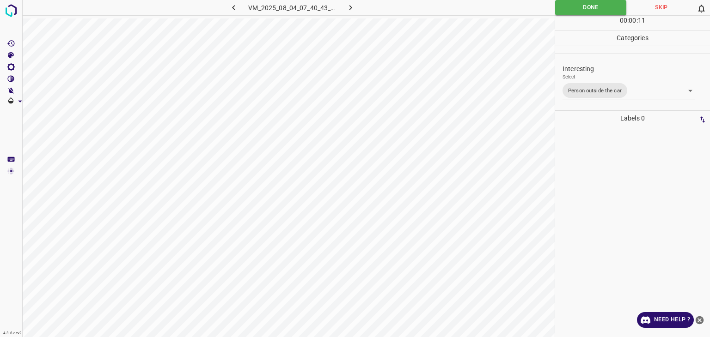
click at [628, 96] on body "4.3.6-dev2 VM_2025_08_04_07_40_43_909_12.gif Done Skip 0 00 : 00 : 11 Categorie…" at bounding box center [355, 168] width 710 height 337
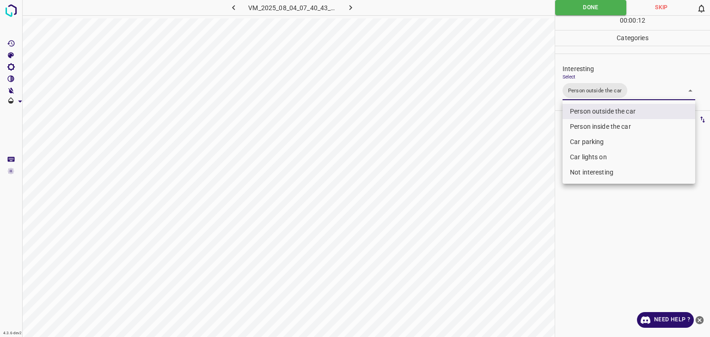
click at [563, 5] on div at bounding box center [355, 168] width 710 height 337
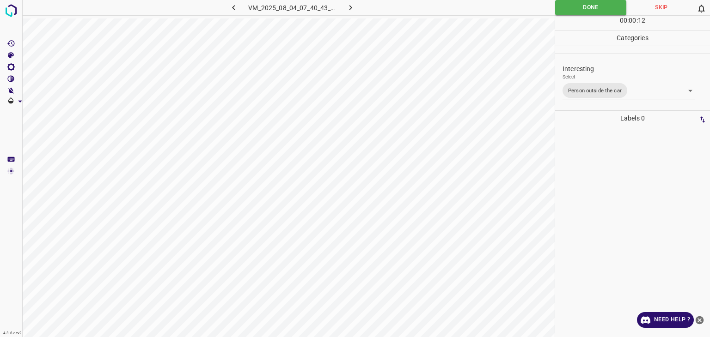
click at [563, 5] on div at bounding box center [355, 168] width 710 height 337
click at [347, 6] on icon "button" at bounding box center [351, 8] width 10 height 10
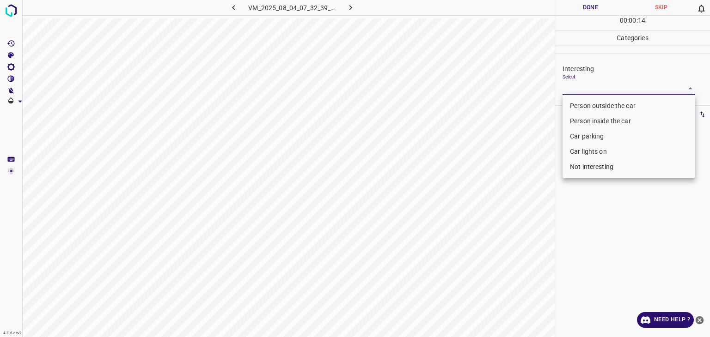
click at [580, 86] on body "4.3.6-dev2 VM_2025_08_04_07_32_39_558_06.gif Done Skip 0 00 : 00 : 14 Categorie…" at bounding box center [355, 168] width 710 height 337
click at [592, 136] on li "Car parking" at bounding box center [628, 136] width 133 height 15
type input "Car parking"
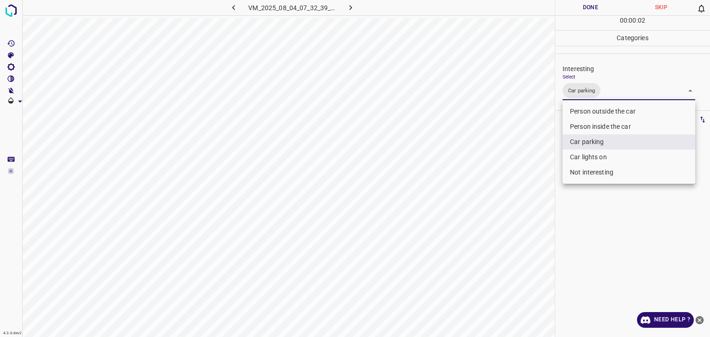
click at [580, 12] on div at bounding box center [355, 168] width 710 height 337
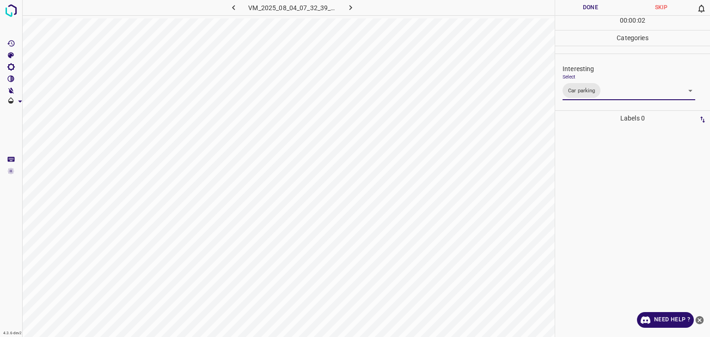
click at [580, 12] on div at bounding box center [355, 168] width 710 height 337
click at [580, 12] on button "Done" at bounding box center [590, 7] width 71 height 15
click at [354, 10] on icon "button" at bounding box center [351, 8] width 10 height 10
click at [608, 82] on body "4.3.6-dev2 VM_2025_08_04_07_37_37_198_02.gif Done Skip 0 00 : 00 : 01 Categorie…" at bounding box center [355, 168] width 710 height 337
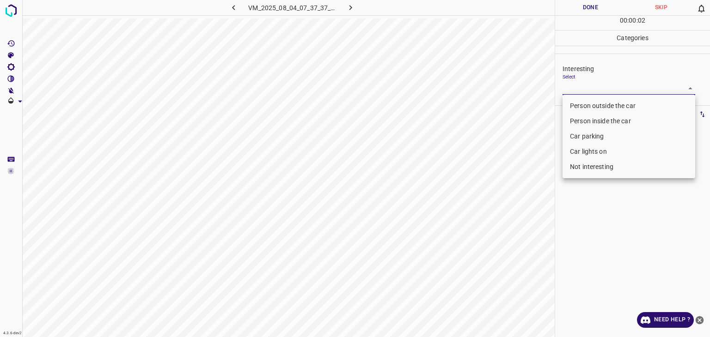
click at [605, 104] on li "Person outside the car" at bounding box center [628, 105] width 133 height 15
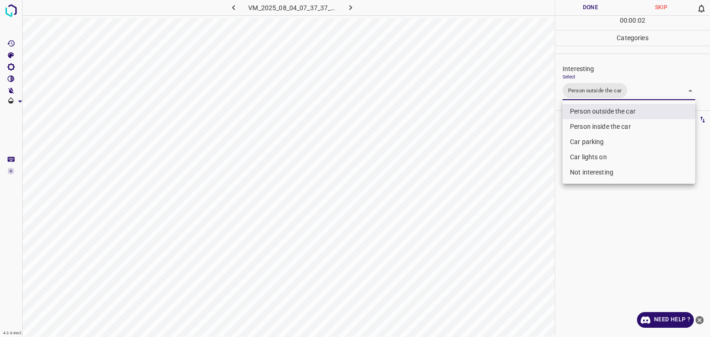
type input "Person outside the car"
click at [580, 12] on div at bounding box center [355, 168] width 710 height 337
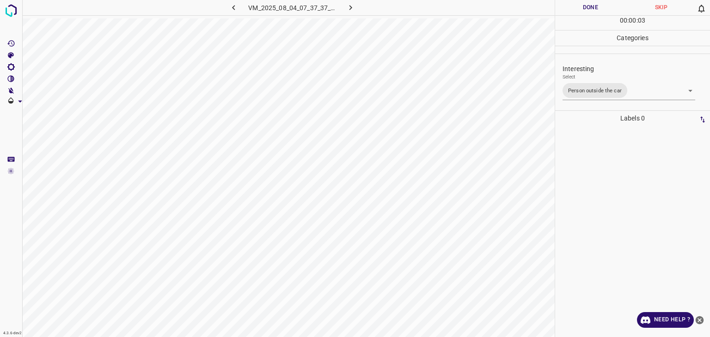
click at [580, 12] on button "Done" at bounding box center [590, 7] width 71 height 15
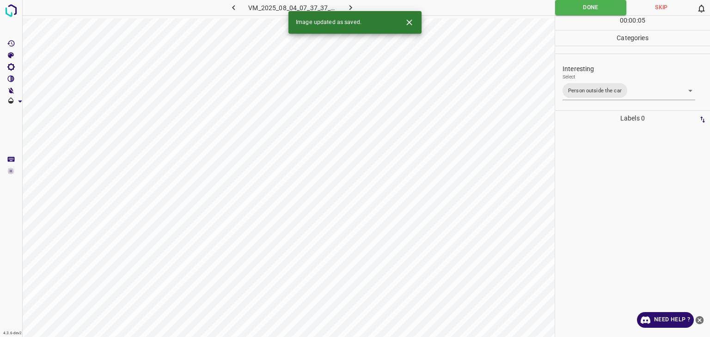
click at [343, 5] on button "button" at bounding box center [351, 7] width 30 height 15
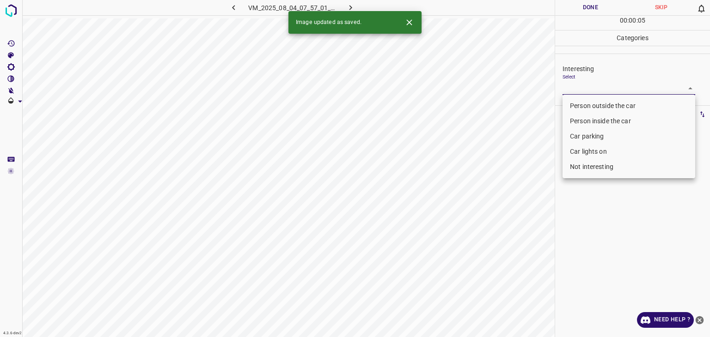
click at [593, 86] on body "4.3.6-dev2 VM_2025_08_04_07_57_01_594_06.gif Done Skip 0 00 : 00 : 05 Categorie…" at bounding box center [355, 168] width 710 height 337
click at [589, 106] on li "Person outside the car" at bounding box center [628, 105] width 133 height 15
type input "Person outside the car"
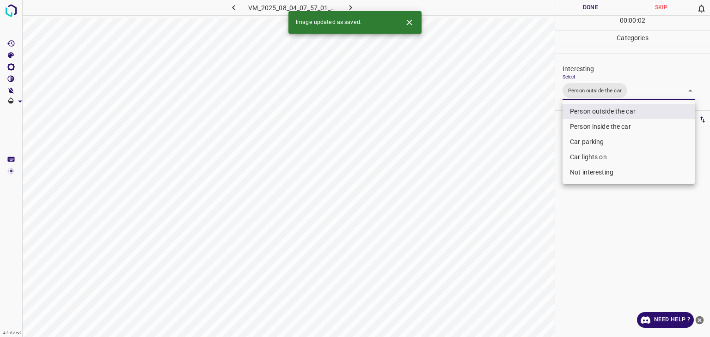
click at [585, 4] on div at bounding box center [355, 168] width 710 height 337
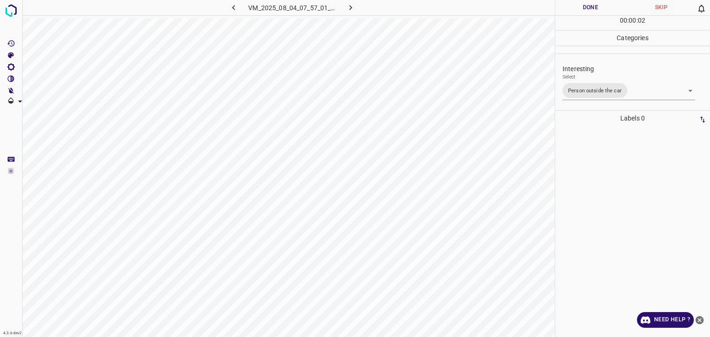
click at [585, 4] on div at bounding box center [355, 168] width 710 height 337
click at [585, 4] on button "Done" at bounding box center [590, 7] width 71 height 15
click at [346, 9] on icon "button" at bounding box center [351, 8] width 10 height 10
click at [586, 89] on body "4.3.6-dev2 VM_2025_08_04_07_57_01_594_08.gif Done Skip 0 00 : 00 : 03 Categorie…" at bounding box center [355, 168] width 710 height 337
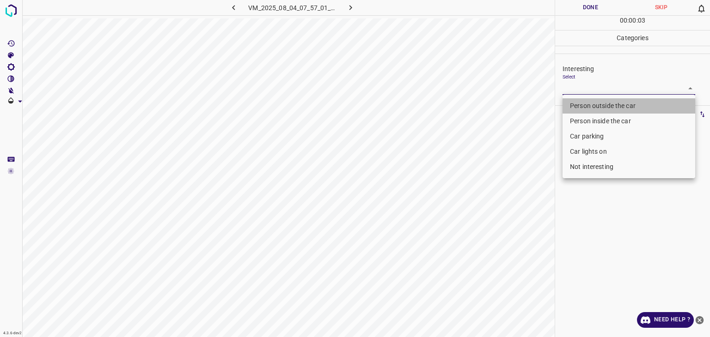
click at [590, 109] on li "Person outside the car" at bounding box center [628, 105] width 133 height 15
type input "Person outside the car"
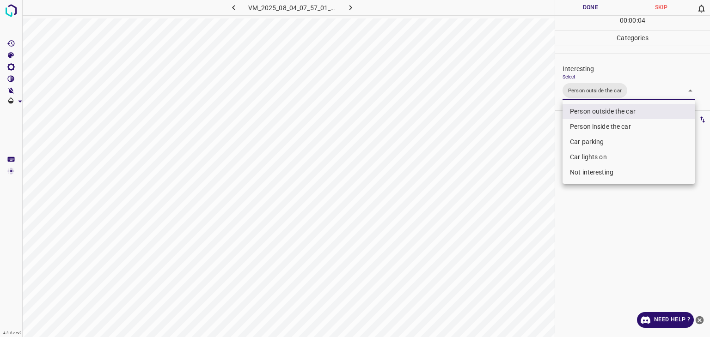
click at [598, 6] on div at bounding box center [355, 168] width 710 height 337
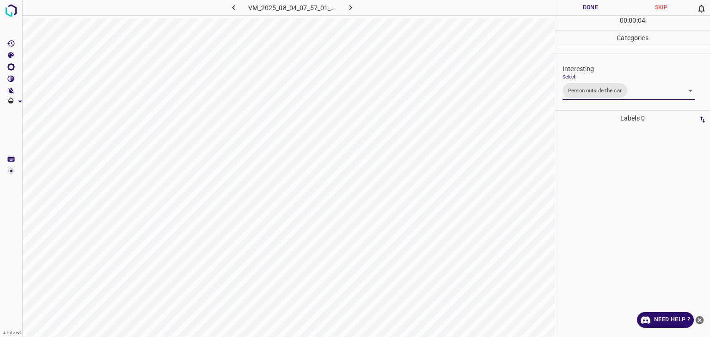
click at [595, 4] on div "Person outside the car Person inside the car Car parking Car lights on Not inte…" at bounding box center [355, 168] width 710 height 337
click at [595, 4] on button "Done" at bounding box center [590, 7] width 71 height 15
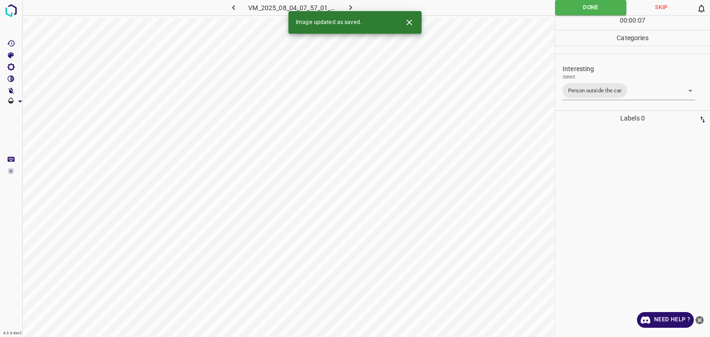
click at [345, 6] on button "button" at bounding box center [351, 7] width 30 height 15
click at [410, 26] on icon "Close" at bounding box center [409, 23] width 10 height 10
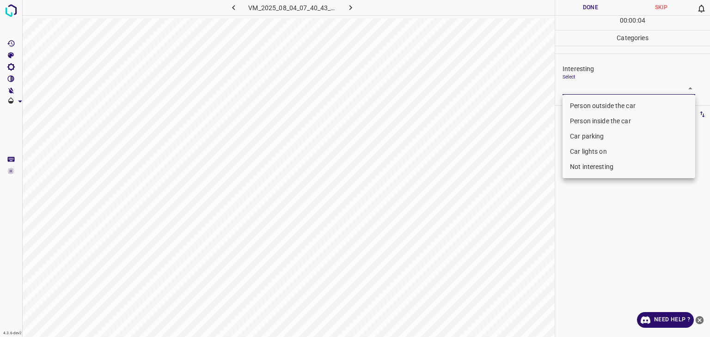
click at [611, 82] on body "4.3.6-dev2 VM_2025_08_04_07_40_43_909_01.gif Done Skip 0 00 : 00 : 04 Categorie…" at bounding box center [355, 168] width 710 height 337
click at [575, 169] on li "Not interesting" at bounding box center [628, 166] width 133 height 15
type input "Not interesting"
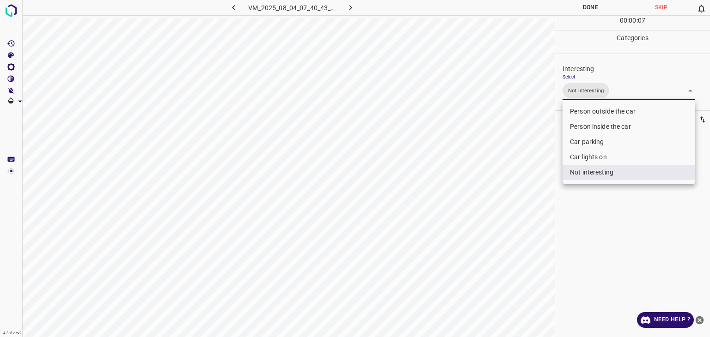
click at [566, 6] on div at bounding box center [355, 168] width 710 height 337
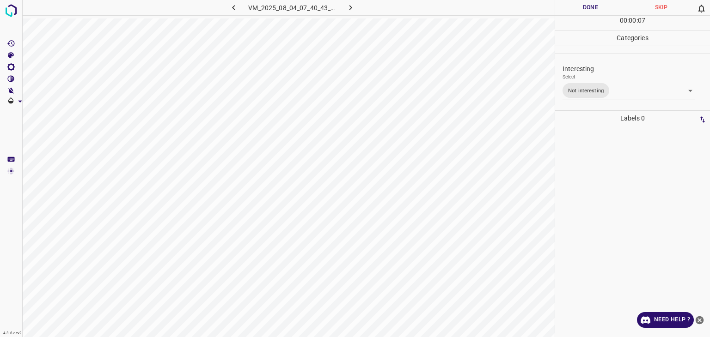
click at [566, 6] on div at bounding box center [355, 168] width 710 height 337
click at [566, 6] on button "Done" at bounding box center [590, 7] width 71 height 15
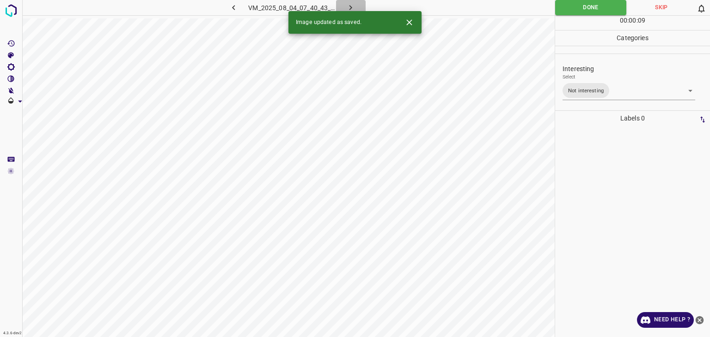
click at [355, 6] on icon "button" at bounding box center [351, 8] width 10 height 10
click at [623, 89] on body "4.3.6-dev2 VM_2025_08_04_07_32_39_558_07.gif Done Skip 0 00 : 00 : 09 Categorie…" at bounding box center [355, 168] width 710 height 337
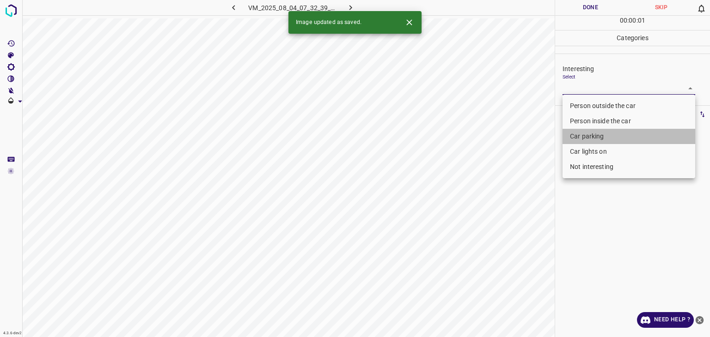
click at [588, 143] on li "Car parking" at bounding box center [628, 136] width 133 height 15
type input "Car parking"
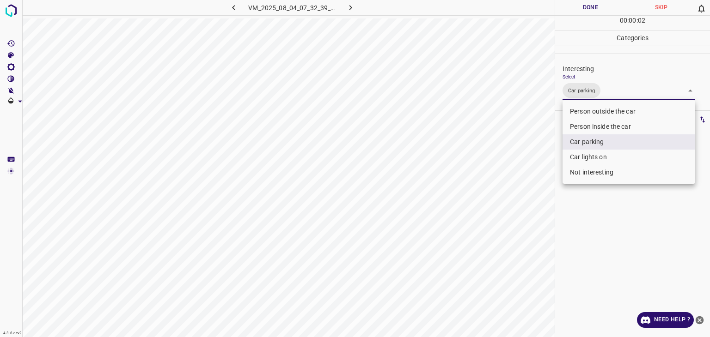
click at [590, 6] on div at bounding box center [355, 168] width 710 height 337
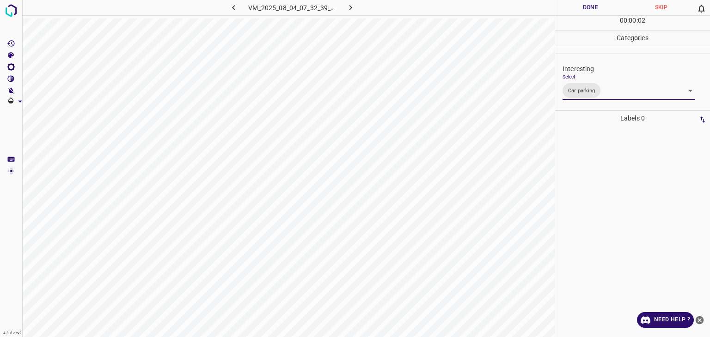
click at [590, 6] on div at bounding box center [355, 168] width 710 height 337
click at [590, 6] on button "Done" at bounding box center [590, 7] width 71 height 15
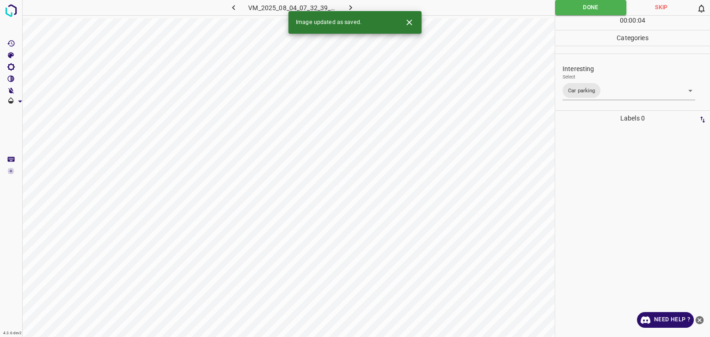
click at [348, 3] on icon "button" at bounding box center [351, 8] width 10 height 10
click at [586, 89] on body "4.3.6-dev2 VM_2025_08_04_07_40_43_909_06.gif Done Skip 0 00 : 00 : 05 Categorie…" at bounding box center [355, 168] width 710 height 337
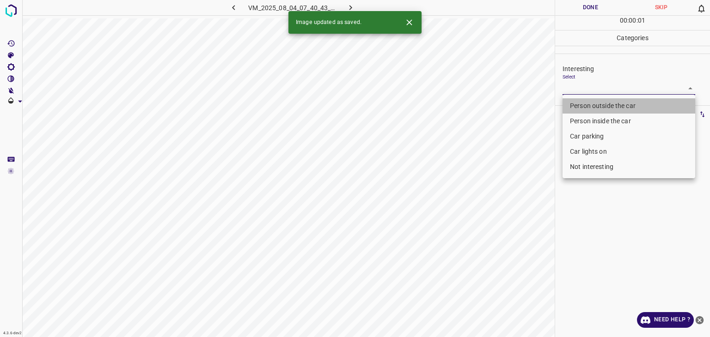
click at [588, 100] on li "Person outside the car" at bounding box center [628, 105] width 133 height 15
type input "Person outside the car"
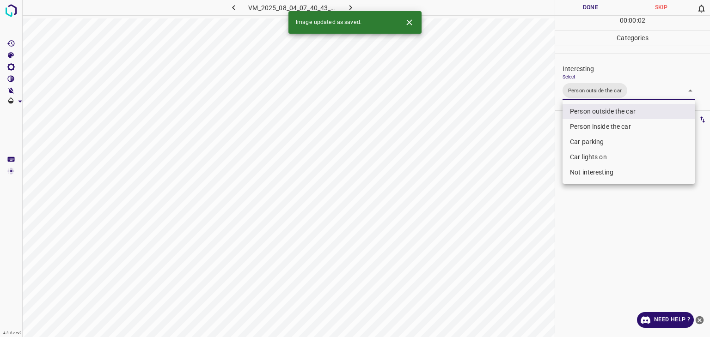
click at [595, 6] on div at bounding box center [355, 168] width 710 height 337
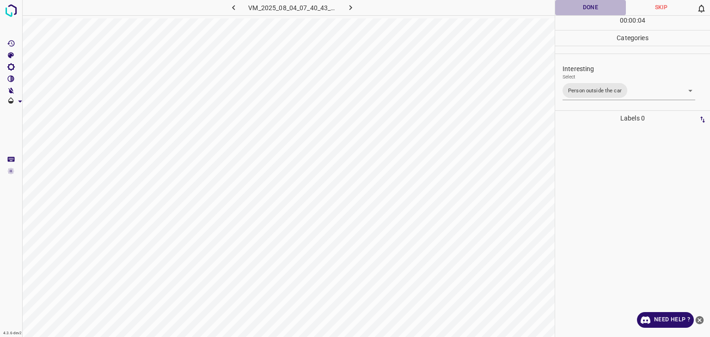
click at [576, 10] on button "Done" at bounding box center [590, 7] width 71 height 15
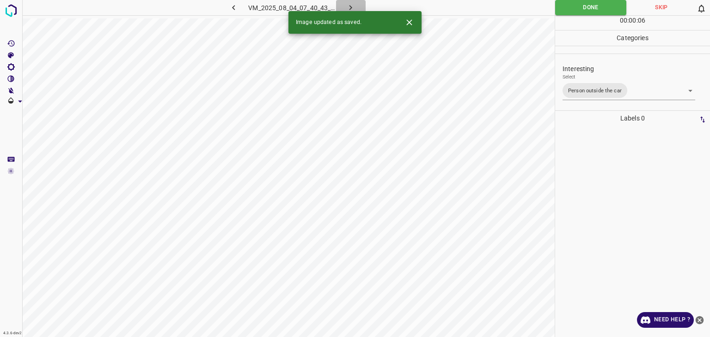
click at [351, 8] on icon "button" at bounding box center [350, 7] width 3 height 5
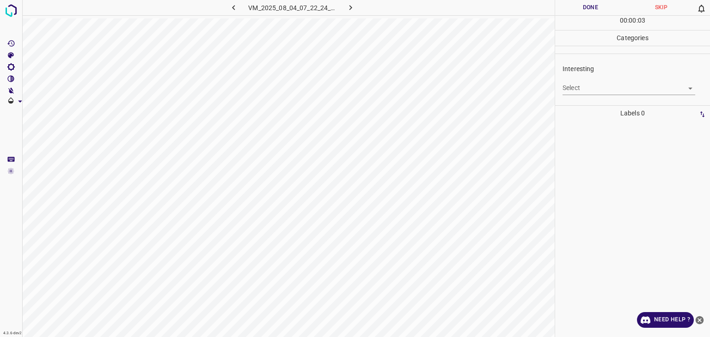
click at [601, 91] on body "4.3.6-dev2 VM_2025_08_04_07_22_24_625_07.gif Done Skip 0 00 : 00 : 03 Categorie…" at bounding box center [355, 168] width 710 height 337
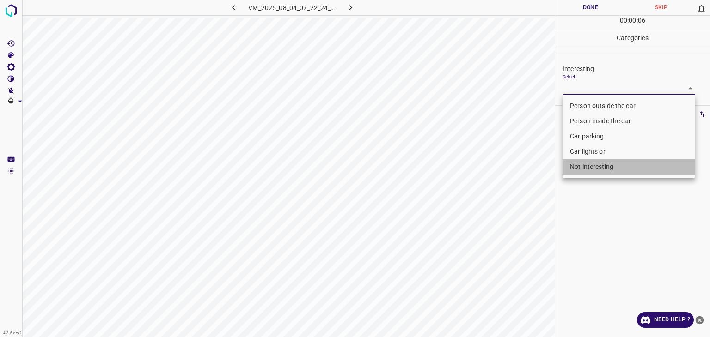
click at [593, 166] on li "Not interesting" at bounding box center [628, 166] width 133 height 15
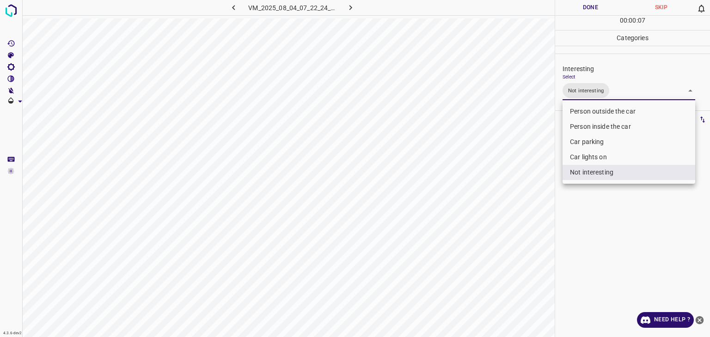
click at [575, 10] on div at bounding box center [355, 168] width 710 height 337
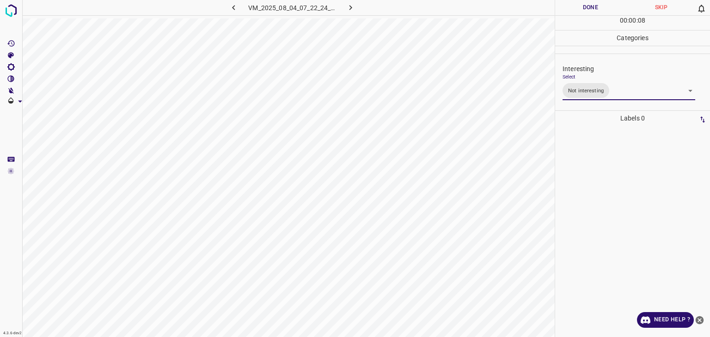
click at [575, 10] on div "Person outside the car Person inside the car Car parking Car lights on Not inte…" at bounding box center [355, 168] width 710 height 337
click at [575, 10] on button "Done" at bounding box center [590, 7] width 71 height 15
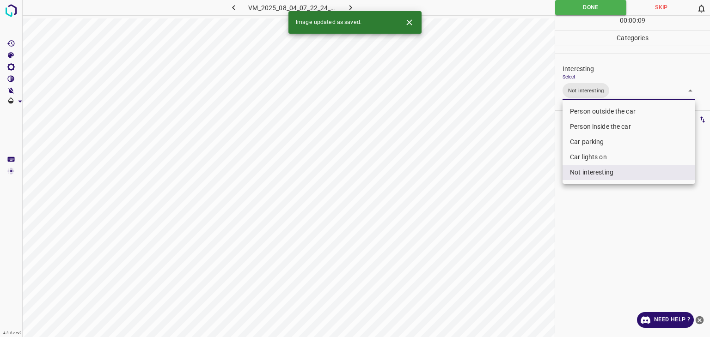
click at [614, 89] on body "4.3.6-dev2 VM_2025_08_04_07_22_24_625_07.gif Done Skip 0 00 : 00 : 09 Categorie…" at bounding box center [355, 168] width 710 height 337
click at [607, 109] on li "Person outside the car" at bounding box center [628, 111] width 133 height 15
click at [603, 175] on li "Not interesting" at bounding box center [628, 172] width 133 height 15
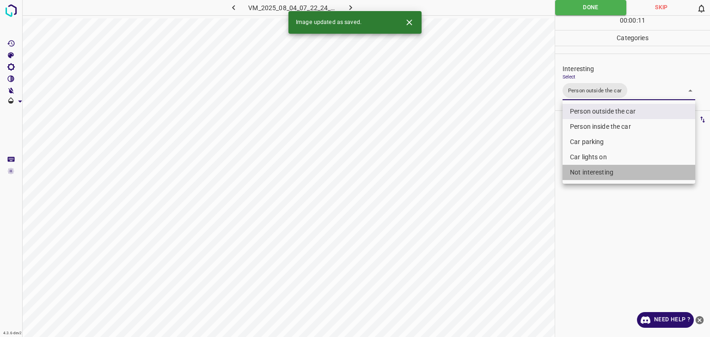
click at [603, 175] on li "Not interesting" at bounding box center [628, 172] width 133 height 15
click at [595, 170] on li "Not interesting" at bounding box center [628, 172] width 133 height 15
type input "Person outside the car"
click at [567, 8] on div at bounding box center [355, 168] width 710 height 337
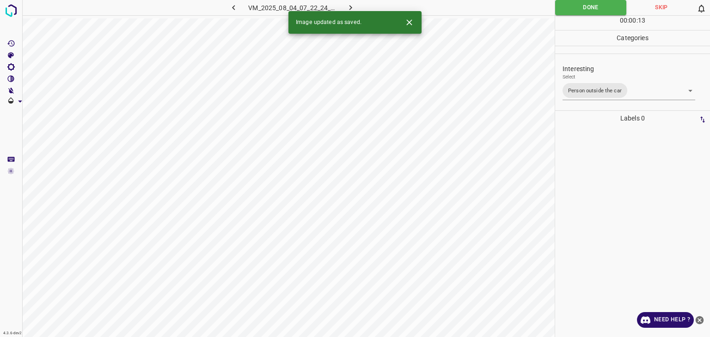
click at [567, 8] on div "Person outside the car Person inside the car Car parking Car lights on Not inte…" at bounding box center [355, 168] width 710 height 337
click at [567, 8] on button "Done" at bounding box center [590, 7] width 71 height 15
click at [349, 3] on icon "button" at bounding box center [351, 8] width 10 height 10
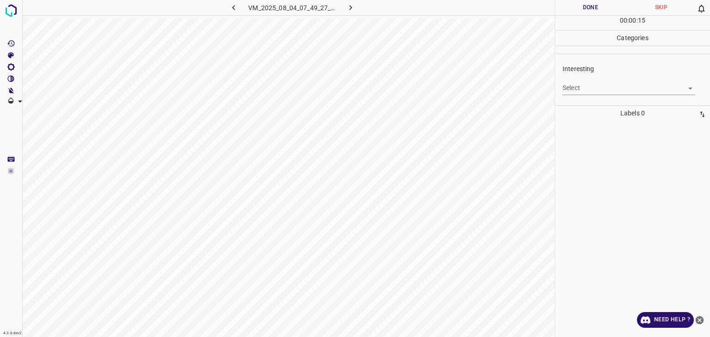
click at [585, 91] on body "4.3.6-dev2 VM_2025_08_04_07_49_27_915_08.gif Done Skip 0 00 : 00 : 15 Categorie…" at bounding box center [355, 168] width 710 height 337
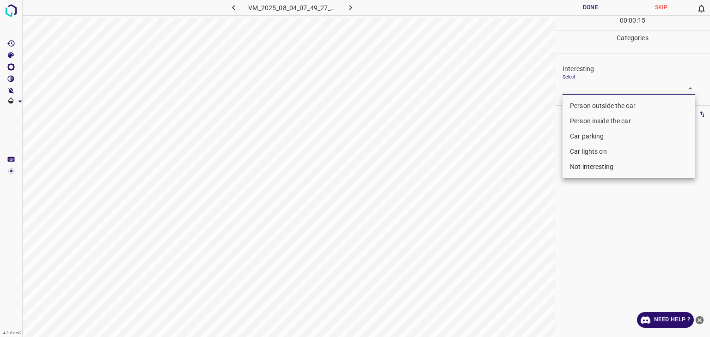
click at [583, 101] on li "Person outside the car" at bounding box center [628, 105] width 133 height 15
type input "Person outside the car"
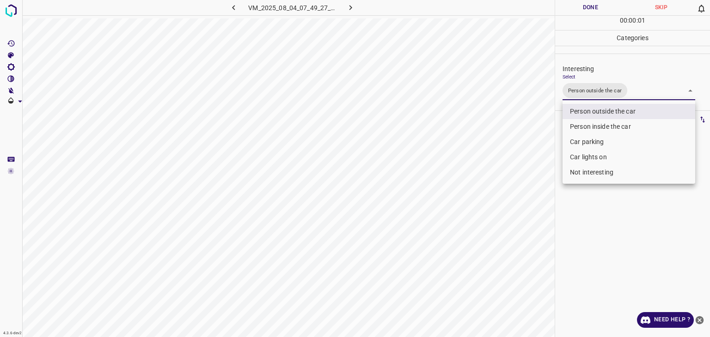
click at [580, 7] on div at bounding box center [355, 168] width 710 height 337
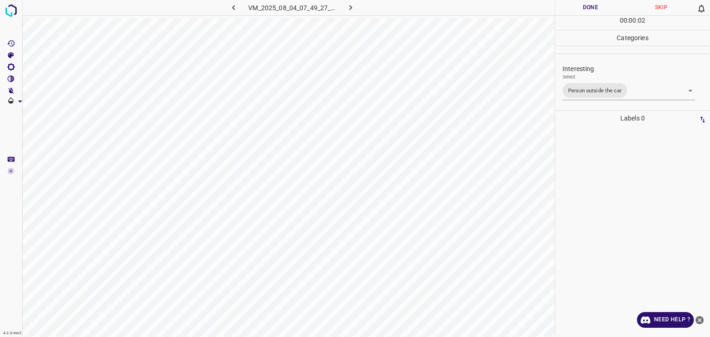
click at [583, 11] on button "Done" at bounding box center [590, 7] width 71 height 15
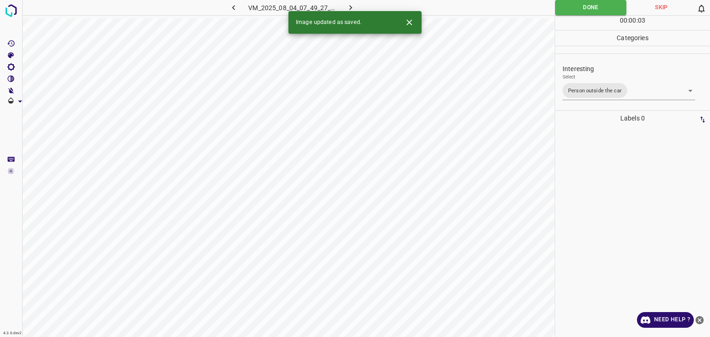
click at [349, 8] on icon "button" at bounding box center [351, 8] width 10 height 10
click at [597, 74] on div "Select ​" at bounding box center [628, 84] width 133 height 21
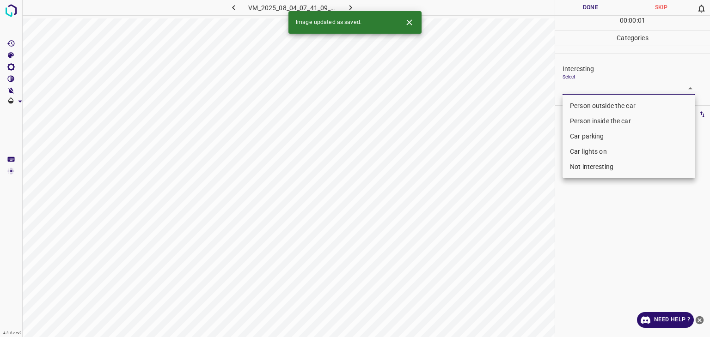
click at [595, 82] on body "4.3.6-dev2 VM_2025_08_04_07_41_09_823_07.gif Done Skip 0 00 : 00 : 01 Categorie…" at bounding box center [355, 168] width 710 height 337
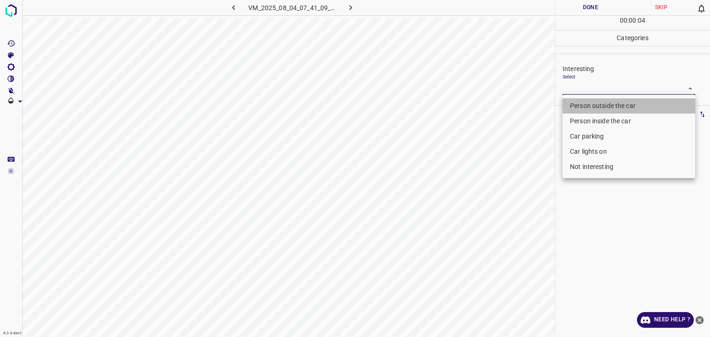
click at [590, 105] on li "Person outside the car" at bounding box center [628, 105] width 133 height 15
type input "Person outside the car"
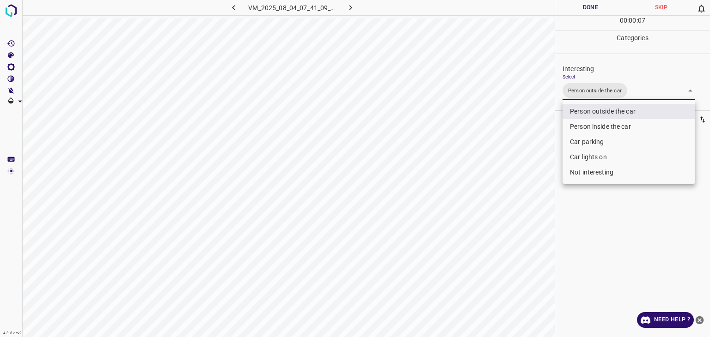
click at [589, 6] on div at bounding box center [355, 168] width 710 height 337
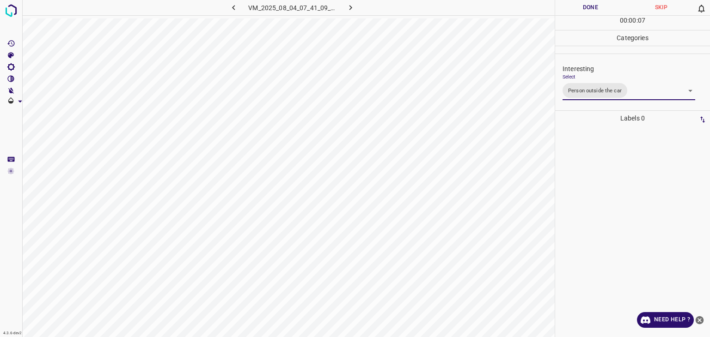
click at [589, 6] on div at bounding box center [355, 168] width 710 height 337
click at [589, 6] on button "Done" at bounding box center [590, 7] width 71 height 15
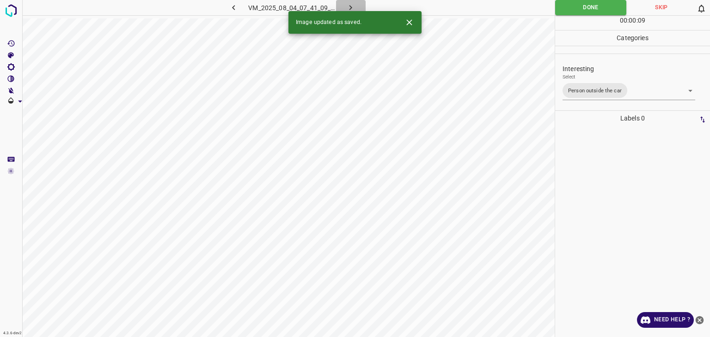
click at [351, 5] on icon "button" at bounding box center [351, 8] width 10 height 10
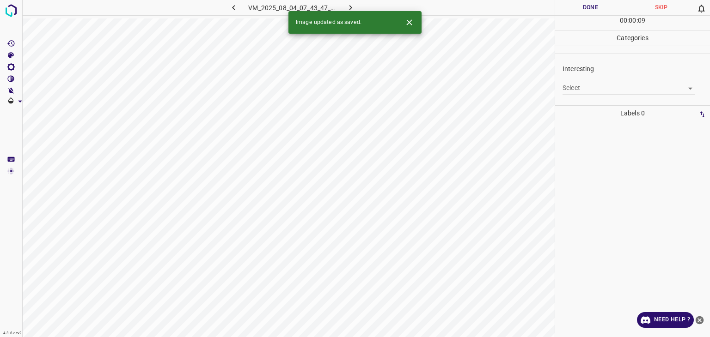
click at [566, 83] on body "4.3.6-dev2 VM_2025_08_04_07_43_47_481_02.gif Done Skip 0 00 : 00 : 09 Categorie…" at bounding box center [355, 168] width 710 height 337
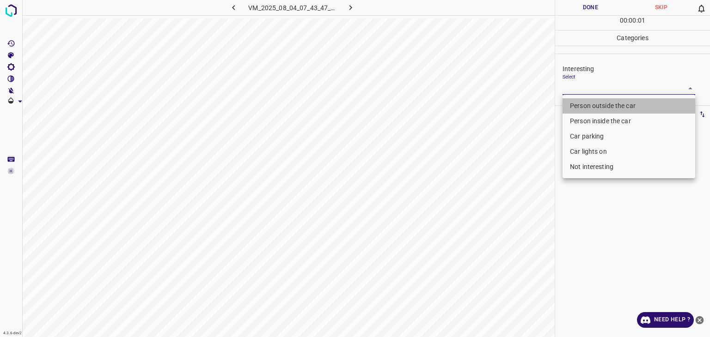
click at [599, 104] on li "Person outside the car" at bounding box center [628, 105] width 133 height 15
type input "Person outside the car"
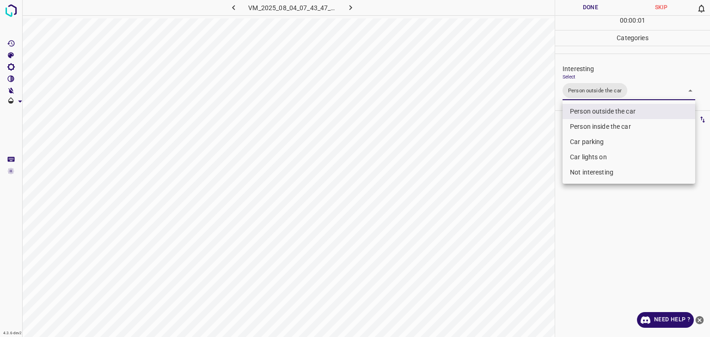
click at [582, 9] on div at bounding box center [355, 168] width 710 height 337
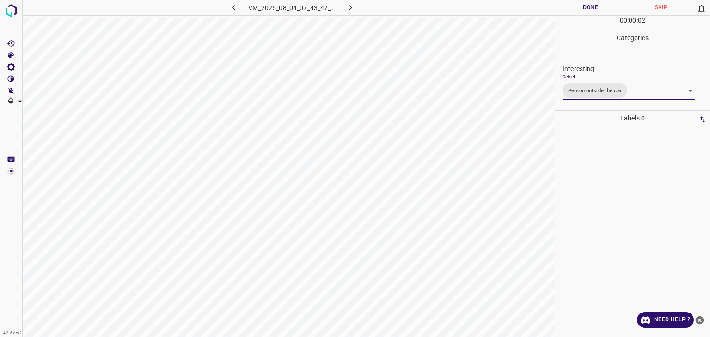
click at [581, 7] on div "Person outside the car Person inside the car Car parking Car lights on Not inte…" at bounding box center [355, 168] width 710 height 337
click at [581, 7] on button "Done" at bounding box center [590, 7] width 71 height 15
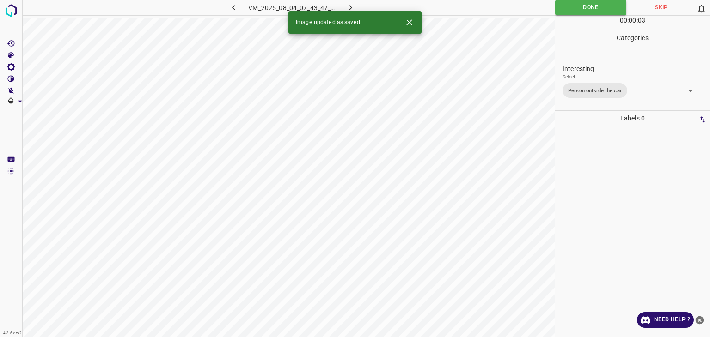
click at [347, 8] on icon "button" at bounding box center [351, 8] width 10 height 10
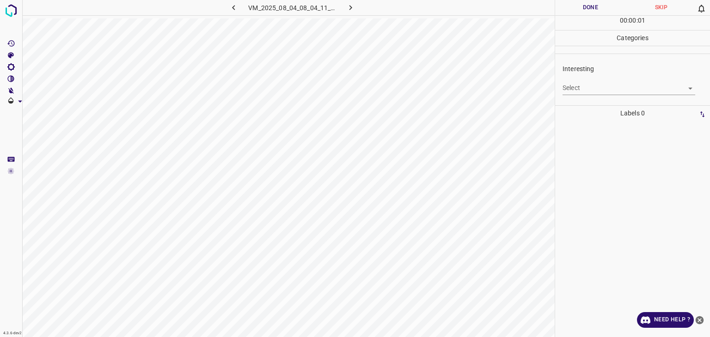
click at [594, 85] on body "4.3.6-dev2 VM_2025_08_04_08_04_11_535_07.gif Done Skip 0 00 : 00 : 01 Categorie…" at bounding box center [355, 168] width 710 height 337
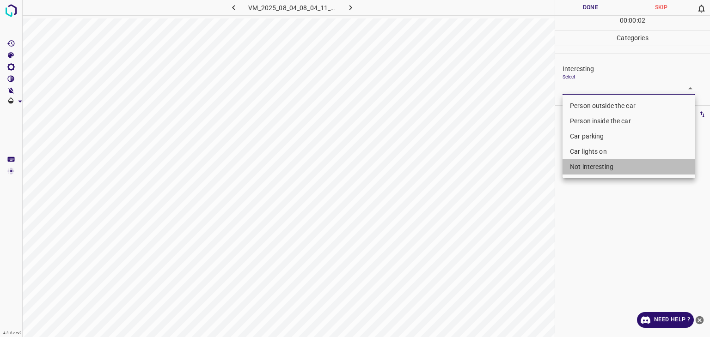
click at [586, 169] on li "Not interesting" at bounding box center [628, 166] width 133 height 15
type input "Not interesting"
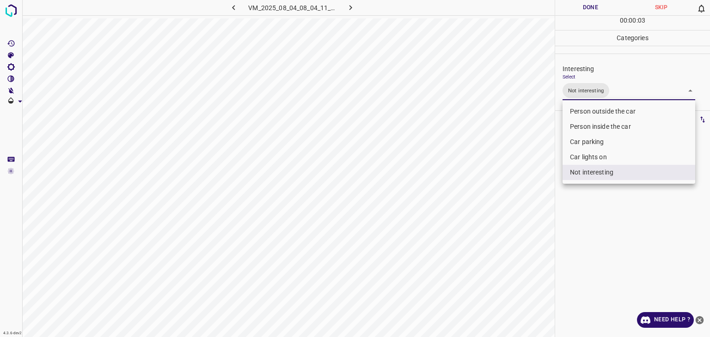
click at [560, 8] on div at bounding box center [355, 168] width 710 height 337
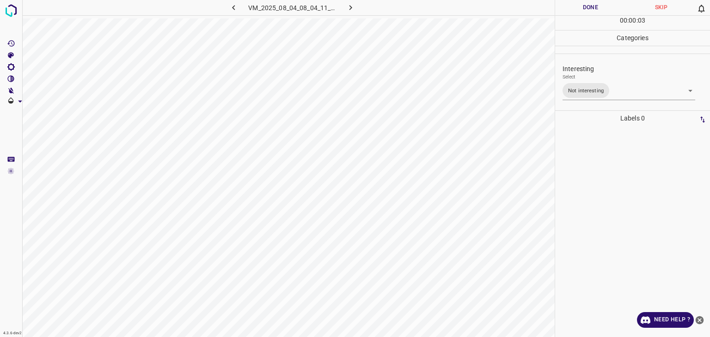
click at [560, 8] on div "Person outside the car Person inside the car Car parking Car lights on Not inte…" at bounding box center [355, 168] width 710 height 337
click at [560, 8] on button "Done" at bounding box center [590, 7] width 71 height 15
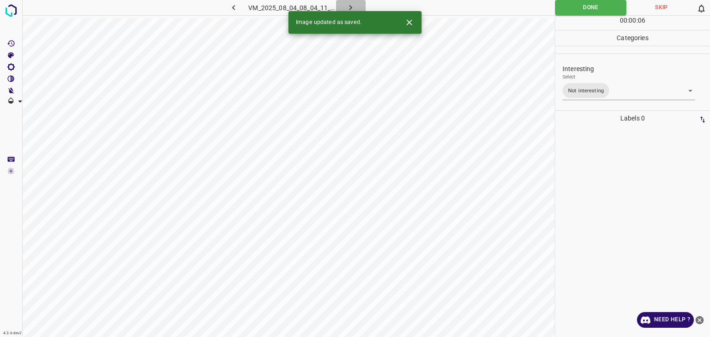
click at [357, 6] on button "button" at bounding box center [351, 7] width 30 height 15
click at [602, 75] on div "Select ​" at bounding box center [628, 84] width 133 height 21
click at [597, 92] on body "4.3.6-dev2 VM_2025_08_04_07_57_01_594_07.gif Done Skip 0 00 : 00 : 06 Categorie…" at bounding box center [355, 168] width 710 height 337
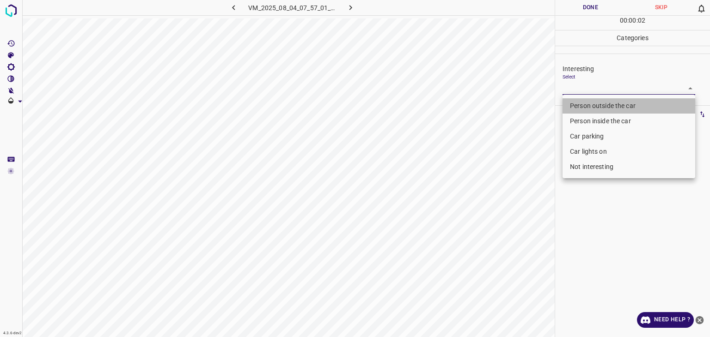
click at [580, 103] on li "Person outside the car" at bounding box center [628, 105] width 133 height 15
type input "Person outside the car"
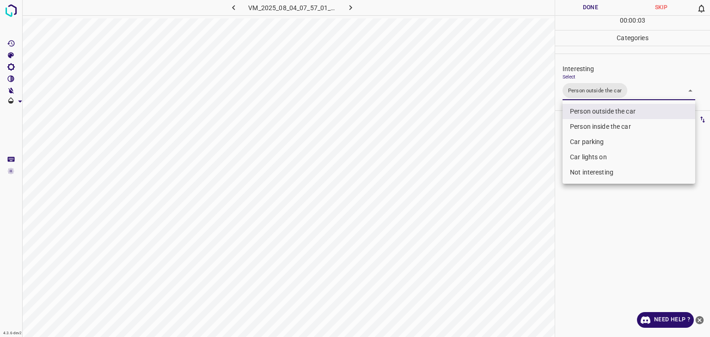
click at [592, 8] on div at bounding box center [355, 168] width 710 height 337
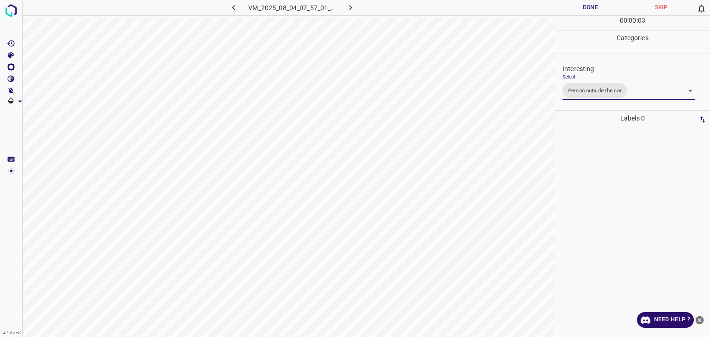
click at [591, 7] on div "Person outside the car Person inside the car Car parking Car lights on Not inte…" at bounding box center [355, 168] width 710 height 337
click at [591, 7] on button "Done" at bounding box center [590, 7] width 71 height 15
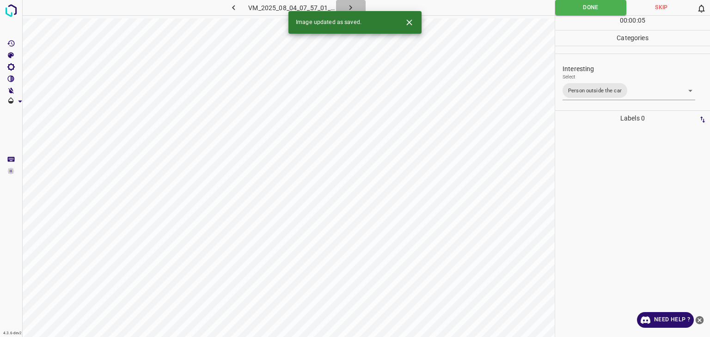
click at [344, 9] on button "button" at bounding box center [351, 7] width 30 height 15
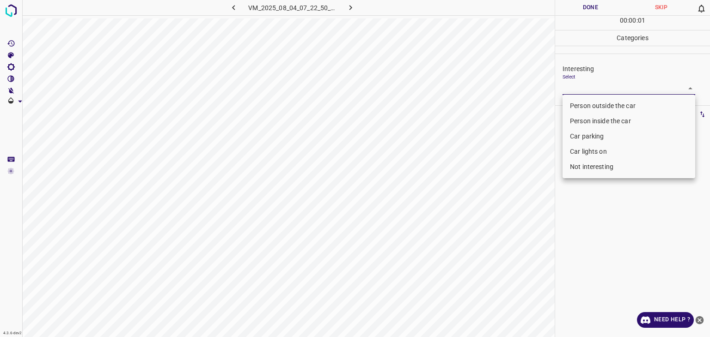
click at [595, 89] on body "4.3.6-dev2 VM_2025_08_04_07_22_50_720_05.gif Done Skip 0 00 : 00 : 01 Categorie…" at bounding box center [355, 168] width 710 height 337
click at [582, 105] on li "Person outside the car" at bounding box center [628, 105] width 133 height 15
type input "Person outside the car"
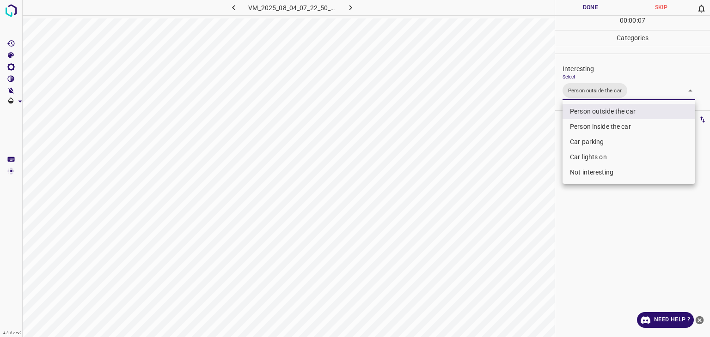
drag, startPoint x: 591, startPoint y: 9, endPoint x: 586, endPoint y: 3, distance: 8.2
click at [590, 8] on div at bounding box center [355, 168] width 710 height 337
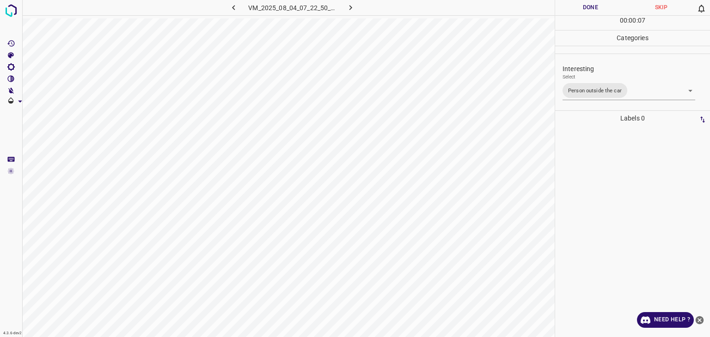
click at [586, 3] on div "Person outside the car Person inside the car Car parking Car lights on Not inte…" at bounding box center [355, 168] width 710 height 337
click at [586, 3] on button "Done" at bounding box center [590, 7] width 71 height 15
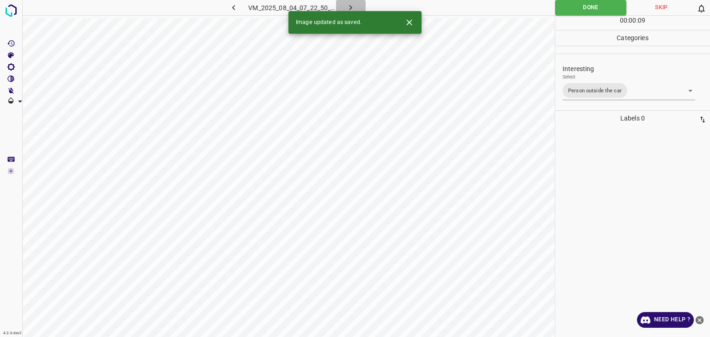
click at [360, 5] on button "button" at bounding box center [351, 7] width 30 height 15
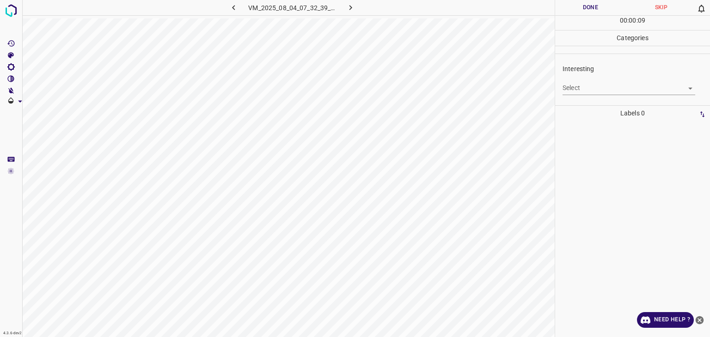
click at [588, 91] on body "4.3.6-dev2 VM_2025_08_04_07_32_39_558_12.gif Done Skip 0 00 : 00 : 09 Categorie…" at bounding box center [355, 168] width 710 height 337
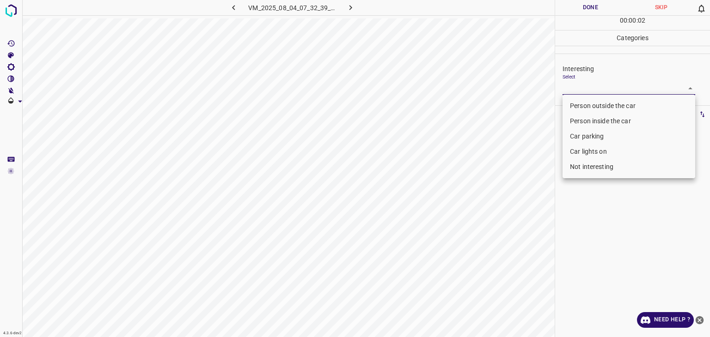
click at [594, 138] on li "Car parking" at bounding box center [628, 136] width 133 height 15
type input "Car parking"
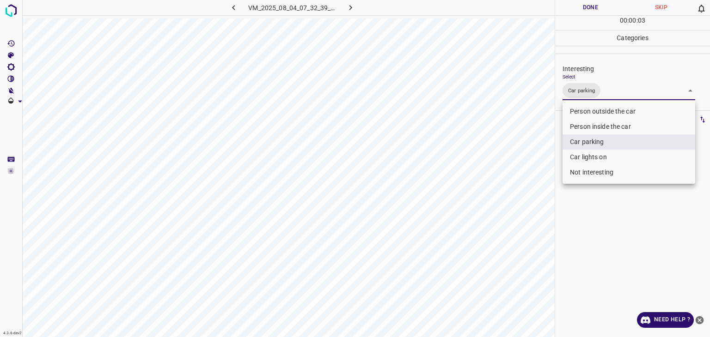
click at [591, 3] on div at bounding box center [355, 168] width 710 height 337
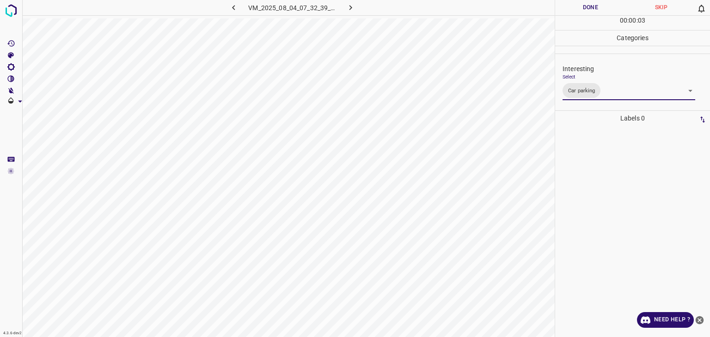
click at [591, 3] on div "Person outside the car Person inside the car Car parking Car lights on Not inte…" at bounding box center [355, 168] width 710 height 337
click at [592, 3] on button "Done" at bounding box center [590, 7] width 71 height 15
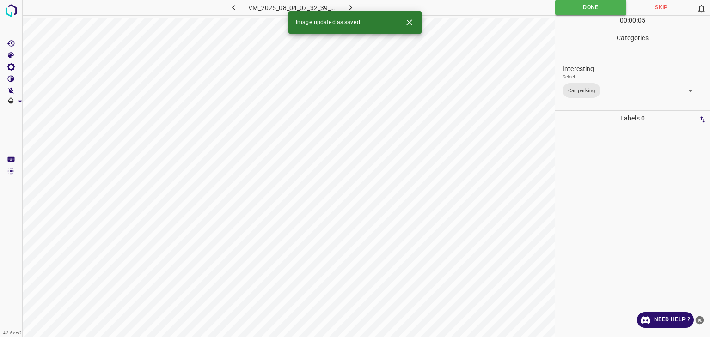
click at [353, 5] on icon "button" at bounding box center [351, 8] width 10 height 10
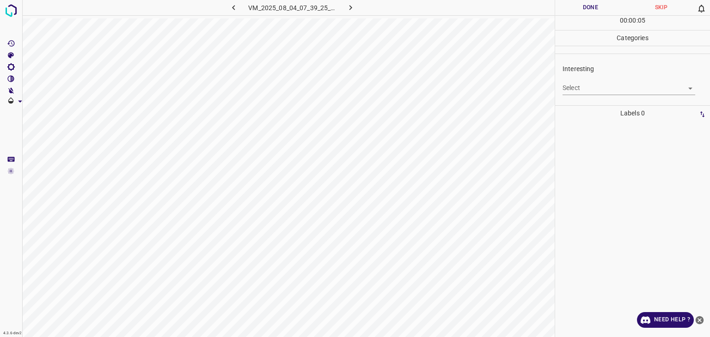
click at [614, 86] on body "4.3.6-dev2 VM_2025_08_04_07_39_25_730_05.gif Done Skip 0 00 : 00 : 05 Categorie…" at bounding box center [355, 168] width 710 height 337
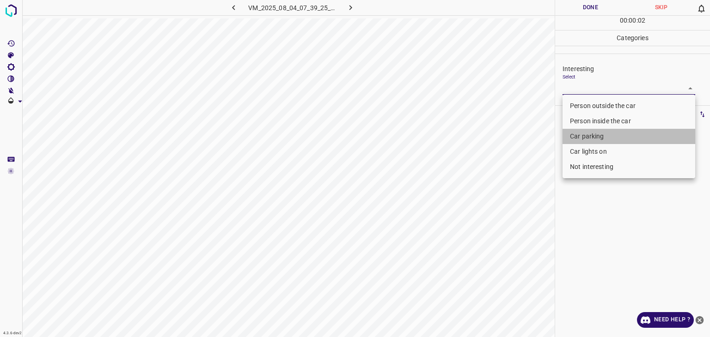
click at [602, 141] on li "Car parking" at bounding box center [628, 136] width 133 height 15
type input "Car parking"
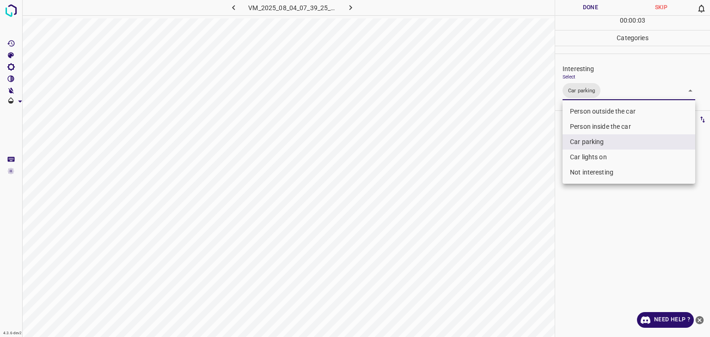
click at [578, 12] on div at bounding box center [355, 168] width 710 height 337
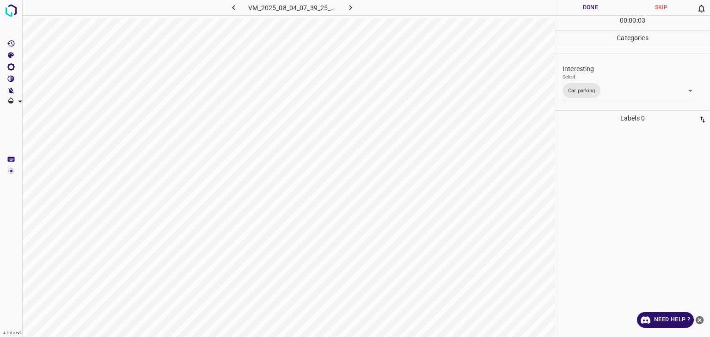
click at [576, 11] on div "Person outside the car Person inside the car Car parking Car lights on Not inte…" at bounding box center [355, 168] width 710 height 337
click at [574, 10] on button "Done" at bounding box center [590, 7] width 71 height 15
click at [572, 10] on button "Done" at bounding box center [590, 7] width 71 height 15
click at [571, 10] on button "Done" at bounding box center [590, 7] width 71 height 15
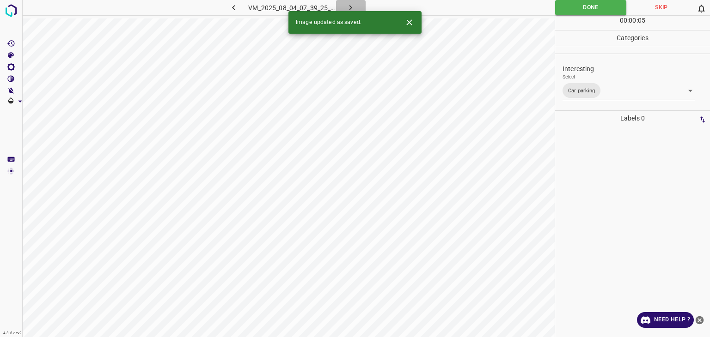
click at [356, 4] on button "button" at bounding box center [351, 7] width 30 height 15
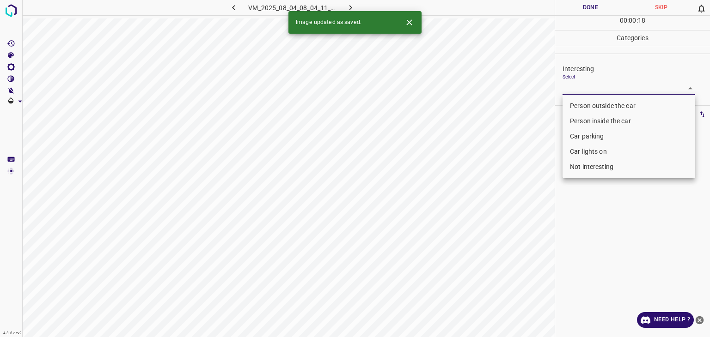
click at [592, 89] on body "4.3.6-dev2 VM_2025_08_04_08_04_11_535_02.gif Done Skip 0 00 : 00 : 18 Categorie…" at bounding box center [355, 168] width 710 height 337
click at [589, 109] on li "Person outside the car" at bounding box center [628, 105] width 133 height 15
type input "Person outside the car"
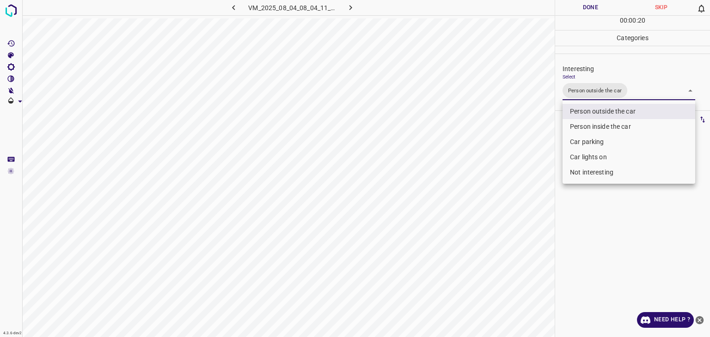
click at [580, 12] on div at bounding box center [355, 168] width 710 height 337
click at [580, 11] on div at bounding box center [355, 168] width 710 height 337
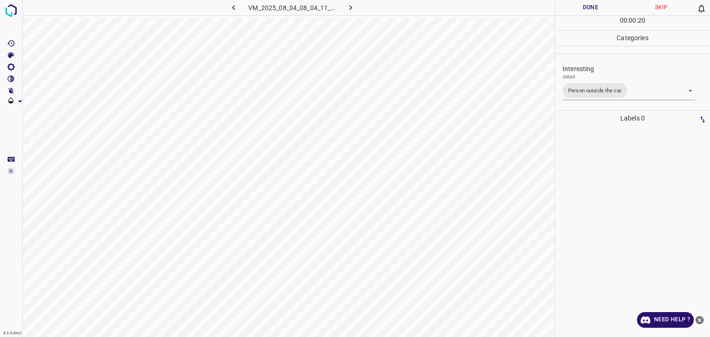
click at [577, 6] on button "Done" at bounding box center [590, 7] width 71 height 15
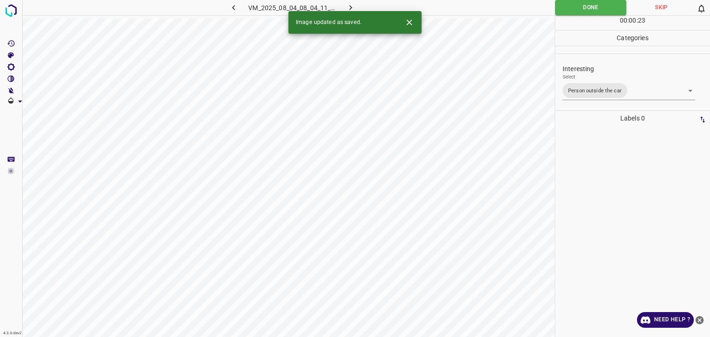
click at [351, 4] on icon "button" at bounding box center [351, 8] width 10 height 10
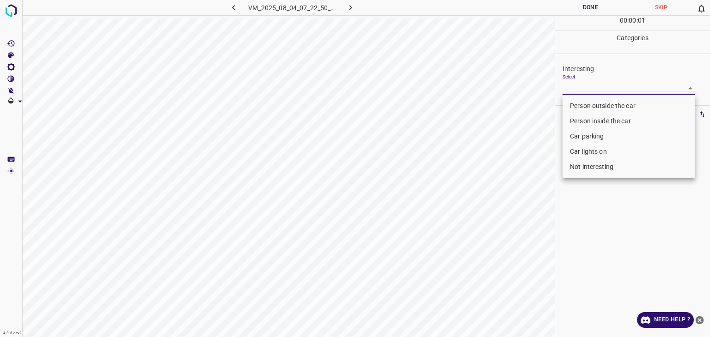
click at [584, 91] on body "4.3.6-dev2 VM_2025_08_04_07_22_50_720_03.gif Done Skip 0 00 : 00 : 01 Categorie…" at bounding box center [355, 168] width 710 height 337
click at [585, 109] on li "Person outside the car" at bounding box center [628, 105] width 133 height 15
type input "Person outside the car"
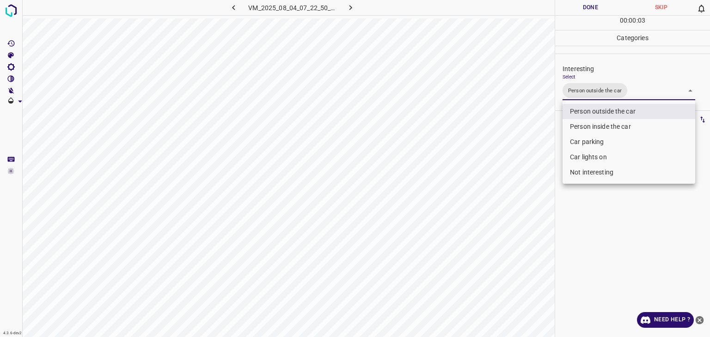
click at [574, 13] on div at bounding box center [355, 168] width 710 height 337
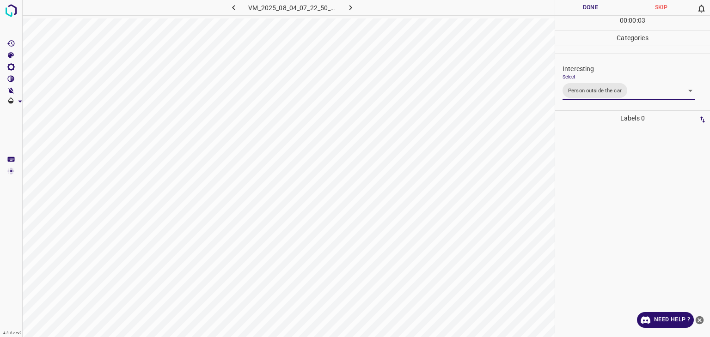
click at [571, 8] on div "Person outside the car Person inside the car Car parking Car lights on Not inte…" at bounding box center [355, 168] width 710 height 337
click at [571, 8] on button "Done" at bounding box center [590, 7] width 71 height 15
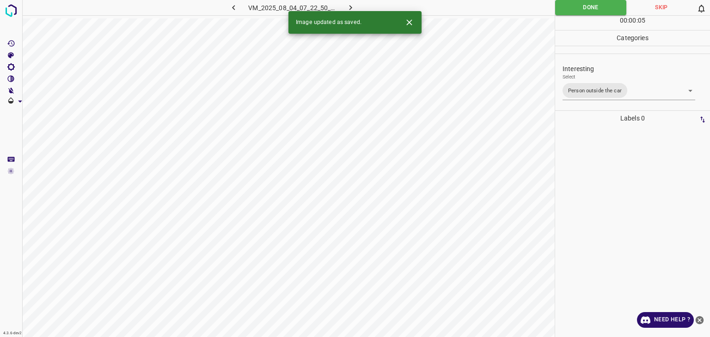
click at [341, 10] on button "button" at bounding box center [351, 7] width 30 height 15
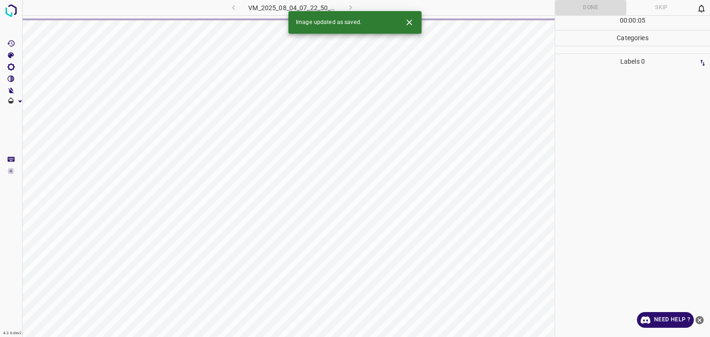
click at [347, 6] on div "VM_2025_08_04_07_22_50_720_03.gif" at bounding box center [292, 7] width 175 height 15
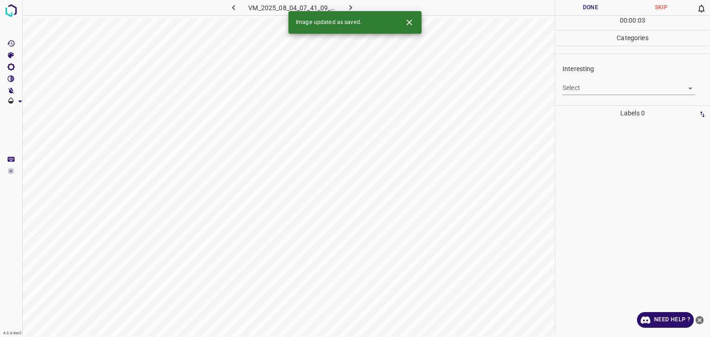
click at [588, 87] on body "4.3.6-dev2 VM_2025_08_04_07_41_09_823_01.gif Done Skip 0 00 : 00 : 03 Categorie…" at bounding box center [355, 168] width 710 height 337
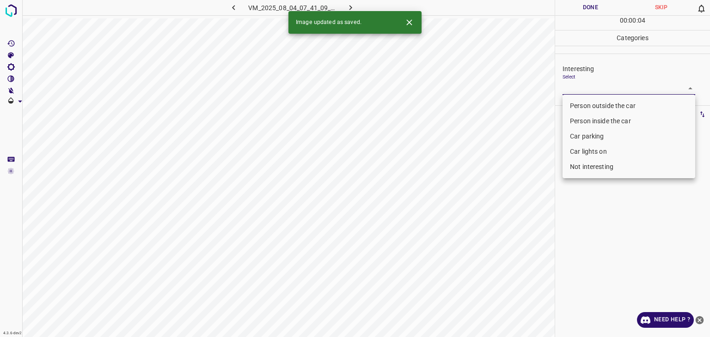
click at [592, 148] on li "Car lights on" at bounding box center [628, 151] width 133 height 15
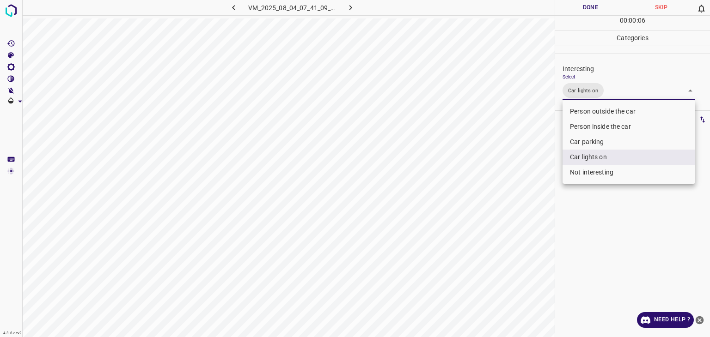
click at [591, 110] on li "Person outside the car" at bounding box center [628, 111] width 133 height 15
type input "Car lights on,Person outside the car"
click at [584, 10] on div at bounding box center [355, 168] width 710 height 337
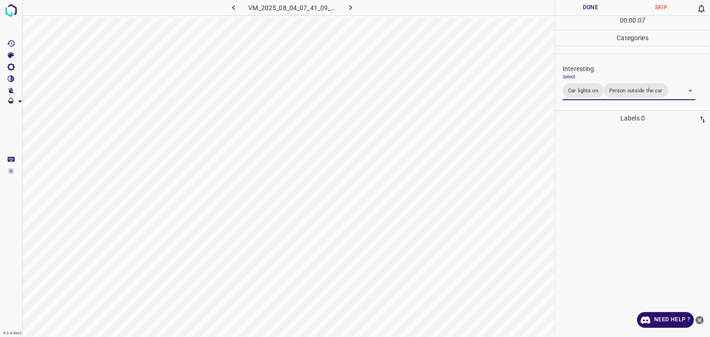
click at [586, 10] on div "Person outside the car Person inside the car Car parking Car lights on Not inte…" at bounding box center [355, 168] width 710 height 337
click at [586, 10] on button "Done" at bounding box center [590, 7] width 71 height 15
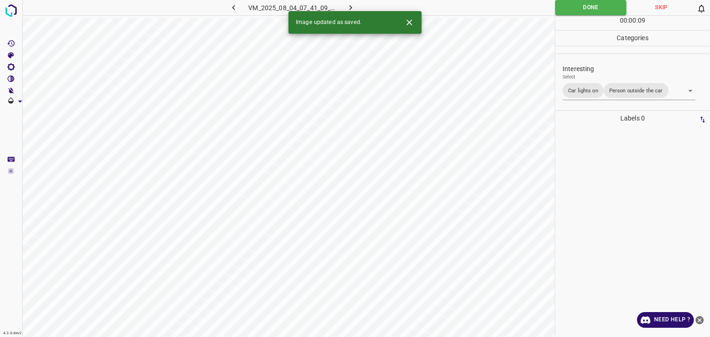
click at [356, 7] on button "button" at bounding box center [351, 7] width 30 height 15
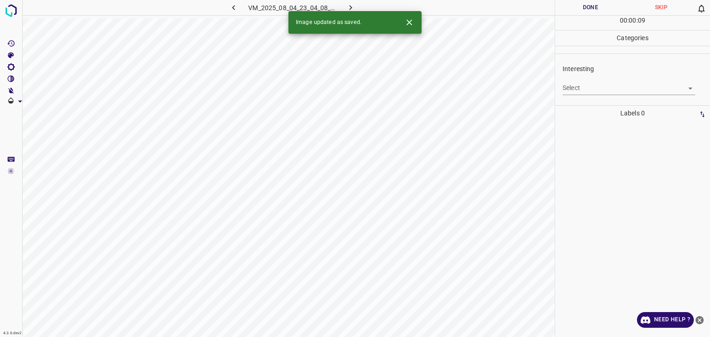
click at [604, 88] on body "4.3.6-dev2 VM_2025_08_04_23_04_08_702_04.gif Done Skip 0 00 : 00 : 09 Categorie…" at bounding box center [355, 168] width 710 height 337
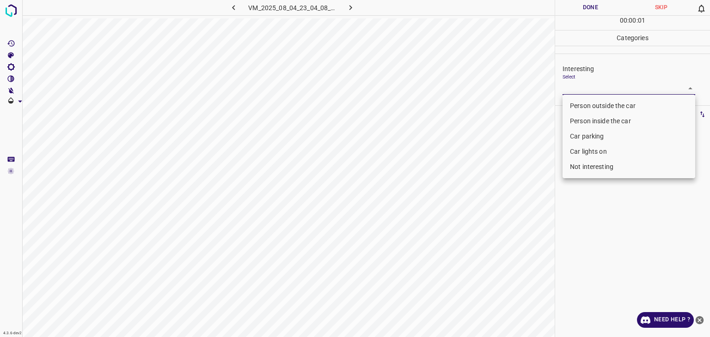
click at [599, 104] on li "Person outside the car" at bounding box center [628, 105] width 133 height 15
type input "Person outside the car"
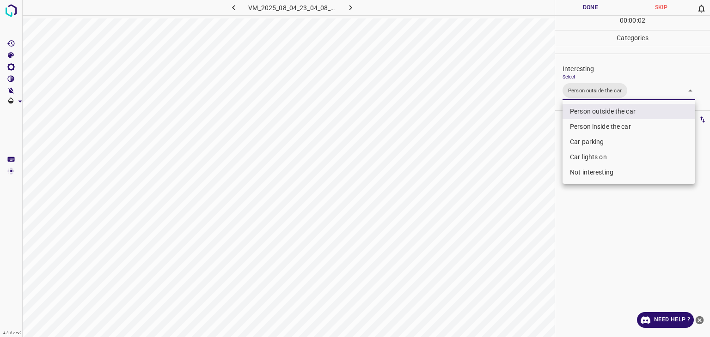
click at [586, 5] on div at bounding box center [355, 168] width 710 height 337
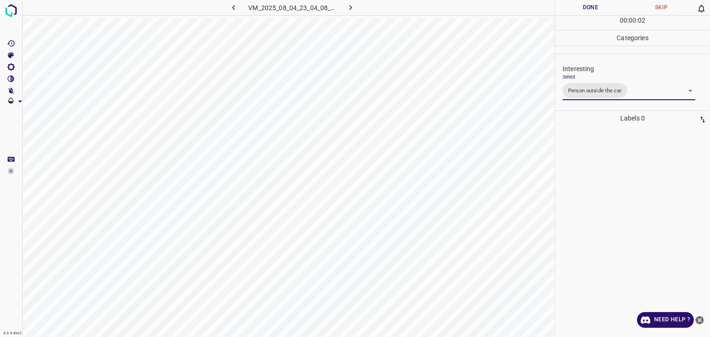
click at [586, 5] on div "Person outside the car Person inside the car Car parking Car lights on Not inte…" at bounding box center [355, 168] width 710 height 337
click at [586, 5] on button "Done" at bounding box center [590, 7] width 71 height 15
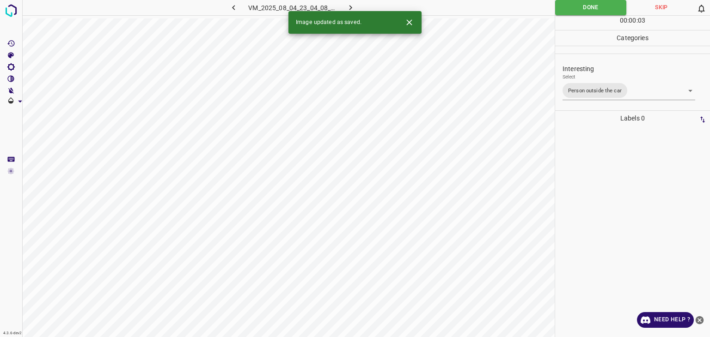
click at [351, 10] on icon "button" at bounding box center [351, 8] width 10 height 10
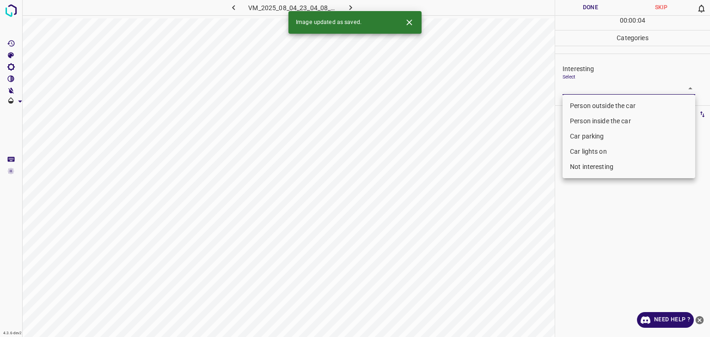
click at [612, 85] on body "4.3.6-dev2 VM_2025_08_04_23_04_08_702_02.gif Done Skip 0 00 : 00 : 04 Categorie…" at bounding box center [355, 168] width 710 height 337
click at [580, 105] on li "Person outside the car" at bounding box center [628, 105] width 133 height 15
type input "Person outside the car"
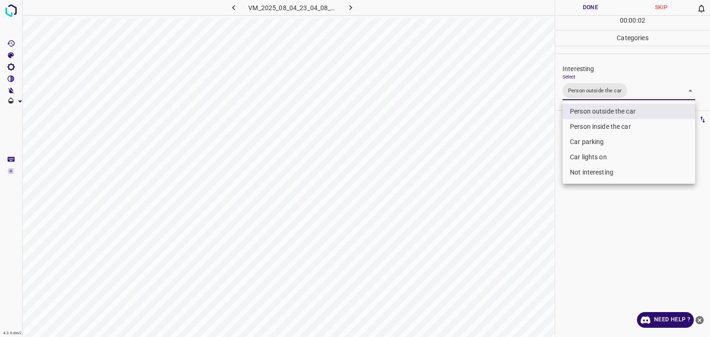
click at [590, 8] on div at bounding box center [355, 168] width 710 height 337
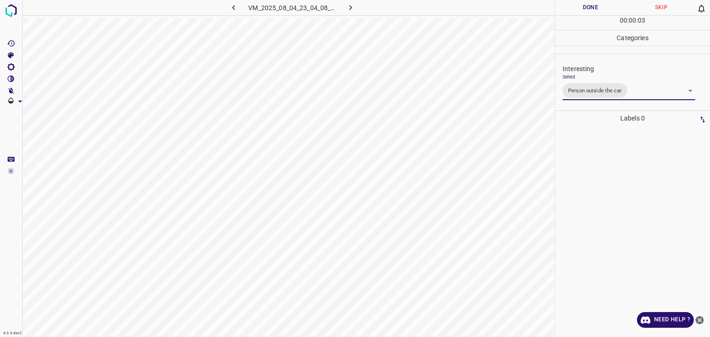
click at [590, 8] on div "Person outside the car Person inside the car Car parking Car lights on Not inte…" at bounding box center [355, 168] width 710 height 337
click at [590, 8] on button "Done" at bounding box center [590, 7] width 71 height 15
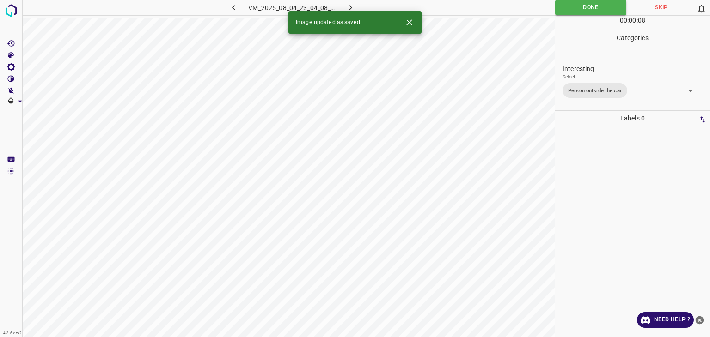
click at [349, 5] on icon "button" at bounding box center [350, 7] width 3 height 5
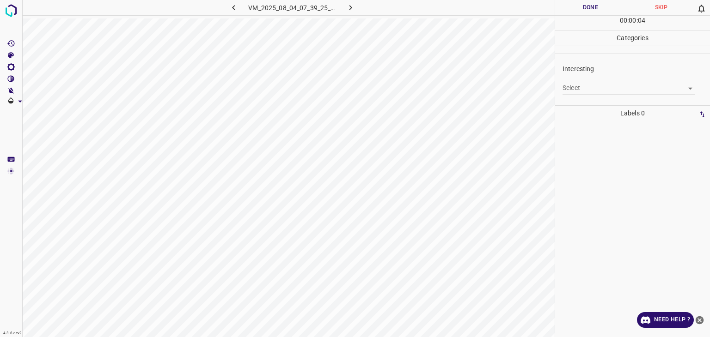
click at [588, 83] on body "4.3.6-dev2 VM_2025_08_04_07_39_25_730_01.gif Done Skip 0 00 : 00 : 04 Categorie…" at bounding box center [355, 168] width 710 height 337
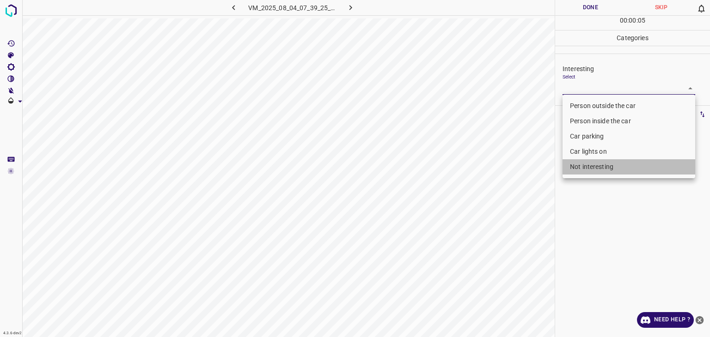
click at [584, 165] on li "Not interesting" at bounding box center [628, 166] width 133 height 15
type input "Not interesting"
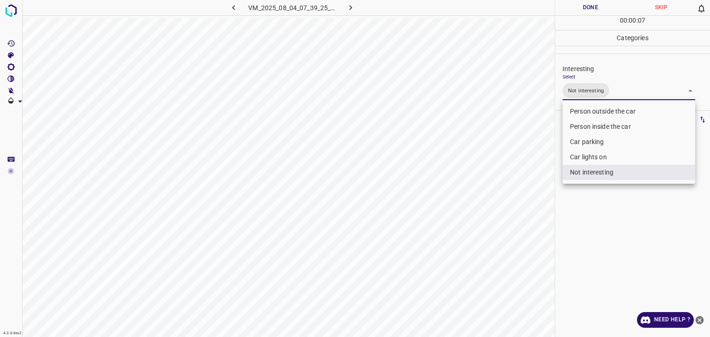
click at [578, 12] on div at bounding box center [355, 168] width 710 height 337
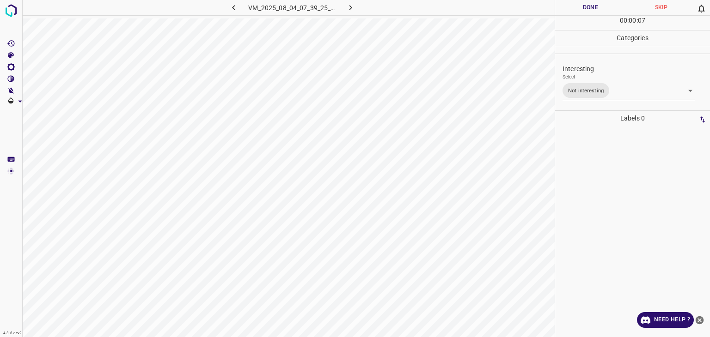
click at [578, 6] on div "Person outside the car Person inside the car Car parking Car lights on Not inte…" at bounding box center [355, 168] width 710 height 337
click at [578, 6] on button "Done" at bounding box center [590, 7] width 71 height 15
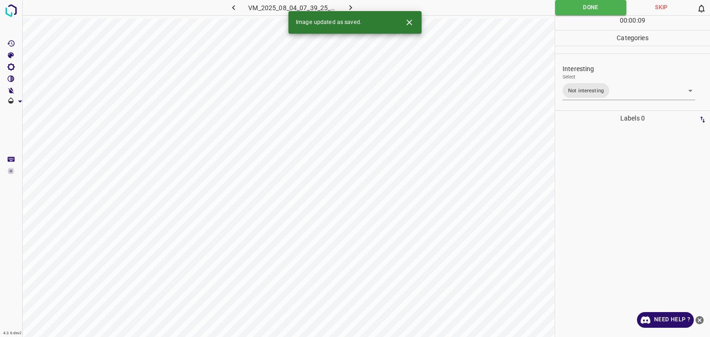
click at [347, 6] on icon "button" at bounding box center [351, 8] width 10 height 10
click at [408, 26] on icon "Close" at bounding box center [409, 23] width 10 height 10
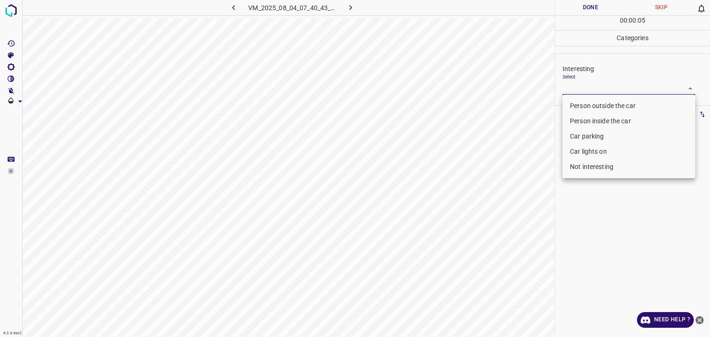
click at [606, 87] on body "4.3.6-dev2 VM_2025_08_04_07_40_43_909_11.gif Done Skip 0 00 : 00 : 05 Categorie…" at bounding box center [355, 168] width 710 height 337
click at [605, 101] on li "Person outside the car" at bounding box center [628, 105] width 133 height 15
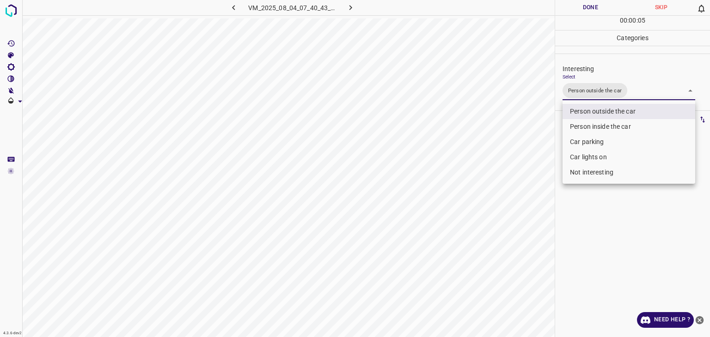
type input "Person outside the car"
click at [584, 10] on div at bounding box center [355, 168] width 710 height 337
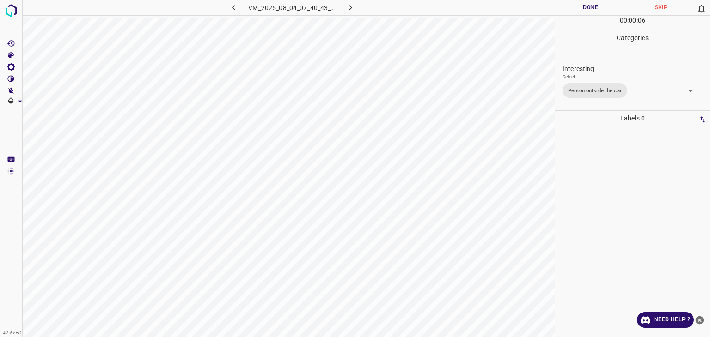
click at [584, 10] on div "Person outside the car Person inside the car Car parking Car lights on Not inte…" at bounding box center [355, 168] width 710 height 337
click at [584, 10] on button "Done" at bounding box center [590, 7] width 71 height 15
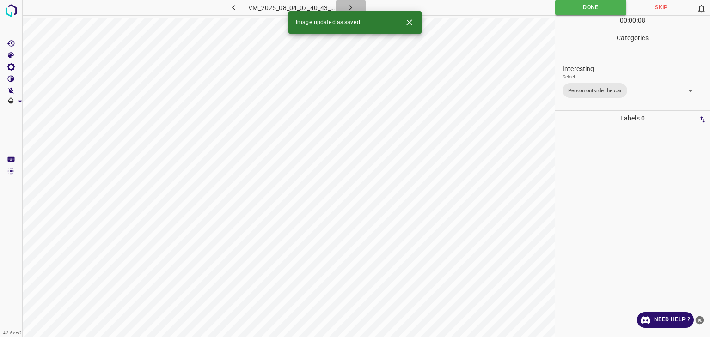
click at [349, 4] on icon "button" at bounding box center [351, 8] width 10 height 10
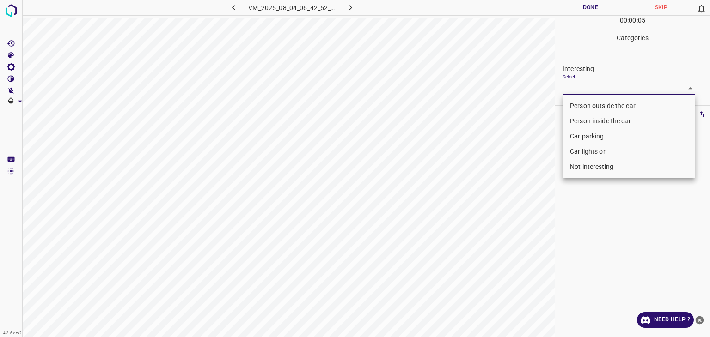
click at [601, 83] on body "4.3.6-dev2 VM_2025_08_04_06_42_52_962_07.gif Done Skip 0 00 : 00 : 05 Categorie…" at bounding box center [355, 168] width 710 height 337
click at [591, 171] on li "Not interesting" at bounding box center [628, 166] width 133 height 15
type input "Not interesting"
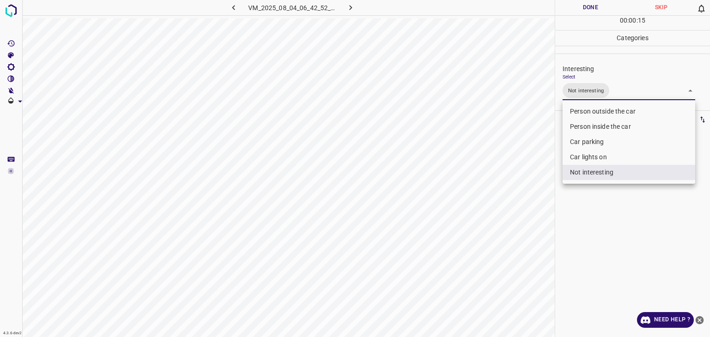
click at [581, 6] on div at bounding box center [355, 168] width 710 height 337
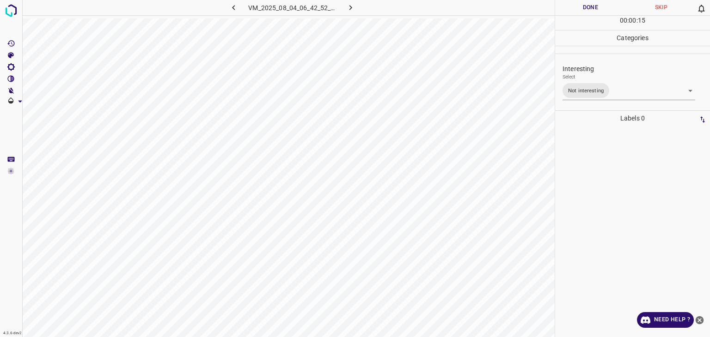
click at [581, 6] on div "Person outside the car Person inside the car Car parking Car lights on Not inte…" at bounding box center [355, 168] width 710 height 337
click at [581, 6] on button "Done" at bounding box center [590, 7] width 71 height 15
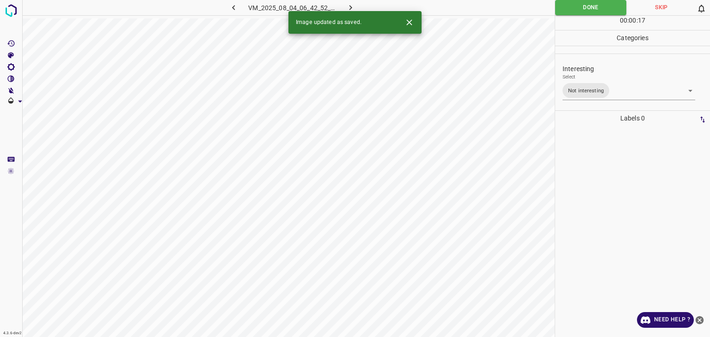
click at [354, 3] on icon "button" at bounding box center [351, 8] width 10 height 10
click at [592, 88] on body "4.3.6-dev2 VM_2025_08_04_07_40_43_909_08.gif Done Skip 0 00 : 00 : 18 Categorie…" at bounding box center [355, 168] width 710 height 337
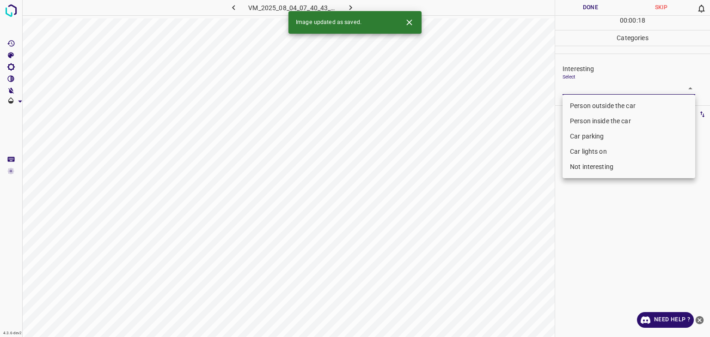
click at [589, 102] on li "Person outside the car" at bounding box center [628, 105] width 133 height 15
type input "Person outside the car"
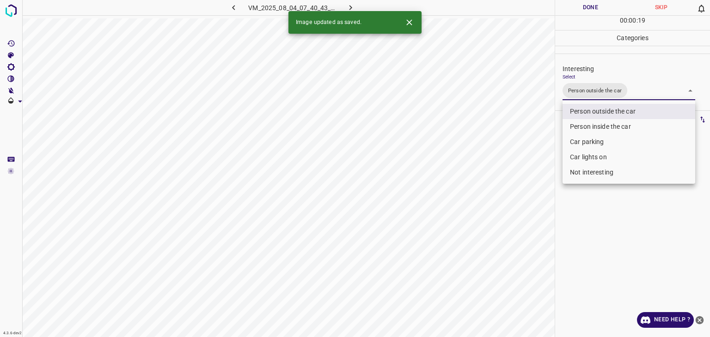
click at [572, 13] on div at bounding box center [355, 168] width 710 height 337
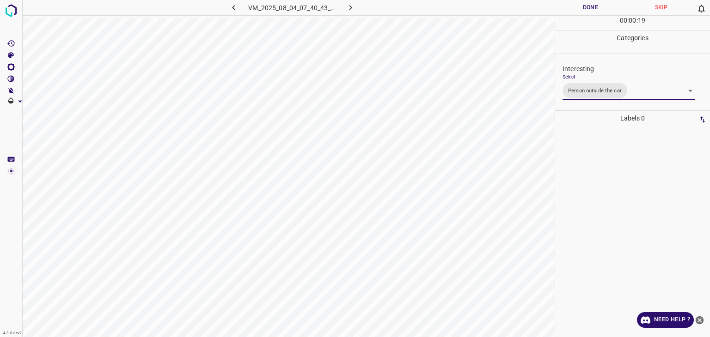
click at [571, 11] on div "Person outside the car Person inside the car Car parking Car lights on Not inte…" at bounding box center [355, 168] width 710 height 337
click at [568, 8] on button "Done" at bounding box center [590, 7] width 71 height 15
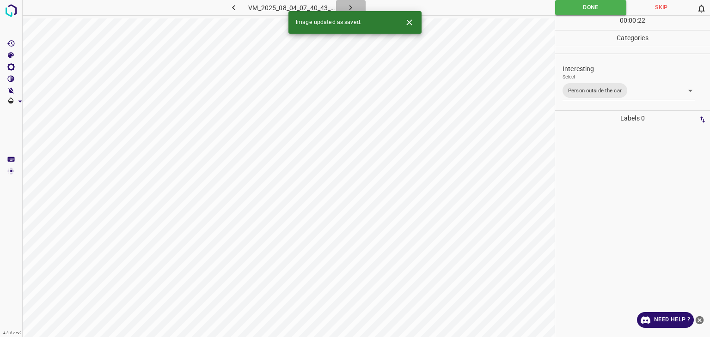
click at [349, 5] on icon "button" at bounding box center [351, 8] width 10 height 10
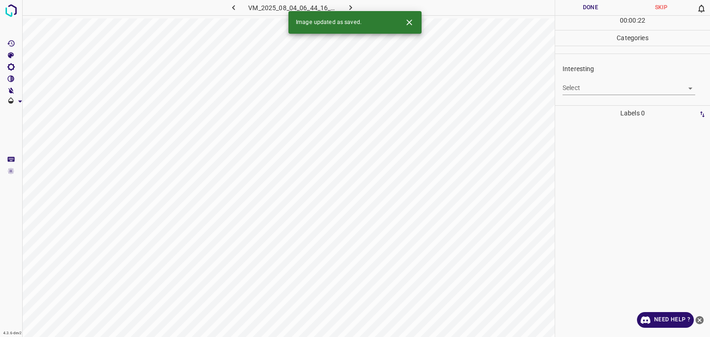
click at [618, 86] on body "4.3.6-dev2 VM_2025_08_04_06_44_16_269_02.gif Done Skip 0 00 : 00 : 22 Categorie…" at bounding box center [355, 168] width 710 height 337
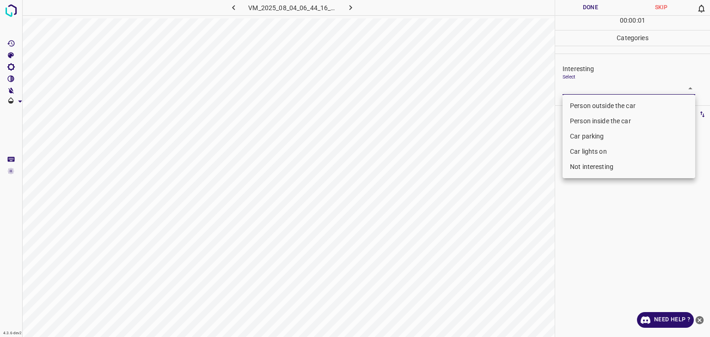
click at [593, 111] on li "Person outside the car" at bounding box center [628, 105] width 133 height 15
type input "Person outside the car"
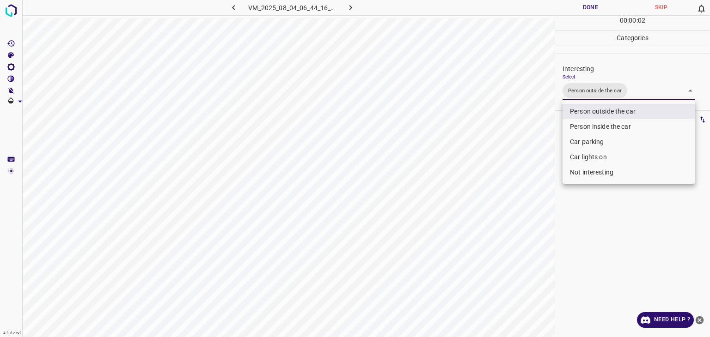
click at [602, 4] on div at bounding box center [355, 168] width 710 height 337
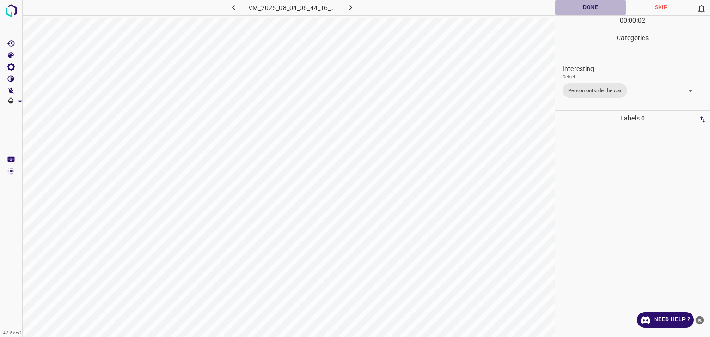
click at [599, 4] on button "Done" at bounding box center [590, 7] width 71 height 15
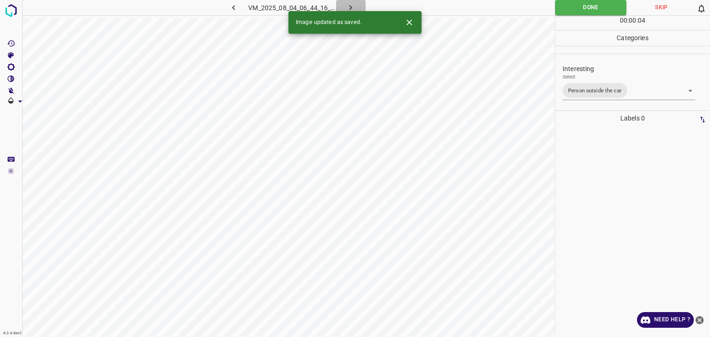
click at [354, 9] on icon "button" at bounding box center [351, 8] width 10 height 10
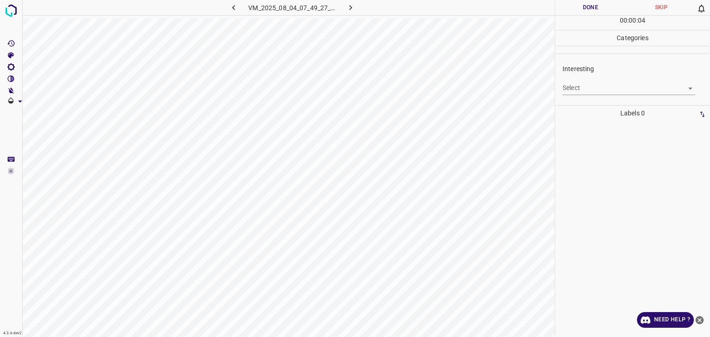
click at [604, 93] on body "4.3.6-dev2 VM_2025_08_04_07_49_27_915_10.gif Done Skip 0 00 : 00 : 04 Categorie…" at bounding box center [355, 168] width 710 height 337
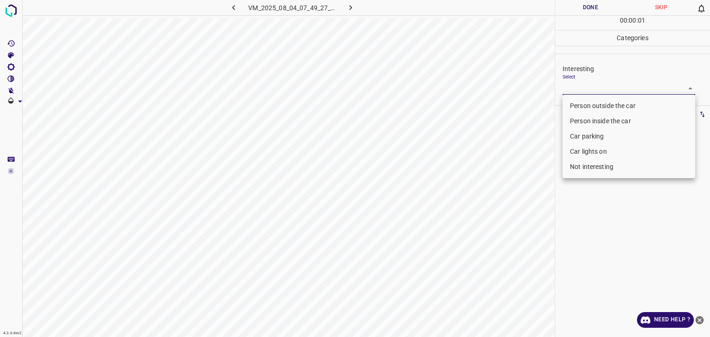
click at [590, 103] on li "Person outside the car" at bounding box center [628, 105] width 133 height 15
type input "Person outside the car"
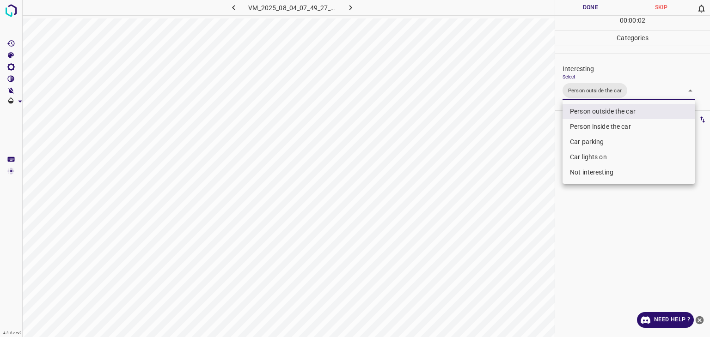
click at [578, 10] on div at bounding box center [355, 168] width 710 height 337
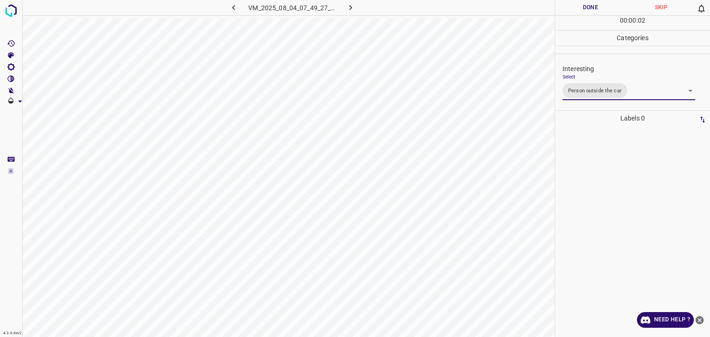
click at [578, 8] on div "Person outside the car Person inside the car Car parking Car lights on Not inte…" at bounding box center [355, 168] width 710 height 337
click at [578, 8] on button "Done" at bounding box center [590, 7] width 71 height 15
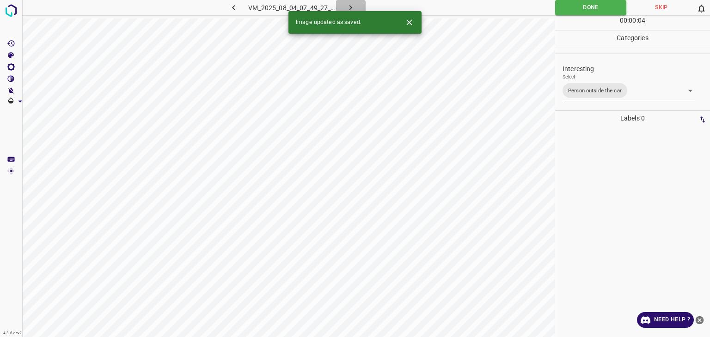
click at [347, 9] on icon "button" at bounding box center [351, 8] width 10 height 10
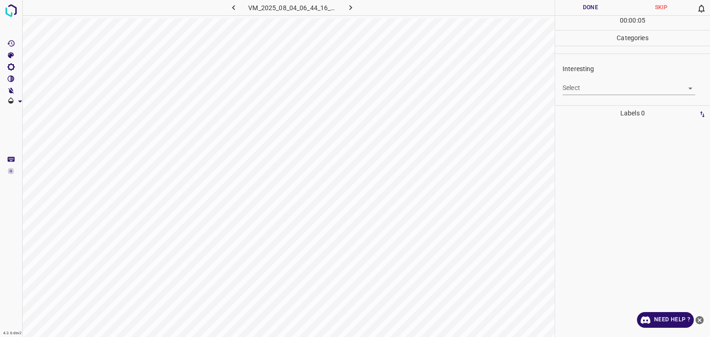
click at [590, 98] on div "Interesting Select ​" at bounding box center [632, 79] width 155 height 43
click at [591, 90] on body "4.3.6-dev2 VM_2025_08_04_06_44_16_269_10.gif Done Skip 0 00 : 00 : 05 Categorie…" at bounding box center [355, 168] width 710 height 337
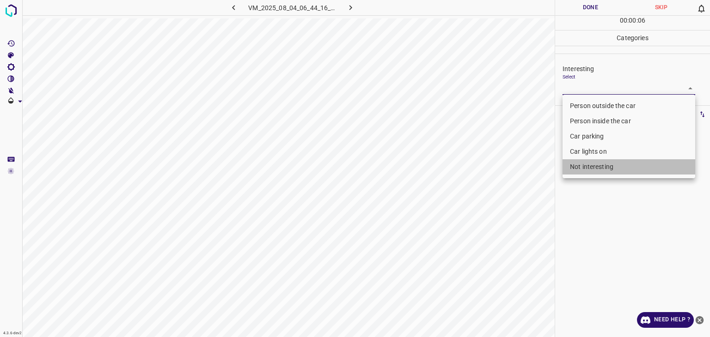
click at [598, 172] on li "Not interesting" at bounding box center [628, 166] width 133 height 15
type input "Not interesting"
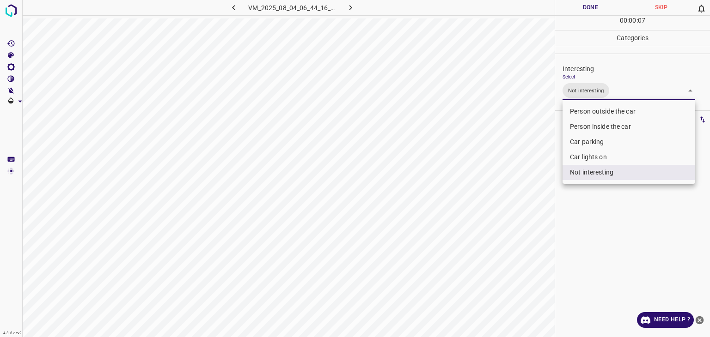
click at [586, 6] on div at bounding box center [355, 168] width 710 height 337
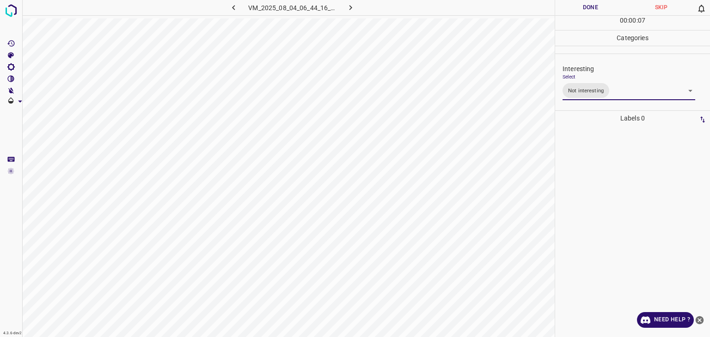
click at [586, 6] on div "Person outside the car Person inside the car Car parking Car lights on Not inte…" at bounding box center [355, 168] width 710 height 337
click at [586, 6] on button "Done" at bounding box center [590, 7] width 71 height 15
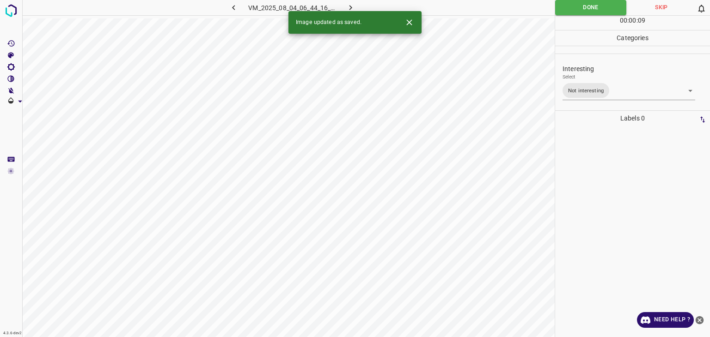
click at [353, 4] on icon "button" at bounding box center [351, 8] width 10 height 10
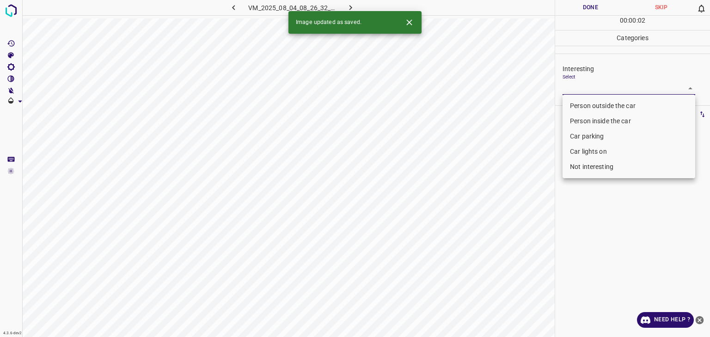
click at [609, 93] on body "4.3.6-dev2 VM_2025_08_04_08_26_32_545_08.gif Done Skip 0 00 : 00 : 02 Categorie…" at bounding box center [355, 168] width 710 height 337
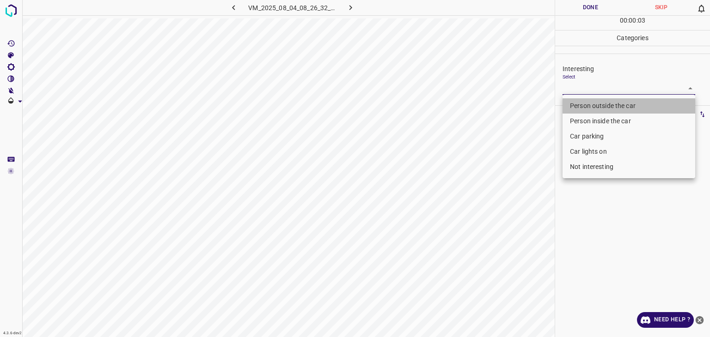
click at [587, 108] on li "Person outside the car" at bounding box center [628, 105] width 133 height 15
type input "Person outside the car"
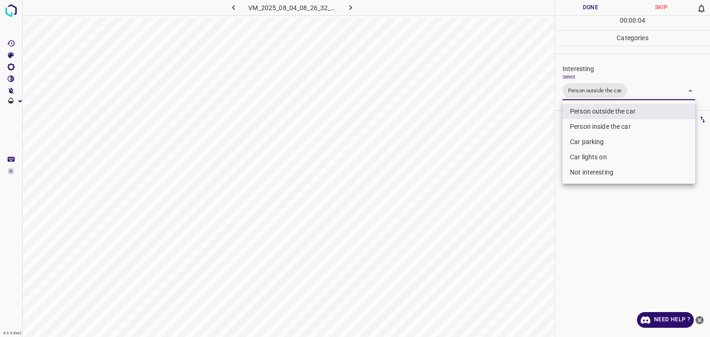
click at [579, 8] on div at bounding box center [355, 168] width 710 height 337
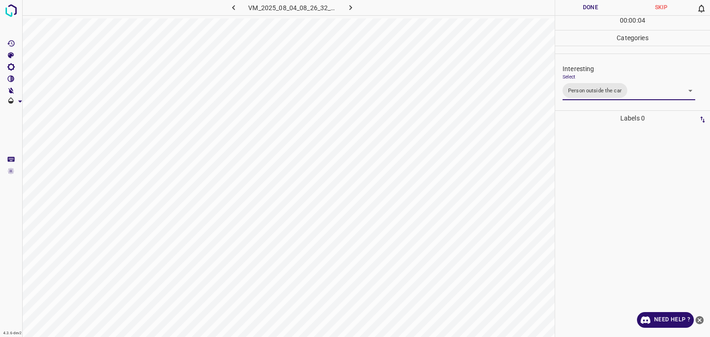
click at [579, 8] on div "Person outside the car Person inside the car Car parking Car lights on Not inte…" at bounding box center [355, 168] width 710 height 337
click at [579, 8] on button "Done" at bounding box center [590, 7] width 71 height 15
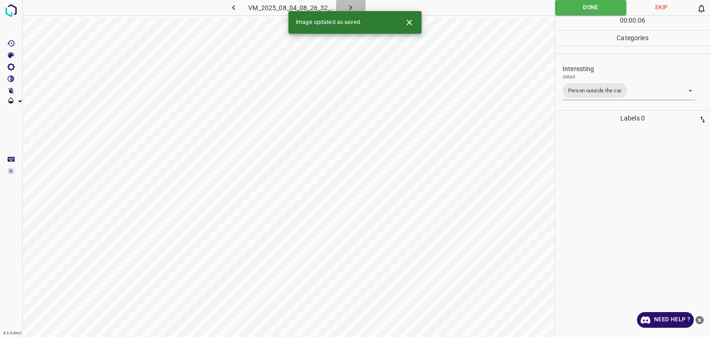
click at [344, 6] on button "button" at bounding box center [351, 7] width 30 height 15
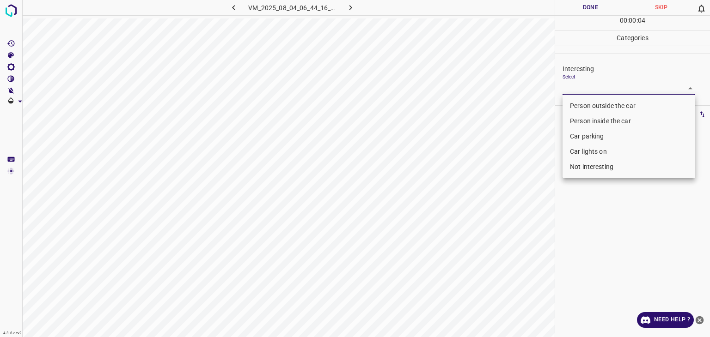
click at [569, 89] on body "4.3.6-dev2 VM_2025_08_04_06_44_16_269_11.gif Done Skip 0 00 : 00 : 04 Categorie…" at bounding box center [355, 168] width 710 height 337
click at [577, 161] on li "Not interesting" at bounding box center [628, 166] width 133 height 15
type input "Not interesting"
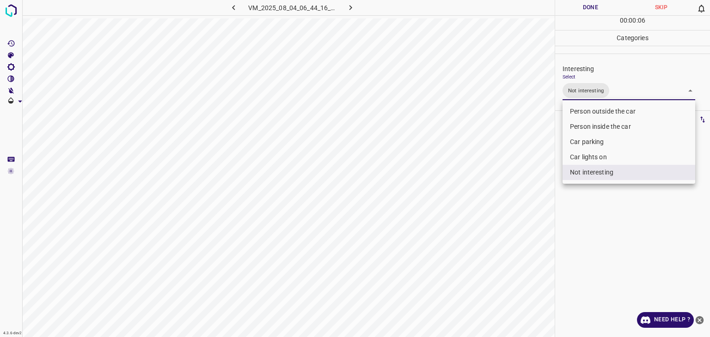
click at [586, 7] on div at bounding box center [355, 168] width 710 height 337
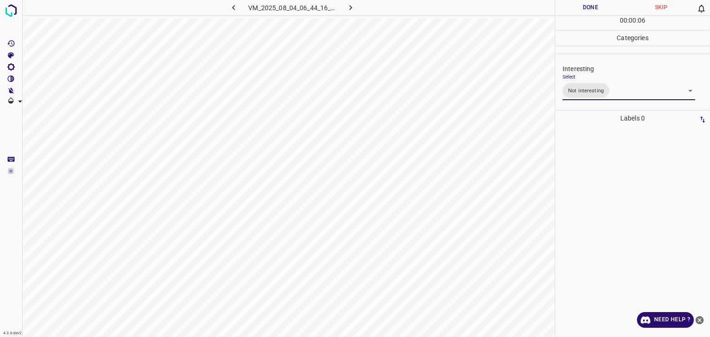
click at [586, 7] on div at bounding box center [355, 168] width 710 height 337
click at [586, 7] on button "Done" at bounding box center [590, 7] width 71 height 15
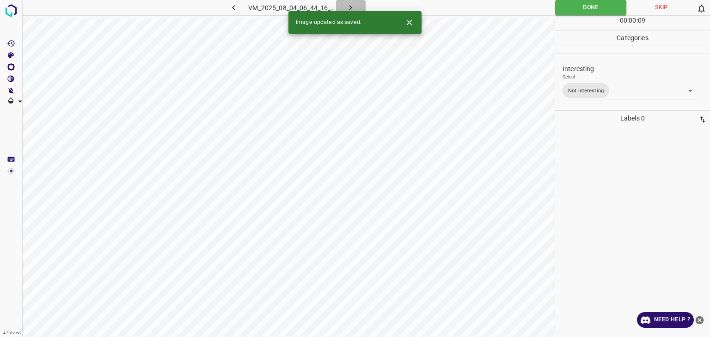
click at [359, 3] on button "button" at bounding box center [351, 7] width 30 height 15
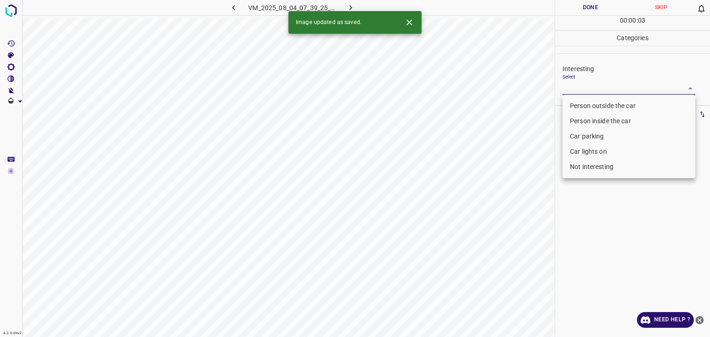
click at [573, 85] on body "4.3.6-dev2 VM_2025_08_04_07_39_25_730_09.gif Done Skip 0 00 : 00 : 03 Categorie…" at bounding box center [355, 168] width 710 height 337
click at [596, 141] on li "Car parking" at bounding box center [628, 136] width 133 height 15
type input "Car parking"
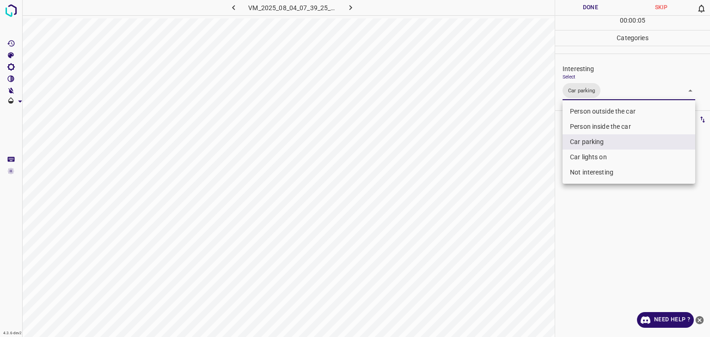
click at [568, 9] on div at bounding box center [355, 168] width 710 height 337
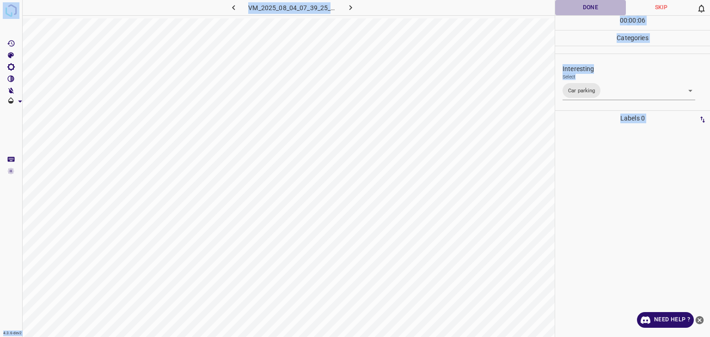
click at [568, 8] on button "Done" at bounding box center [590, 7] width 71 height 15
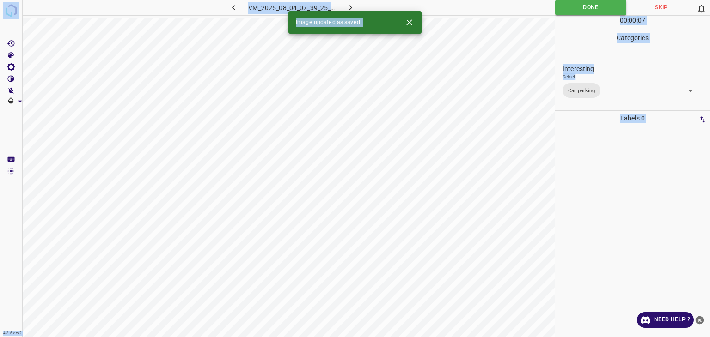
click at [348, 8] on icon "button" at bounding box center [351, 8] width 10 height 10
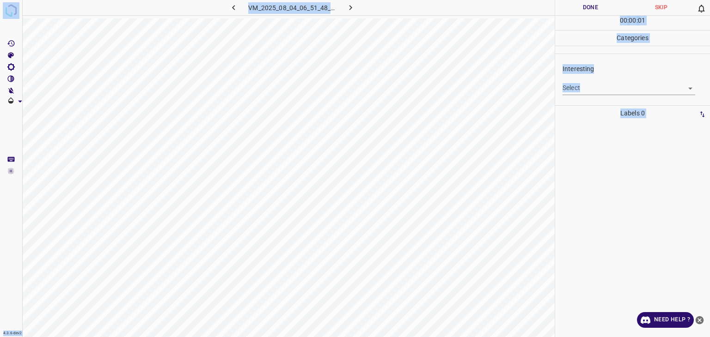
click at [581, 86] on body "4.3.6-dev2 VM_2025_08_04_06_51_48_626_02.gif Done Skip 0 00 : 00 : 01 Categorie…" at bounding box center [355, 168] width 710 height 337
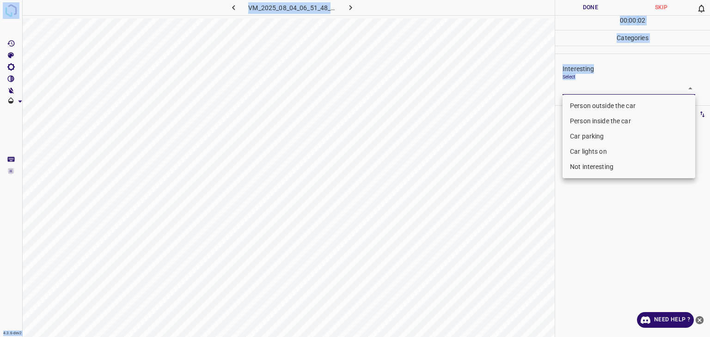
click at [592, 149] on li "Car lights on" at bounding box center [628, 151] width 133 height 15
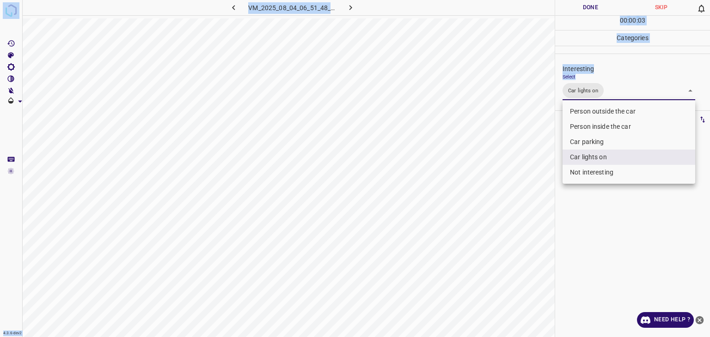
click at [591, 125] on li "Person inside the car" at bounding box center [628, 126] width 133 height 15
type input "Car lights on,Person inside the car"
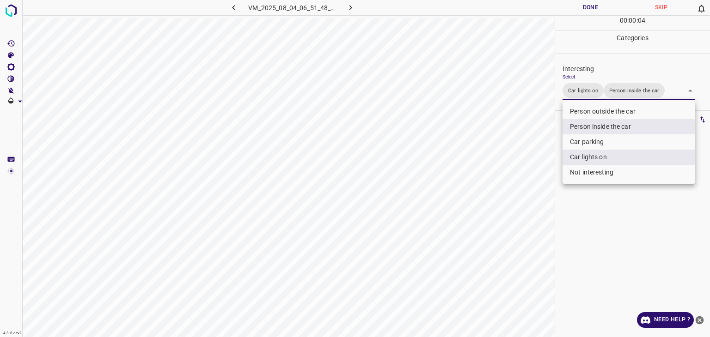
click at [575, 10] on div at bounding box center [355, 168] width 710 height 337
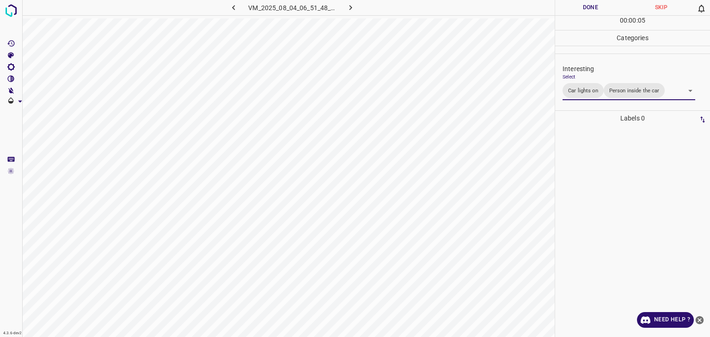
click at [573, 12] on button "Done" at bounding box center [590, 7] width 71 height 15
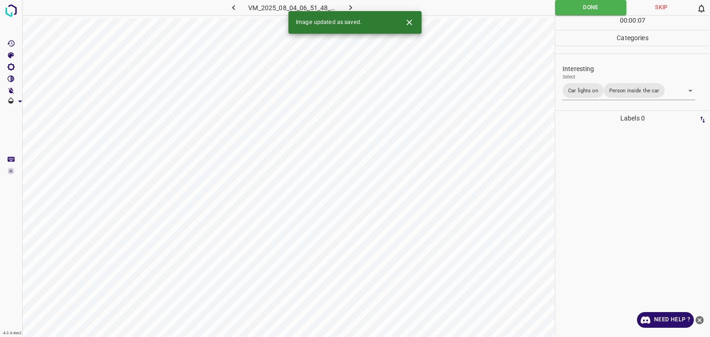
click at [349, 9] on icon "button" at bounding box center [351, 8] width 10 height 10
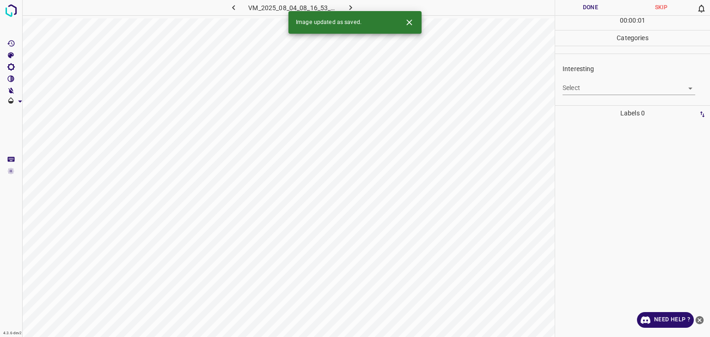
click at [615, 95] on div "Interesting Select ​" at bounding box center [632, 79] width 155 height 43
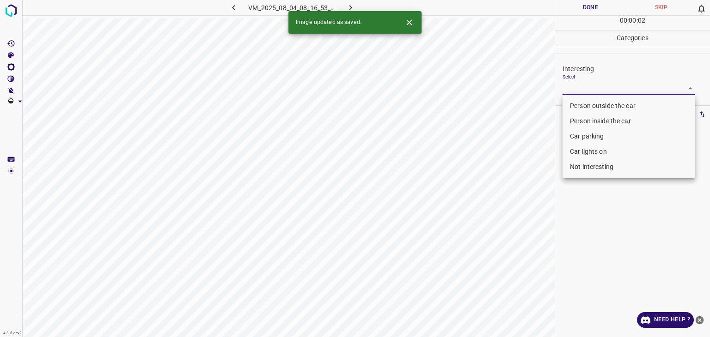
click at [600, 91] on body "4.3.6-dev2 VM_2025_08_04_08_16_53_596_01.gif Done Skip 0 00 : 00 : 02 Categorie…" at bounding box center [355, 168] width 710 height 337
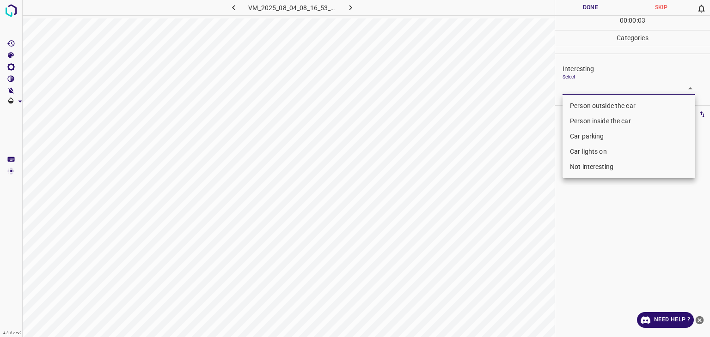
click at [584, 108] on li "Person outside the car" at bounding box center [628, 105] width 133 height 15
type input "Person outside the car"
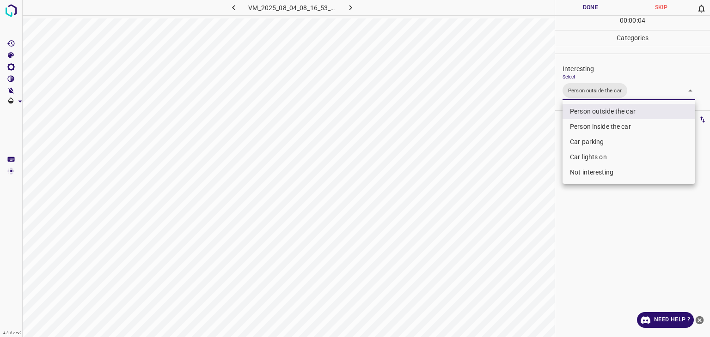
click at [571, 8] on div at bounding box center [355, 168] width 710 height 337
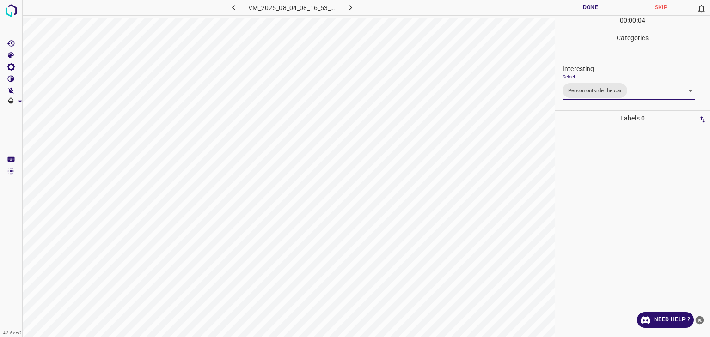
click at [571, 8] on div "Person outside the car Person inside the car Car parking Car lights on Not inte…" at bounding box center [355, 168] width 710 height 337
click at [571, 8] on button "Done" at bounding box center [590, 7] width 71 height 15
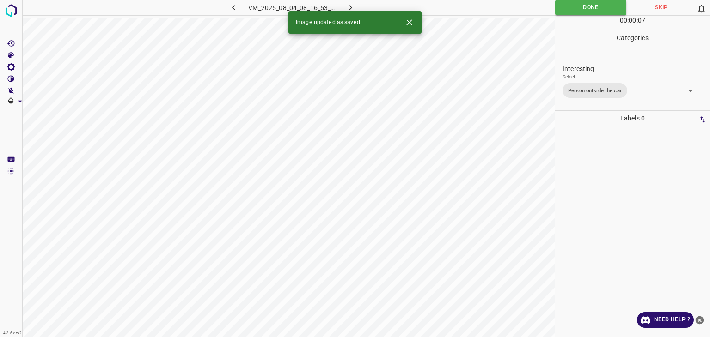
click at [350, 8] on icon "button" at bounding box center [351, 8] width 10 height 10
click at [595, 97] on div "Interesting Select ​" at bounding box center [632, 79] width 155 height 43
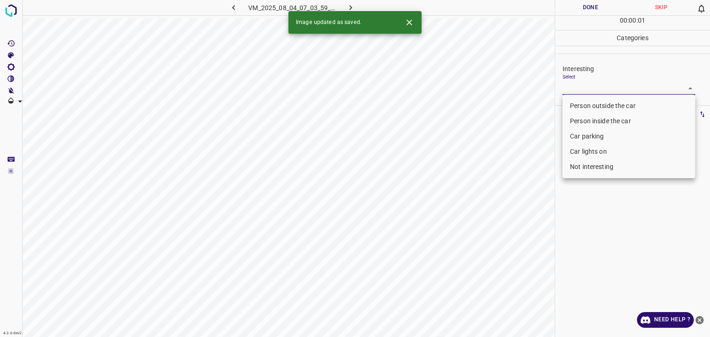
click at [590, 91] on body "4.3.6-dev2 VM_2025_08_04_07_03_59_300_01.gif Done Skip 0 00 : 00 : 01 Categorie…" at bounding box center [355, 168] width 710 height 337
click at [590, 118] on li "Person inside the car" at bounding box center [628, 121] width 133 height 15
type input "Person inside the car"
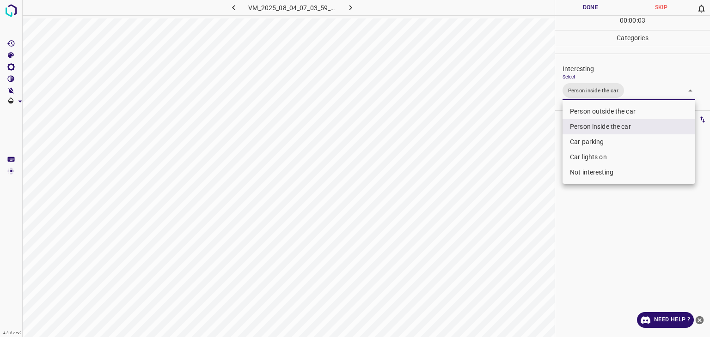
click at [590, 119] on li "Person inside the car" at bounding box center [628, 126] width 133 height 15
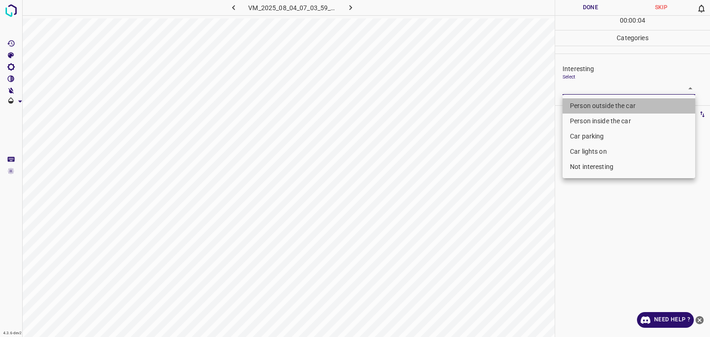
click at [591, 106] on li "Person outside the car" at bounding box center [628, 105] width 133 height 15
type input "Person outside the car"
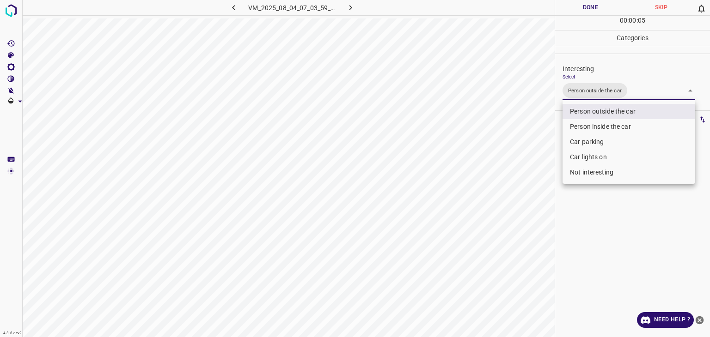
click at [591, 10] on div at bounding box center [355, 168] width 710 height 337
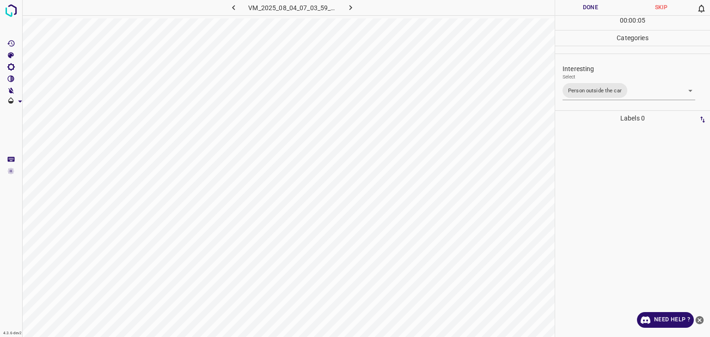
click at [590, 10] on div "Person outside the car Person inside the car Car parking Car lights on Not inte…" at bounding box center [355, 168] width 710 height 337
click at [584, 7] on button "Done" at bounding box center [590, 7] width 71 height 15
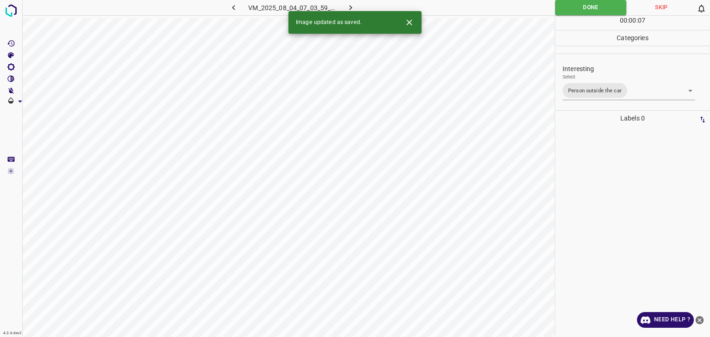
click at [353, 4] on icon "button" at bounding box center [351, 8] width 10 height 10
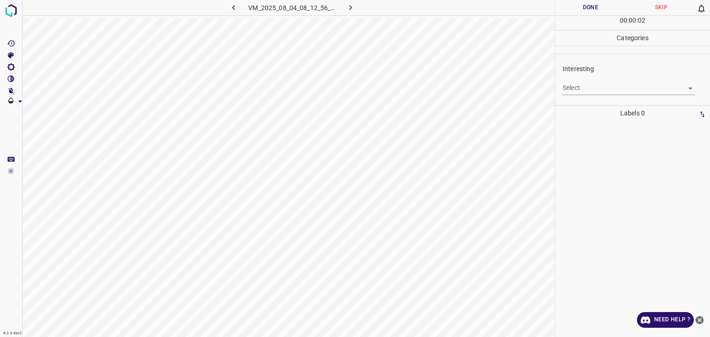
click at [604, 85] on body "4.3.6-dev2 VM_2025_08_04_08_12_56_064_00.gif Done Skip 0 00 : 00 : 02 Categorie…" at bounding box center [355, 168] width 710 height 337
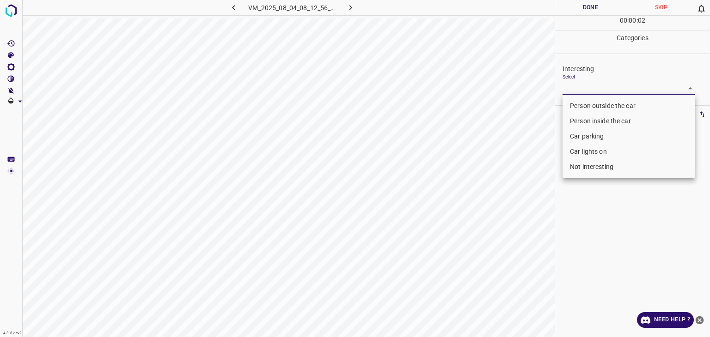
click at [597, 109] on li "Person outside the car" at bounding box center [628, 105] width 133 height 15
type input "Person outside the car"
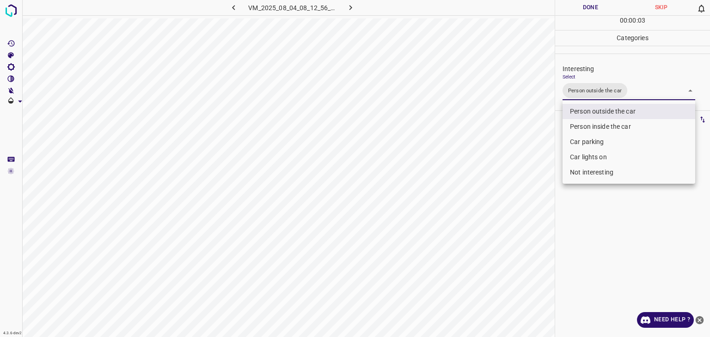
click at [586, 14] on div at bounding box center [355, 168] width 710 height 337
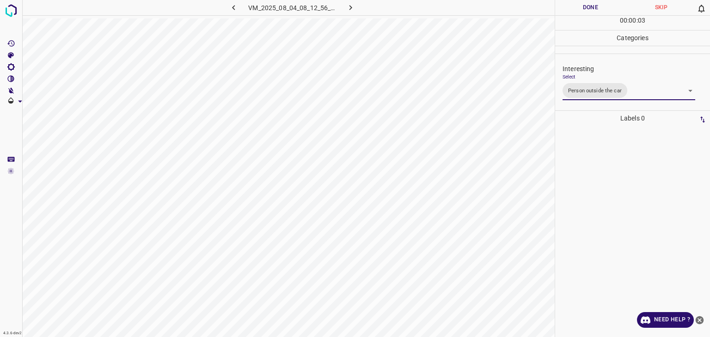
click at [582, 12] on div "Person outside the car Person inside the car Car parking Car lights on Not inte…" at bounding box center [355, 168] width 710 height 337
click at [582, 12] on button "Done" at bounding box center [590, 7] width 71 height 15
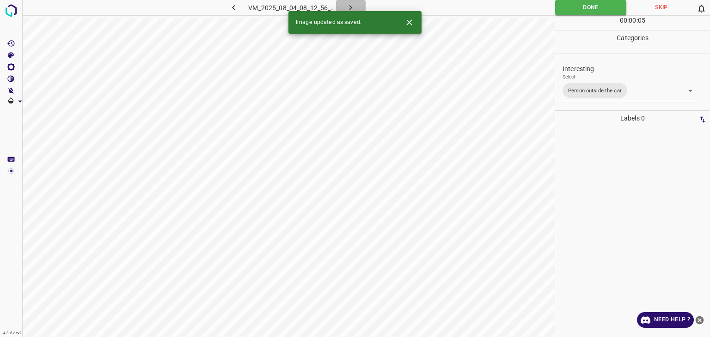
click at [346, 6] on icon "button" at bounding box center [351, 8] width 10 height 10
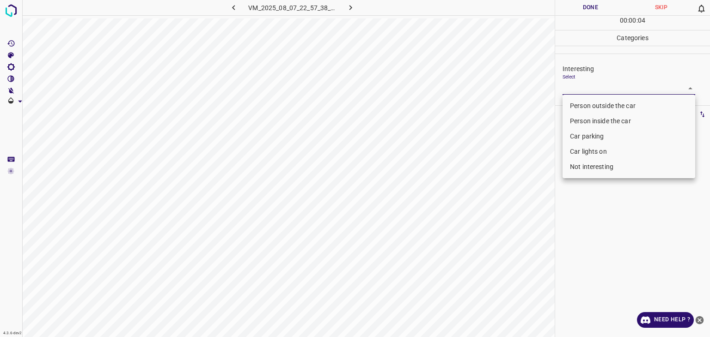
click at [589, 93] on body "4.3.6-dev2 VM_2025_08_07_22_57_38_448_02.gif Done Skip 0 00 : 00 : 04 Categorie…" at bounding box center [355, 168] width 710 height 337
click at [586, 99] on li "Person outside the car" at bounding box center [628, 105] width 133 height 15
type input "Person outside the car"
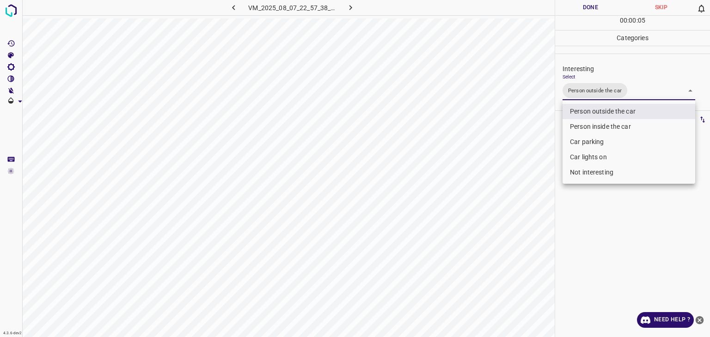
click at [593, 7] on div at bounding box center [355, 168] width 710 height 337
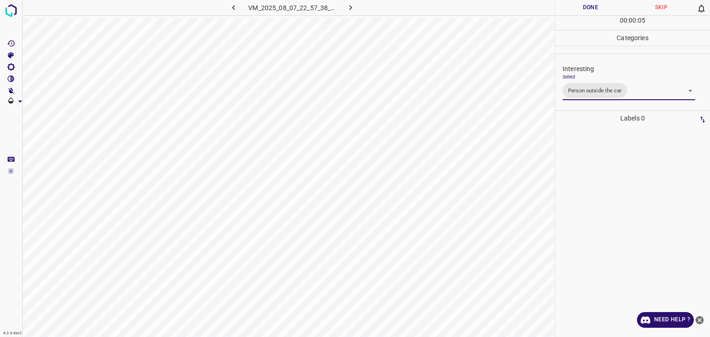
click at [593, 7] on div "Person outside the car Person inside the car Car parking Car lights on Not inte…" at bounding box center [355, 168] width 710 height 337
click at [593, 7] on button "Done" at bounding box center [590, 7] width 71 height 15
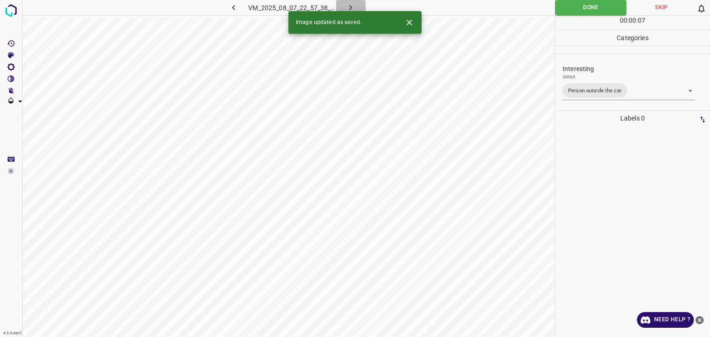
click at [349, 10] on icon "button" at bounding box center [350, 7] width 3 height 5
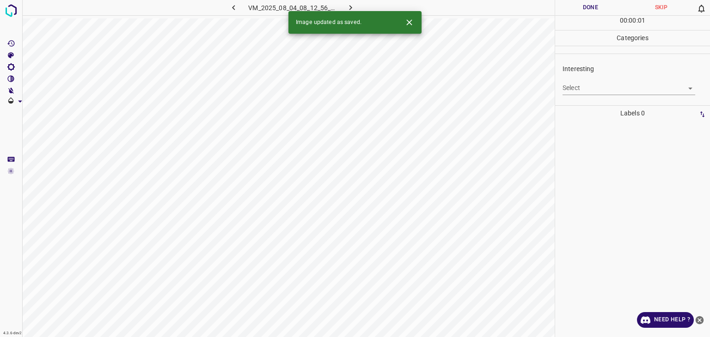
click at [602, 88] on body "4.3.6-dev2 VM_2025_08_04_08_12_56_064_02.gif Done Skip 0 00 : 00 : 01 Categorie…" at bounding box center [355, 168] width 710 height 337
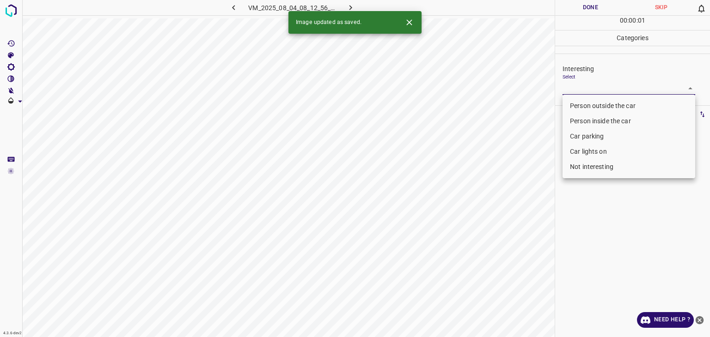
click at [605, 102] on li "Person outside the car" at bounding box center [628, 105] width 133 height 15
type input "Person outside the car"
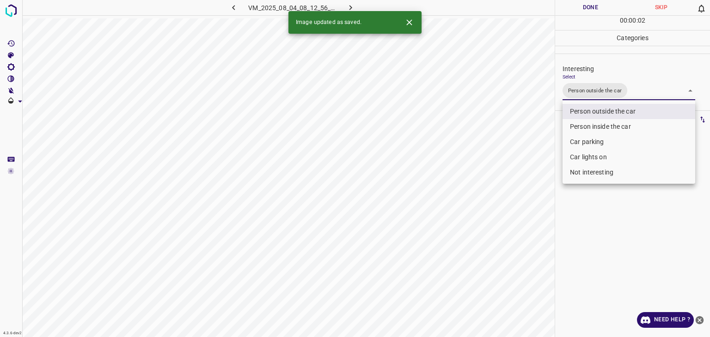
click at [409, 20] on icon "Close" at bounding box center [409, 23] width 10 height 10
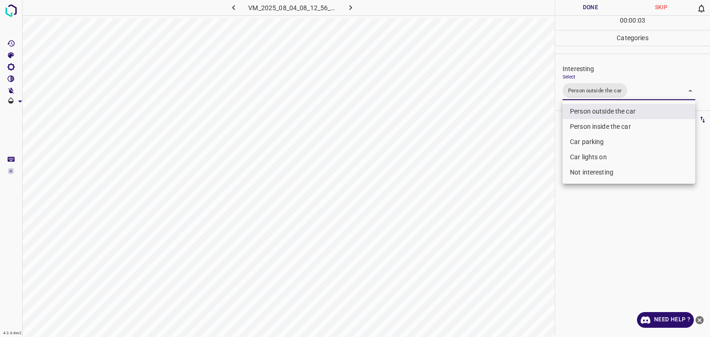
click at [584, 6] on div at bounding box center [355, 168] width 710 height 337
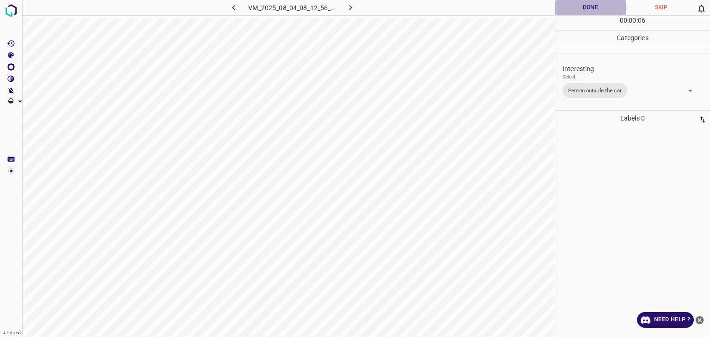
click at [572, 12] on button "Done" at bounding box center [590, 7] width 71 height 15
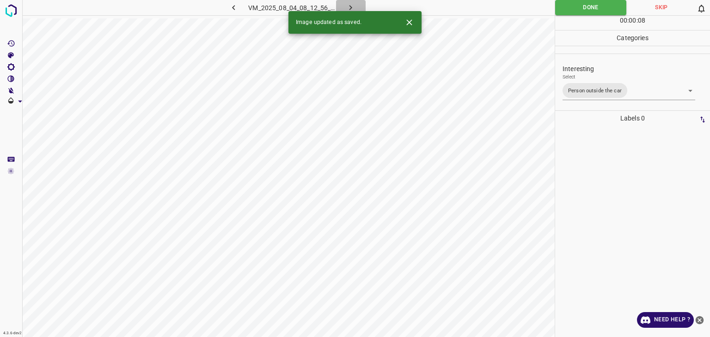
click at [353, 9] on icon "button" at bounding box center [351, 8] width 10 height 10
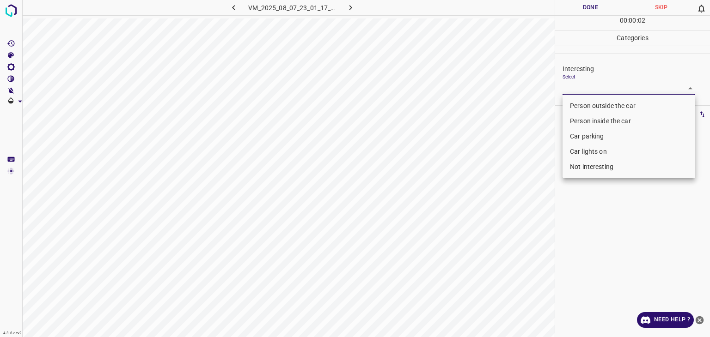
click at [577, 93] on body "4.3.6-dev2 VM_2025_08_07_23_01_17_535_01.gif Done Skip 0 00 : 00 : 02 Categorie…" at bounding box center [355, 168] width 710 height 337
click at [583, 132] on li "Car parking" at bounding box center [628, 136] width 133 height 15
type input "Car parking"
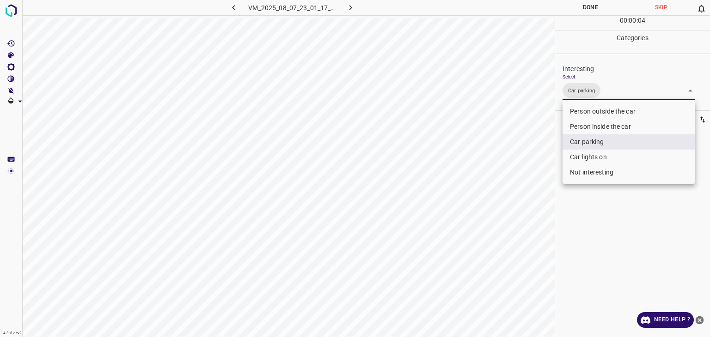
click at [583, 4] on div at bounding box center [355, 168] width 710 height 337
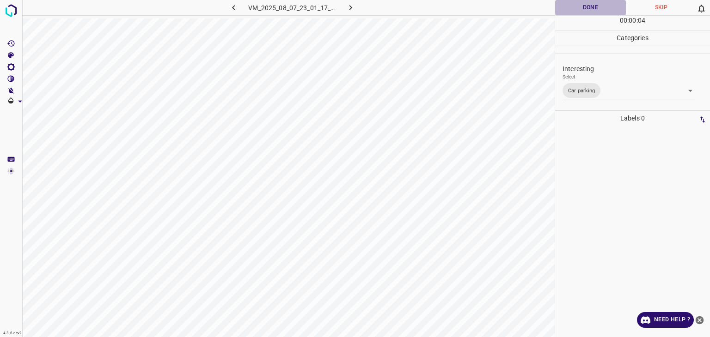
click at [584, 4] on button "Done" at bounding box center [590, 7] width 71 height 15
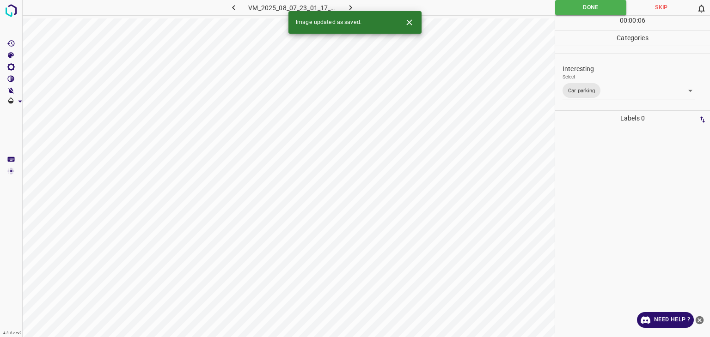
click at [353, 7] on icon "button" at bounding box center [351, 8] width 10 height 10
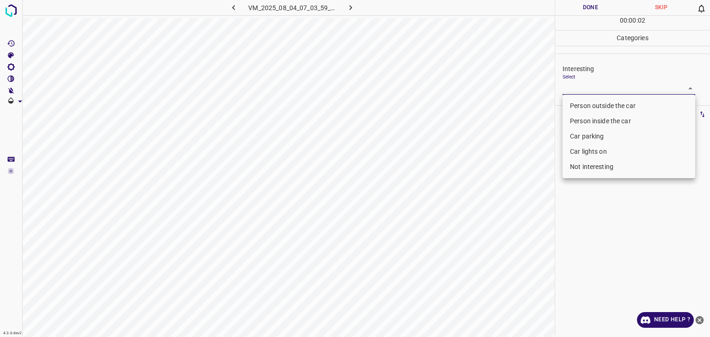
click at [591, 91] on body "4.3.6-dev2 VM_2025_08_04_07_03_59_300_08.gif Done Skip 0 00 : 00 : 02 Categorie…" at bounding box center [355, 168] width 710 height 337
click at [596, 105] on li "Person outside the car" at bounding box center [628, 105] width 133 height 15
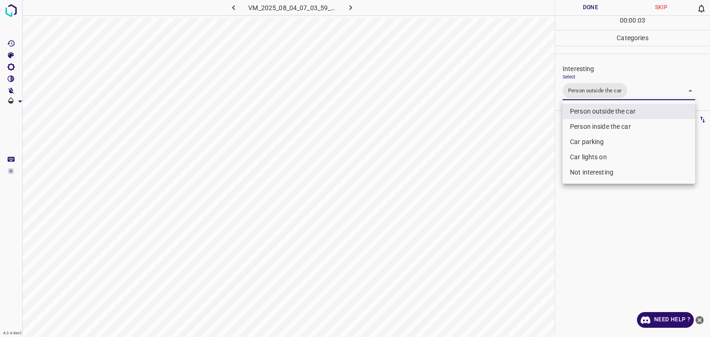
click at [578, 163] on li "Car lights on" at bounding box center [628, 157] width 133 height 15
type input "Person outside the car,Car lights on"
click at [584, 9] on div at bounding box center [355, 168] width 710 height 337
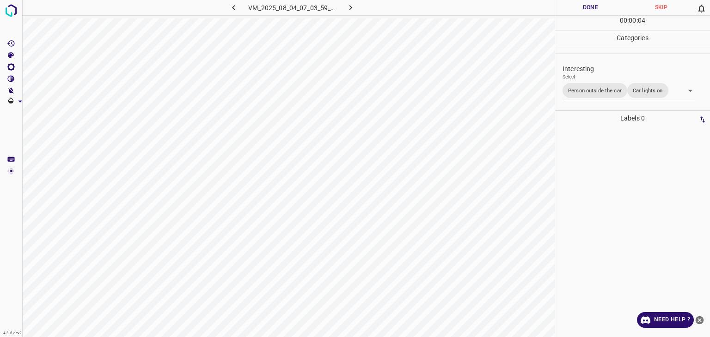
click at [583, 7] on div "Person outside the car Person inside the car Car parking Car lights on Not inte…" at bounding box center [355, 168] width 710 height 337
click at [583, 7] on button "Done" at bounding box center [590, 7] width 71 height 15
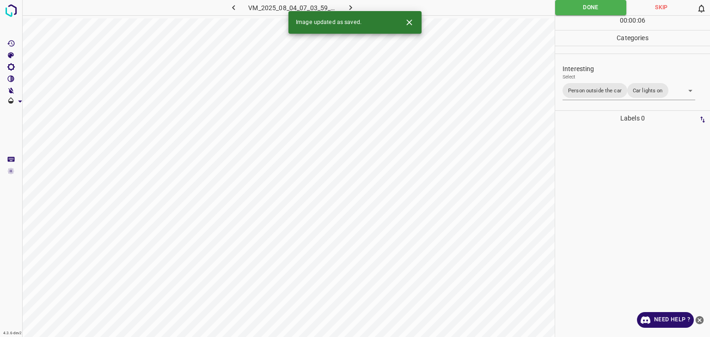
click at [352, 3] on icon "button" at bounding box center [351, 8] width 10 height 10
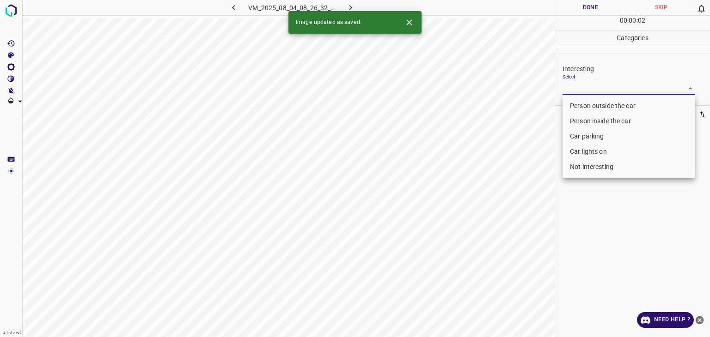
click at [582, 85] on body "4.3.6-dev2 VM_2025_08_04_08_26_32_545_10.gif Done Skip 0 00 : 00 : 02 Categorie…" at bounding box center [355, 168] width 710 height 337
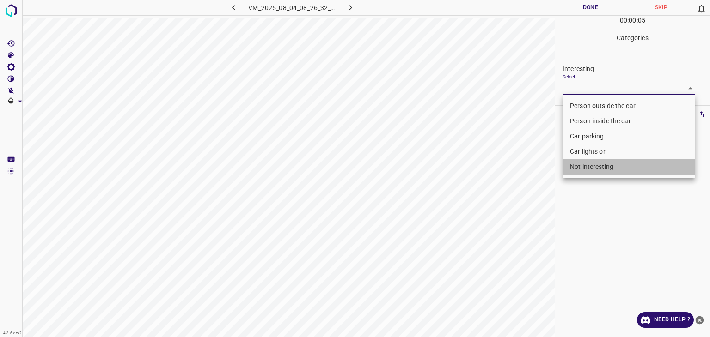
click at [585, 168] on li "Not interesting" at bounding box center [628, 166] width 133 height 15
type input "Not interesting"
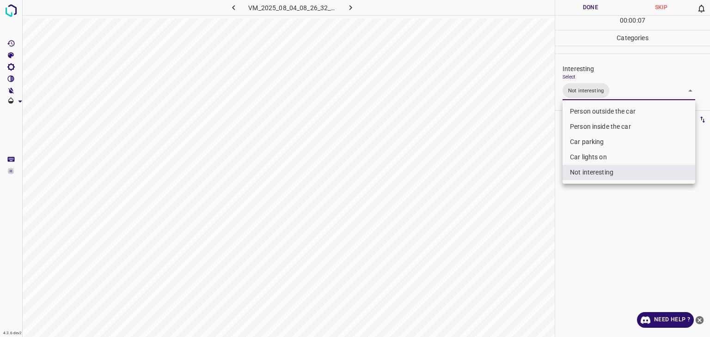
click at [596, 10] on div at bounding box center [355, 168] width 710 height 337
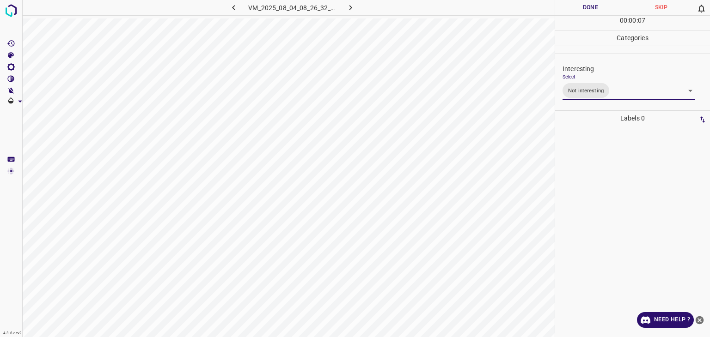
click at [596, 10] on div "Person outside the car Person inside the car Car parking Car lights on Not inte…" at bounding box center [355, 168] width 710 height 337
click at [596, 10] on button "Done" at bounding box center [590, 7] width 71 height 15
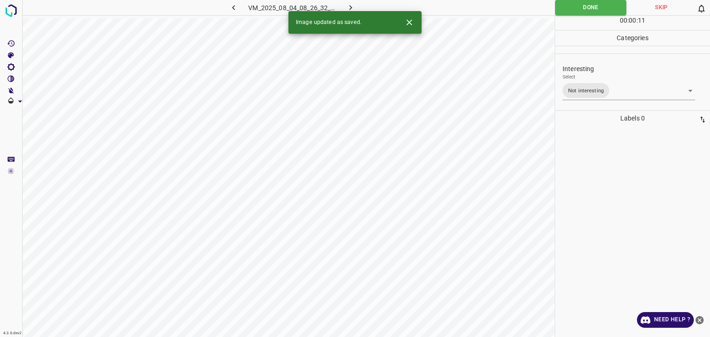
click at [410, 25] on icon "Close" at bounding box center [409, 23] width 10 height 10
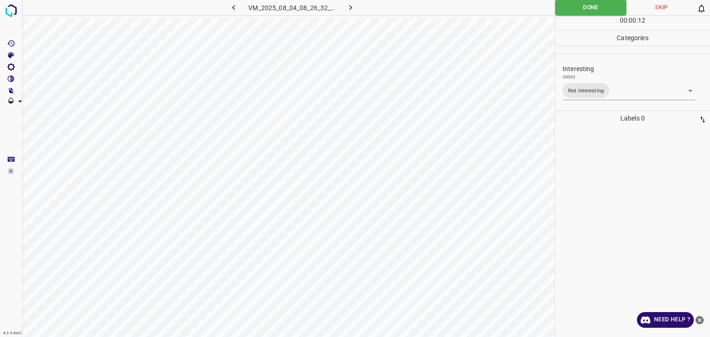
click at [353, 3] on icon "button" at bounding box center [351, 8] width 10 height 10
click at [615, 89] on body "4.3.6-dev2 VM_2025_08_07_23_01_17_535_12.gif Done Skip 0 00 : 00 : 12 Categorie…" at bounding box center [355, 168] width 710 height 337
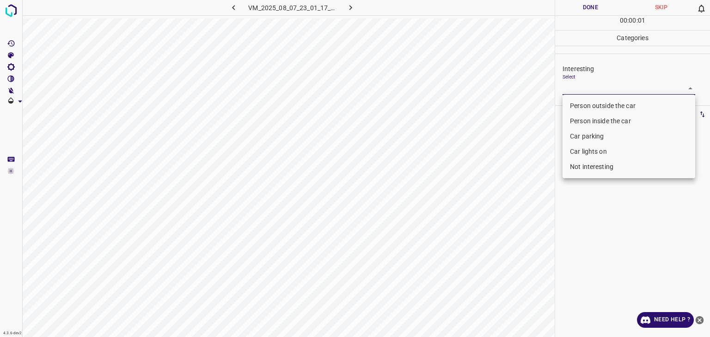
click at [606, 103] on li "Person outside the car" at bounding box center [628, 105] width 133 height 15
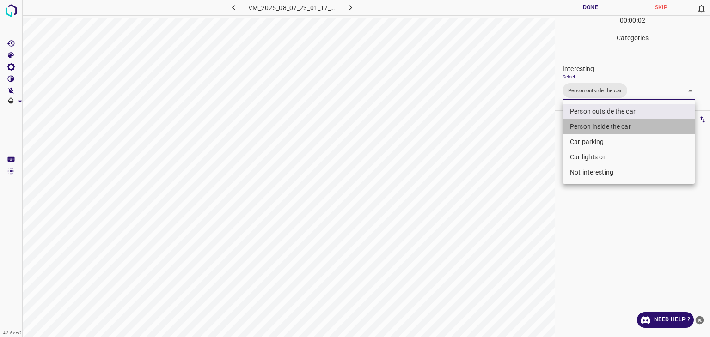
click at [590, 128] on li "Person inside the car" at bounding box center [628, 126] width 133 height 15
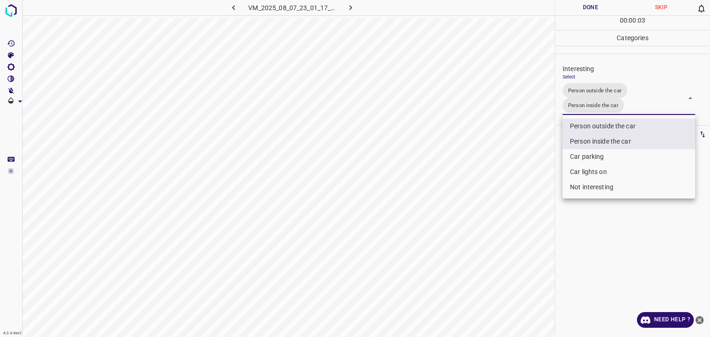
click at [587, 171] on li "Car lights on" at bounding box center [628, 171] width 133 height 15
type input "Person outside the car,Person inside the car,Car lights on"
click at [574, 12] on div at bounding box center [355, 168] width 710 height 337
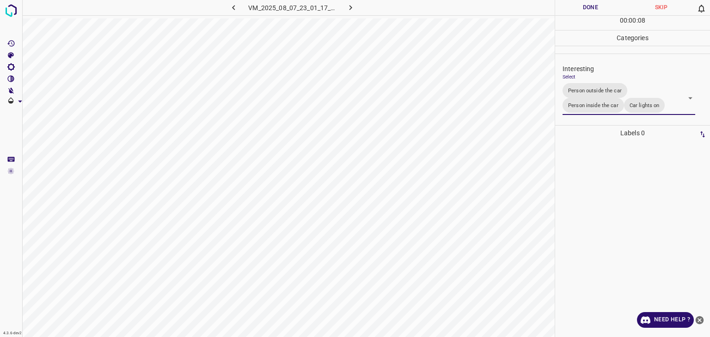
click at [602, 7] on button "Done" at bounding box center [590, 7] width 71 height 15
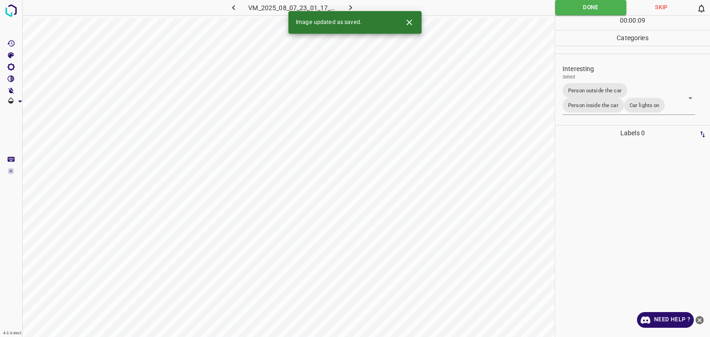
click at [349, 10] on icon "button" at bounding box center [351, 8] width 10 height 10
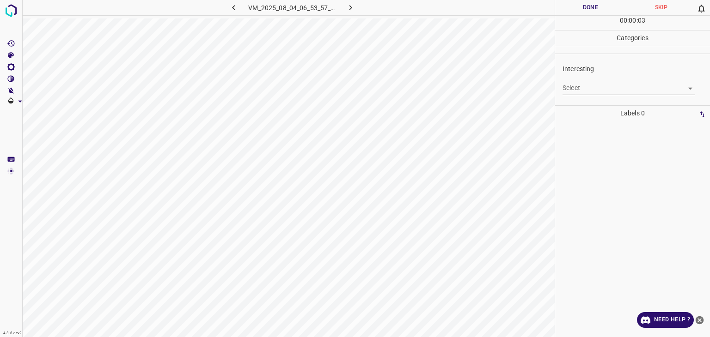
click at [584, 103] on ul "Interesting Select ​" at bounding box center [632, 79] width 155 height 51
click at [577, 98] on div "Interesting Select ​" at bounding box center [632, 79] width 155 height 43
click at [575, 91] on body "4.3.6-dev2 VM_2025_08_04_06_53_57_256_07.gif Done Skip 0 00 : 00 : 04 Categorie…" at bounding box center [355, 168] width 710 height 337
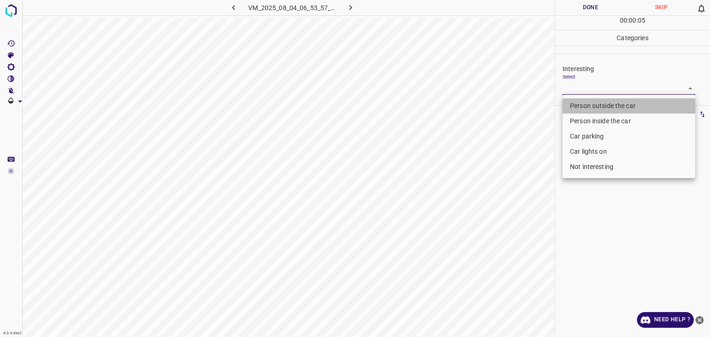
click at [576, 103] on li "Person outside the car" at bounding box center [628, 105] width 133 height 15
type input "Person outside the car"
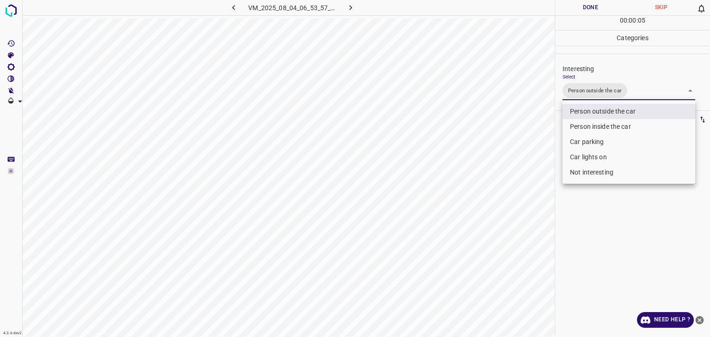
click at [589, 6] on div at bounding box center [355, 168] width 710 height 337
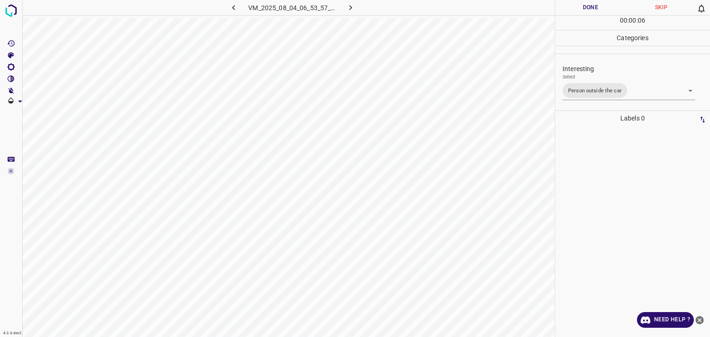
click at [589, 6] on div "Person outside the car Person inside the car Car parking Car lights on Not inte…" at bounding box center [355, 168] width 710 height 337
click at [589, 6] on button "Done" at bounding box center [590, 7] width 71 height 15
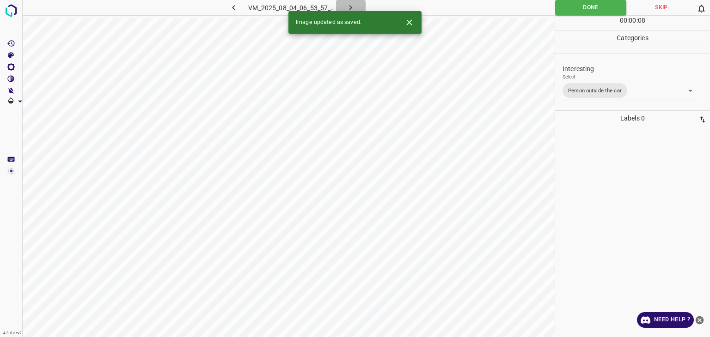
click at [350, 3] on icon "button" at bounding box center [351, 8] width 10 height 10
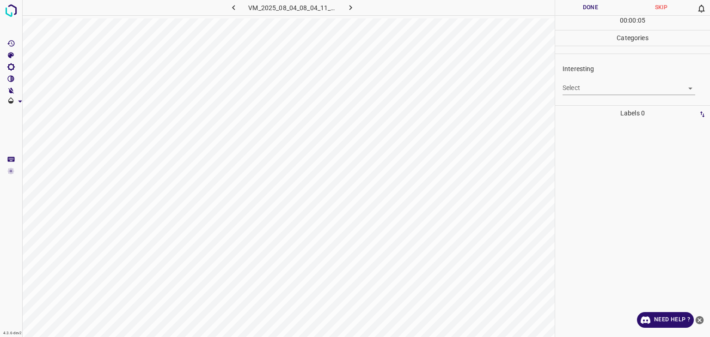
click at [607, 93] on body "4.3.6-dev2 VM_2025_08_04_08_04_11_535_06.gif Done Skip 0 00 : 00 : 05 Categorie…" at bounding box center [355, 168] width 710 height 337
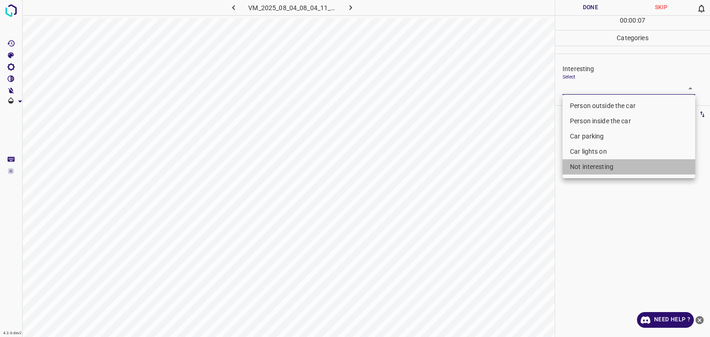
click at [592, 168] on li "Not interesting" at bounding box center [628, 166] width 133 height 15
type input "Not interesting"
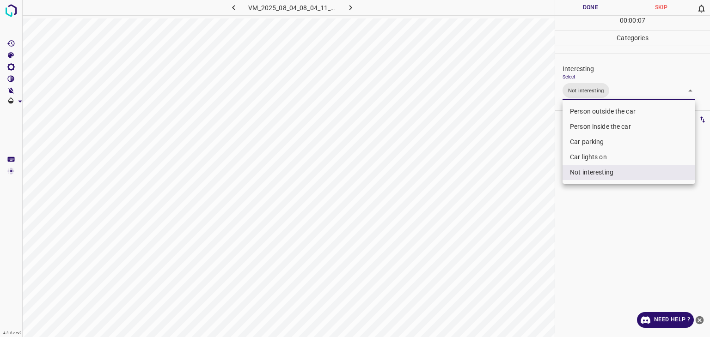
click at [579, 10] on div at bounding box center [355, 168] width 710 height 337
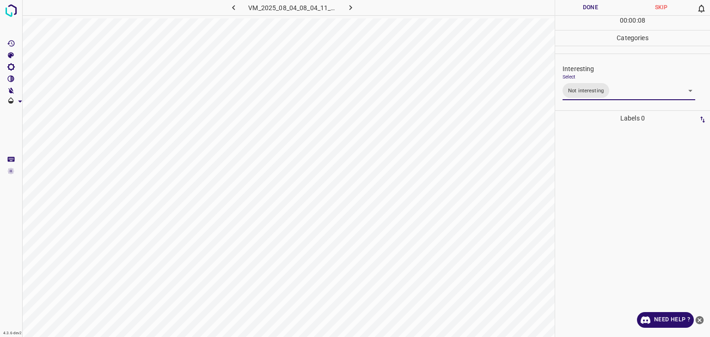
click at [579, 10] on div at bounding box center [355, 168] width 710 height 337
click at [579, 10] on button "Done" at bounding box center [590, 7] width 71 height 15
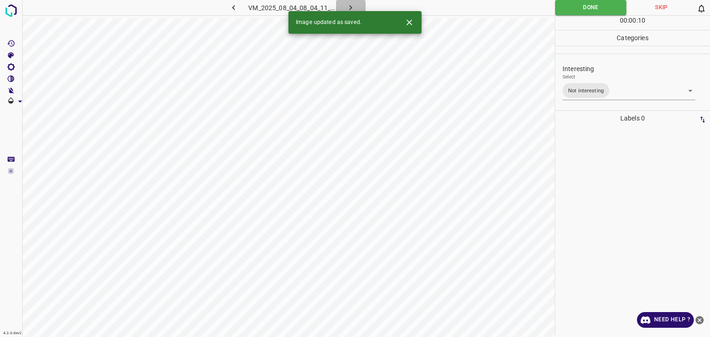
click at [351, 10] on icon "button" at bounding box center [351, 8] width 10 height 10
click at [632, 83] on body "4.3.6-dev2 VM_2025_08_07_01_05_58_145_02.gif Done Skip 0 00 : 00 : 04 Categorie…" at bounding box center [355, 168] width 710 height 337
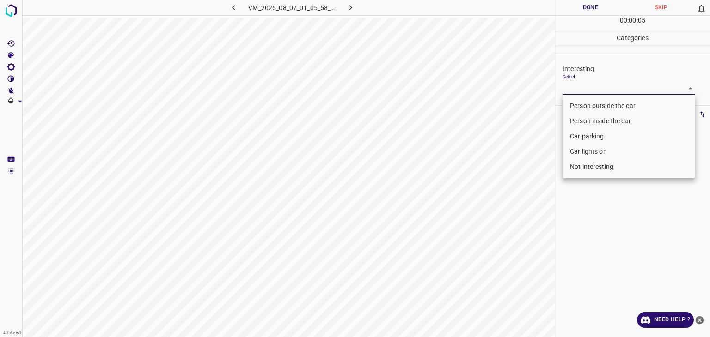
click at [624, 102] on li "Person outside the car" at bounding box center [628, 105] width 133 height 15
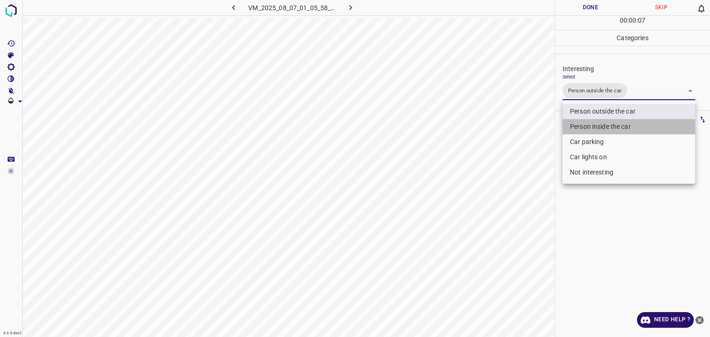
click at [649, 129] on li "Person inside the car" at bounding box center [628, 126] width 133 height 15
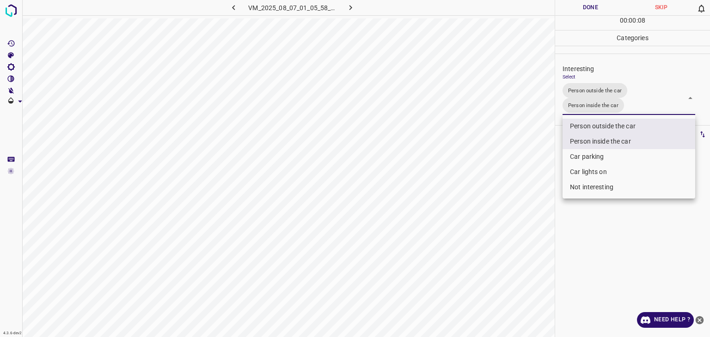
click at [626, 168] on li "Car lights on" at bounding box center [628, 171] width 133 height 15
type input "Person outside the car,Person inside the car,Car lights on"
click at [587, 8] on div at bounding box center [355, 168] width 710 height 337
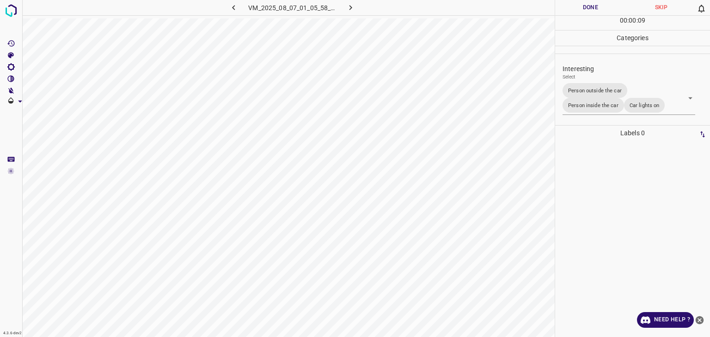
click at [587, 8] on div at bounding box center [355, 168] width 710 height 337
click at [587, 8] on button "Done" at bounding box center [590, 7] width 71 height 15
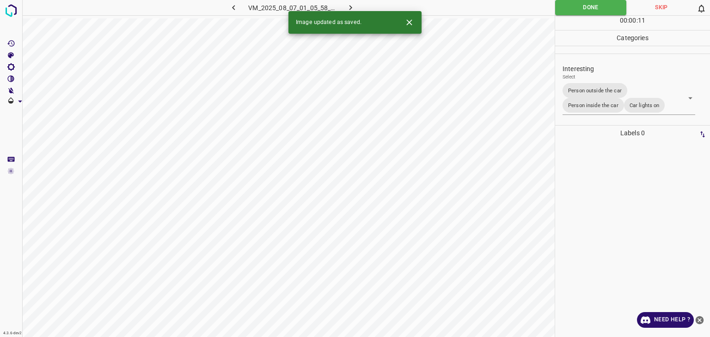
click at [351, 9] on icon "button" at bounding box center [351, 8] width 10 height 10
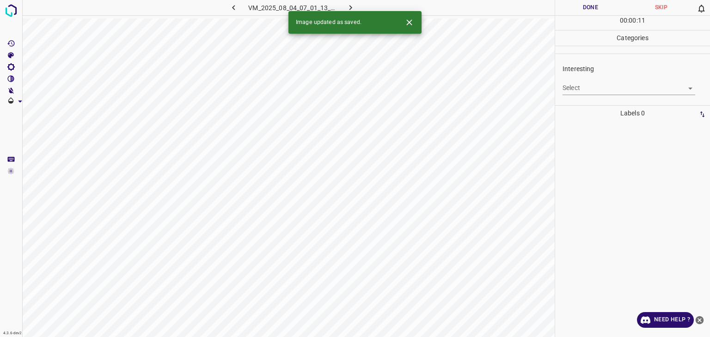
click at [625, 93] on body "4.3.6-dev2 VM_2025_08_04_07_01_13_182_09.gif Done Skip 0 00 : 00 : 11 Categorie…" at bounding box center [355, 168] width 710 height 337
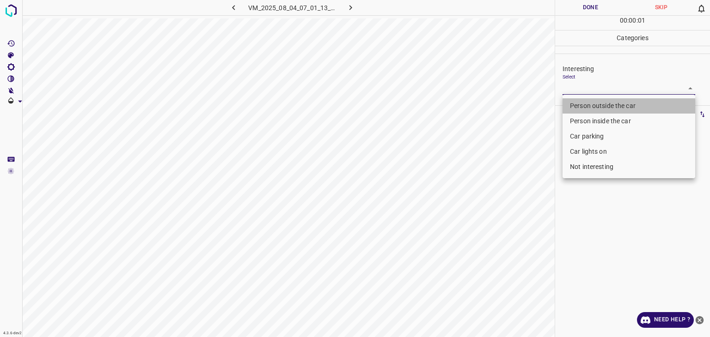
click at [617, 106] on li "Person outside the car" at bounding box center [628, 105] width 133 height 15
type input "Person outside the car"
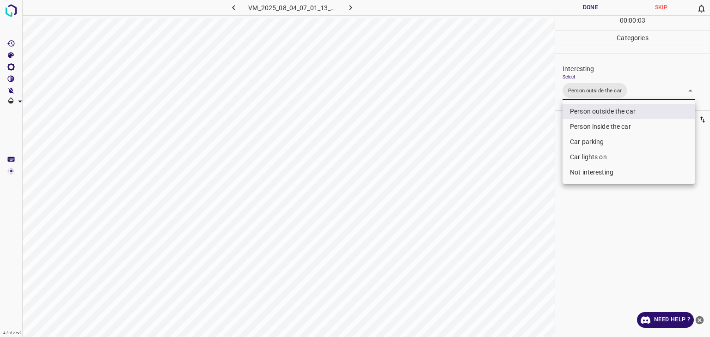
click at [587, 6] on div at bounding box center [355, 168] width 710 height 337
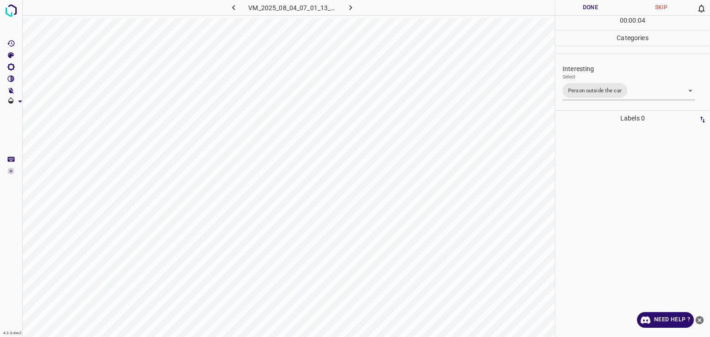
click at [586, 6] on div "Person outside the car Person inside the car Car parking Car lights on Not inte…" at bounding box center [355, 168] width 710 height 337
click at [586, 6] on button "Done" at bounding box center [590, 7] width 71 height 15
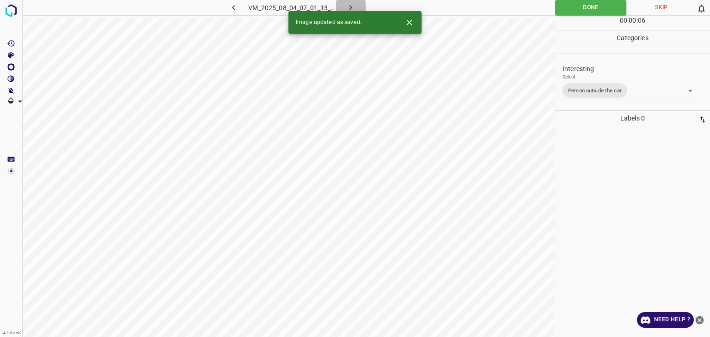
click at [353, 7] on icon "button" at bounding box center [351, 8] width 10 height 10
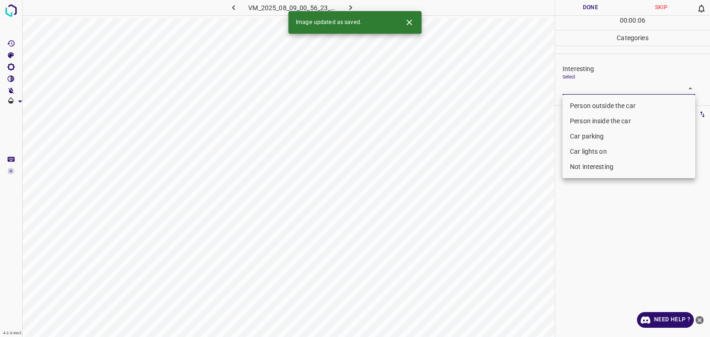
click at [592, 85] on body "4.3.6-dev2 VM_2025_08_09_00_56_23_878_07.gif Done Skip 0 00 : 00 : 06 Categorie…" at bounding box center [355, 168] width 710 height 337
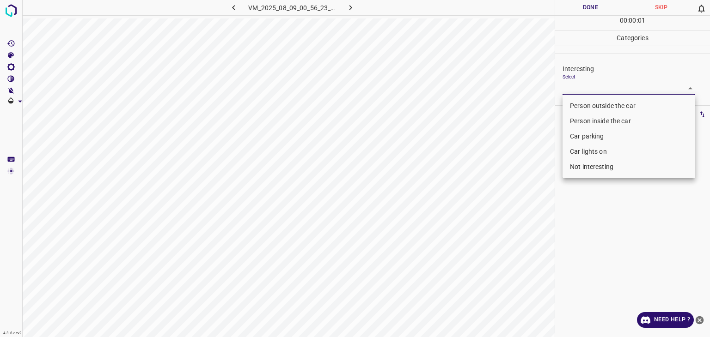
click at [586, 103] on li "Person outside the car" at bounding box center [628, 105] width 133 height 15
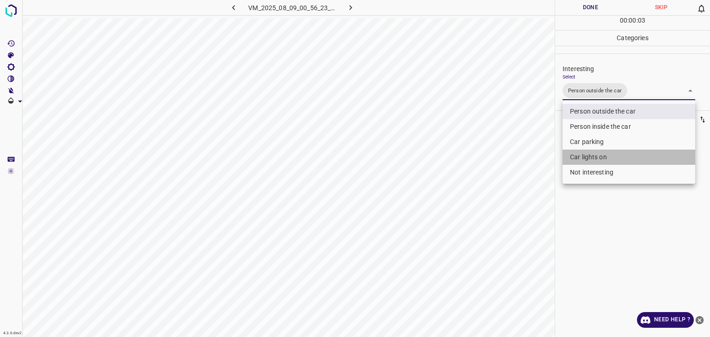
click at [588, 155] on li "Car lights on" at bounding box center [628, 157] width 133 height 15
type input "Person outside the car,Car lights on"
click at [588, 7] on div at bounding box center [355, 168] width 710 height 337
click at [588, 7] on div "Person outside the car Person inside the car Car parking Car lights on Not inte…" at bounding box center [355, 168] width 710 height 337
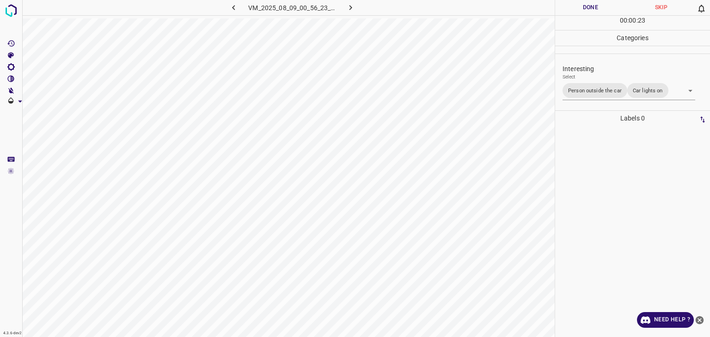
click at [588, 7] on button "Done" at bounding box center [590, 7] width 71 height 15
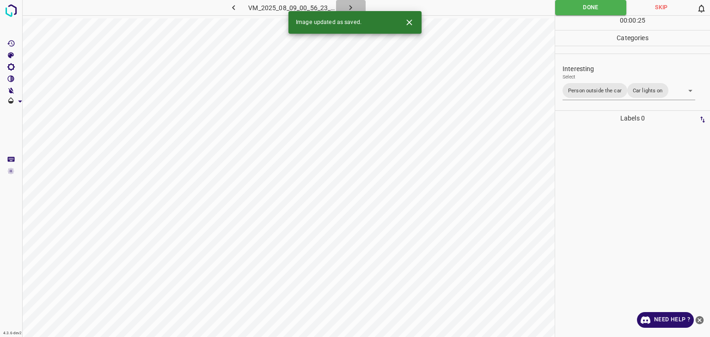
click at [350, 6] on icon "button" at bounding box center [351, 8] width 10 height 10
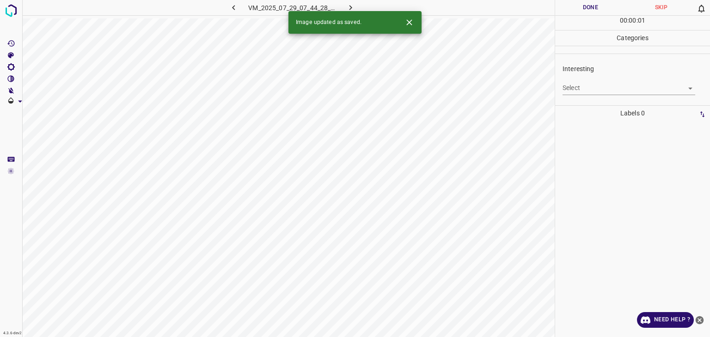
click at [610, 90] on body "4.3.6-dev2 VM_2025_07_29_07_44_28_676_06.gif Done Skip 0 00 : 00 : 01 Categorie…" at bounding box center [355, 168] width 710 height 337
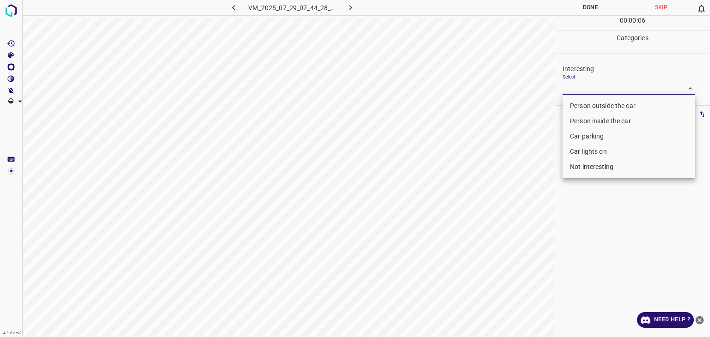
click at [614, 170] on li "Not interesting" at bounding box center [628, 166] width 133 height 15
type input "Not interesting"
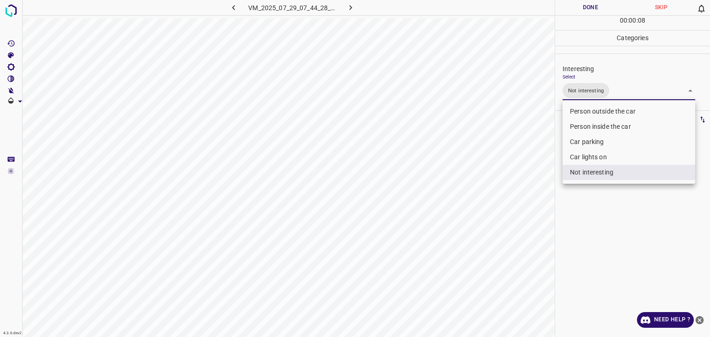
click at [592, 10] on div at bounding box center [355, 168] width 710 height 337
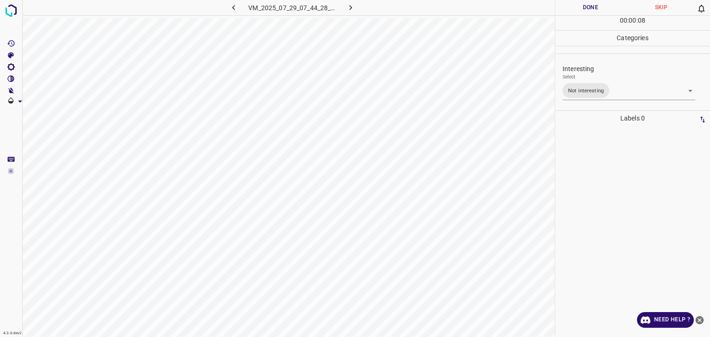
click at [592, 10] on div at bounding box center [355, 168] width 710 height 337
click at [592, 10] on button "Done" at bounding box center [590, 7] width 71 height 15
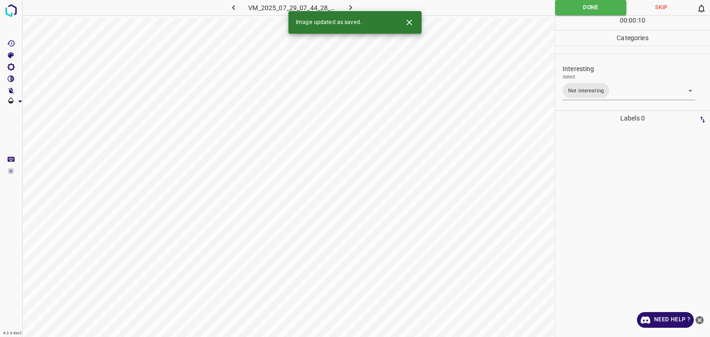
click at [347, 3] on icon "button" at bounding box center [351, 8] width 10 height 10
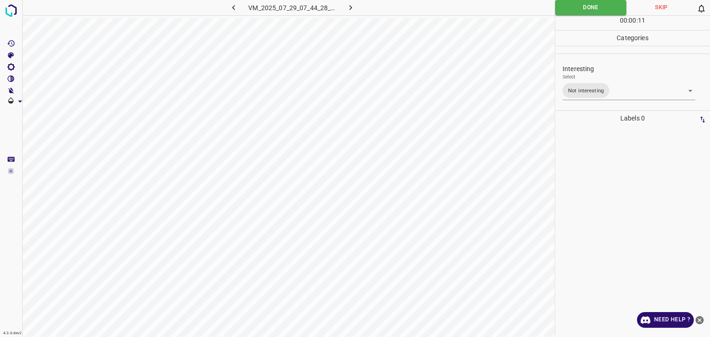
click at [353, 8] on icon "button" at bounding box center [351, 8] width 10 height 10
click at [351, 10] on icon "button" at bounding box center [351, 8] width 10 height 10
click at [597, 88] on body "4.3.6-dev2 VM_2025_08_04_06_51_48_626_06.gif Done Skip 0 00 : 00 : 11 Categorie…" at bounding box center [355, 168] width 710 height 337
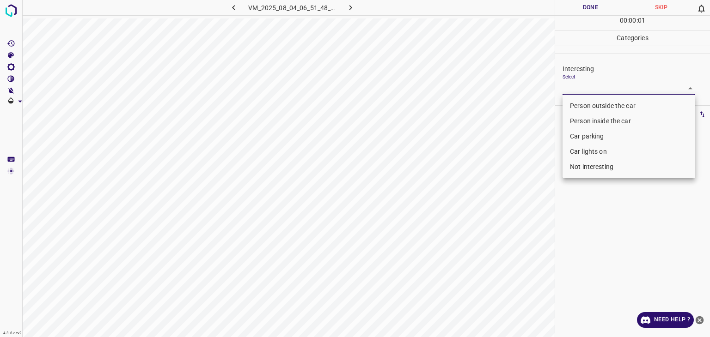
click at [586, 105] on li "Person outside the car" at bounding box center [628, 105] width 133 height 15
type input "Person outside the car"
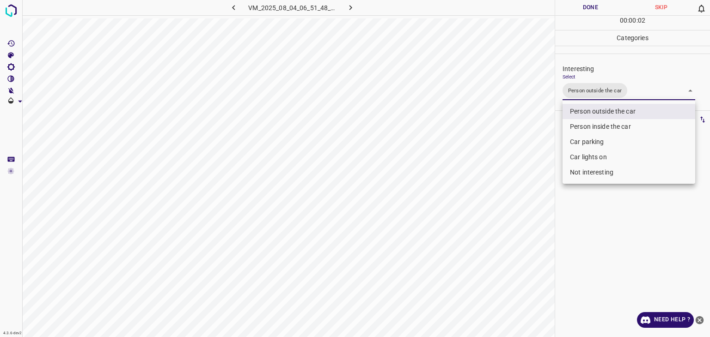
click at [593, 2] on div at bounding box center [355, 168] width 710 height 337
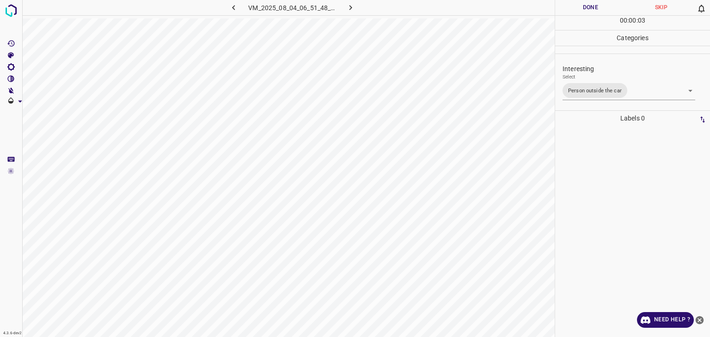
click at [587, 5] on button "Done" at bounding box center [590, 7] width 71 height 15
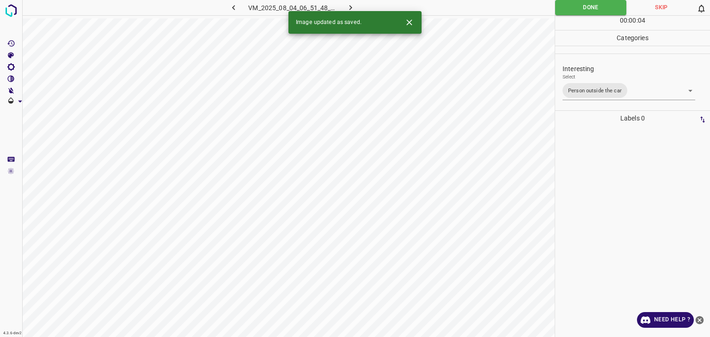
click at [355, 6] on button "button" at bounding box center [351, 7] width 30 height 15
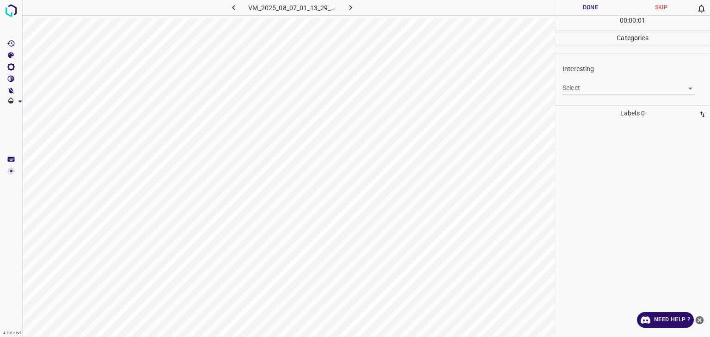
click at [601, 85] on body "4.3.6-dev2 VM_2025_08_07_01_13_29_623_04.gif Done Skip 0 00 : 00 : 01 Categorie…" at bounding box center [355, 168] width 710 height 337
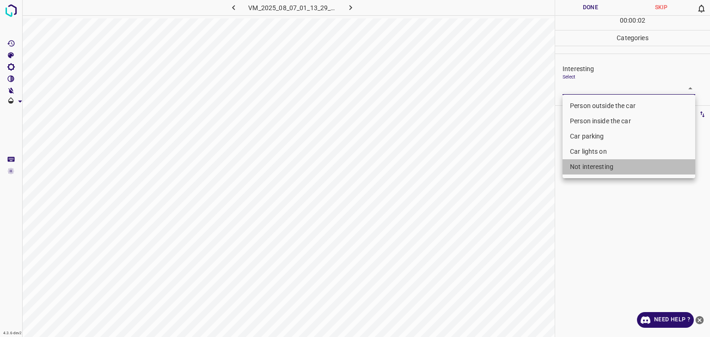
drag, startPoint x: 587, startPoint y: 169, endPoint x: 578, endPoint y: 154, distance: 17.2
click at [587, 169] on li "Not interesting" at bounding box center [628, 166] width 133 height 15
type input "Not interesting"
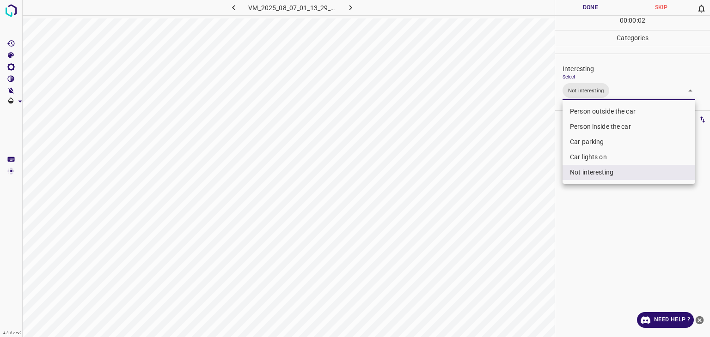
click at [588, 6] on div at bounding box center [355, 168] width 710 height 337
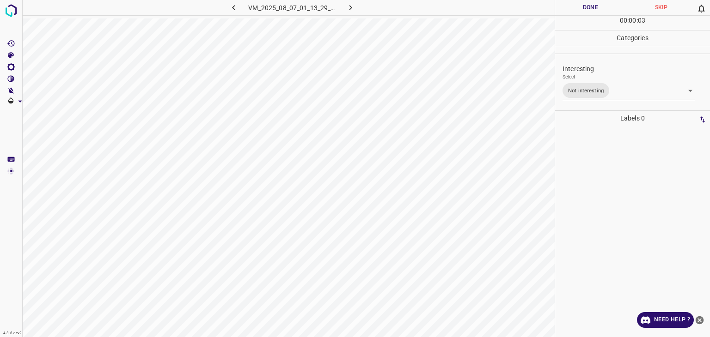
click at [588, 6] on div "Person outside the car Person inside the car Car parking Car lights on Not inte…" at bounding box center [355, 168] width 710 height 337
click at [588, 6] on button "Done" at bounding box center [590, 7] width 71 height 15
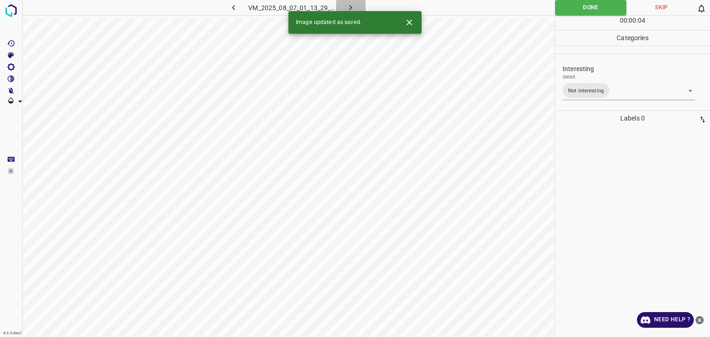
click at [353, 9] on icon "button" at bounding box center [351, 8] width 10 height 10
click at [600, 87] on body "4.3.6-dev2 VM_2025_07_29_07_41_22_747_03.gif Done Skip 0 00 : 00 : 02 Categorie…" at bounding box center [355, 168] width 710 height 337
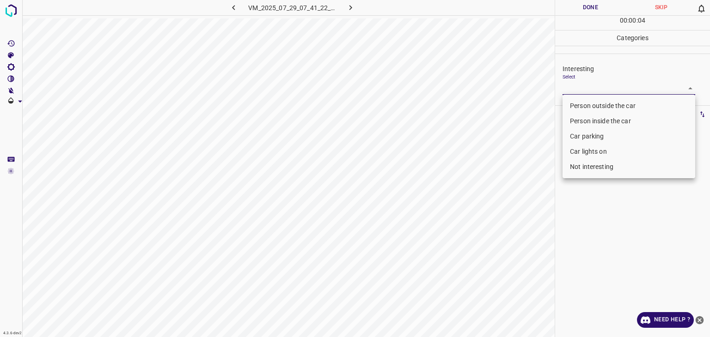
click at [595, 152] on li "Car lights on" at bounding box center [628, 151] width 133 height 15
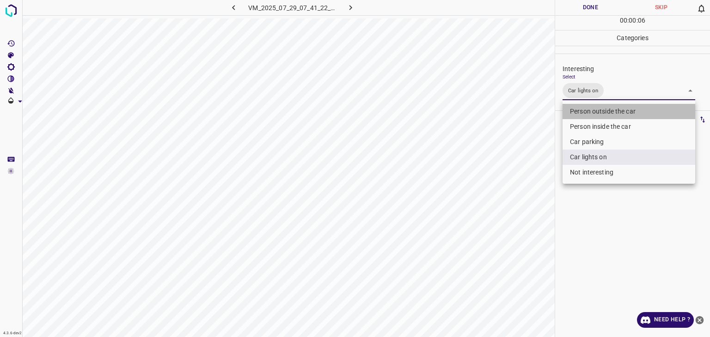
click at [597, 115] on li "Person outside the car" at bounding box center [628, 111] width 133 height 15
type input "Car lights on,Person outside the car"
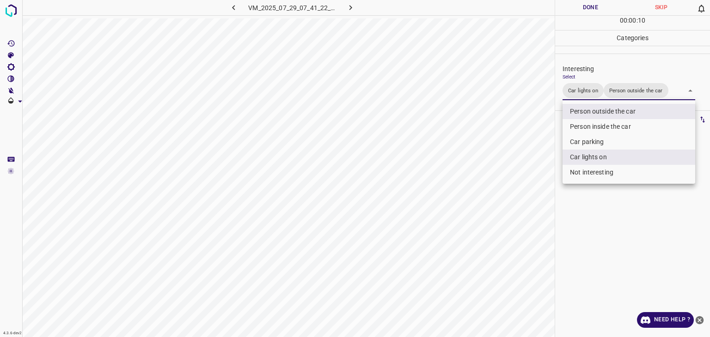
click at [590, 6] on div at bounding box center [355, 168] width 710 height 337
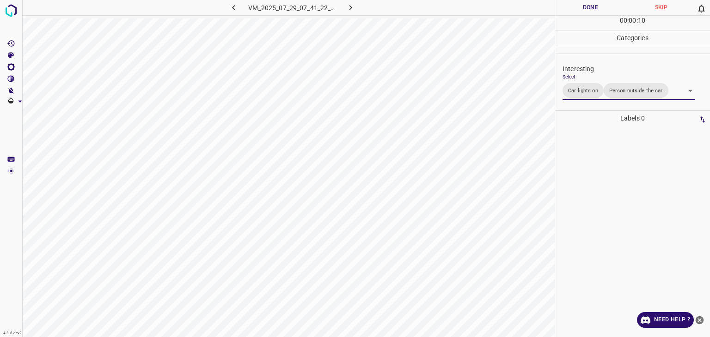
click at [582, 12] on button "Done" at bounding box center [590, 7] width 71 height 15
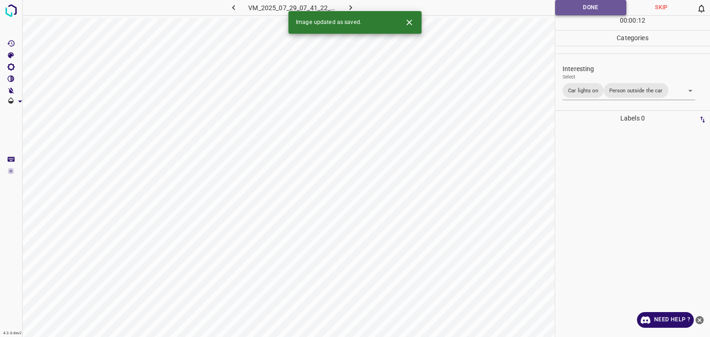
click at [582, 12] on button "Done" at bounding box center [590, 7] width 71 height 15
click at [349, 5] on icon "button" at bounding box center [351, 8] width 10 height 10
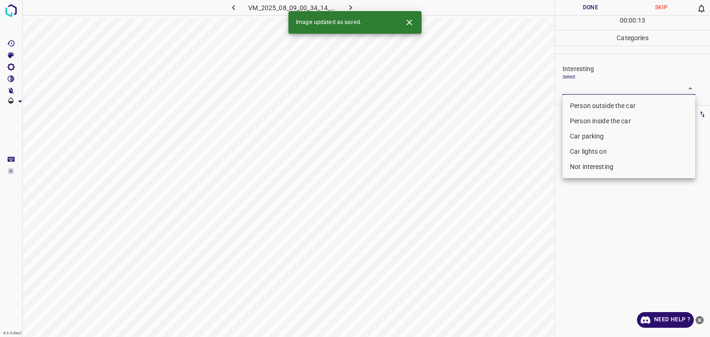
click at [667, 85] on body "4.3.6-dev2 VM_2025_08_09_00_34_14_851_05.gif Done Skip 0 00 : 00 : 13 Categorie…" at bounding box center [355, 168] width 710 height 337
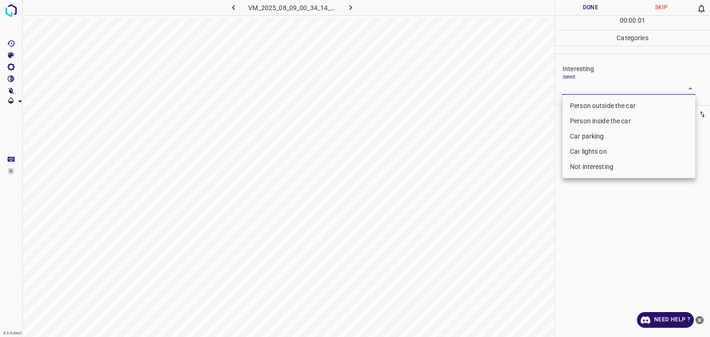
click at [612, 108] on li "Person outside the car" at bounding box center [628, 105] width 133 height 15
type input "Person outside the car"
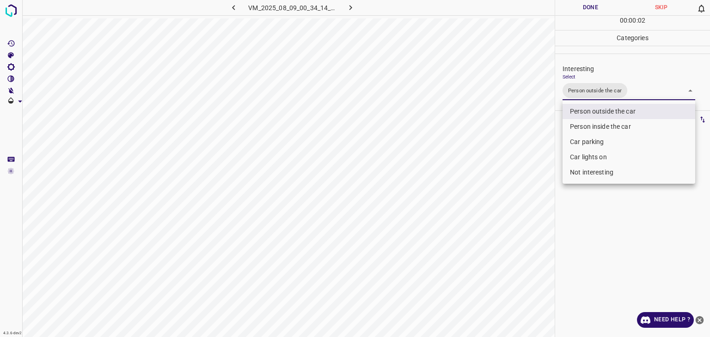
click at [583, 6] on div at bounding box center [355, 168] width 710 height 337
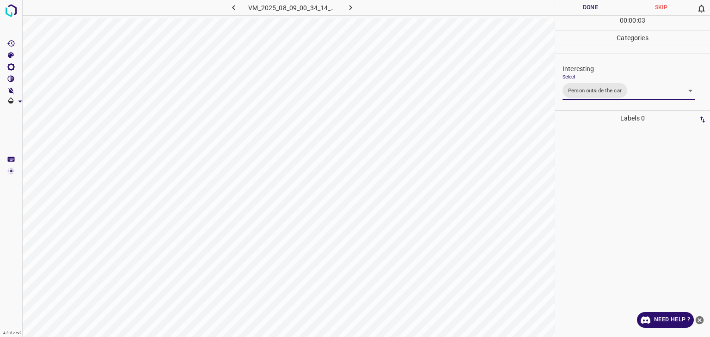
click at [583, 6] on div at bounding box center [355, 168] width 710 height 337
click at [583, 6] on button "Done" at bounding box center [590, 7] width 71 height 15
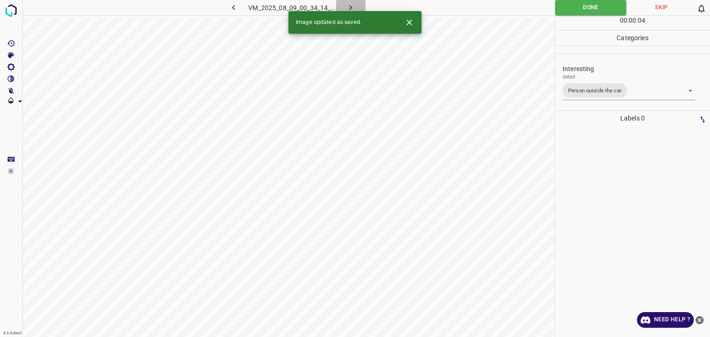
click at [349, 8] on icon "button" at bounding box center [351, 8] width 10 height 10
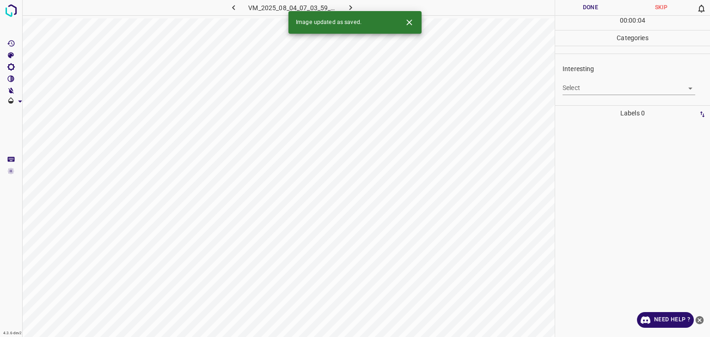
click at [572, 86] on body "4.3.6-dev2 VM_2025_08_04_07_03_59_300_04.gif Done Skip 0 00 : 00 : 04 Categorie…" at bounding box center [355, 168] width 710 height 337
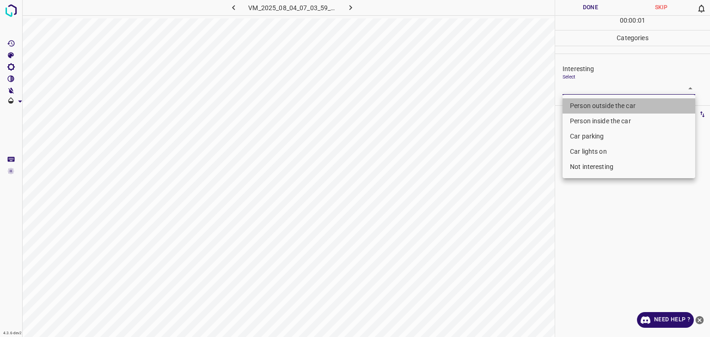
click at [597, 99] on li "Person outside the car" at bounding box center [628, 105] width 133 height 15
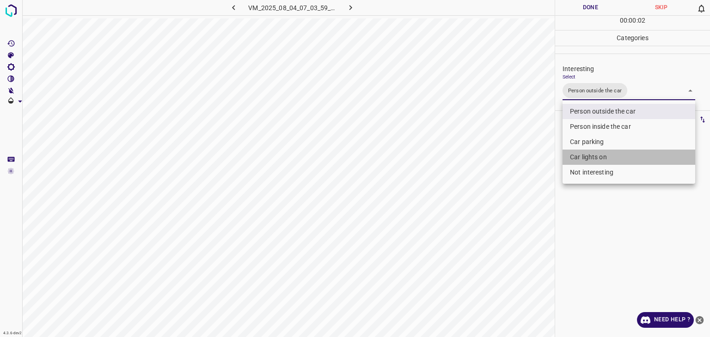
click at [593, 155] on li "Car lights on" at bounding box center [628, 157] width 133 height 15
type input "Person outside the car,Car lights on"
click at [598, 6] on div at bounding box center [355, 168] width 710 height 337
click at [598, 6] on div "Person outside the car Person inside the car Car parking Car lights on Not inte…" at bounding box center [355, 168] width 710 height 337
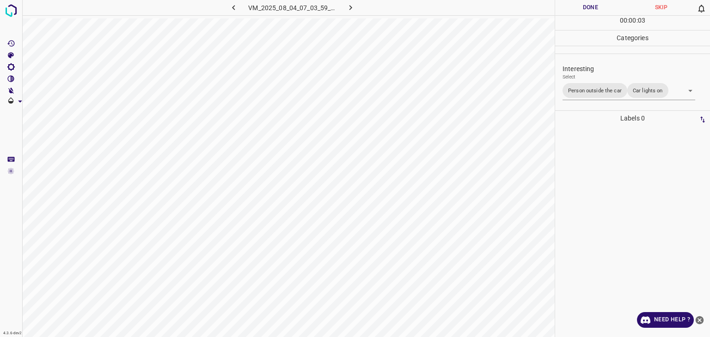
click at [598, 6] on button "Done" at bounding box center [590, 7] width 71 height 15
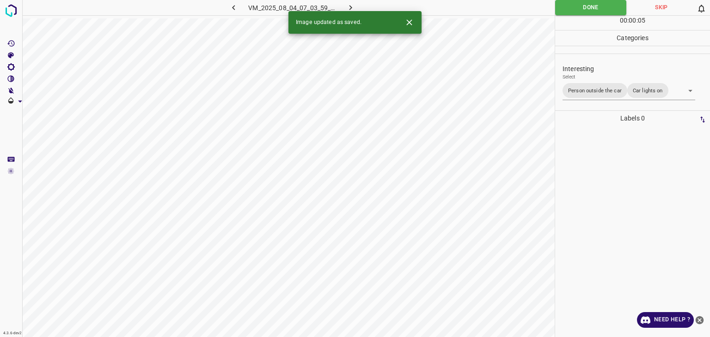
click at [351, 3] on icon "button" at bounding box center [351, 8] width 10 height 10
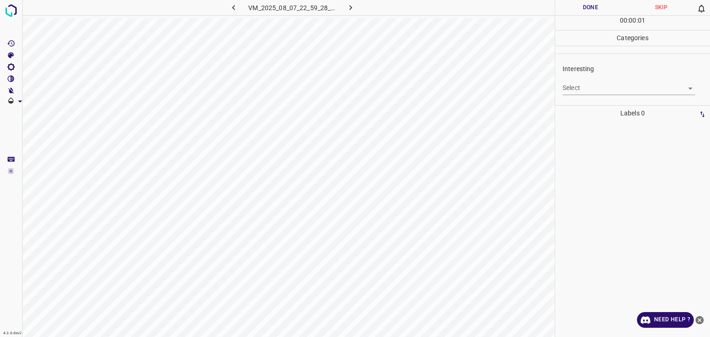
click at [603, 93] on body "4.3.6-dev2 VM_2025_08_07_22_59_28_787_02.gif Done Skip 0 00 : 00 : 01 Categorie…" at bounding box center [355, 168] width 710 height 337
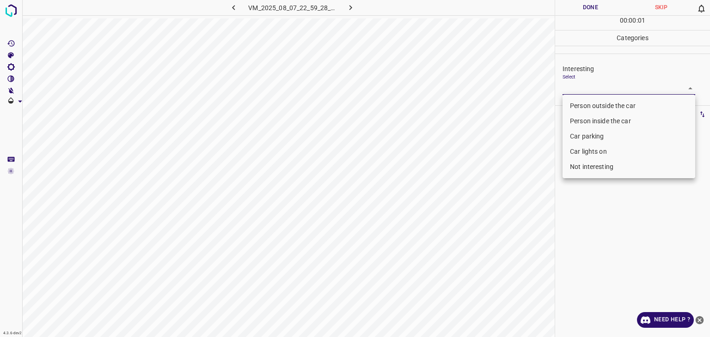
click at [604, 105] on li "Person outside the car" at bounding box center [628, 105] width 133 height 15
type input "Person outside the car"
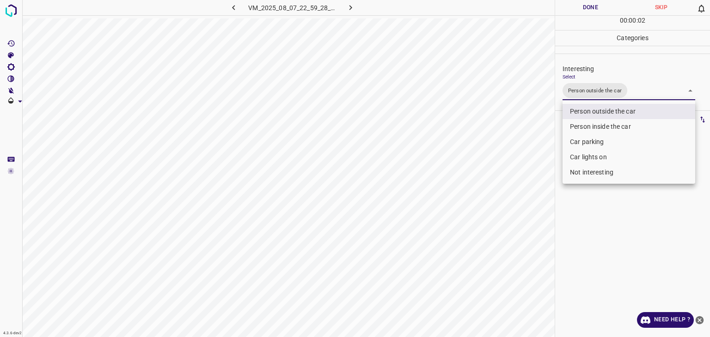
click at [588, 4] on div at bounding box center [355, 168] width 710 height 337
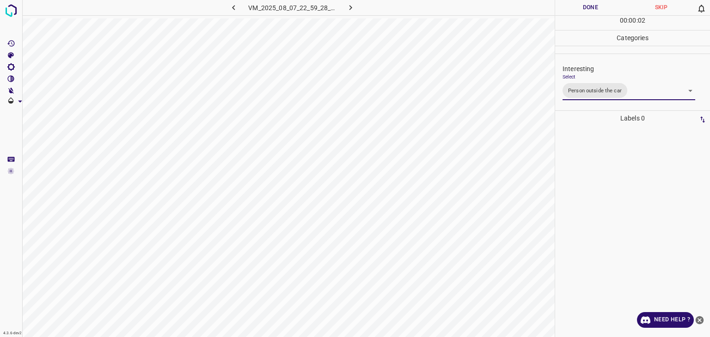
click at [589, 6] on div at bounding box center [355, 168] width 710 height 337
click at [589, 7] on button "Done" at bounding box center [590, 7] width 71 height 15
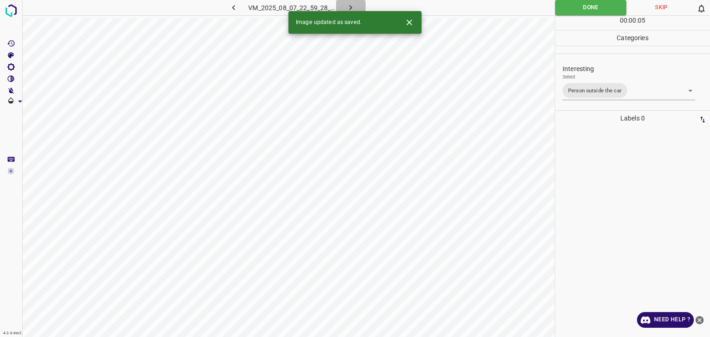
click at [349, 9] on icon "button" at bounding box center [351, 8] width 10 height 10
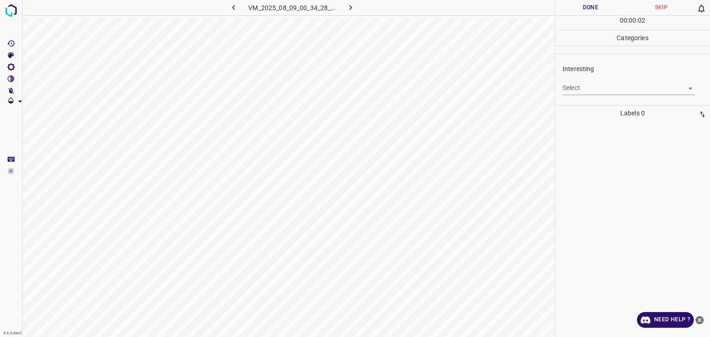
click at [597, 89] on body "4.3.6-dev2 VM_2025_08_09_00_34_28_522_00.gif Done Skip 0 00 : 00 : 02 Categorie…" at bounding box center [355, 168] width 710 height 337
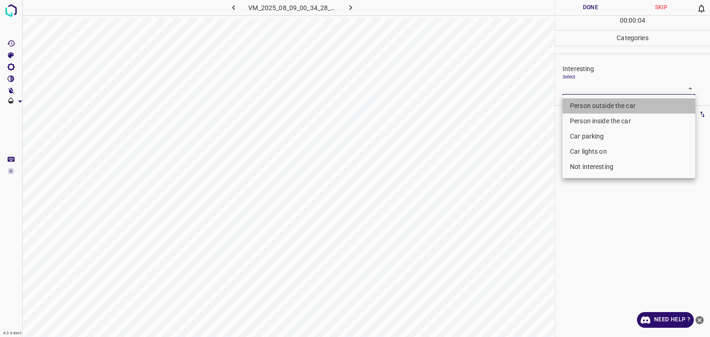
click at [584, 103] on li "Person outside the car" at bounding box center [628, 105] width 133 height 15
type input "Person outside the car"
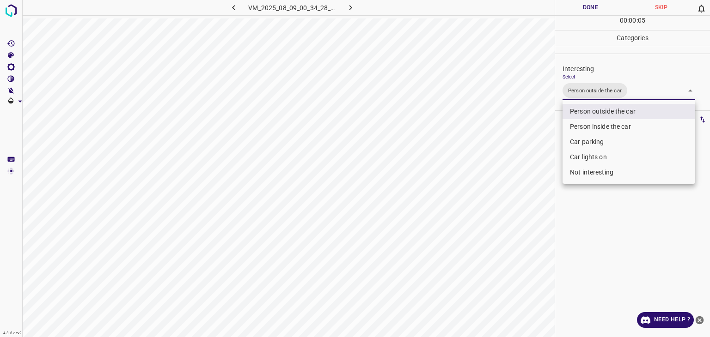
click at [577, 13] on div at bounding box center [355, 168] width 710 height 337
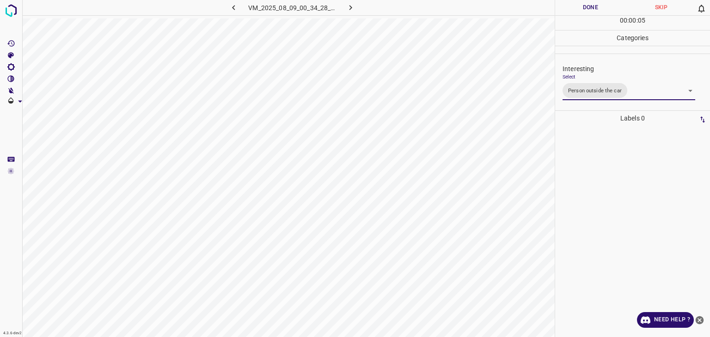
click at [573, 10] on button "Done" at bounding box center [590, 7] width 71 height 15
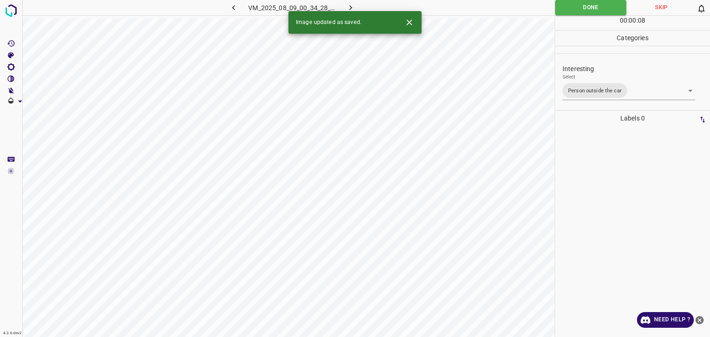
click at [350, 11] on div "Image updated as saved." at bounding box center [354, 22] width 133 height 23
click at [346, 6] on icon "button" at bounding box center [351, 8] width 10 height 10
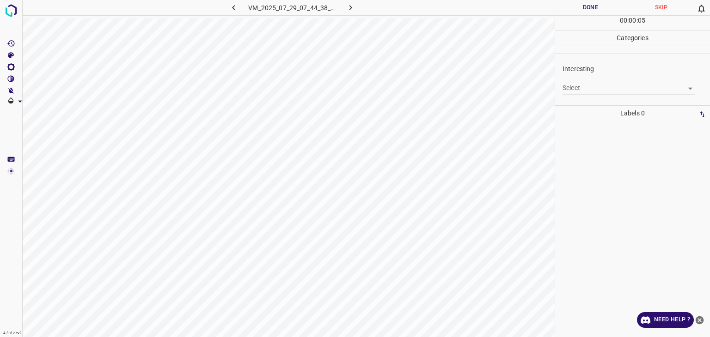
click at [580, 78] on div "Select ​" at bounding box center [628, 84] width 133 height 21
click at [583, 85] on body "4.3.6-dev2 VM_2025_07_29_07_44_38_805_07.gif Done Skip 0 00 : 00 : 05 Categorie…" at bounding box center [355, 168] width 710 height 337
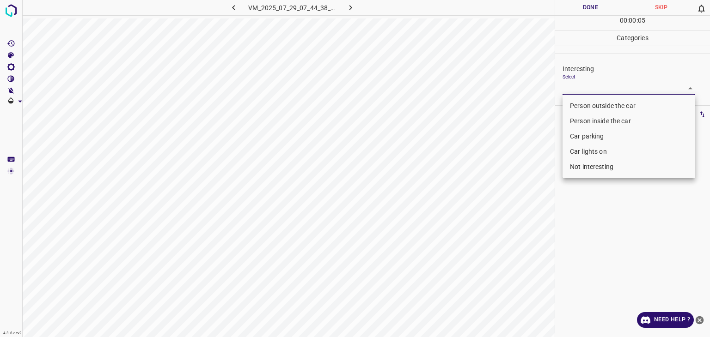
click at [578, 106] on li "Person outside the car" at bounding box center [628, 105] width 133 height 15
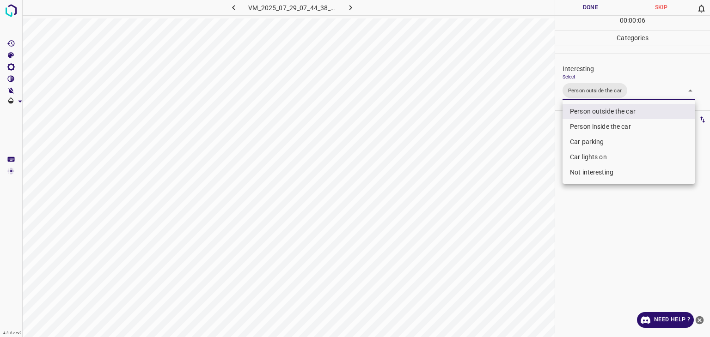
type input "Person outside the car"
click at [577, 105] on li "Person outside the car" at bounding box center [628, 111] width 133 height 15
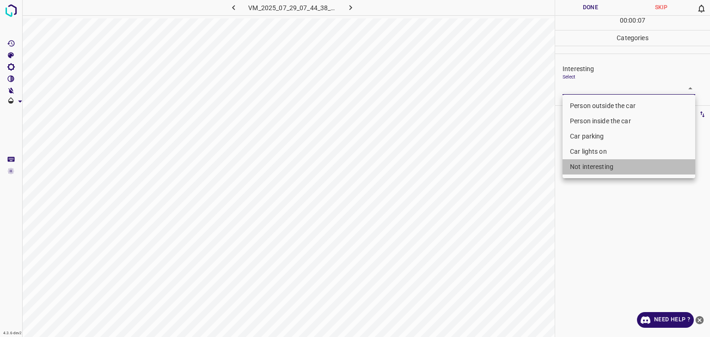
click at [581, 170] on li "Not interesting" at bounding box center [628, 166] width 133 height 15
type input "Not interesting"
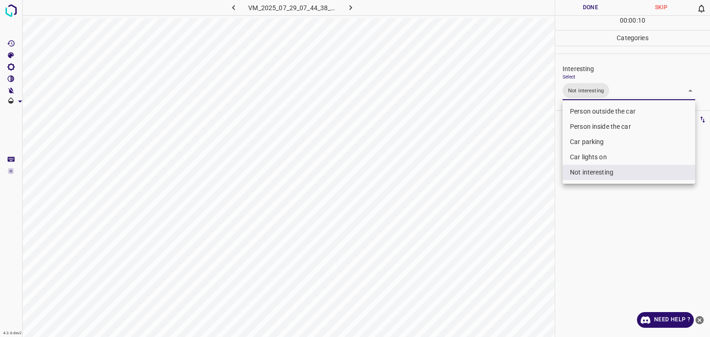
click at [591, 11] on div at bounding box center [355, 168] width 710 height 337
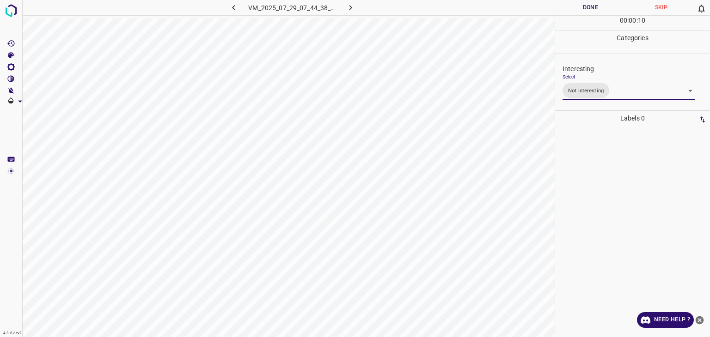
click at [588, 6] on button "Done" at bounding box center [590, 7] width 71 height 15
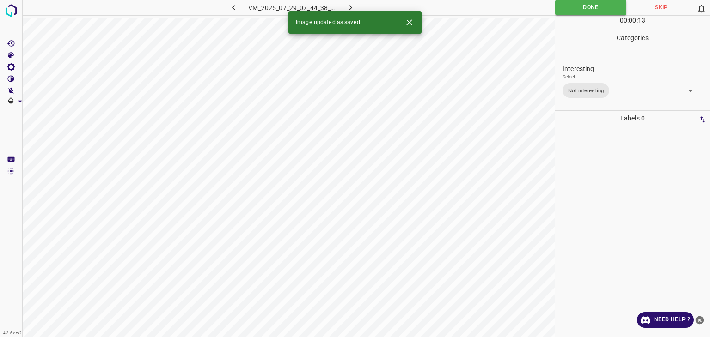
click at [359, 10] on button "button" at bounding box center [351, 7] width 30 height 15
click at [559, 86] on div "Interesting Select ​" at bounding box center [632, 79] width 155 height 43
click at [566, 92] on body "4.3.6-dev2 VM_2025_08_07_23_04_55_814_00.gif Done Skip 0 00 : 00 : 01 Categorie…" at bounding box center [355, 168] width 710 height 337
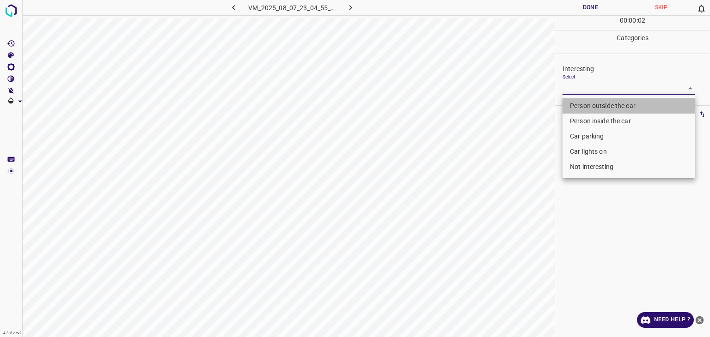
click at [572, 106] on li "Person outside the car" at bounding box center [628, 105] width 133 height 15
type input "Person outside the car"
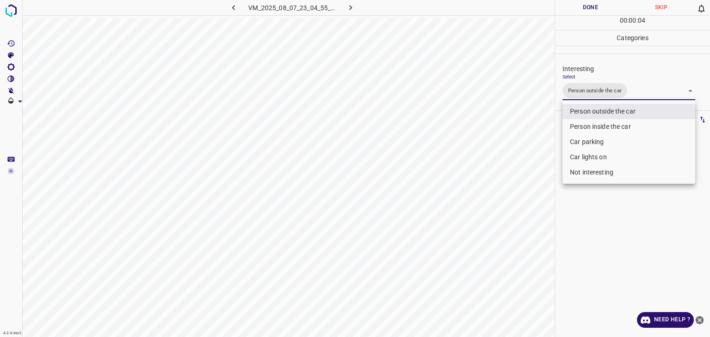
click at [599, 10] on div at bounding box center [355, 168] width 710 height 337
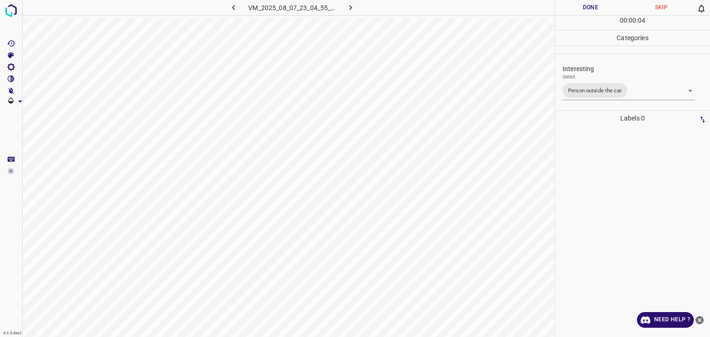
click at [599, 10] on div at bounding box center [355, 168] width 710 height 337
click at [598, 10] on button "Done" at bounding box center [590, 7] width 71 height 15
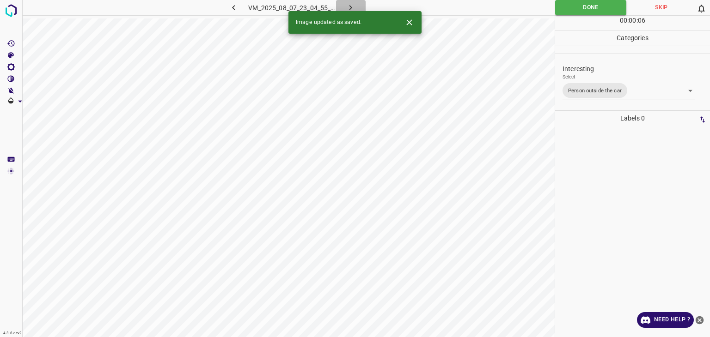
click at [349, 7] on icon "button" at bounding box center [351, 8] width 10 height 10
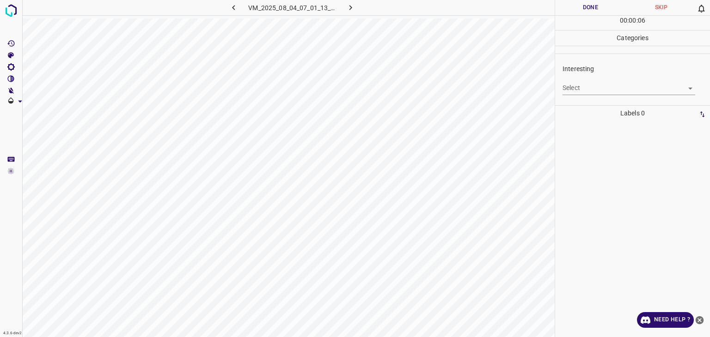
click at [617, 80] on div "Select ​" at bounding box center [628, 84] width 133 height 21
click at [617, 87] on body "4.3.6-dev2 VM_2025_08_04_07_01_13_182_06.gif Done Skip 0 00 : 00 : 06 Categorie…" at bounding box center [355, 168] width 710 height 337
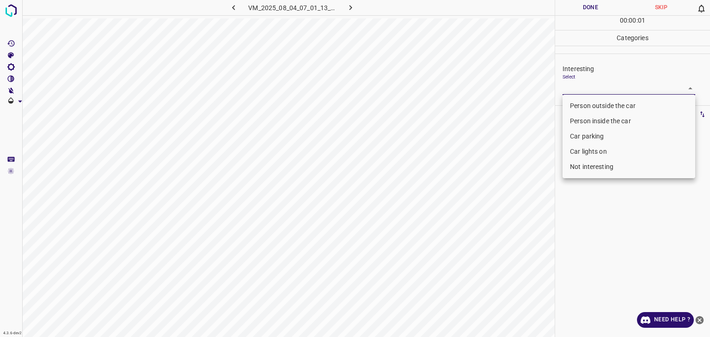
click at [600, 102] on li "Person outside the car" at bounding box center [628, 105] width 133 height 15
type input "Person outside the car"
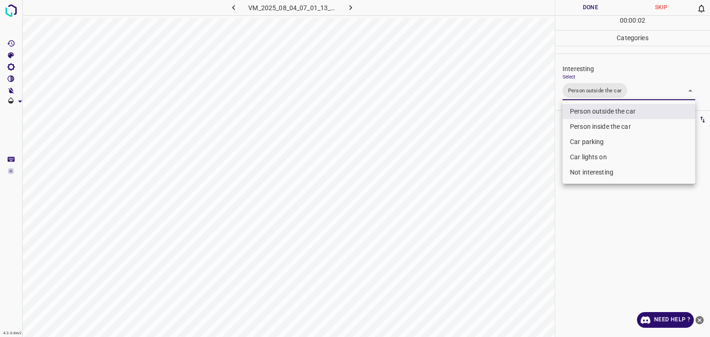
click at [592, 6] on div at bounding box center [355, 168] width 710 height 337
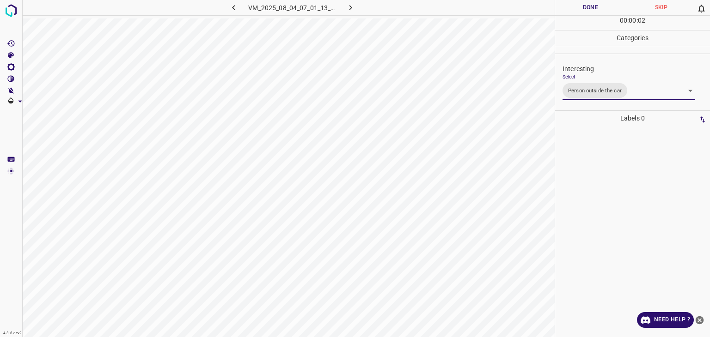
click at [592, 6] on div at bounding box center [355, 168] width 710 height 337
click at [592, 6] on button "Done" at bounding box center [590, 7] width 71 height 15
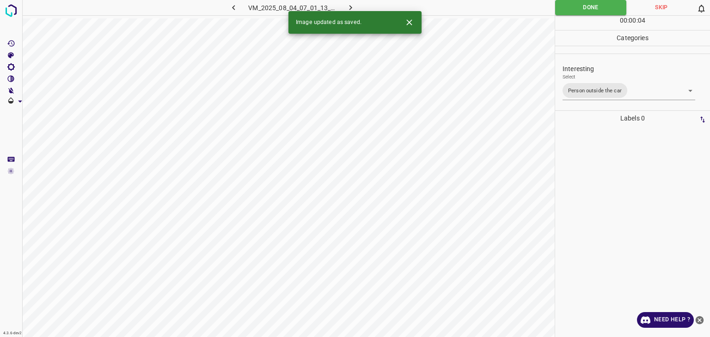
click at [346, 6] on icon "button" at bounding box center [351, 8] width 10 height 10
click at [590, 82] on body "4.3.6-dev2 VM_2025_08_09_00_40_40_010_00.gif Done Skip 0 00 : 00 : 04 Categorie…" at bounding box center [355, 168] width 710 height 337
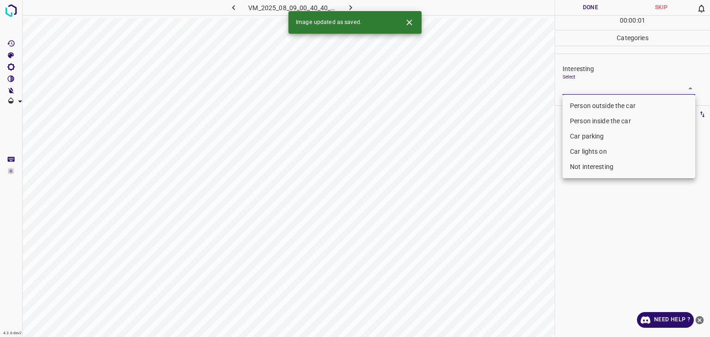
click at [590, 103] on li "Person outside the car" at bounding box center [628, 105] width 133 height 15
type input "Person outside the car"
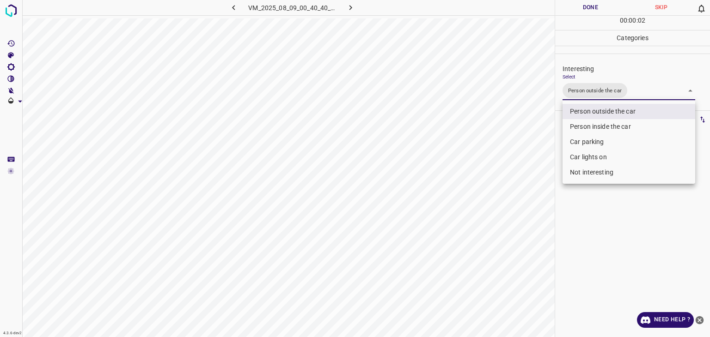
click at [566, 8] on div at bounding box center [355, 168] width 710 height 337
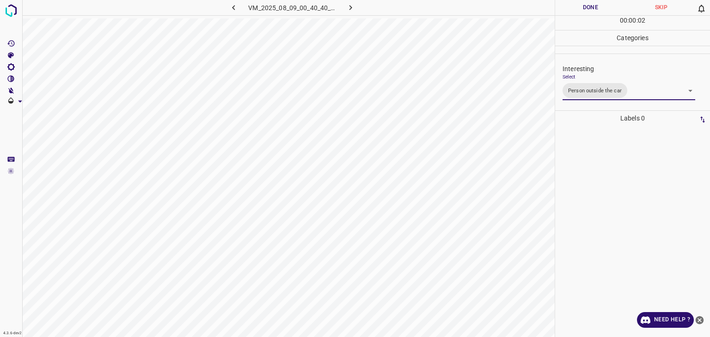
click at [567, 9] on div at bounding box center [355, 168] width 710 height 337
click at [570, 11] on button "Done" at bounding box center [590, 7] width 71 height 15
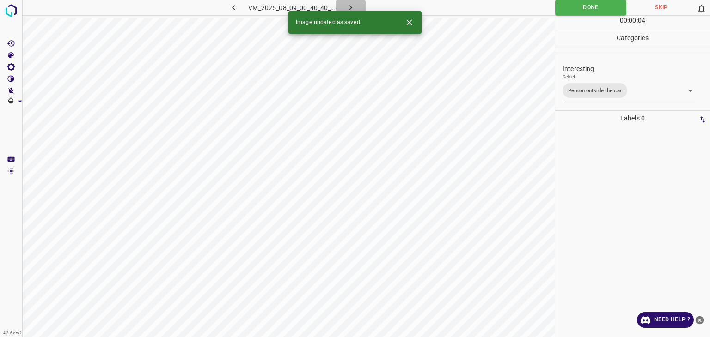
click at [347, 3] on icon "button" at bounding box center [351, 8] width 10 height 10
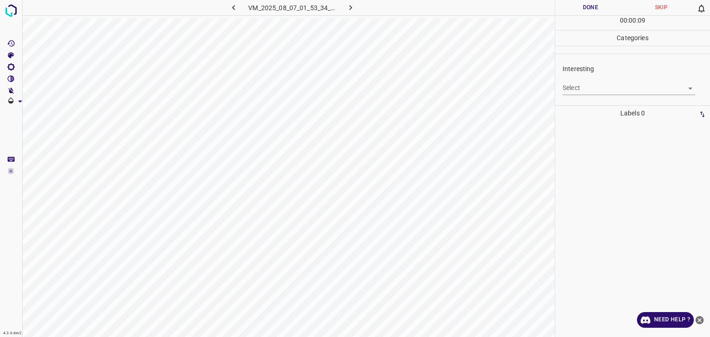
click at [601, 81] on body "4.3.6-dev2 VM_2025_08_07_01_53_34_120_12.gif Done Skip 0 00 : 00 : 09 Categorie…" at bounding box center [355, 168] width 710 height 337
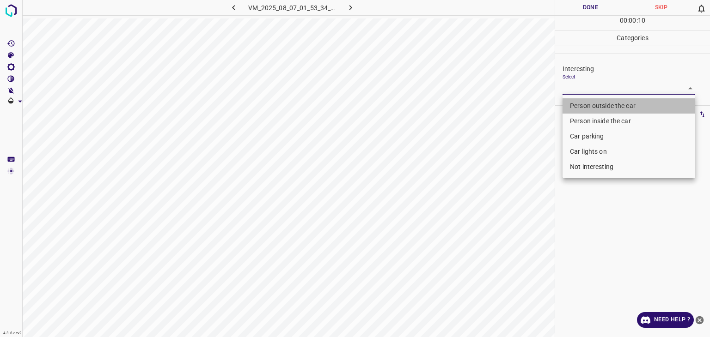
click at [597, 104] on li "Person outside the car" at bounding box center [628, 105] width 133 height 15
type input "Person outside the car"
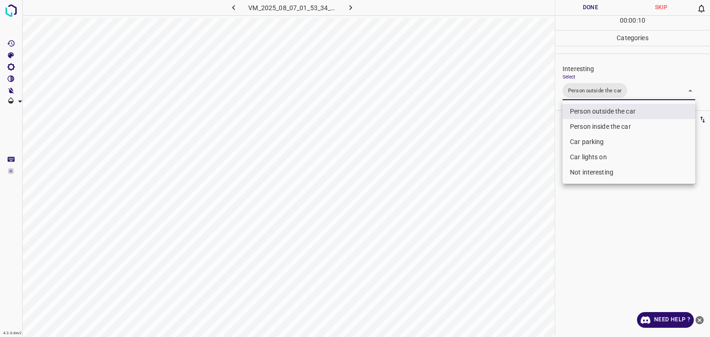
click at [578, 4] on div at bounding box center [355, 168] width 710 height 337
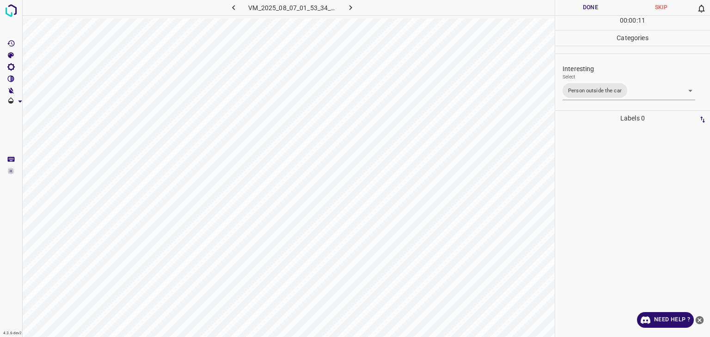
click at [578, 4] on div "Person outside the car Person inside the car Car parking Car lights on Not inte…" at bounding box center [355, 168] width 710 height 337
click at [578, 4] on button "Done" at bounding box center [590, 7] width 71 height 15
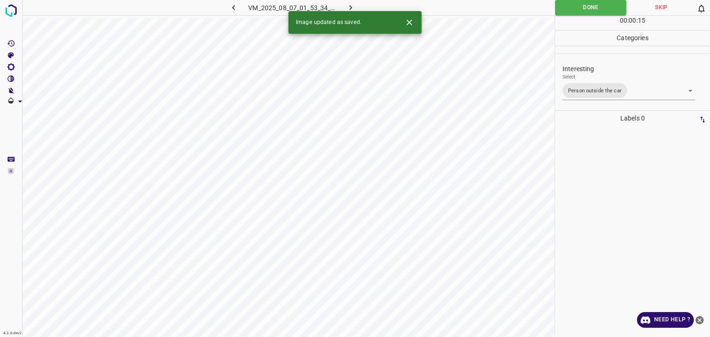
click at [353, 6] on icon "button" at bounding box center [351, 8] width 10 height 10
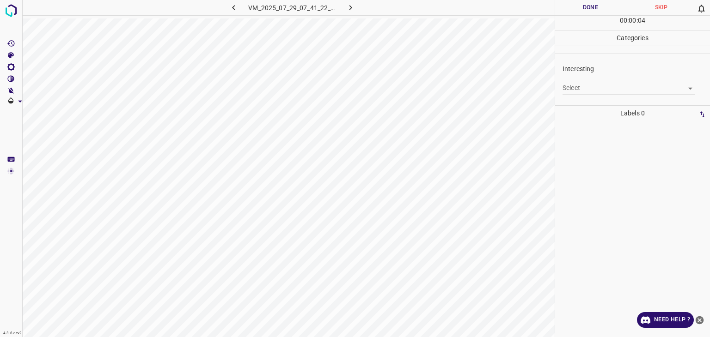
click at [668, 90] on body "4.3.6-dev2 VM_2025_07_29_07_41_22_747_04.gif Done Skip 0 00 : 00 : 04 Categorie…" at bounding box center [355, 168] width 710 height 337
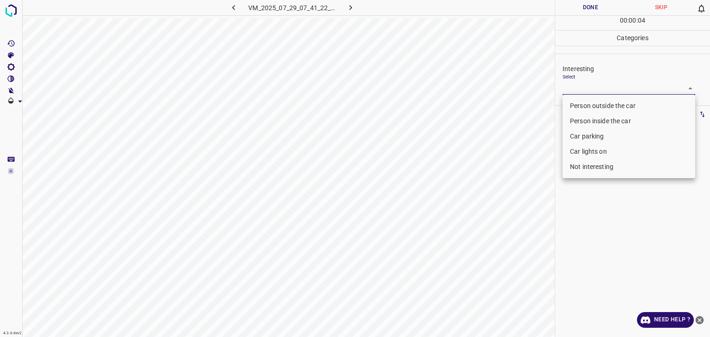
click at [588, 106] on li "Person outside the car" at bounding box center [628, 105] width 133 height 15
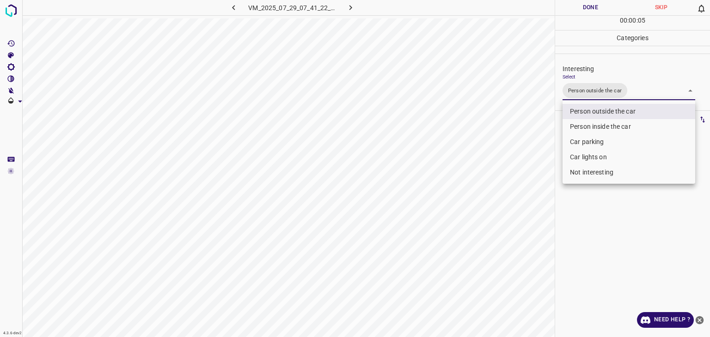
click at [588, 158] on li "Car lights on" at bounding box center [628, 157] width 133 height 15
type input "Person outside the car,Car lights on"
click at [590, 11] on div at bounding box center [355, 168] width 710 height 337
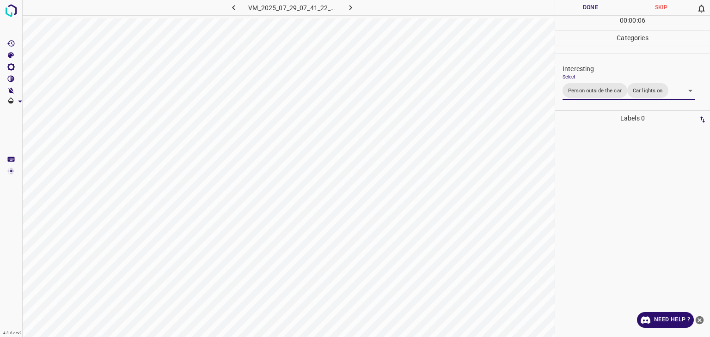
click at [590, 9] on div at bounding box center [355, 168] width 710 height 337
click at [589, 8] on button "Done" at bounding box center [590, 7] width 71 height 15
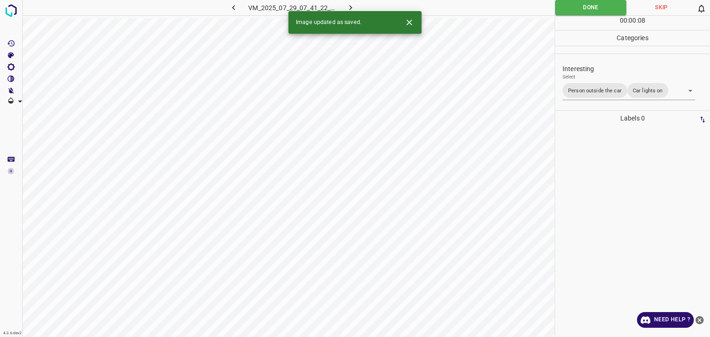
click at [349, 8] on icon "button" at bounding box center [351, 8] width 10 height 10
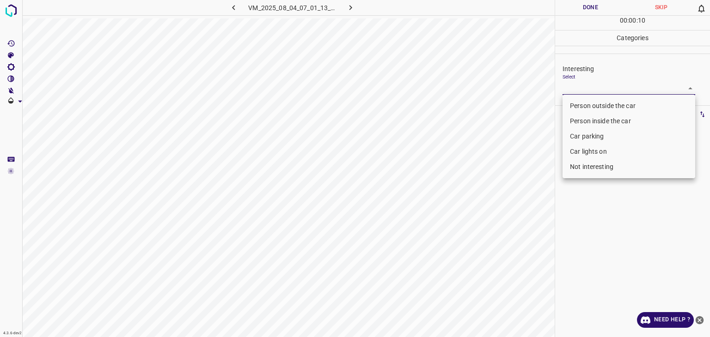
click at [572, 82] on body "4.3.6-dev2 VM_2025_08_04_07_01_13_182_12.gif Done Skip 0 00 : 00 : 10 Categorie…" at bounding box center [355, 168] width 710 height 337
click at [584, 100] on li "Person outside the car" at bounding box center [628, 105] width 133 height 15
type input "Person outside the car"
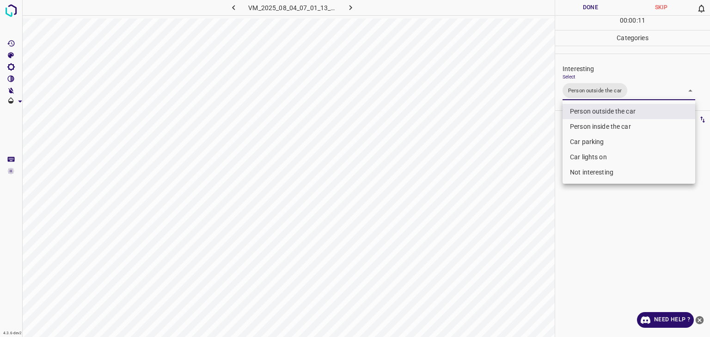
click at [590, 8] on div at bounding box center [355, 168] width 710 height 337
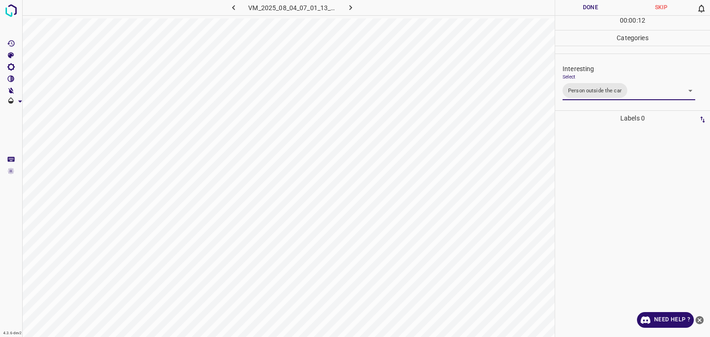
click at [586, 4] on div "Person outside the car Person inside the car Car parking Car lights on Not inte…" at bounding box center [355, 168] width 710 height 337
click at [586, 4] on button "Done" at bounding box center [590, 7] width 71 height 15
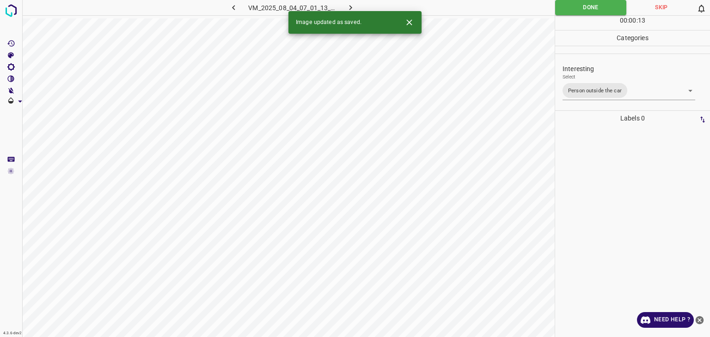
click at [349, 2] on button "button" at bounding box center [351, 7] width 30 height 15
click at [603, 91] on body "4.3.6-dev2 VM_2025_08_09_00_40_40_010_03.gif Done Skip 0 00 : 00 : 14 Categorie…" at bounding box center [355, 168] width 710 height 337
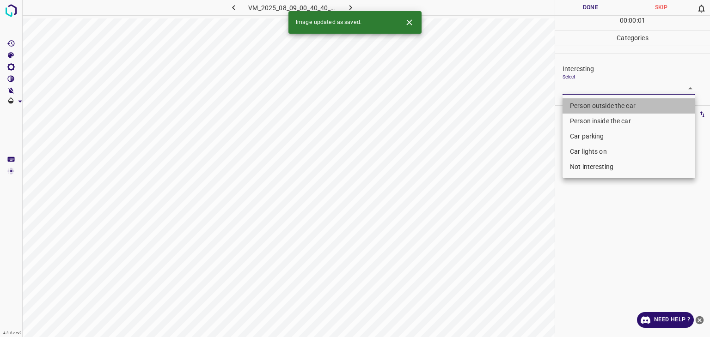
click at [597, 108] on li "Person outside the car" at bounding box center [628, 105] width 133 height 15
type input "Person outside the car"
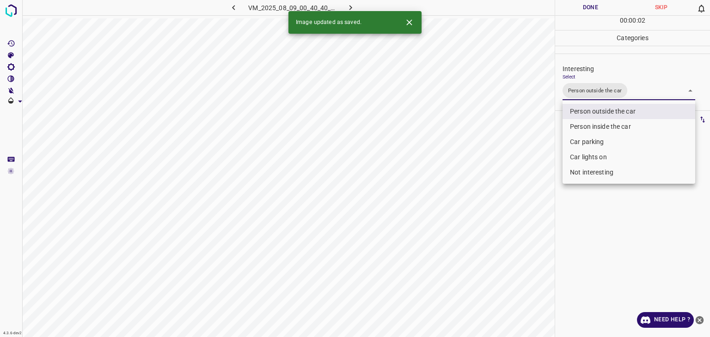
click at [586, 8] on div at bounding box center [355, 168] width 710 height 337
click at [584, 6] on div "Person outside the car Person inside the car Car parking Car lights on Not inte…" at bounding box center [355, 168] width 710 height 337
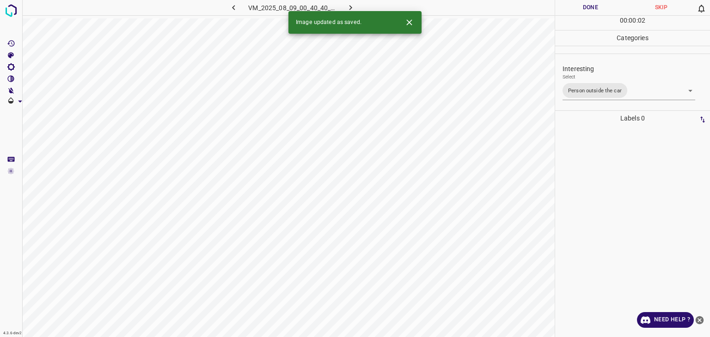
click at [584, 6] on button "Done" at bounding box center [590, 7] width 71 height 15
click at [352, 4] on icon "button" at bounding box center [351, 8] width 10 height 10
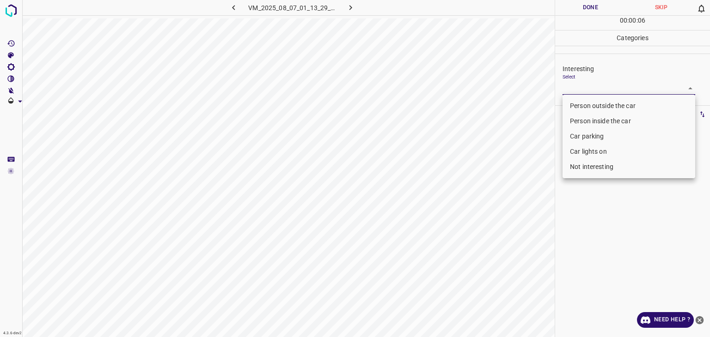
click at [565, 82] on body "4.3.6-dev2 VM_2025_08_07_01_13_29_623_03.gif Done Skip 0 00 : 00 : 06 Categorie…" at bounding box center [355, 168] width 710 height 337
click at [577, 167] on li "Not interesting" at bounding box center [628, 166] width 133 height 15
type input "Not interesting"
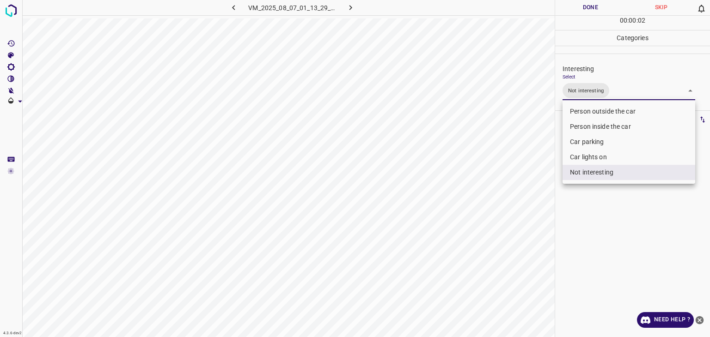
click at [572, 12] on div at bounding box center [355, 168] width 710 height 337
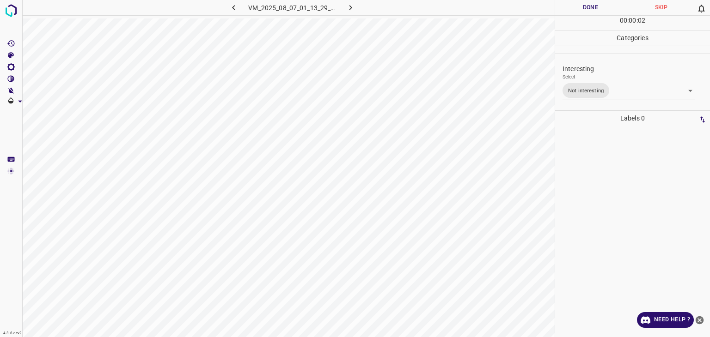
click at [572, 12] on div "Person outside the car Person inside the car Car parking Car lights on Not inte…" at bounding box center [355, 168] width 710 height 337
click at [572, 12] on button "Done" at bounding box center [590, 7] width 71 height 15
click at [571, 12] on button "Done" at bounding box center [590, 7] width 71 height 15
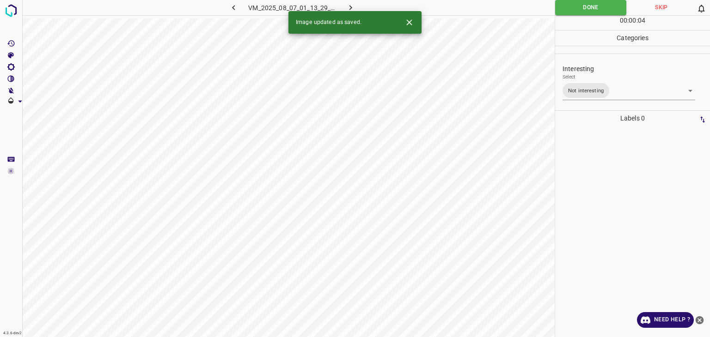
click at [349, 4] on icon "button" at bounding box center [351, 8] width 10 height 10
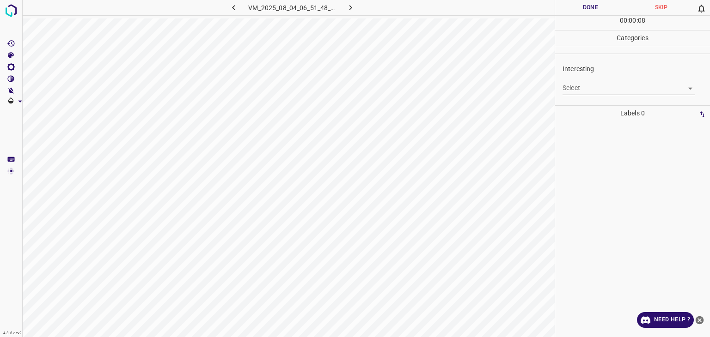
click at [614, 84] on body "4.3.6-dev2 VM_2025_08_04_06_51_48_626_09.gif Done Skip 0 00 : 00 : 08 Categorie…" at bounding box center [355, 168] width 710 height 337
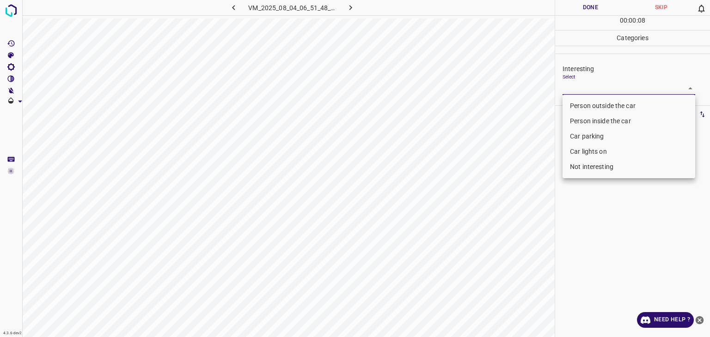
click at [604, 106] on li "Person outside the car" at bounding box center [628, 105] width 133 height 15
type input "Person outside the car"
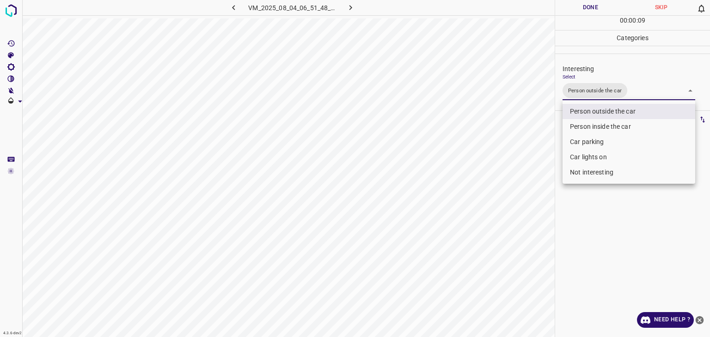
click at [572, 6] on div at bounding box center [355, 168] width 710 height 337
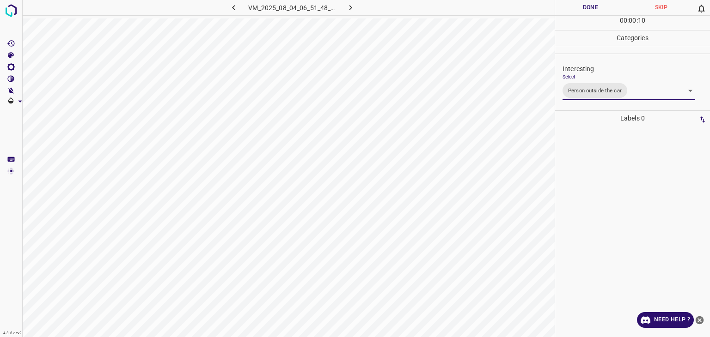
click at [572, 6] on div at bounding box center [355, 168] width 710 height 337
click at [573, 7] on button "Done" at bounding box center [590, 7] width 71 height 15
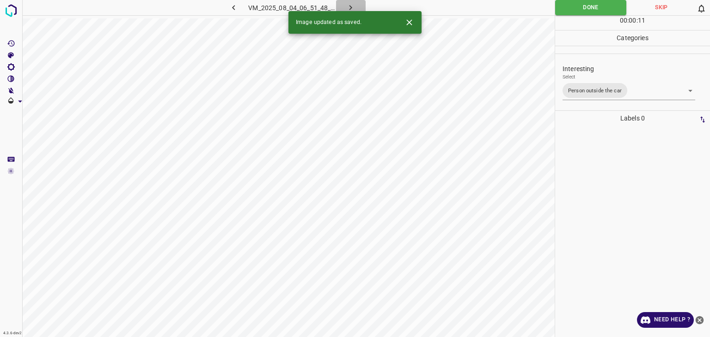
click at [353, 9] on icon "button" at bounding box center [351, 8] width 10 height 10
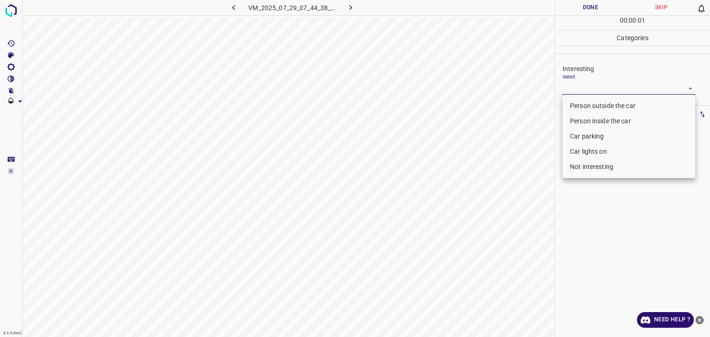
click at [566, 92] on body "4.3.6-dev2 VM_2025_07_29_07_44_38_805_10.gif Done Skip 0 00 : 00 : 01 Categorie…" at bounding box center [355, 168] width 710 height 337
click at [587, 168] on li "Not interesting" at bounding box center [628, 166] width 133 height 15
type input "Not interesting"
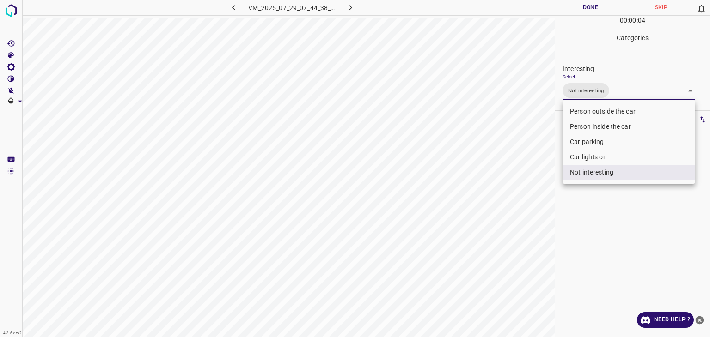
click at [579, 13] on div at bounding box center [355, 168] width 710 height 337
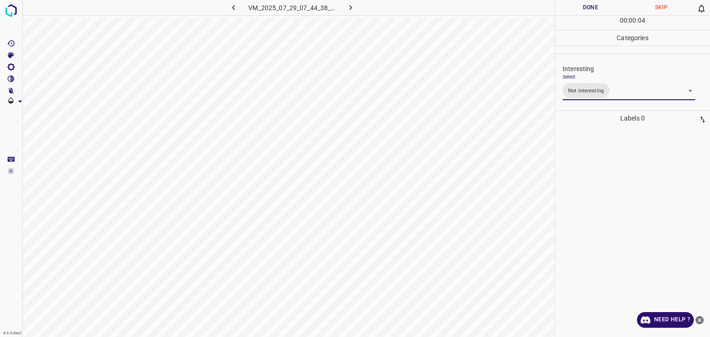
click at [578, 11] on div "Person outside the car Person inside the car Car parking Car lights on Not inte…" at bounding box center [355, 168] width 710 height 337
click at [578, 11] on button "Done" at bounding box center [590, 7] width 71 height 15
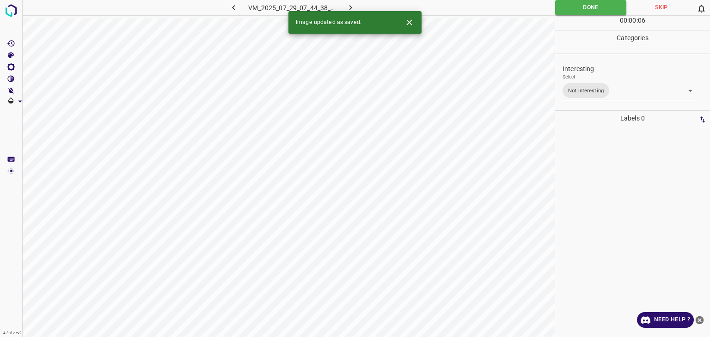
click at [352, 6] on icon "button" at bounding box center [351, 8] width 10 height 10
click at [595, 94] on body "4.3.6-dev2 VM_2025_08_09_01_17_55_662_05.gif Done Skip 0 00 : 00 : 01 Categorie…" at bounding box center [355, 168] width 710 height 337
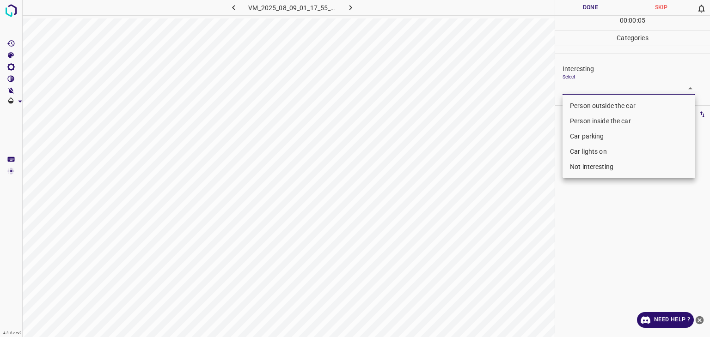
click at [601, 172] on li "Not interesting" at bounding box center [628, 166] width 133 height 15
type input "Not interesting"
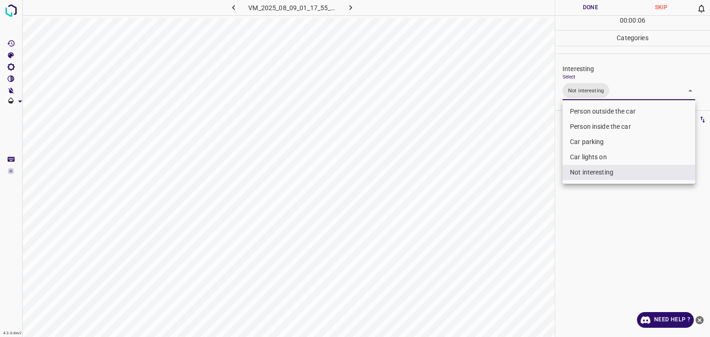
click at [580, 14] on div at bounding box center [355, 168] width 710 height 337
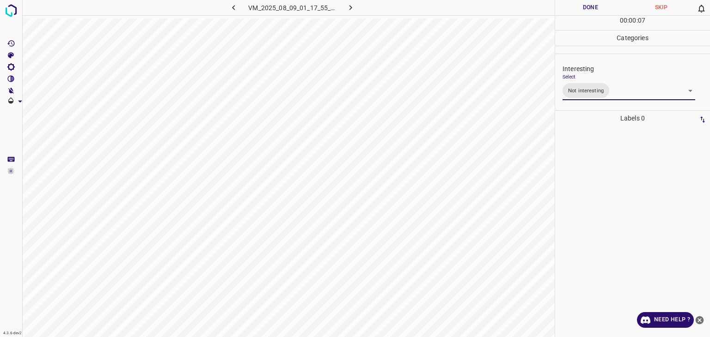
click at [579, 12] on div "Person outside the car Person inside the car Car parking Car lights on Not inte…" at bounding box center [355, 168] width 710 height 337
click at [578, 10] on button "Done" at bounding box center [590, 7] width 71 height 15
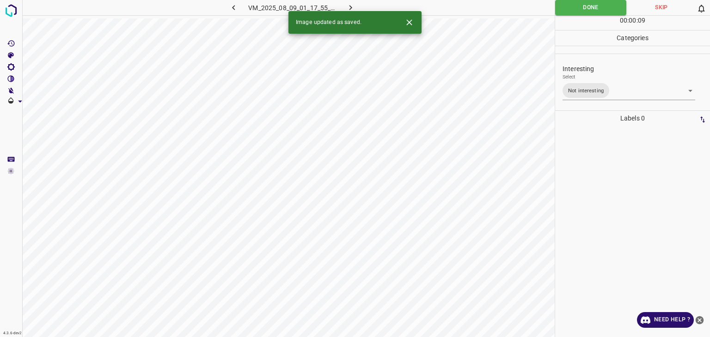
click at [353, 9] on icon "button" at bounding box center [351, 8] width 10 height 10
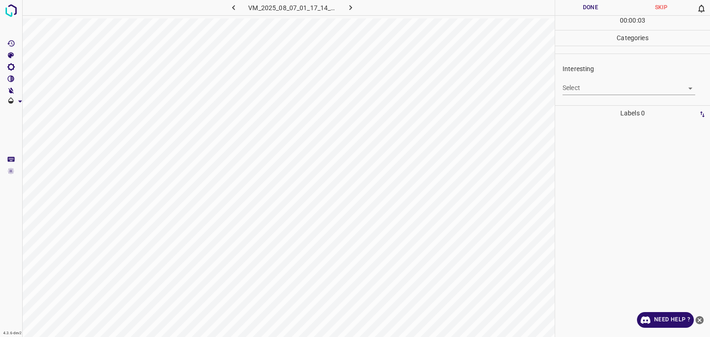
click at [598, 82] on body "4.3.6-dev2 VM_2025_08_07_01_17_14_806_03.gif Done Skip 0 00 : 00 : 03 Categorie…" at bounding box center [355, 168] width 710 height 337
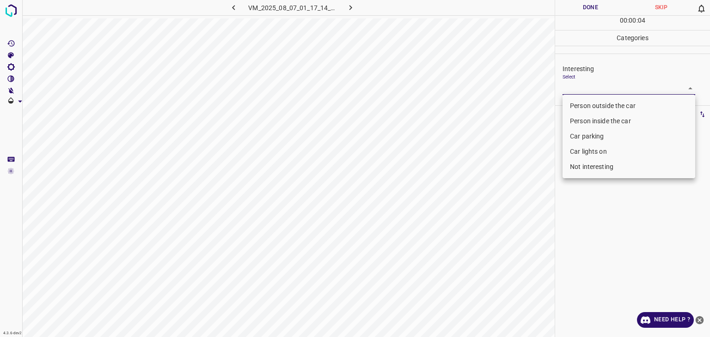
click at [590, 101] on li "Person outside the car" at bounding box center [628, 105] width 133 height 15
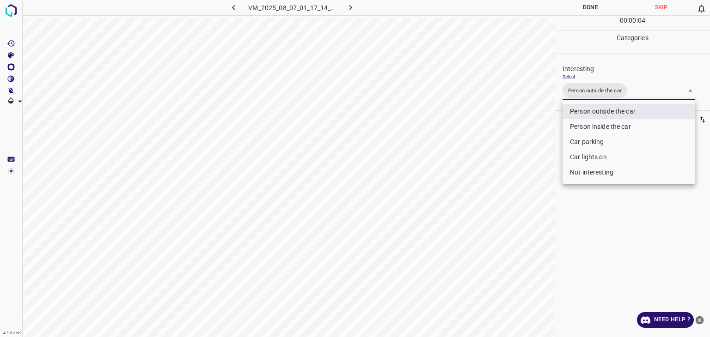
type input "Person outside the car"
click at [590, 10] on div at bounding box center [355, 168] width 710 height 337
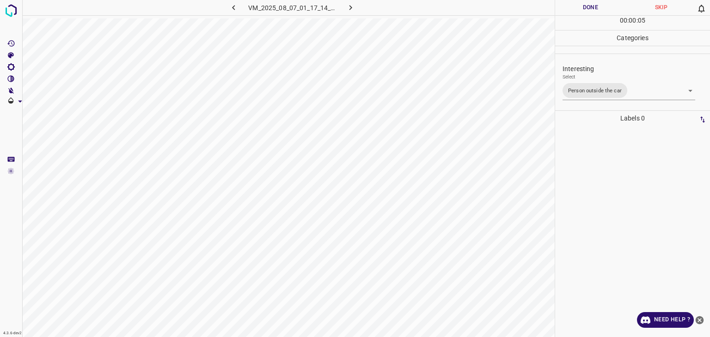
click at [590, 8] on div "Person outside the car Person inside the car Car parking Car lights on Not inte…" at bounding box center [355, 168] width 710 height 337
click at [590, 8] on button "Done" at bounding box center [590, 7] width 71 height 15
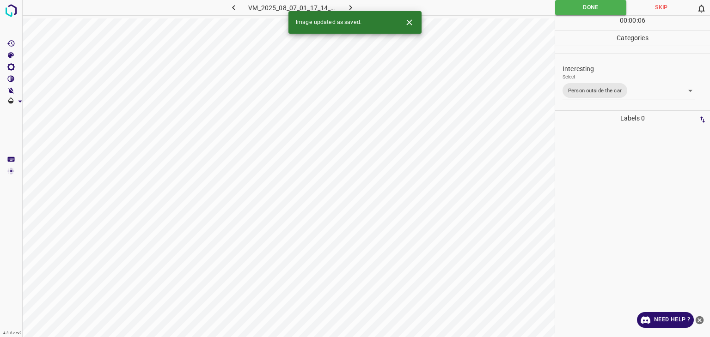
click at [357, 6] on button "button" at bounding box center [351, 7] width 30 height 15
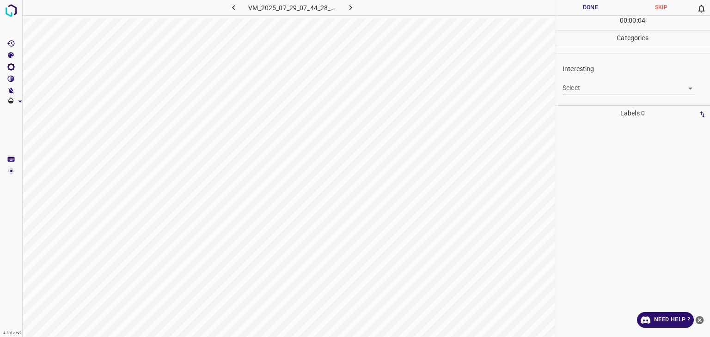
click at [575, 91] on body "4.3.6-dev2 VM_2025_07_29_07_44_28_676_00.gif Done Skip 0 00 : 00 : 04 Categorie…" at bounding box center [355, 168] width 710 height 337
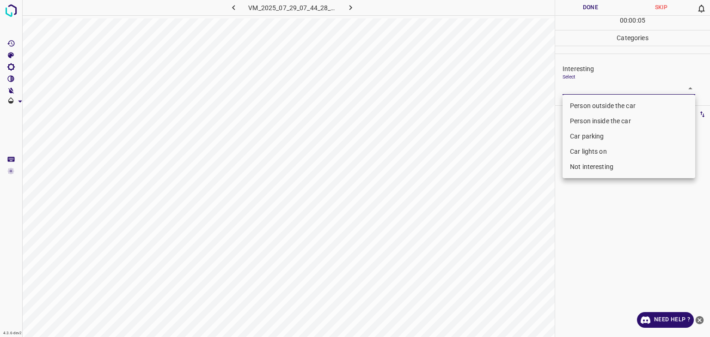
click at [580, 106] on li "Person outside the car" at bounding box center [628, 105] width 133 height 15
type input "Person outside the car"
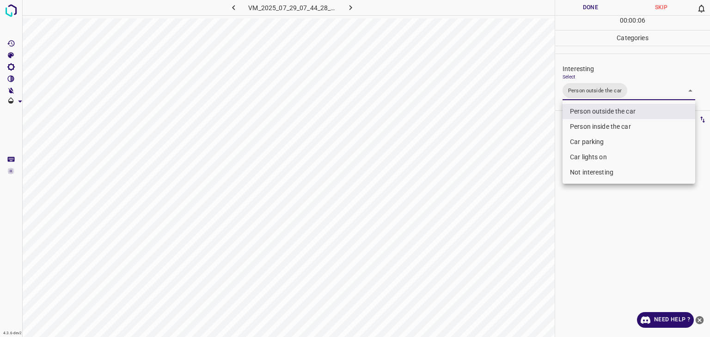
click at [582, 8] on div at bounding box center [355, 168] width 710 height 337
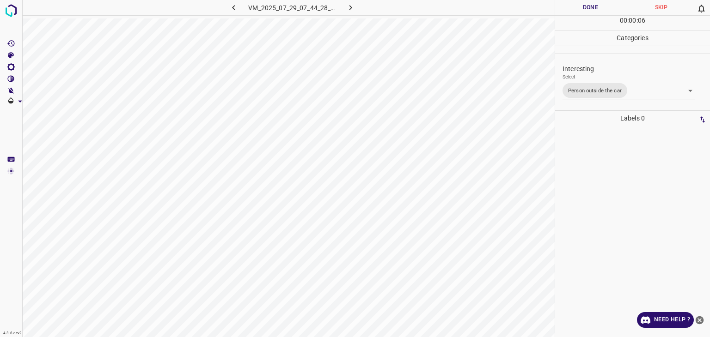
click at [582, 8] on button "Done" at bounding box center [590, 7] width 71 height 15
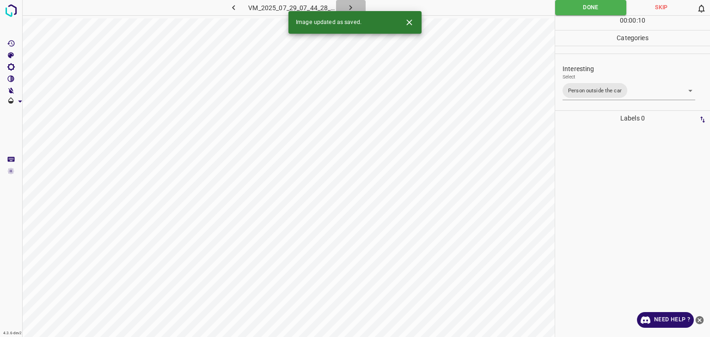
click at [349, 8] on icon "button" at bounding box center [351, 8] width 10 height 10
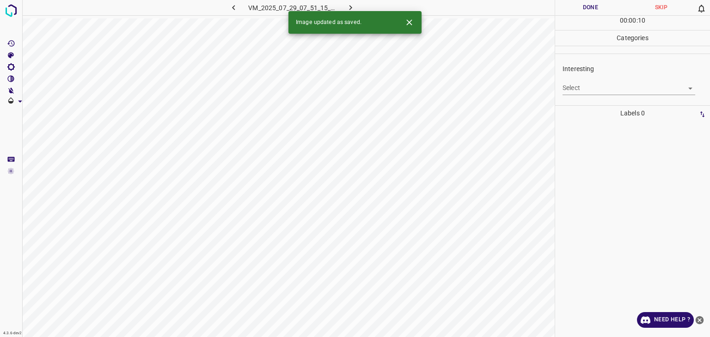
drag, startPoint x: 634, startPoint y: 95, endPoint x: 626, endPoint y: 90, distance: 9.7
click at [634, 95] on div "Interesting Select ​" at bounding box center [632, 79] width 155 height 43
click at [624, 87] on body "4.3.6-dev2 VM_2025_07_29_07_51_15_869_05.gif Done Skip 0 00 : 00 : 10 Categorie…" at bounding box center [355, 168] width 710 height 337
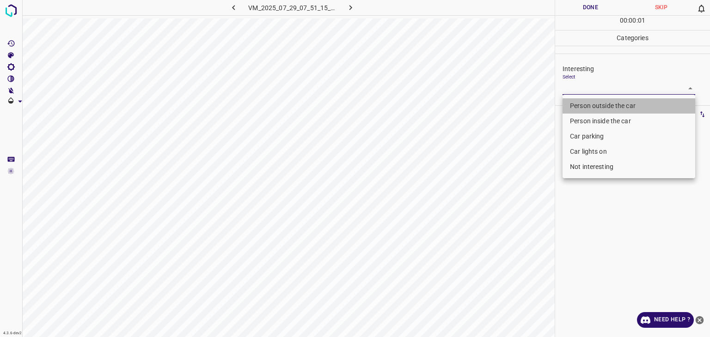
click at [614, 102] on li "Person outside the car" at bounding box center [628, 105] width 133 height 15
type input "Person outside the car"
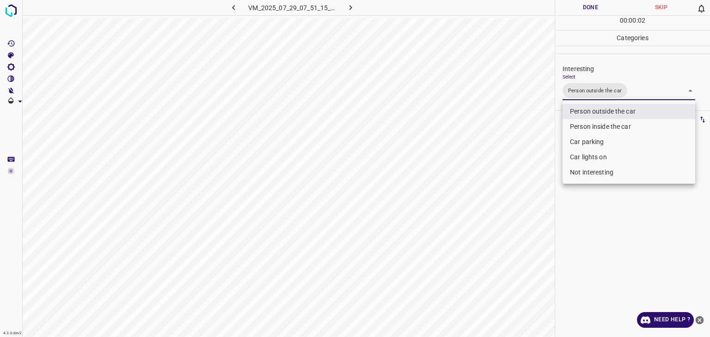
drag, startPoint x: 594, startPoint y: 12, endPoint x: 588, endPoint y: 12, distance: 6.1
click at [593, 12] on div at bounding box center [355, 168] width 710 height 337
click at [588, 12] on div at bounding box center [355, 168] width 710 height 337
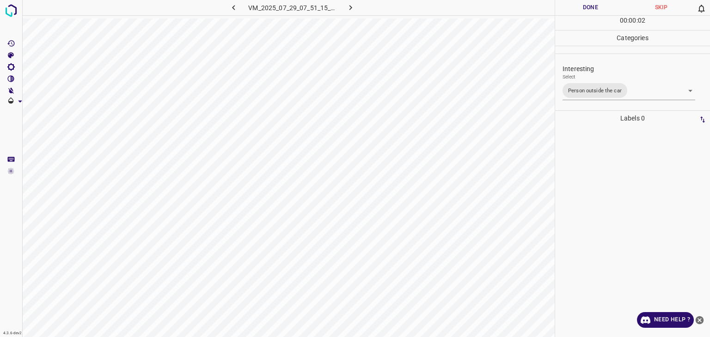
click at [585, 11] on button "Done" at bounding box center [590, 7] width 71 height 15
click at [584, 11] on button "Done" at bounding box center [590, 7] width 71 height 15
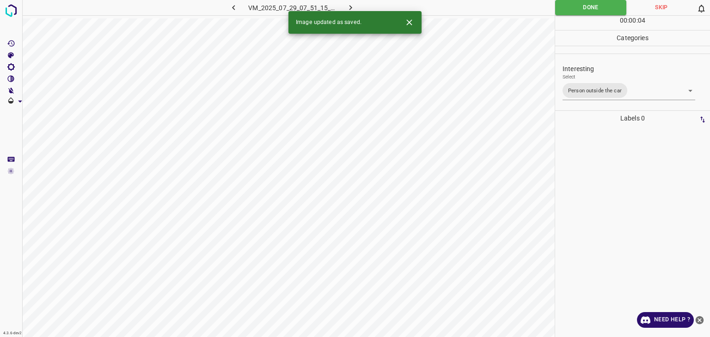
click at [350, 5] on icon "button" at bounding box center [351, 8] width 10 height 10
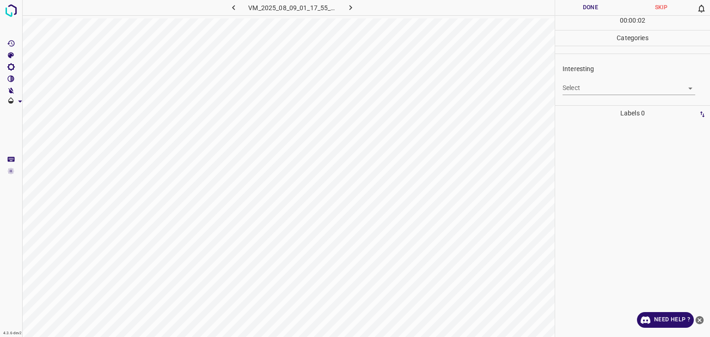
click at [583, 85] on body "4.3.6-dev2 VM_2025_08_09_01_17_55_662_04.gif Done Skip 0 00 : 00 : 02 Categorie…" at bounding box center [355, 168] width 710 height 337
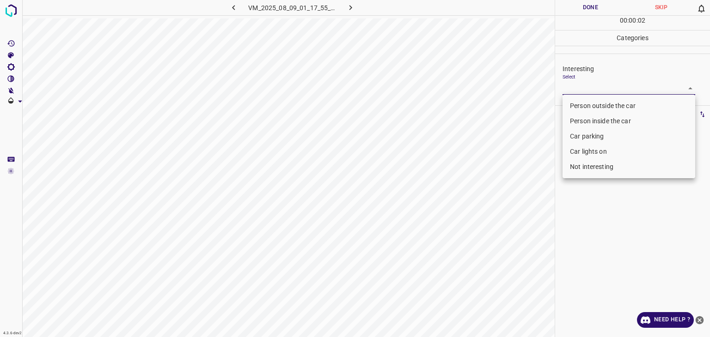
drag, startPoint x: 584, startPoint y: 95, endPoint x: 584, endPoint y: 100, distance: 5.1
click at [584, 98] on ul "Person outside the car Person inside the car Car parking Car lights on Not inte…" at bounding box center [628, 137] width 133 height 84
click at [584, 100] on li "Person outside the car" at bounding box center [628, 105] width 133 height 15
type input "Person outside the car"
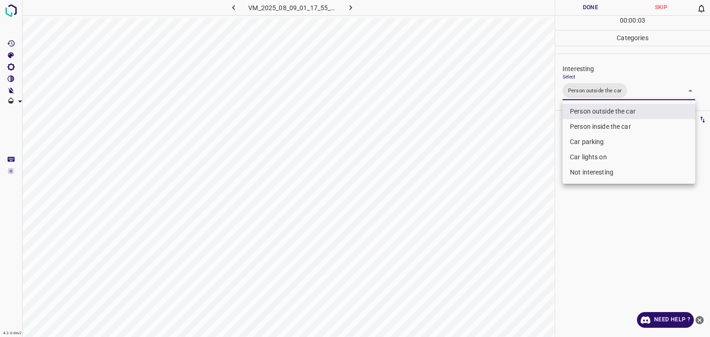
click at [578, 4] on div at bounding box center [355, 168] width 710 height 337
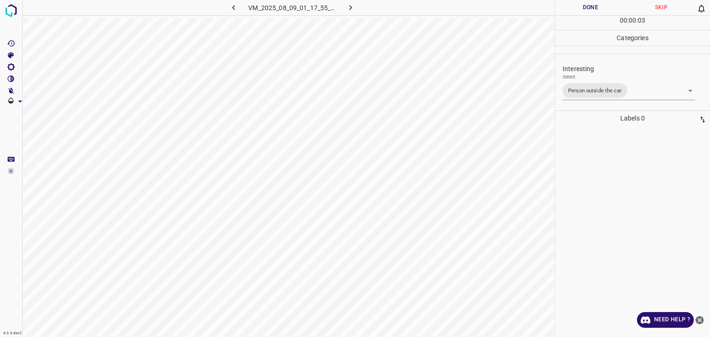
click at [578, 4] on div at bounding box center [355, 168] width 710 height 337
click at [578, 4] on button "Done" at bounding box center [590, 7] width 71 height 15
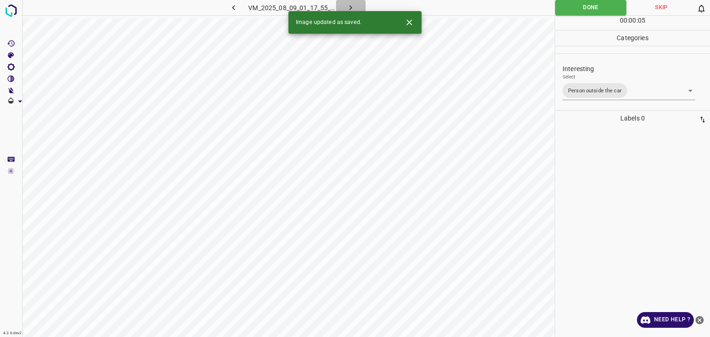
click at [347, 3] on icon "button" at bounding box center [351, 8] width 10 height 10
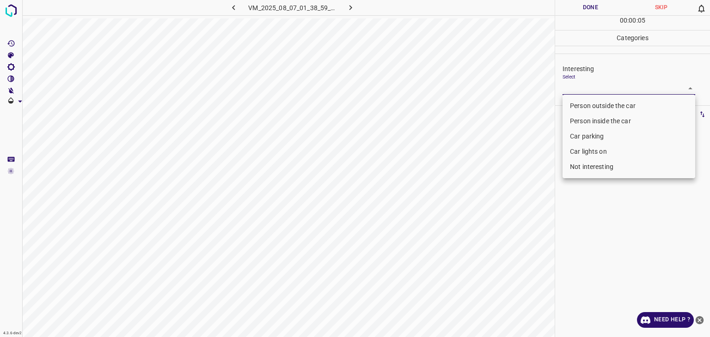
click at [570, 91] on body "4.3.6-dev2 VM_2025_08_07_01_38_59_408_05.gif Done Skip 0 00 : 00 : 05 Categorie…" at bounding box center [355, 168] width 710 height 337
click at [571, 104] on li "Person outside the car" at bounding box center [628, 105] width 133 height 15
type input "Person outside the car"
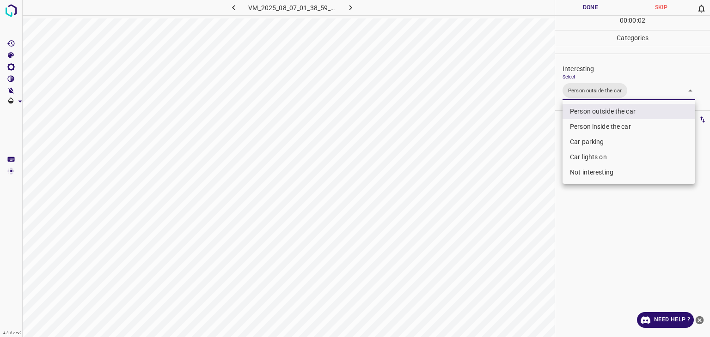
click at [580, 6] on div at bounding box center [355, 168] width 710 height 337
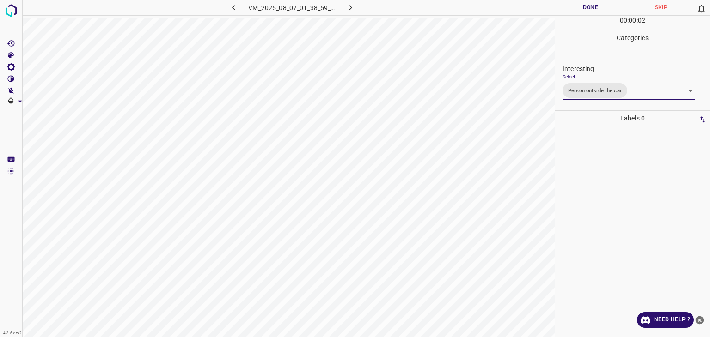
click at [580, 10] on div at bounding box center [355, 168] width 710 height 337
click at [580, 10] on button "Done" at bounding box center [590, 7] width 71 height 15
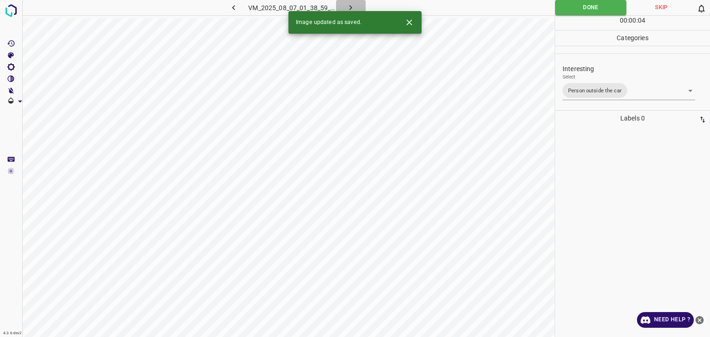
click at [352, 10] on icon "button" at bounding box center [351, 8] width 10 height 10
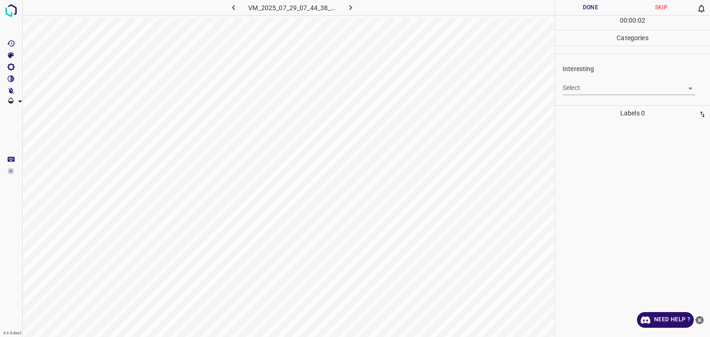
click at [592, 91] on body "4.3.6-dev2 VM_2025_07_29_07_44_38_805_00.gif Done Skip 0 00 : 00 : 02 Categorie…" at bounding box center [355, 168] width 710 height 337
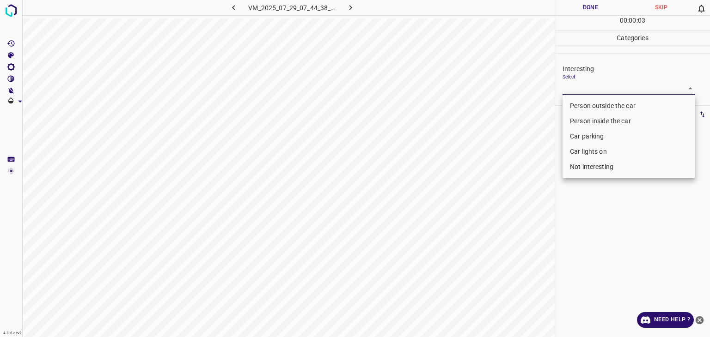
click at [604, 140] on li "Car parking" at bounding box center [628, 136] width 133 height 15
type input "Car parking"
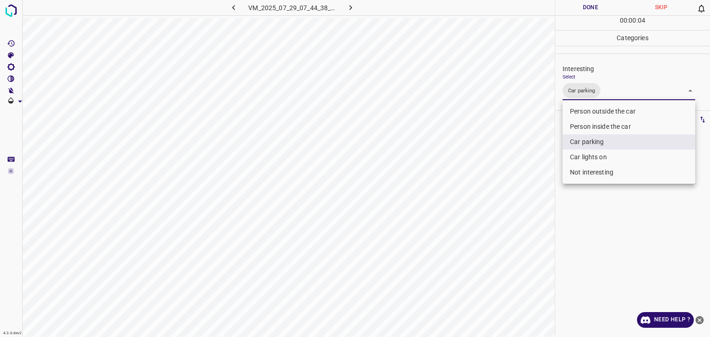
click at [581, 6] on div at bounding box center [355, 168] width 710 height 337
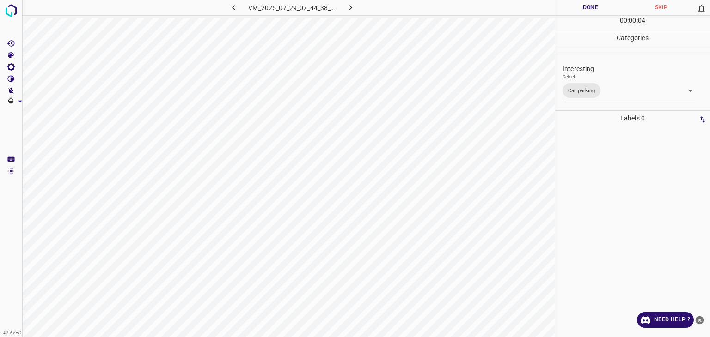
click at [583, 8] on div "Person outside the car Person inside the car Car parking Car lights on Not inte…" at bounding box center [355, 168] width 710 height 337
click at [583, 8] on button "Done" at bounding box center [590, 7] width 71 height 15
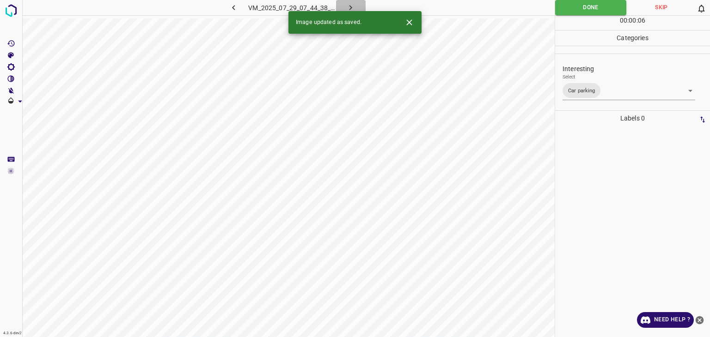
click at [348, 9] on icon "button" at bounding box center [351, 8] width 10 height 10
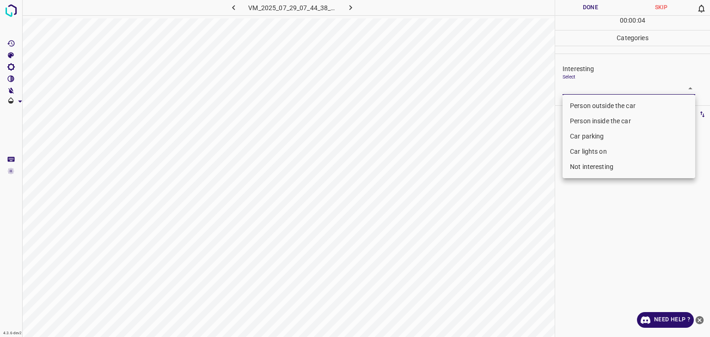
click at [614, 91] on body "4.3.6-dev2 VM_2025_07_29_07_44_38_805_05.gif Done Skip 0 00 : 00 : 04 Categorie…" at bounding box center [355, 168] width 710 height 337
click at [608, 134] on li "Car parking" at bounding box center [628, 136] width 133 height 15
type input "Car parking"
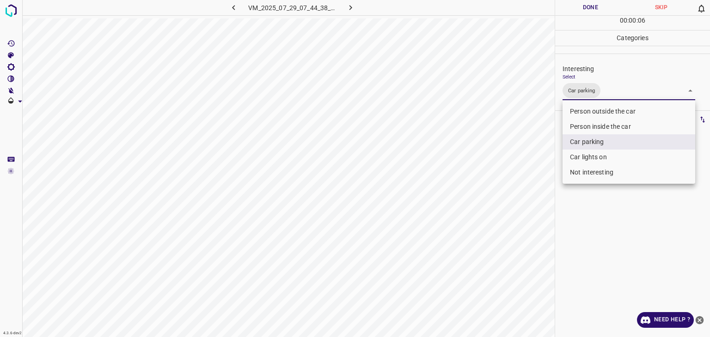
click at [587, 10] on div at bounding box center [355, 168] width 710 height 337
click at [584, 6] on div at bounding box center [355, 168] width 710 height 337
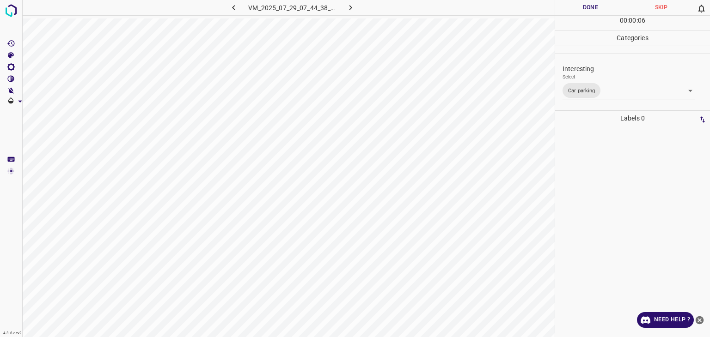
click at [584, 6] on button "Done" at bounding box center [590, 7] width 71 height 15
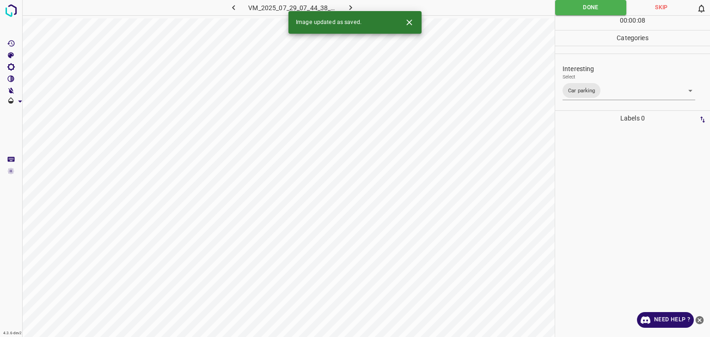
click at [352, 6] on icon "button" at bounding box center [351, 8] width 10 height 10
click at [590, 88] on body "4.3.6-dev2 VM_2025_08_09_01_17_55_662_07.gif Done Skip 0 00 : 00 : 08 Categorie…" at bounding box center [355, 168] width 710 height 337
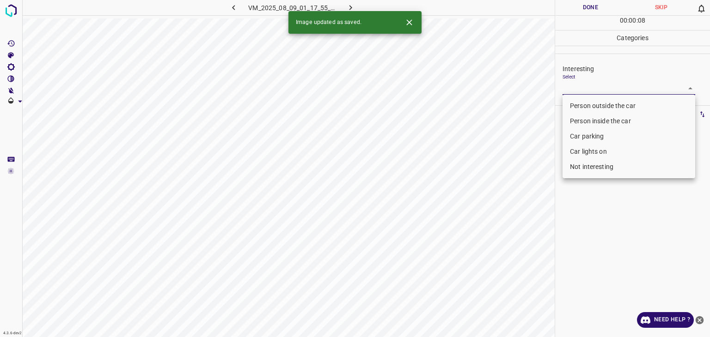
click at [590, 104] on li "Person outside the car" at bounding box center [628, 105] width 133 height 15
type input "Person outside the car"
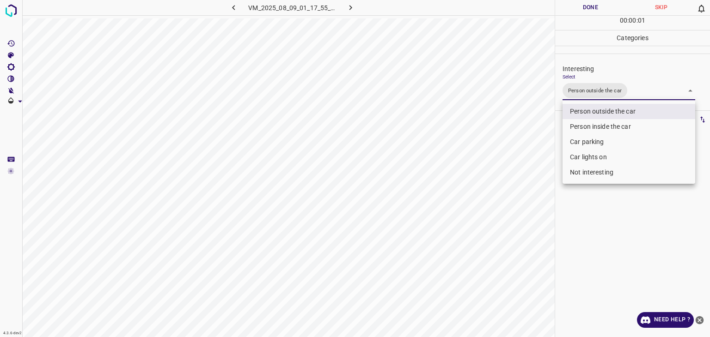
drag, startPoint x: 571, startPoint y: 17, endPoint x: 572, endPoint y: 12, distance: 5.1
click at [571, 16] on div at bounding box center [355, 168] width 710 height 337
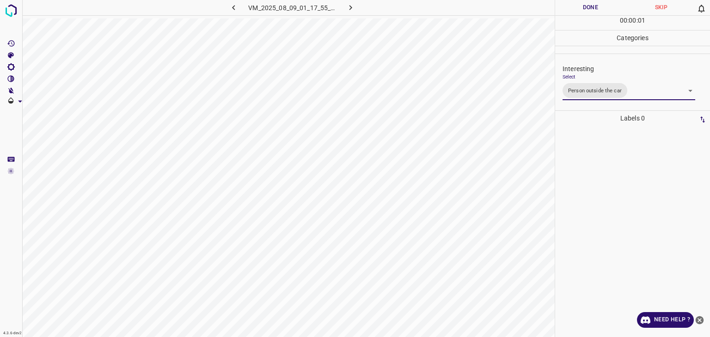
click at [572, 11] on div "Person outside the car Person inside the car Car parking Car lights on Not inte…" at bounding box center [355, 168] width 710 height 337
click at [572, 10] on button "Done" at bounding box center [590, 7] width 71 height 15
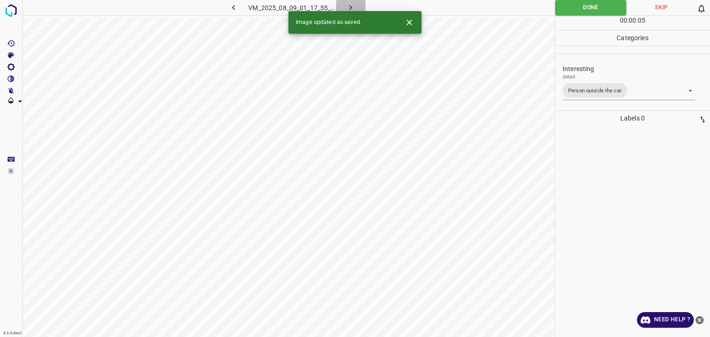
click at [350, 6] on icon "button" at bounding box center [351, 8] width 10 height 10
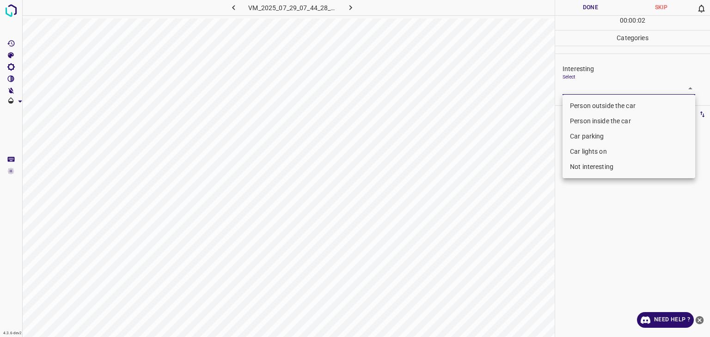
click at [592, 87] on body "4.3.6-dev2 VM_2025_07_29_07_44_28_676_07.gif Done Skip 0 00 : 00 : 02 Categorie…" at bounding box center [355, 168] width 710 height 337
click at [598, 166] on li "Not interesting" at bounding box center [628, 166] width 133 height 15
type input "Not interesting"
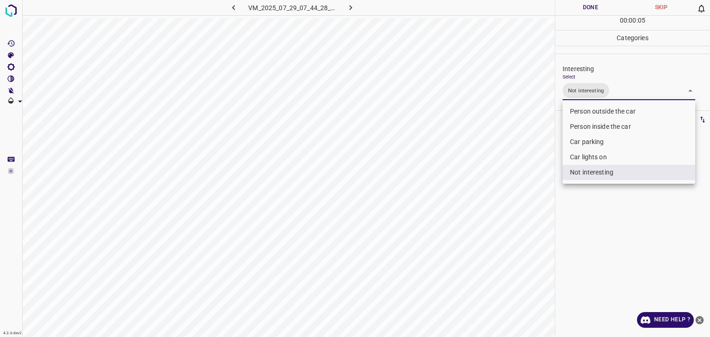
click at [584, 12] on div at bounding box center [355, 168] width 710 height 337
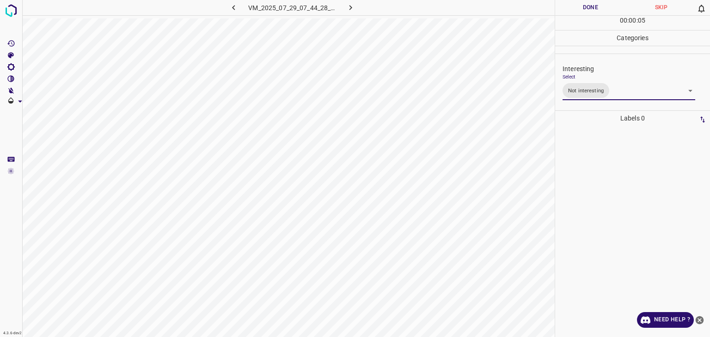
click at [584, 8] on div "Person outside the car Person inside the car Car parking Car lights on Not inte…" at bounding box center [355, 168] width 710 height 337
click at [584, 8] on button "Done" at bounding box center [590, 7] width 71 height 15
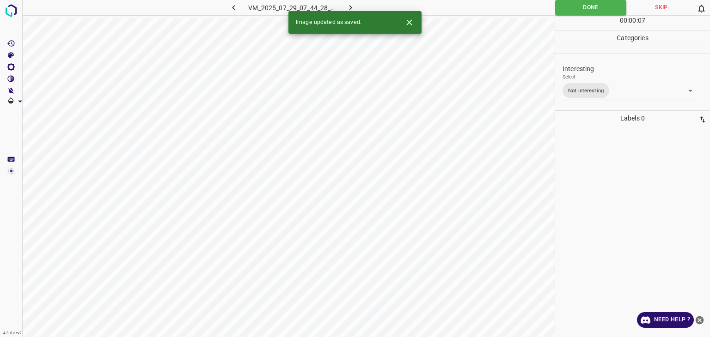
click at [349, 7] on icon "button" at bounding box center [351, 8] width 10 height 10
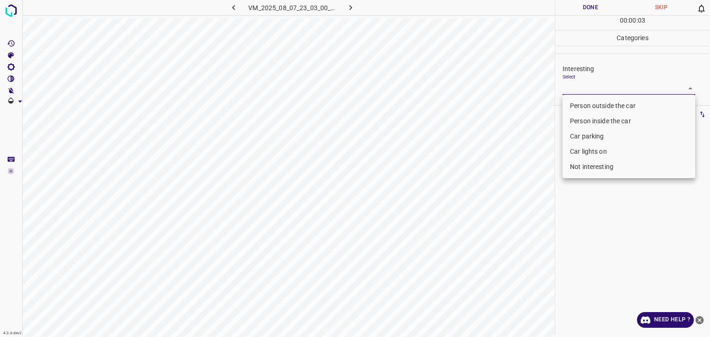
click at [580, 90] on body "4.3.6-dev2 VM_2025_08_07_23_03_00_799_00.gif Done Skip 0 00 : 00 : 03 Categorie…" at bounding box center [355, 168] width 710 height 337
click at [582, 106] on li "Person outside the car" at bounding box center [628, 105] width 133 height 15
type input "Person outside the car"
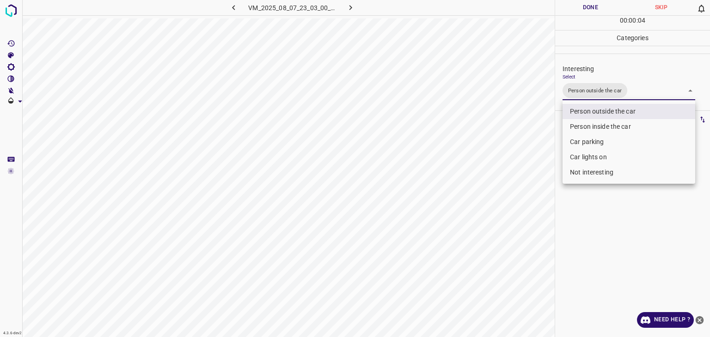
click at [604, 3] on div at bounding box center [355, 168] width 710 height 337
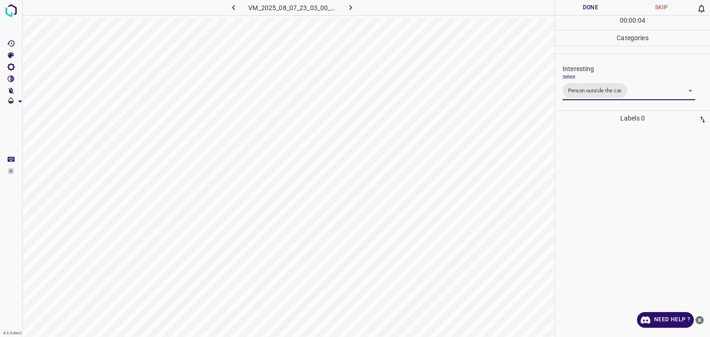
click at [604, 3] on div "Person outside the car Person inside the car Car parking Car lights on Not inte…" at bounding box center [355, 168] width 710 height 337
click at [596, 14] on button "Done" at bounding box center [590, 7] width 71 height 15
click at [595, 13] on button "Done" at bounding box center [590, 7] width 71 height 15
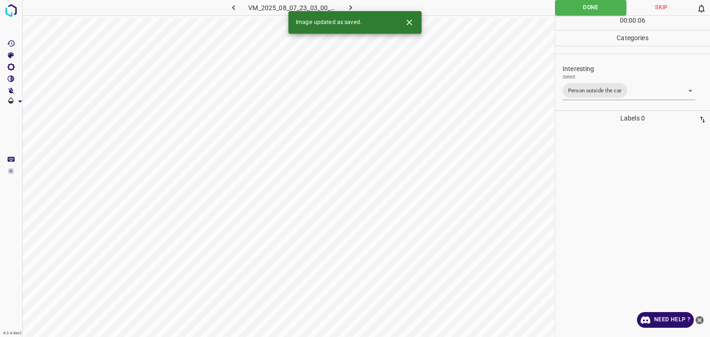
click at [347, 8] on icon "button" at bounding box center [351, 8] width 10 height 10
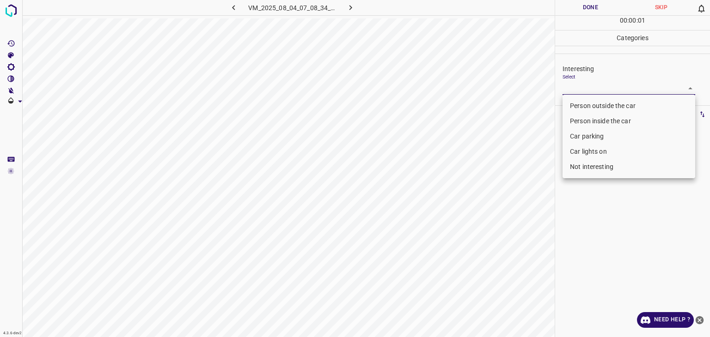
click at [596, 89] on body "4.3.6-dev2 VM_2025_08_04_07_08_34_166_07.gif Done Skip 0 00 : 00 : 01 Categorie…" at bounding box center [355, 168] width 710 height 337
click at [597, 137] on li "Car parking" at bounding box center [628, 136] width 133 height 15
type input "Car parking"
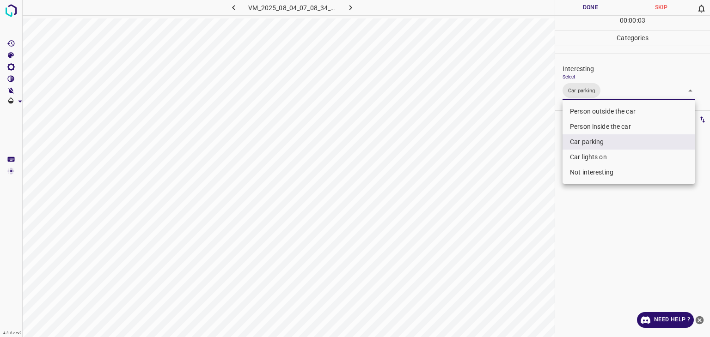
click at [598, 5] on div at bounding box center [355, 168] width 710 height 337
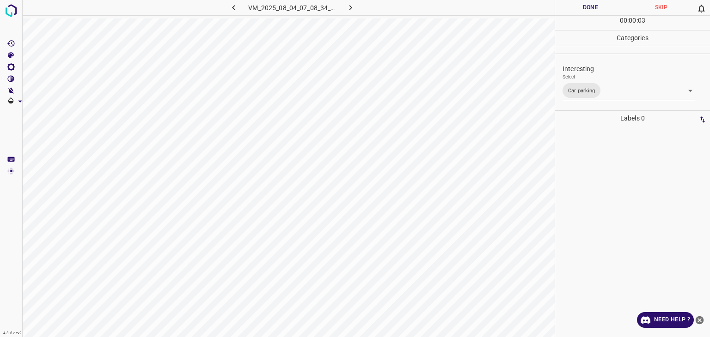
click at [599, 8] on div "Person outside the car Person inside the car Car parking Car lights on Not inte…" at bounding box center [355, 168] width 710 height 337
click at [599, 8] on button "Done" at bounding box center [590, 7] width 71 height 15
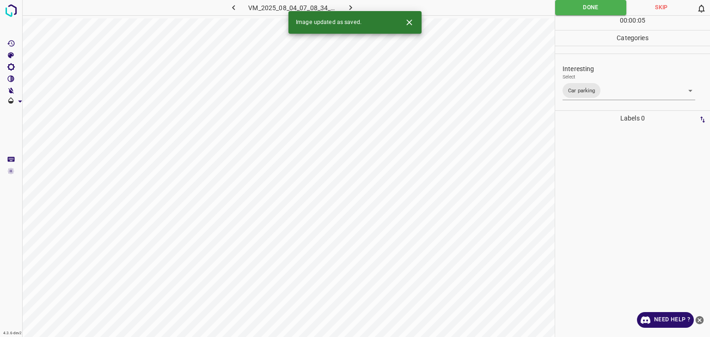
click at [349, 7] on icon "button" at bounding box center [351, 8] width 10 height 10
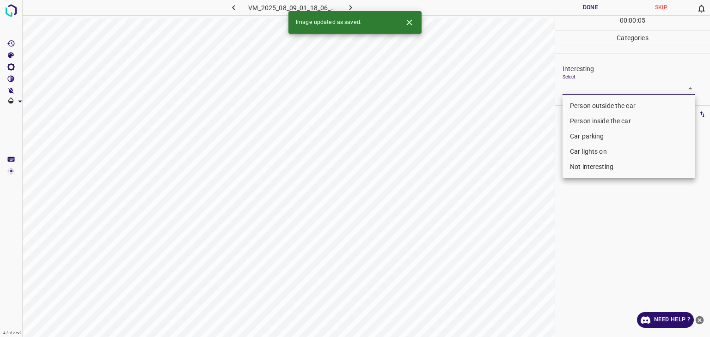
click at [588, 88] on body "4.3.6-dev2 VM_2025_08_09_01_18_06_266_03.gif Done Skip 0 00 : 00 : 05 Categorie…" at bounding box center [355, 168] width 710 height 337
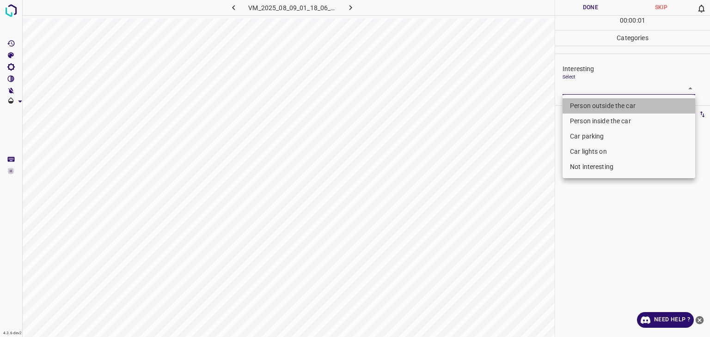
click at [589, 104] on li "Person outside the car" at bounding box center [628, 105] width 133 height 15
type input "Person outside the car"
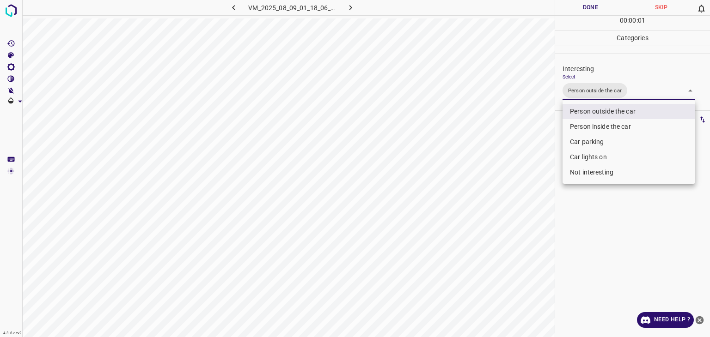
click at [579, 7] on div at bounding box center [355, 168] width 710 height 337
click at [581, 7] on div at bounding box center [355, 168] width 710 height 337
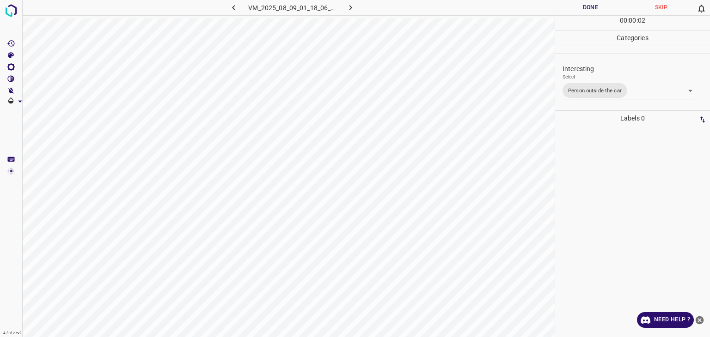
click at [581, 7] on button "Done" at bounding box center [590, 7] width 71 height 15
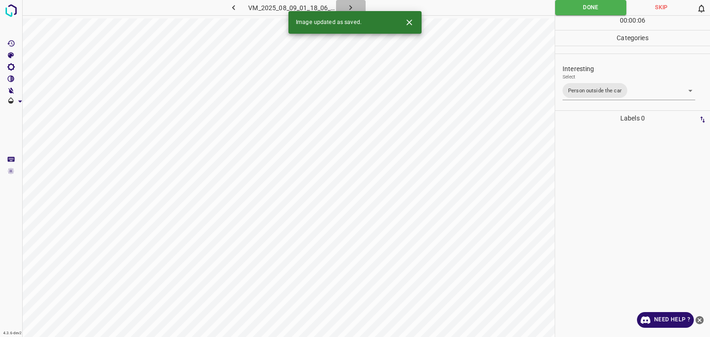
click at [346, 8] on icon "button" at bounding box center [351, 8] width 10 height 10
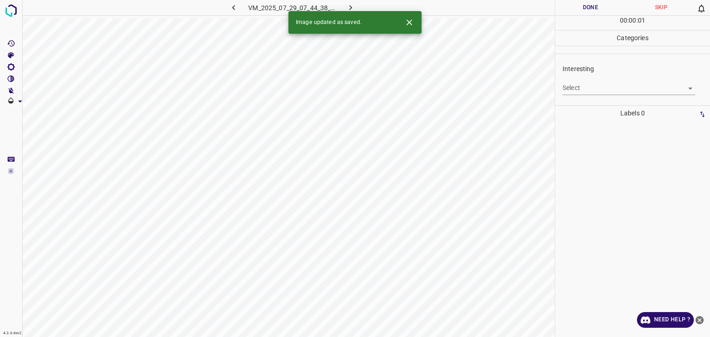
click at [643, 79] on div "Select ​" at bounding box center [628, 84] width 133 height 21
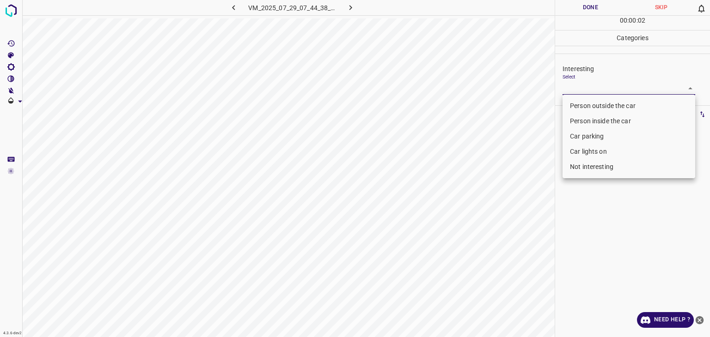
click at [619, 88] on body "4.3.6-dev2 VM_2025_07_29_07_44_38_805_03.gif Done Skip 0 00 : 00 : 02 Categorie…" at bounding box center [355, 168] width 710 height 337
click at [593, 152] on li "Car lights on" at bounding box center [628, 151] width 133 height 15
type input "Car lights on"
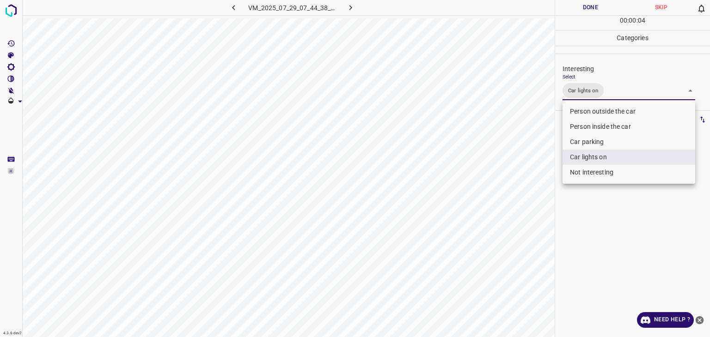
click at [579, 11] on div at bounding box center [355, 168] width 710 height 337
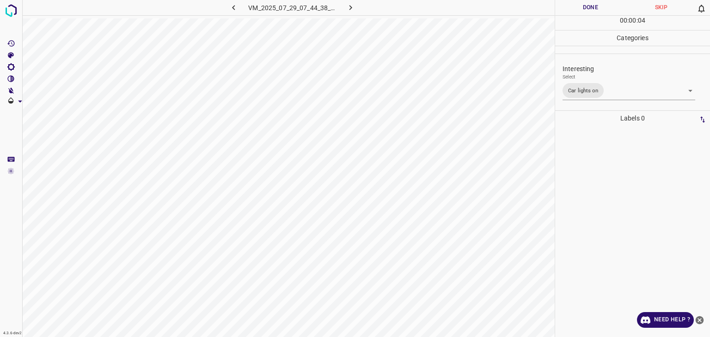
click at [579, 11] on div at bounding box center [355, 168] width 710 height 337
click at [579, 11] on button "Done" at bounding box center [590, 7] width 71 height 15
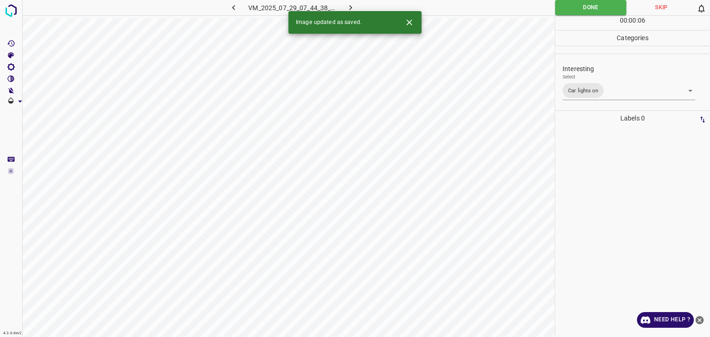
click at [351, 10] on icon "button" at bounding box center [351, 8] width 10 height 10
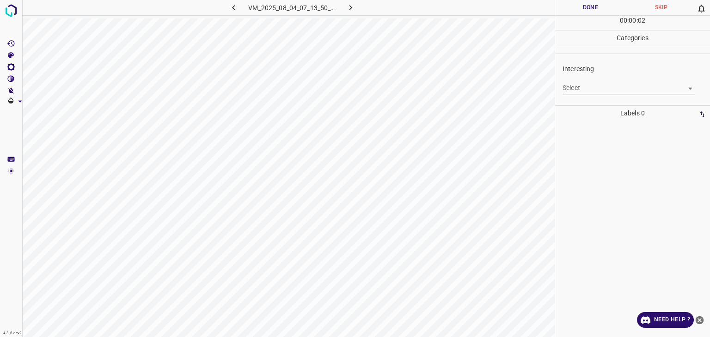
click at [600, 91] on body "4.3.6-dev2 VM_2025_08_04_07_13_50_487_06.gif Done Skip 0 00 : 00 : 02 Categorie…" at bounding box center [355, 168] width 710 height 337
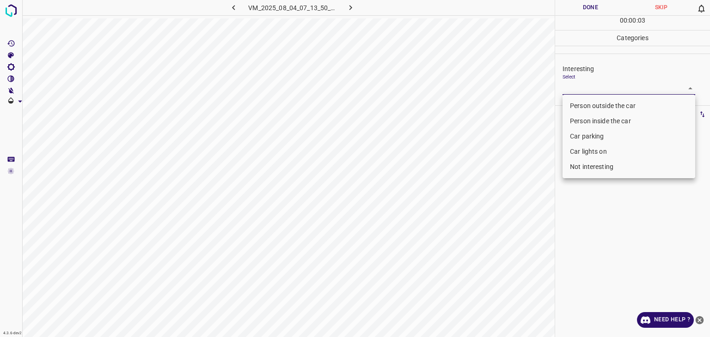
click at [601, 103] on li "Person outside the car" at bounding box center [628, 105] width 133 height 15
type input "Person outside the car"
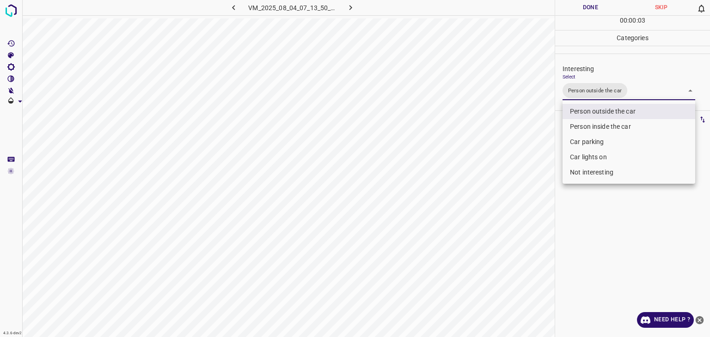
click at [570, 6] on div at bounding box center [355, 168] width 710 height 337
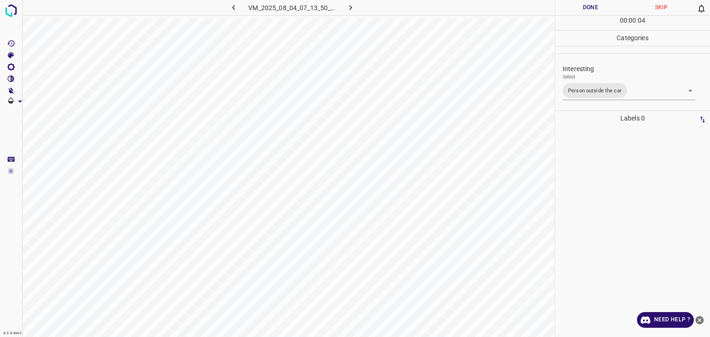
click at [577, 8] on div "Person outside the car Person inside the car Car parking Car lights on Not inte…" at bounding box center [355, 168] width 710 height 337
click at [577, 8] on button "Done" at bounding box center [590, 7] width 71 height 15
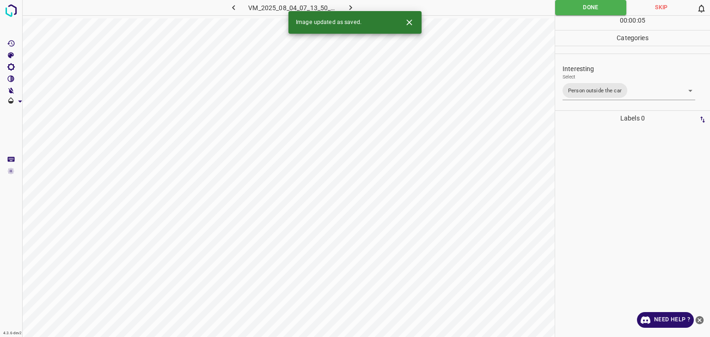
click at [351, 7] on icon "button" at bounding box center [350, 7] width 3 height 5
click at [416, 20] on button "Close" at bounding box center [409, 22] width 17 height 17
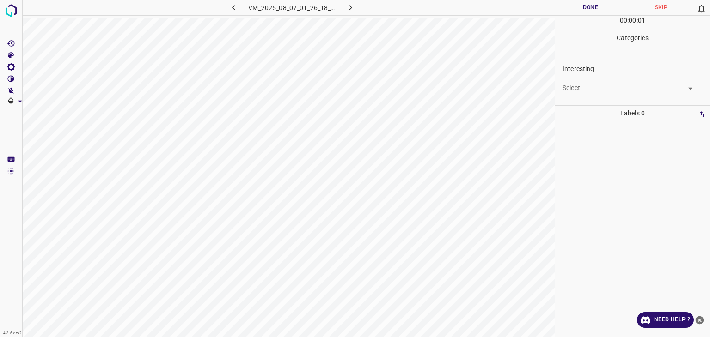
click at [641, 78] on div "Select ​" at bounding box center [628, 84] width 133 height 21
click at [635, 88] on body "4.3.6-dev2 VM_2025_08_07_01_26_18_975_04.gif Done Skip 0 00 : 00 : 02 Categorie…" at bounding box center [355, 168] width 710 height 337
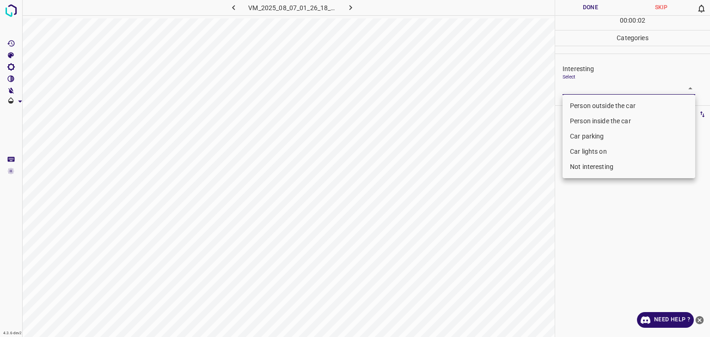
click at [597, 108] on li "Person outside the car" at bounding box center [628, 105] width 133 height 15
type input "Person outside the car"
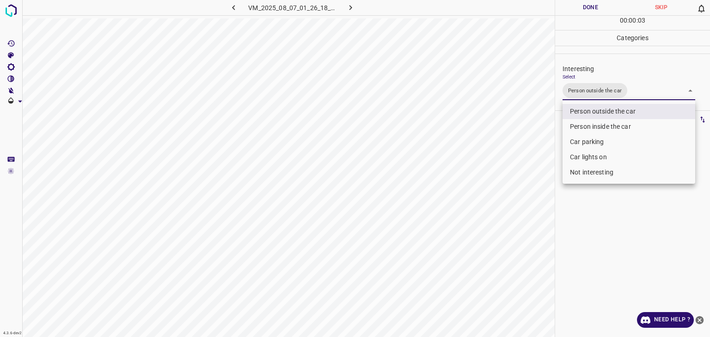
click at [594, 12] on div at bounding box center [355, 168] width 710 height 337
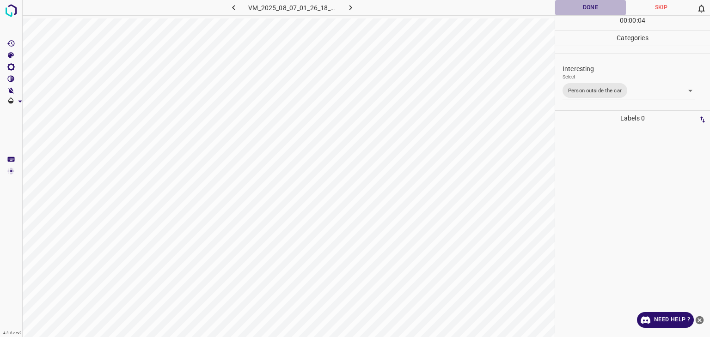
click at [589, 10] on button "Done" at bounding box center [590, 7] width 71 height 15
click at [588, 9] on button "Done" at bounding box center [590, 7] width 71 height 15
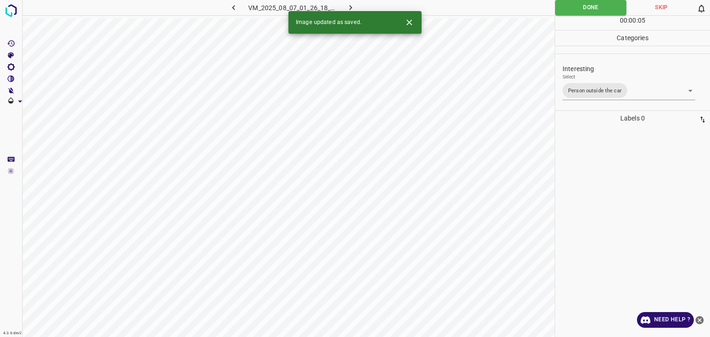
click at [353, 4] on icon "button" at bounding box center [351, 8] width 10 height 10
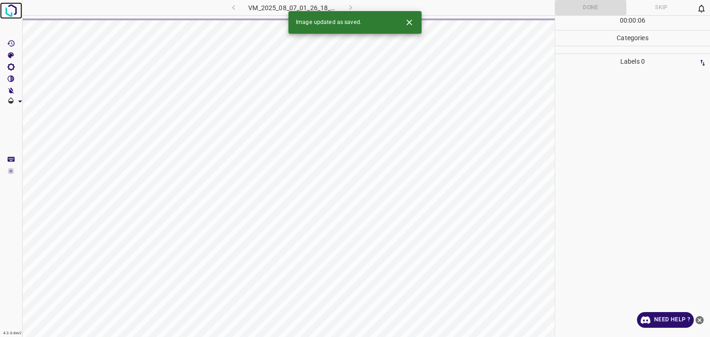
click at [9, 11] on img at bounding box center [11, 10] width 17 height 17
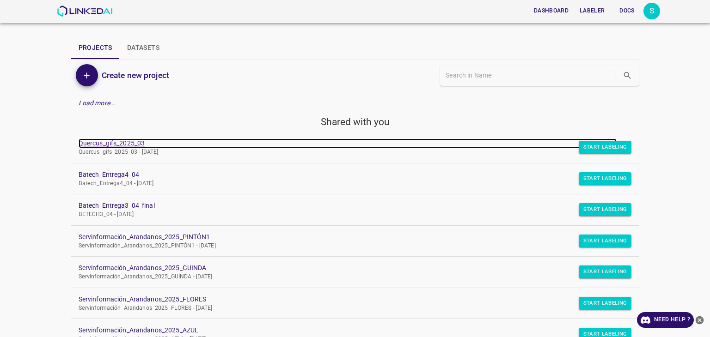
click at [92, 143] on link "Quercus_gifs_2025_03" at bounding box center [348, 144] width 538 height 10
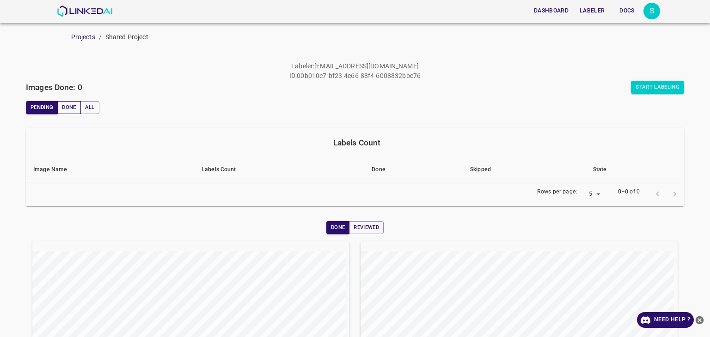
click at [73, 109] on button "Done" at bounding box center [68, 107] width 23 height 13
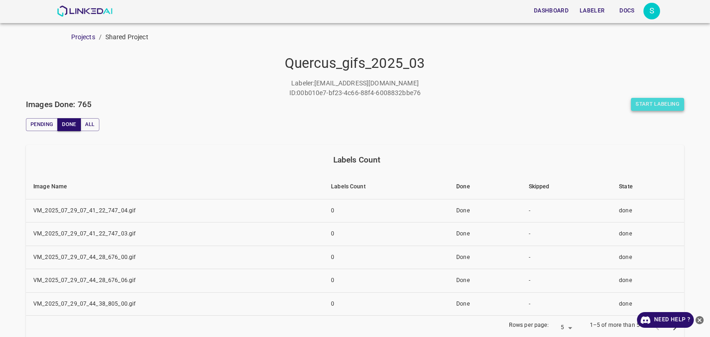
click at [632, 105] on button "Start Labeling" at bounding box center [657, 104] width 53 height 13
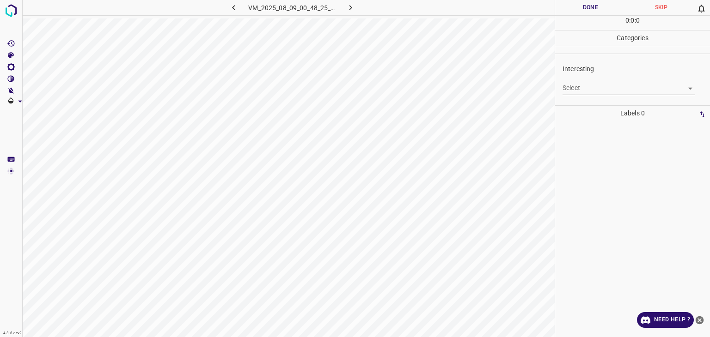
click at [601, 91] on body "4.3.6-dev2 VM_2025_08_09_00_48_25_019_12.gif Done Skip 0 0 : 0 : 0 Categories I…" at bounding box center [355, 168] width 710 height 337
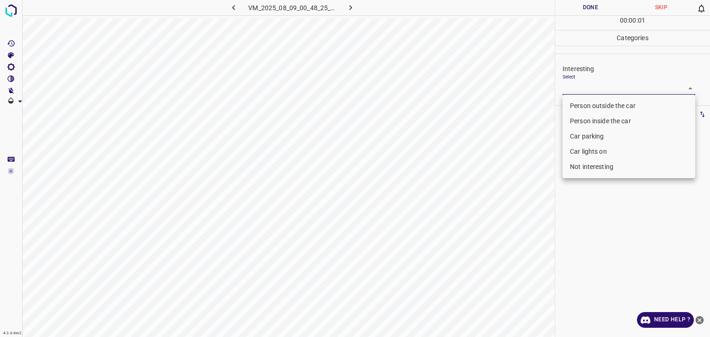
click at [601, 105] on li "Person outside the car" at bounding box center [628, 105] width 133 height 15
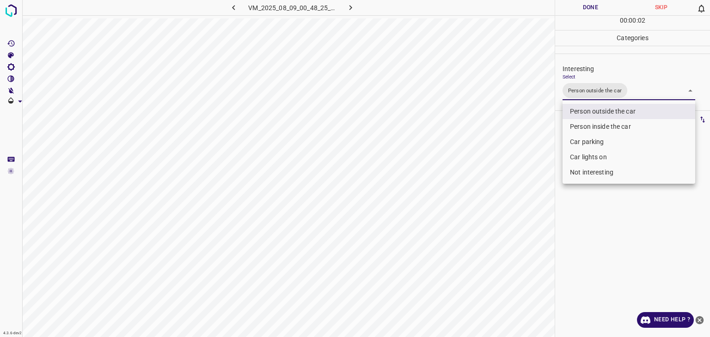
click at [608, 156] on li "Car lights on" at bounding box center [628, 157] width 133 height 15
type input "Person outside the car,Car lights on"
click at [604, 10] on div at bounding box center [355, 168] width 710 height 337
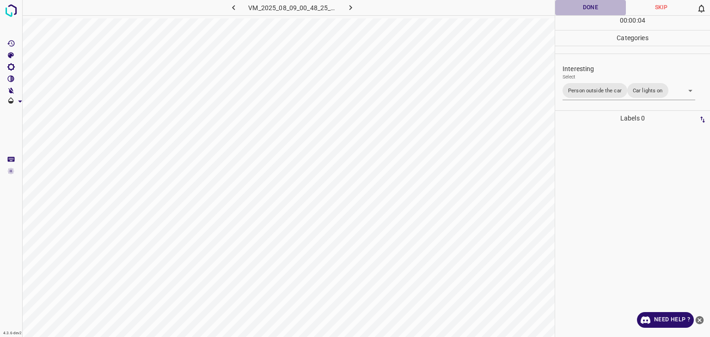
click at [601, 8] on button "Done" at bounding box center [590, 7] width 71 height 15
click at [344, 10] on button "button" at bounding box center [351, 7] width 30 height 15
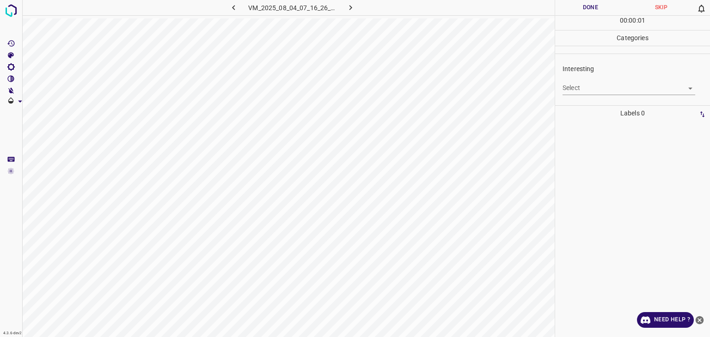
click at [584, 82] on body "4.3.6-dev2 VM_2025_08_04_07_16_26_897_00.gif Done Skip 0 00 : 00 : 01 Categorie…" at bounding box center [355, 168] width 710 height 337
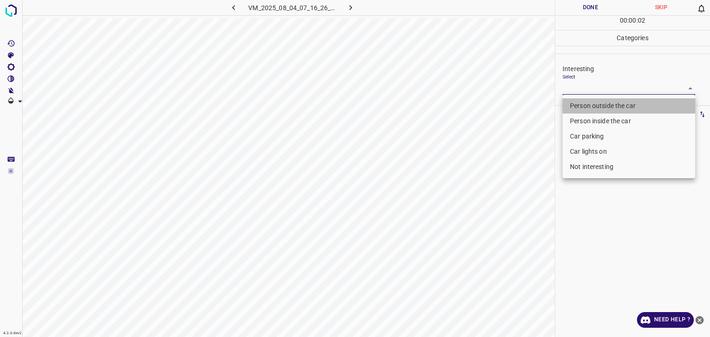
click at [591, 103] on li "Person outside the car" at bounding box center [628, 105] width 133 height 15
type input "Person outside the car"
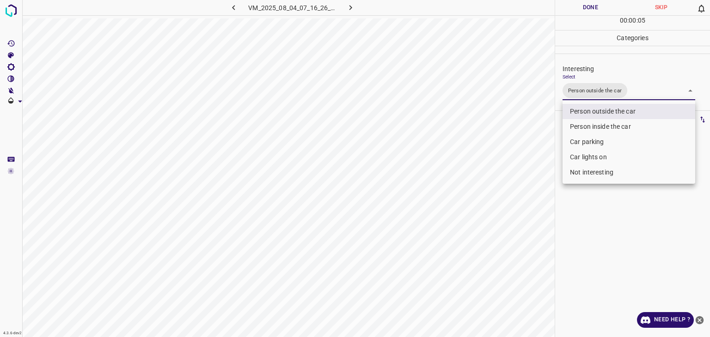
click at [577, 8] on div at bounding box center [355, 168] width 710 height 337
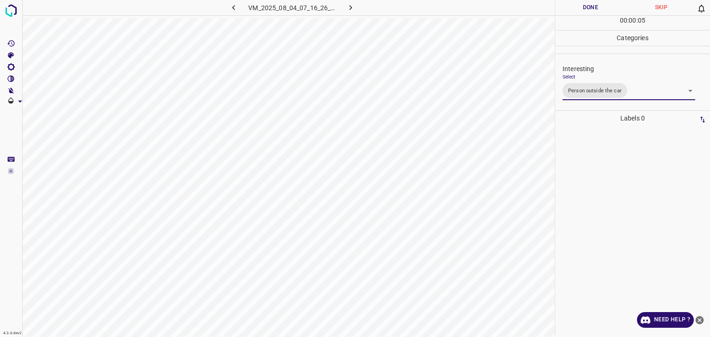
click at [577, 8] on div at bounding box center [355, 168] width 710 height 337
click at [577, 8] on button "Done" at bounding box center [590, 7] width 71 height 15
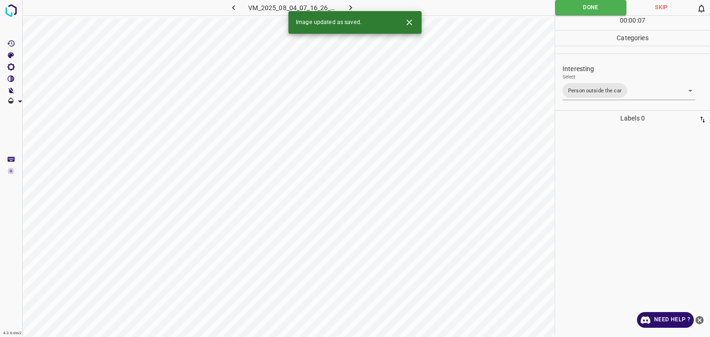
click at [345, 7] on button "button" at bounding box center [351, 7] width 30 height 15
click at [587, 97] on div "Interesting Select ​" at bounding box center [632, 79] width 155 height 43
click at [585, 89] on body "4.3.6-dev2 VM_2025_08_07_22_57_38_448_00.gif Done Skip 0 00 : 00 : 01 Categorie…" at bounding box center [355, 168] width 710 height 337
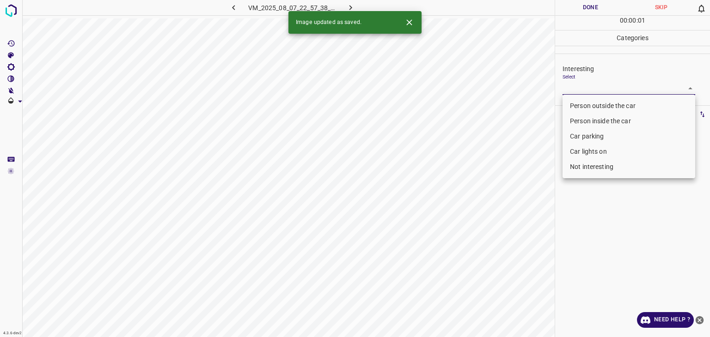
click at [586, 99] on li "Person outside the car" at bounding box center [628, 105] width 133 height 15
type input "Person outside the car"
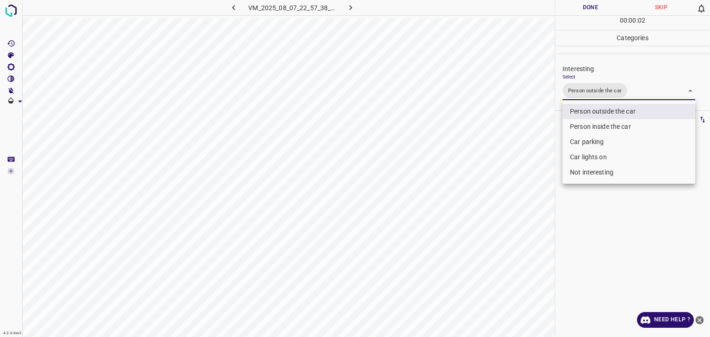
click at [595, 5] on div at bounding box center [355, 168] width 710 height 337
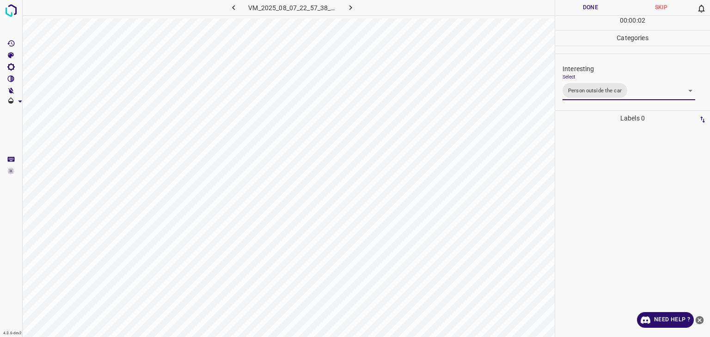
click at [595, 5] on div "Person outside the car Person inside the car Car parking Car lights on Not inte…" at bounding box center [355, 168] width 710 height 337
click at [595, 5] on button "Done" at bounding box center [590, 7] width 71 height 15
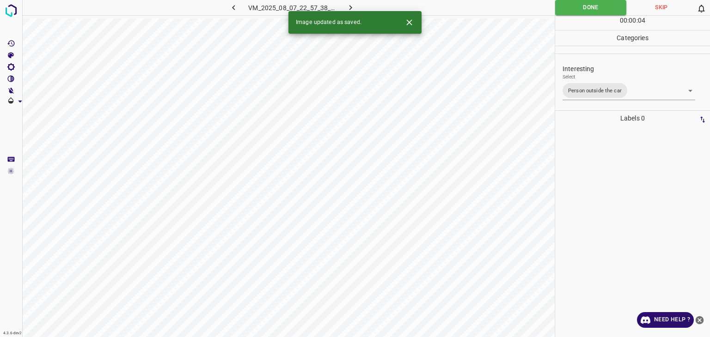
click at [353, 6] on icon "button" at bounding box center [351, 8] width 10 height 10
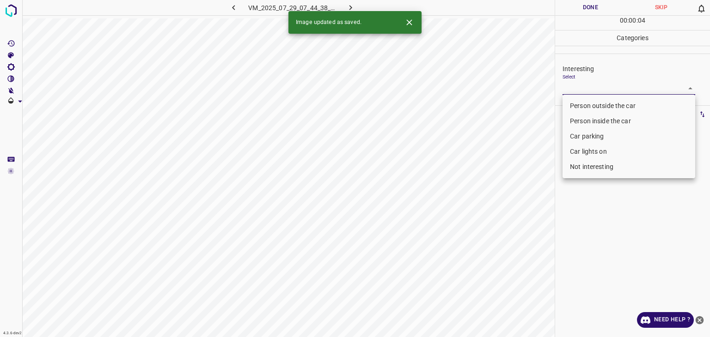
click at [578, 85] on body "4.3.6-dev2 VM_2025_07_29_07_44_38_805_06.gif Done Skip 0 00 : 00 : 04 Categorie…" at bounding box center [355, 168] width 710 height 337
click at [583, 134] on li "Car parking" at bounding box center [628, 136] width 133 height 15
type input "Car parking"
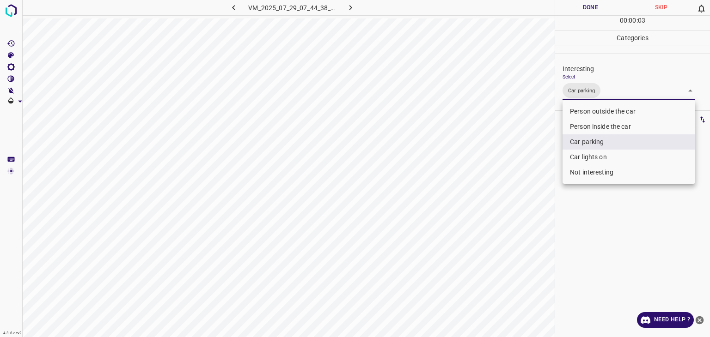
click at [597, 10] on div at bounding box center [355, 168] width 710 height 337
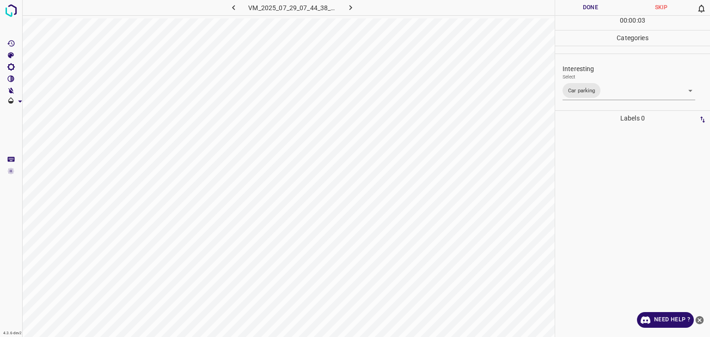
click at [597, 10] on div "Person outside the car Person inside the car Car parking Car lights on Not inte…" at bounding box center [355, 168] width 710 height 337
click at [597, 10] on button "Done" at bounding box center [590, 7] width 71 height 15
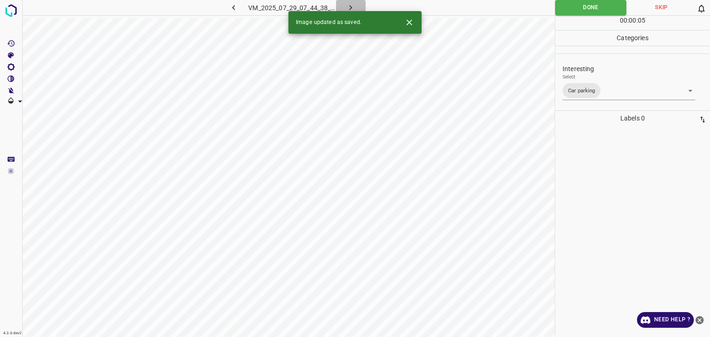
click at [351, 3] on icon "button" at bounding box center [351, 8] width 10 height 10
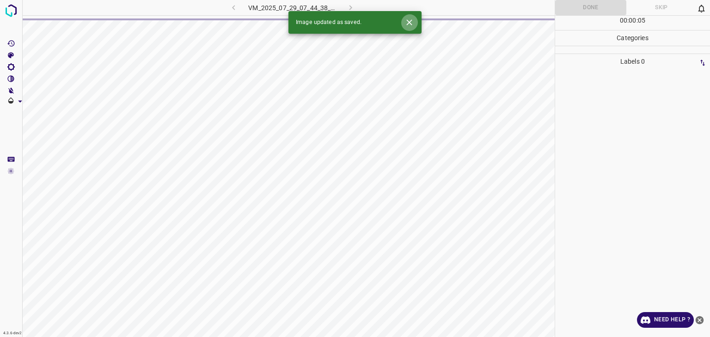
click at [408, 21] on icon "Close" at bounding box center [409, 22] width 6 height 6
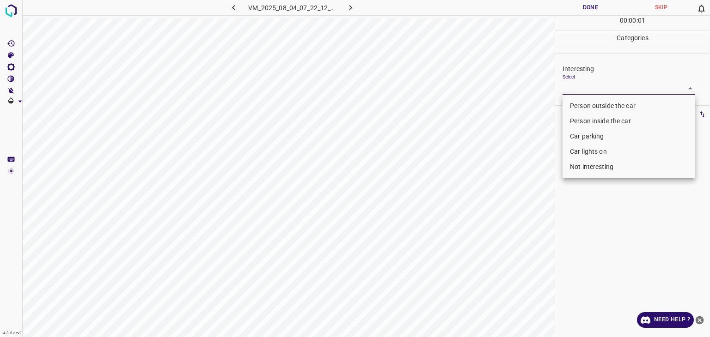
click at [584, 84] on body "4.3.6-dev2 VM_2025_08_04_07_22_12_361_00.gif Done Skip 0 00 : 00 : 01 Categorie…" at bounding box center [355, 168] width 710 height 337
click at [593, 149] on li "Car lights on" at bounding box center [628, 151] width 133 height 15
type input "Car lights on"
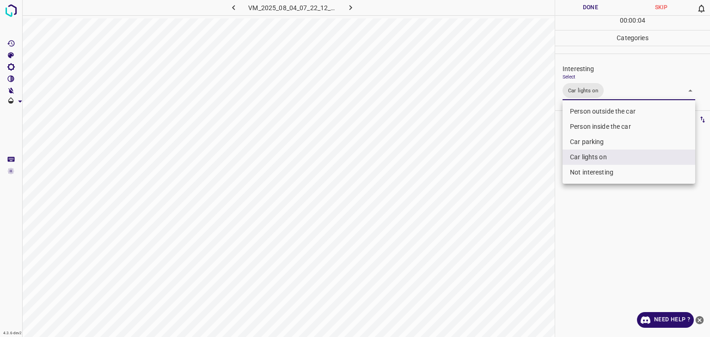
click at [596, 10] on div at bounding box center [355, 168] width 710 height 337
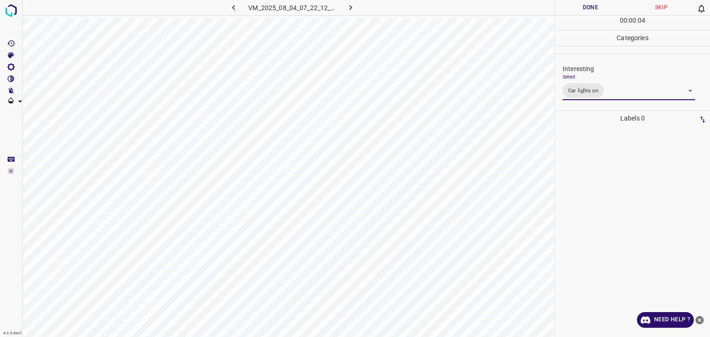
click at [596, 10] on div at bounding box center [355, 168] width 710 height 337
click at [596, 10] on button "Done" at bounding box center [590, 7] width 71 height 15
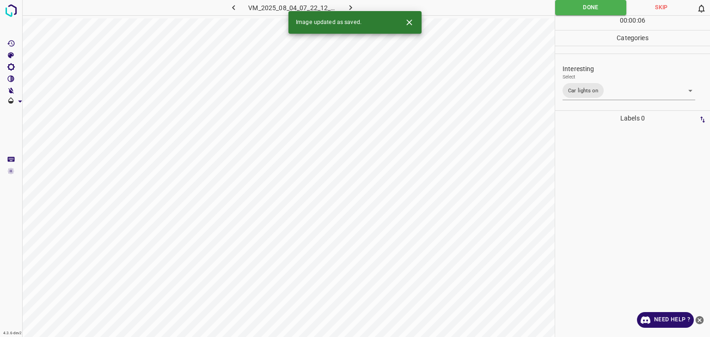
click at [347, 7] on icon "button" at bounding box center [351, 8] width 10 height 10
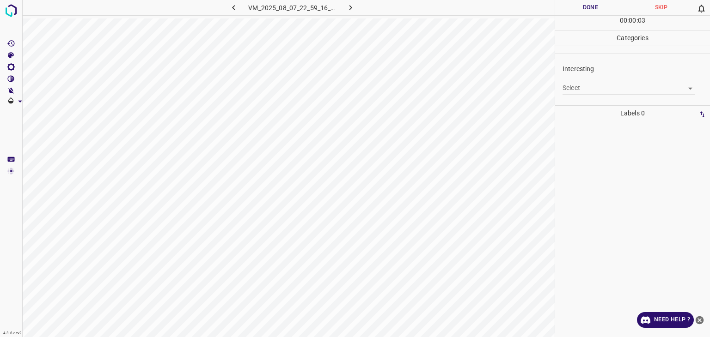
click at [593, 82] on div "Select ​" at bounding box center [628, 84] width 133 height 21
click at [588, 85] on body "4.3.6-dev2 VM_2025_08_07_22_59_16_434_02.gif Done Skip 0 00 : 00 : 04 Categorie…" at bounding box center [355, 168] width 710 height 337
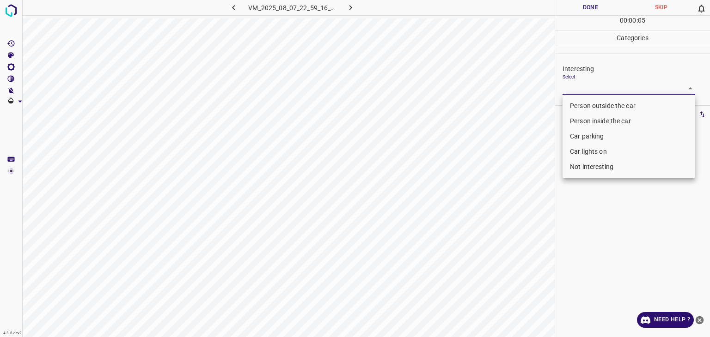
click at [588, 106] on li "Person outside the car" at bounding box center [628, 105] width 133 height 15
type input "Person outside the car"
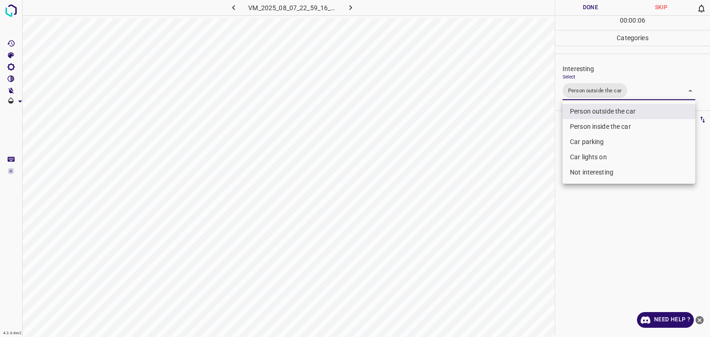
click at [590, 6] on div at bounding box center [355, 168] width 710 height 337
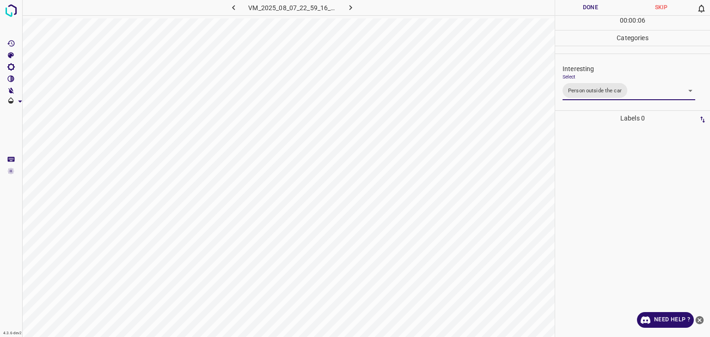
click at [590, 6] on div "Person outside the car Person inside the car Car parking Car lights on Not inte…" at bounding box center [355, 168] width 710 height 337
click at [590, 6] on button "Done" at bounding box center [590, 7] width 71 height 15
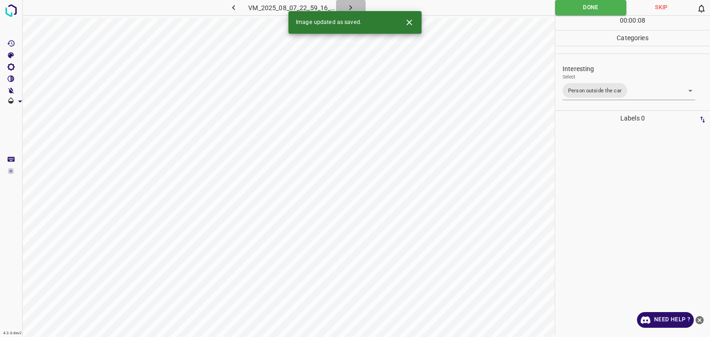
click at [351, 8] on icon "button" at bounding box center [350, 7] width 3 height 5
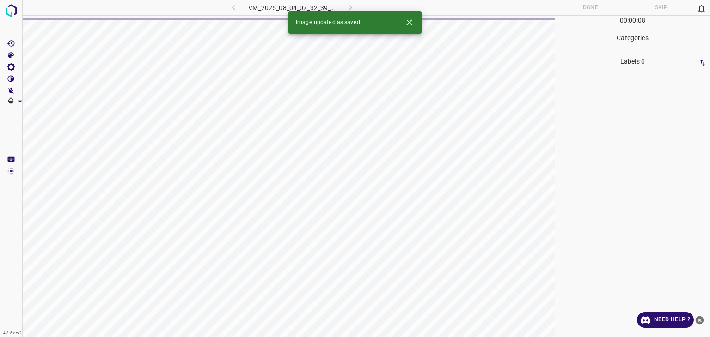
click at [407, 20] on icon "Close" at bounding box center [409, 23] width 10 height 10
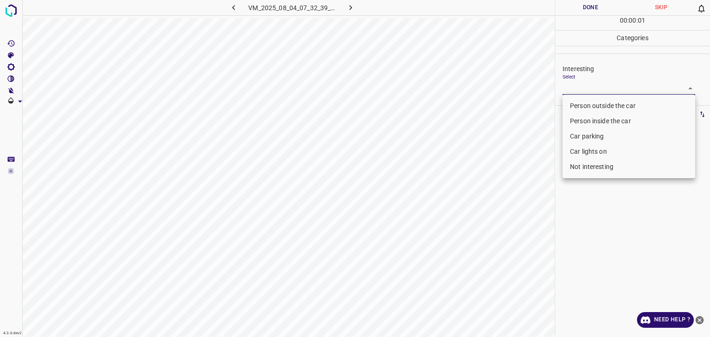
click at [590, 90] on body "4.3.6-dev2 VM_2025_08_04_07_32_39_558_01.gif Done Skip 0 00 : 00 : 01 Categorie…" at bounding box center [355, 168] width 710 height 337
click at [573, 134] on li "Car parking" at bounding box center [628, 136] width 133 height 15
type input "Car parking"
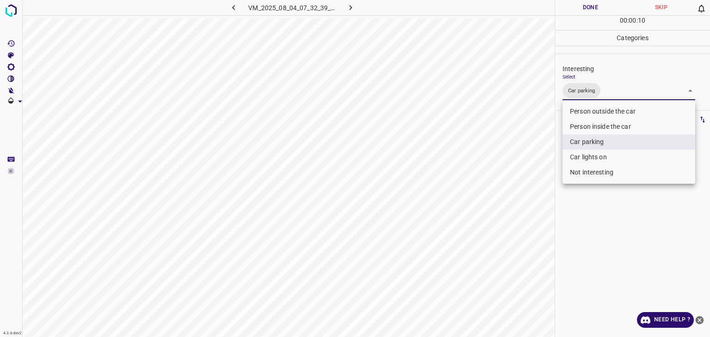
click at [601, 11] on div at bounding box center [355, 168] width 710 height 337
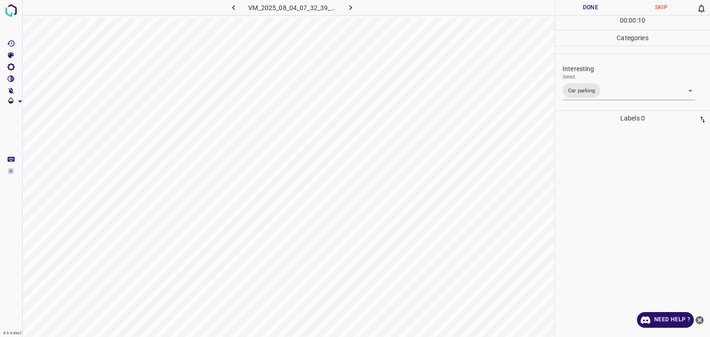
click at [600, 11] on div "Person outside the car Person inside the car Car parking Car lights on Not inte…" at bounding box center [355, 168] width 710 height 337
click at [600, 11] on button "Done" at bounding box center [590, 7] width 71 height 15
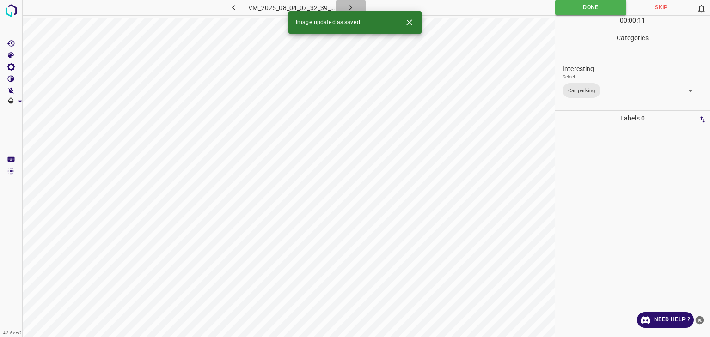
click at [355, 10] on icon "button" at bounding box center [351, 8] width 10 height 10
click at [582, 88] on body "4.3.6-dev2 VM_2025_08_09_01_36_45_897_03.gif Done Skip 0 00 : 00 : 01 Categorie…" at bounding box center [355, 168] width 710 height 337
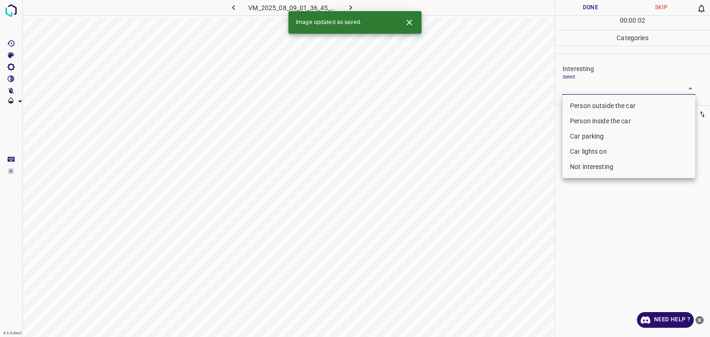
click at [594, 106] on li "Person outside the car" at bounding box center [628, 105] width 133 height 15
type input "Person outside the car"
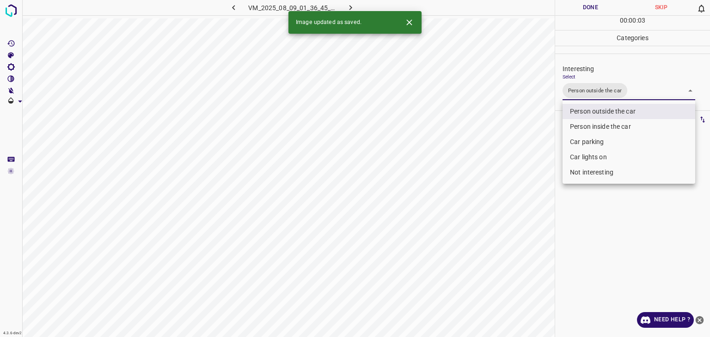
click at [580, 7] on div at bounding box center [355, 168] width 710 height 337
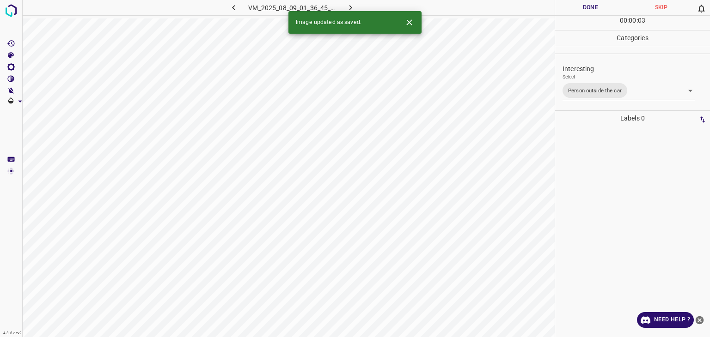
click at [580, 7] on div "Person outside the car Person inside the car Car parking Car lights on Not inte…" at bounding box center [355, 168] width 710 height 337
click at [580, 7] on button "Done" at bounding box center [590, 7] width 71 height 15
click at [362, 8] on button "button" at bounding box center [351, 7] width 30 height 15
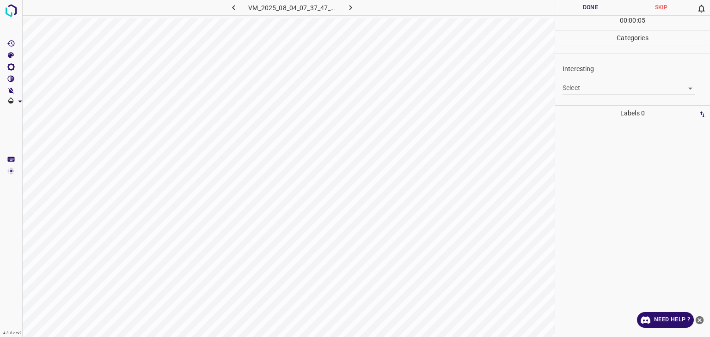
click at [560, 85] on div "Interesting Select ​" at bounding box center [632, 79] width 155 height 43
click at [571, 88] on body "4.3.6-dev2 VM_2025_08_04_07_37_47_279_03.gif Done Skip 0 00 : 00 : 05 Categorie…" at bounding box center [355, 168] width 710 height 337
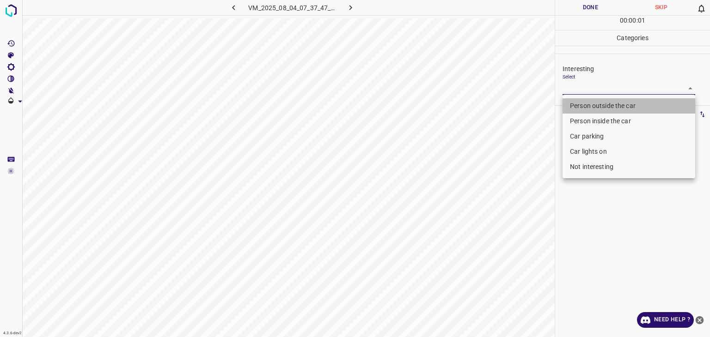
click at [577, 102] on li "Person outside the car" at bounding box center [628, 105] width 133 height 15
type input "Person outside the car"
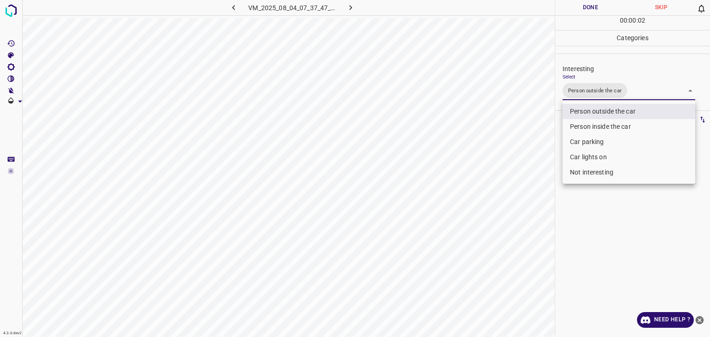
click at [581, 6] on div at bounding box center [355, 168] width 710 height 337
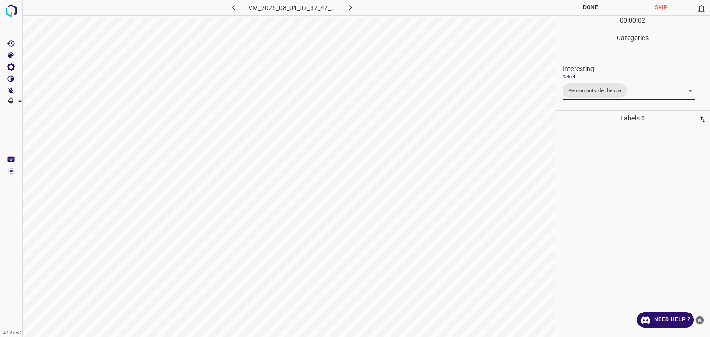
click at [581, 6] on div at bounding box center [355, 168] width 710 height 337
click at [581, 6] on button "Done" at bounding box center [590, 7] width 71 height 15
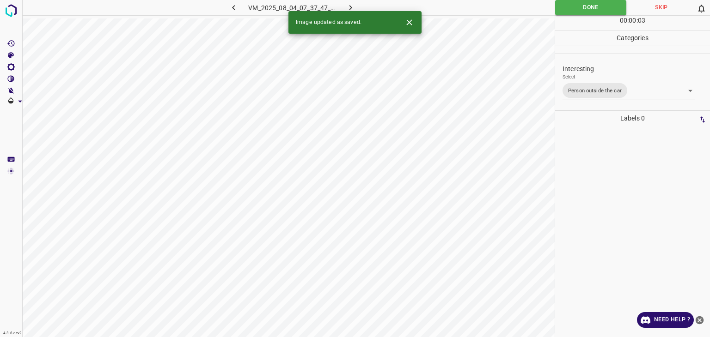
click at [349, 10] on icon "button" at bounding box center [351, 8] width 10 height 10
click at [643, 91] on body "4.3.6-dev2 VM_2025_08_04_07_13_50_487_00.gif Done Skip 0 00 : 00 : 02 Categorie…" at bounding box center [355, 168] width 710 height 337
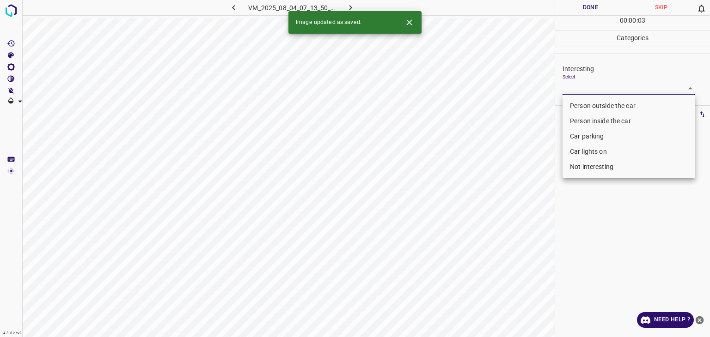
click at [636, 104] on li "Person outside the car" at bounding box center [628, 105] width 133 height 15
type input "Person outside the car"
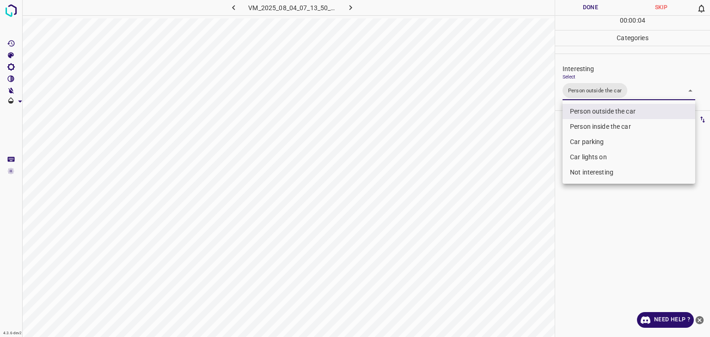
click at [581, 12] on div at bounding box center [355, 168] width 710 height 337
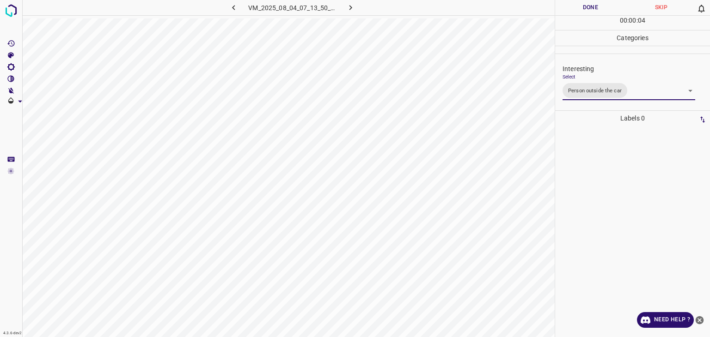
click at [579, 10] on div "Person outside the car Person inside the car Car parking Car lights on Not inte…" at bounding box center [355, 168] width 710 height 337
click at [578, 9] on button "Done" at bounding box center [590, 7] width 71 height 15
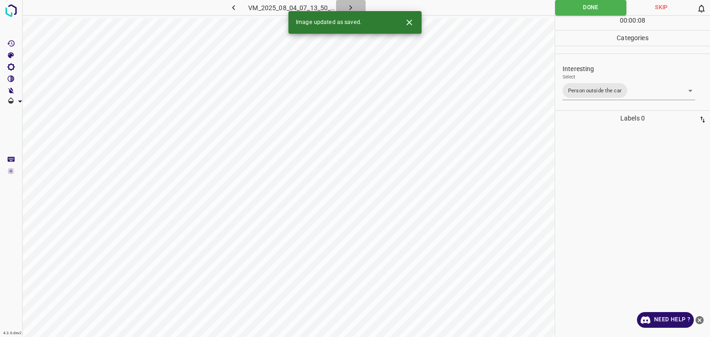
click at [349, 6] on icon "button" at bounding box center [350, 7] width 3 height 5
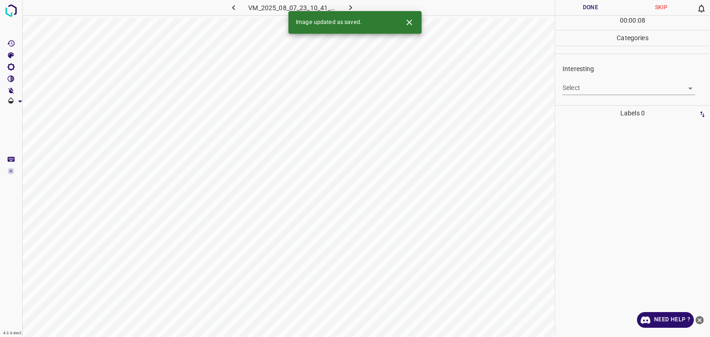
click at [578, 84] on body "4.3.6-dev2 VM_2025_08_07_23_10_41_502_02.gif Done Skip 0 00 : 00 : 08 Categorie…" at bounding box center [355, 168] width 710 height 337
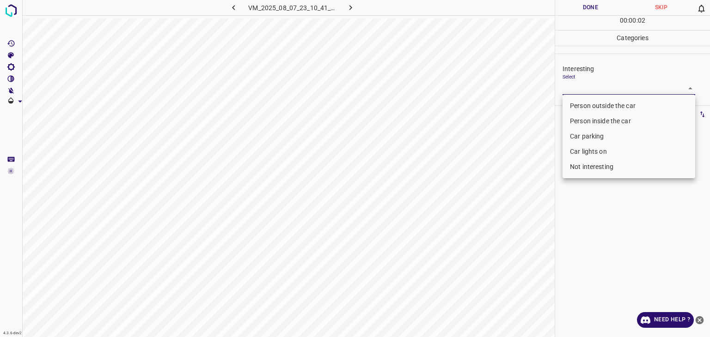
click at [578, 138] on li "Car parking" at bounding box center [628, 136] width 133 height 15
type input "Car parking"
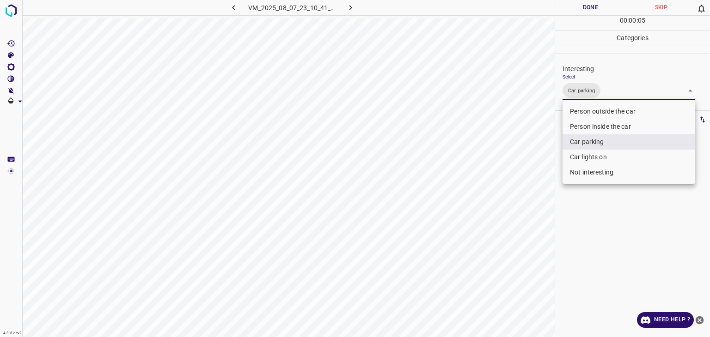
click at [590, 10] on div at bounding box center [355, 168] width 710 height 337
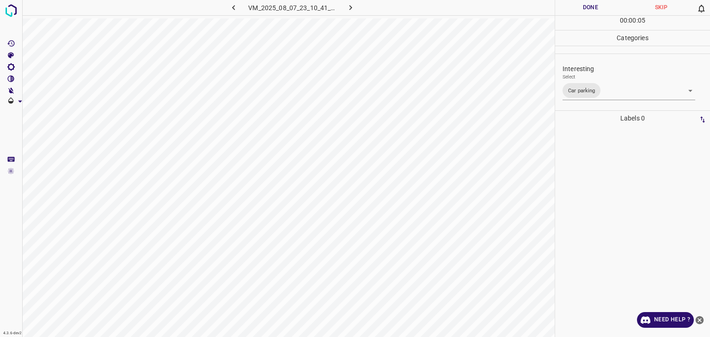
click at [590, 10] on div at bounding box center [355, 168] width 710 height 337
click at [590, 10] on button "Done" at bounding box center [590, 7] width 71 height 15
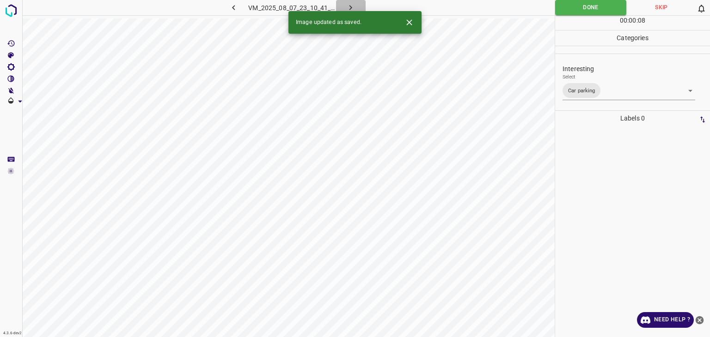
click at [356, 10] on button "button" at bounding box center [351, 7] width 30 height 15
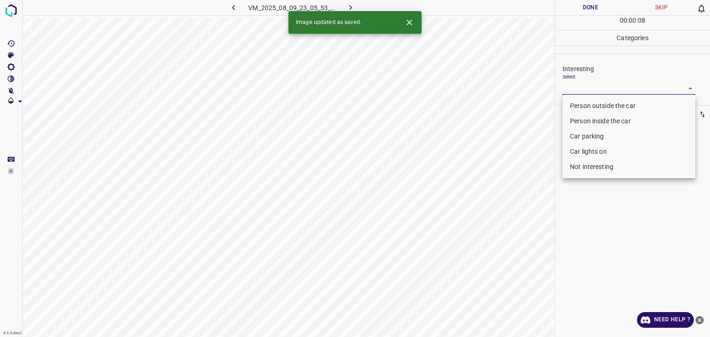
click at [564, 91] on body "4.3.6-dev2 VM_2025_08_09_23_05_53_294_00.gif Done Skip 0 00 : 00 : 08 Categorie…" at bounding box center [355, 168] width 710 height 337
click at [577, 105] on li "Person outside the car" at bounding box center [628, 105] width 133 height 15
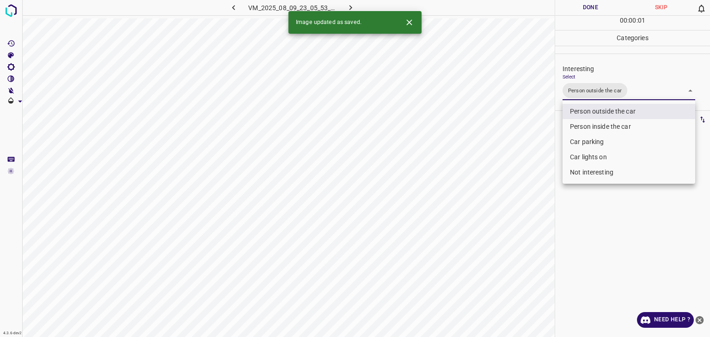
type input "Person outside the car"
click at [405, 23] on icon "Close" at bounding box center [409, 23] width 10 height 10
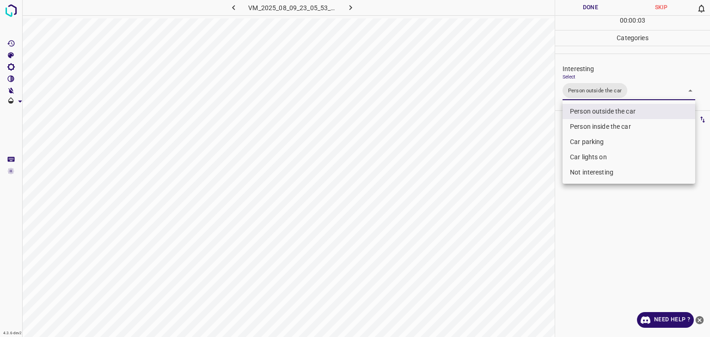
click at [612, 7] on div at bounding box center [355, 168] width 710 height 337
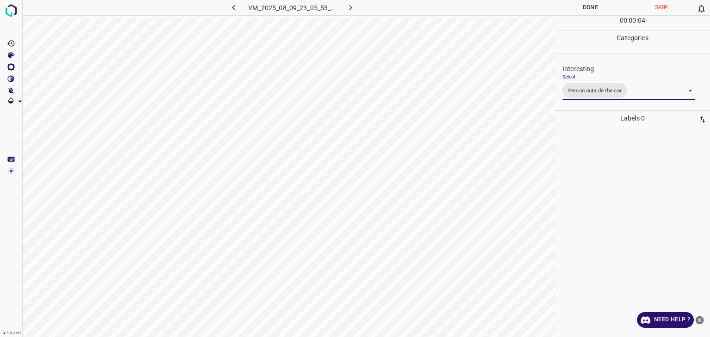
click at [603, 8] on button "Done" at bounding box center [590, 7] width 71 height 15
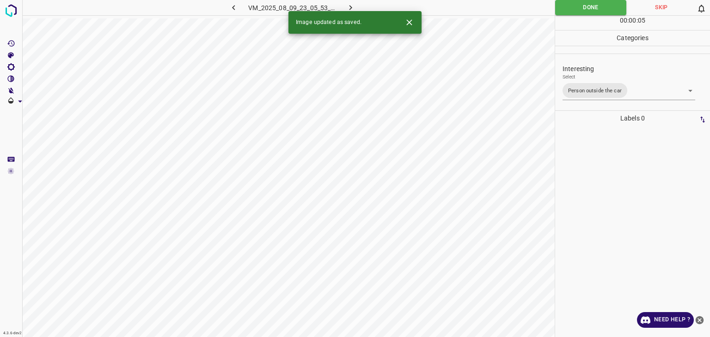
click at [351, 6] on icon "button" at bounding box center [351, 8] width 10 height 10
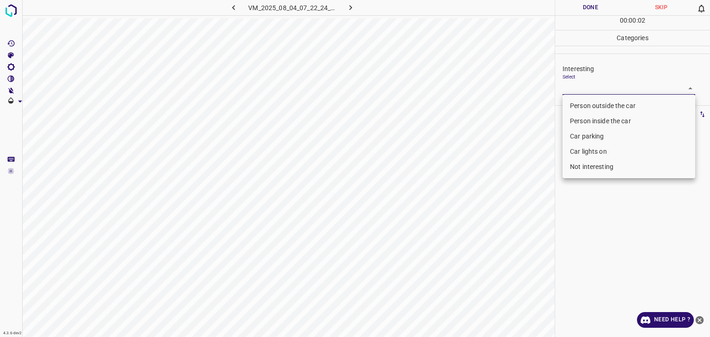
click at [593, 93] on body "4.3.6-dev2 VM_2025_08_04_07_22_24_625_09.gif Done Skip 0 00 : 00 : 02 Categorie…" at bounding box center [355, 168] width 710 height 337
click at [587, 109] on li "Person outside the car" at bounding box center [628, 105] width 133 height 15
type input "Person outside the car"
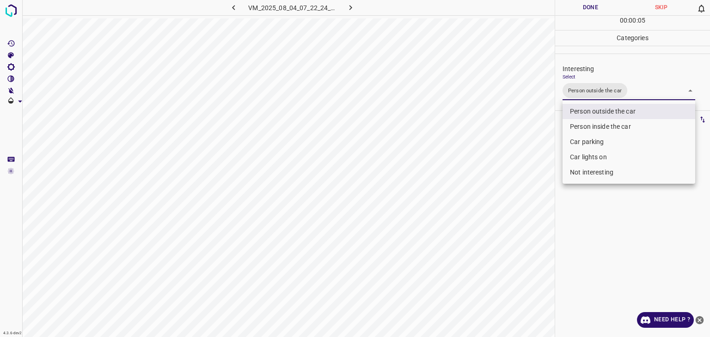
click at [593, 9] on div at bounding box center [355, 168] width 710 height 337
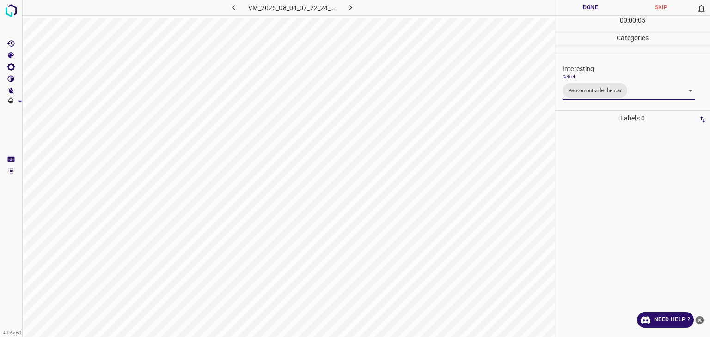
click at [593, 9] on div "Person outside the car Person inside the car Car parking Car lights on Not inte…" at bounding box center [355, 168] width 710 height 337
click at [593, 9] on button "Done" at bounding box center [590, 7] width 71 height 15
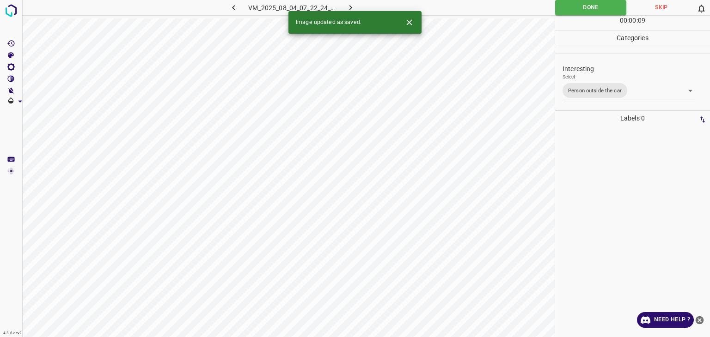
click at [344, 6] on button "button" at bounding box center [351, 7] width 30 height 15
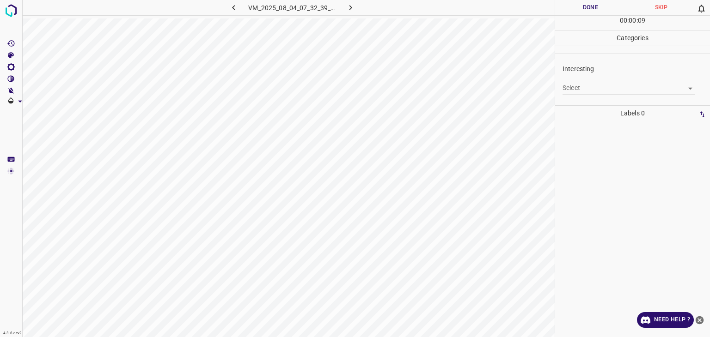
click at [605, 86] on body "4.3.6-dev2 VM_2025_08_04_07_32_39_558_04.gif Done Skip 0 00 : 00 : 09 Categorie…" at bounding box center [355, 168] width 710 height 337
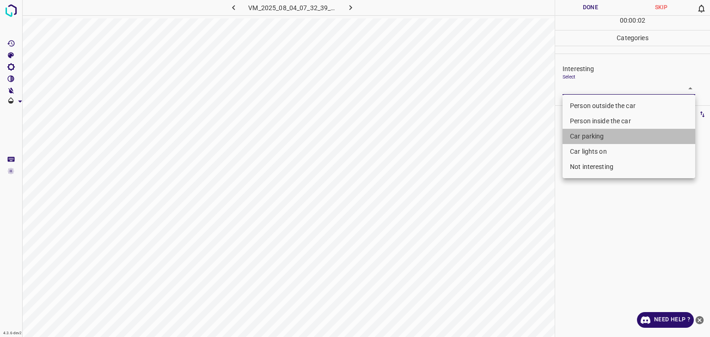
click at [596, 140] on li "Car parking" at bounding box center [628, 136] width 133 height 15
type input "Car parking"
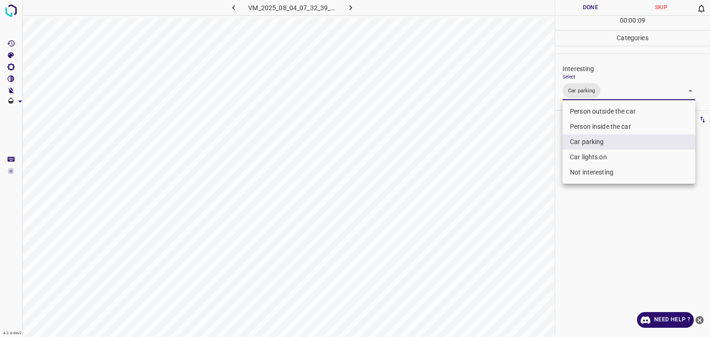
click at [586, 9] on div at bounding box center [355, 168] width 710 height 337
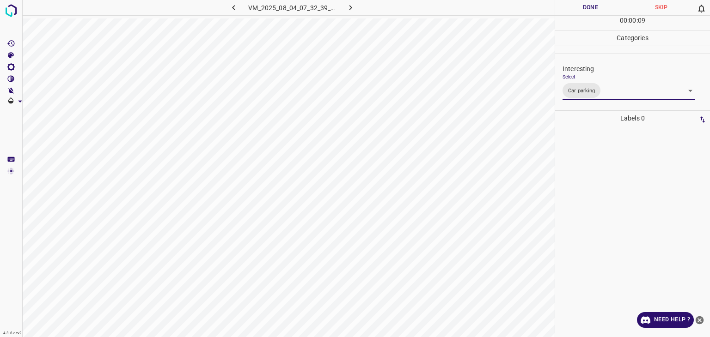
click at [586, 9] on div at bounding box center [355, 168] width 710 height 337
click at [586, 9] on button "Done" at bounding box center [590, 7] width 71 height 15
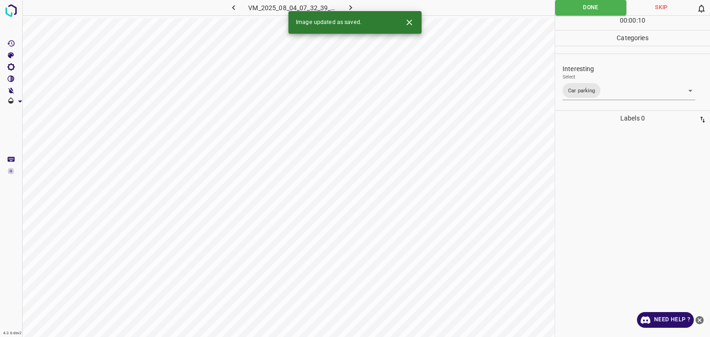
click at [352, 7] on icon "button" at bounding box center [351, 8] width 10 height 10
click at [604, 84] on body "4.3.6-dev2 VM_2025_08_07_00_57_42_766_00.gif Done Skip 0 00 : 00 : 01 Categorie…" at bounding box center [355, 168] width 710 height 337
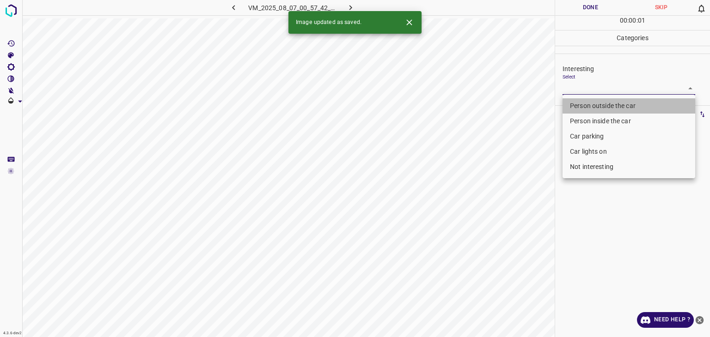
click at [600, 102] on li "Person outside the car" at bounding box center [628, 105] width 133 height 15
type input "Person outside the car"
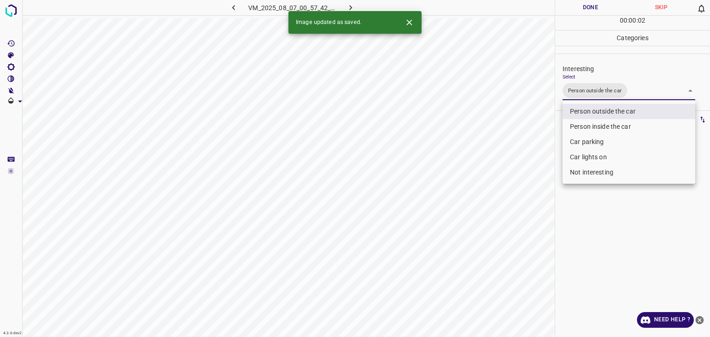
click at [593, 6] on div at bounding box center [355, 168] width 710 height 337
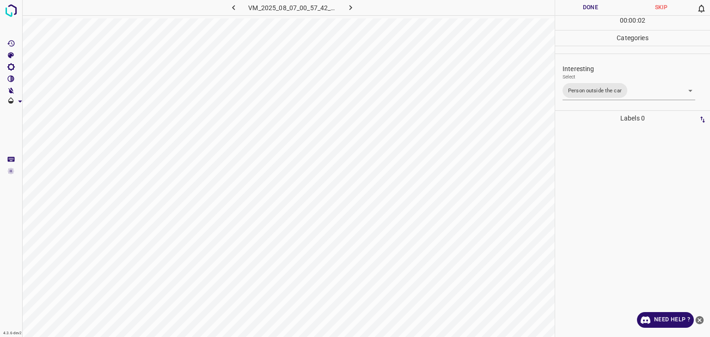
click at [593, 6] on div "Person outside the car Person inside the car Car parking Car lights on Not inte…" at bounding box center [355, 168] width 710 height 337
click at [593, 6] on button "Done" at bounding box center [590, 7] width 71 height 15
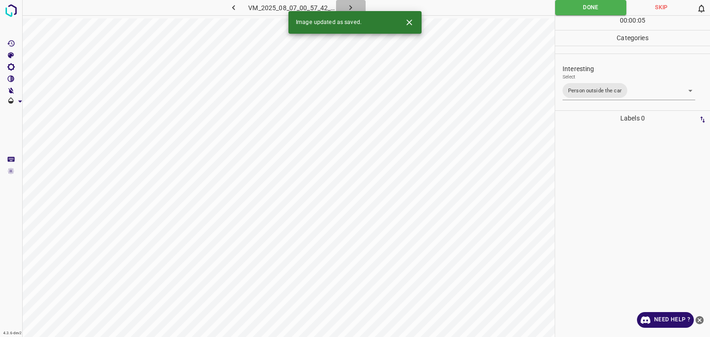
click at [346, 7] on icon "button" at bounding box center [351, 8] width 10 height 10
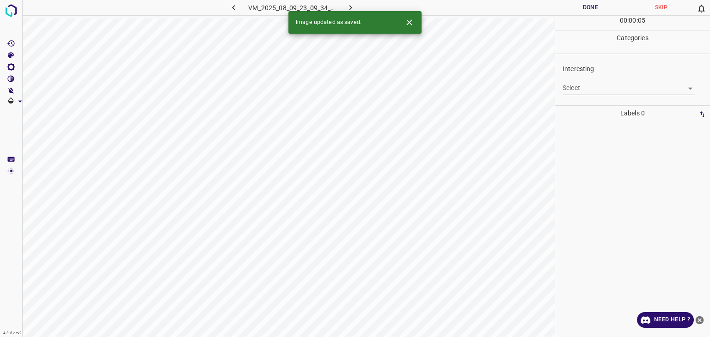
click at [598, 88] on body "4.3.6-dev2 VM_2025_08_09_23_09_34_098_01.gif Done Skip 0 00 : 00 : 05 Categorie…" at bounding box center [355, 168] width 710 height 337
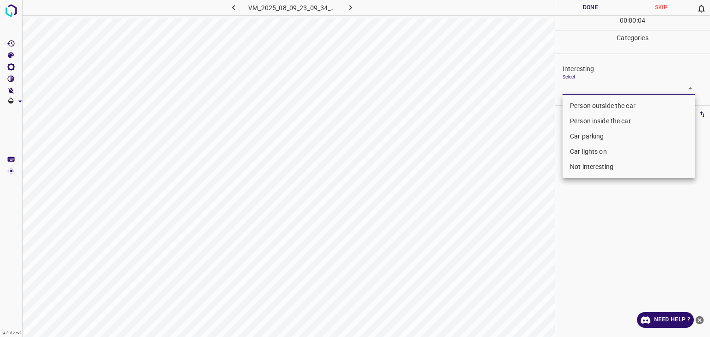
click at [580, 150] on li "Car lights on" at bounding box center [628, 151] width 133 height 15
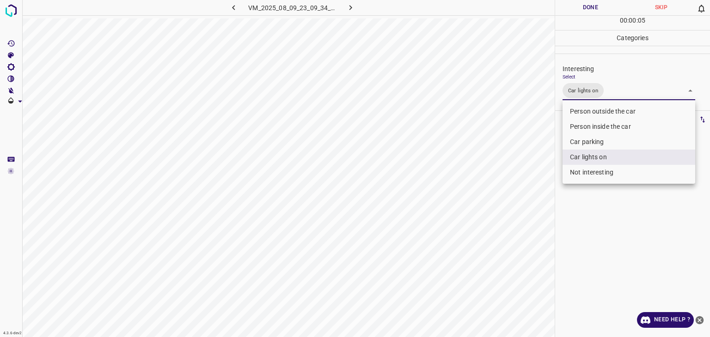
click at [571, 12] on div at bounding box center [355, 168] width 710 height 337
click at [571, 12] on div "Person outside the car Person inside the car Car parking Car lights on Not inte…" at bounding box center [355, 168] width 710 height 337
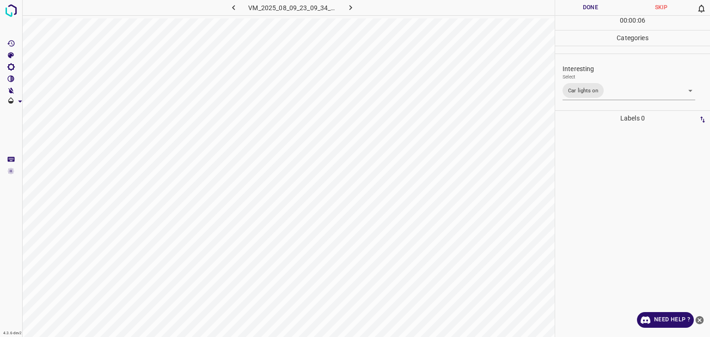
click at [571, 12] on button "Done" at bounding box center [590, 7] width 71 height 15
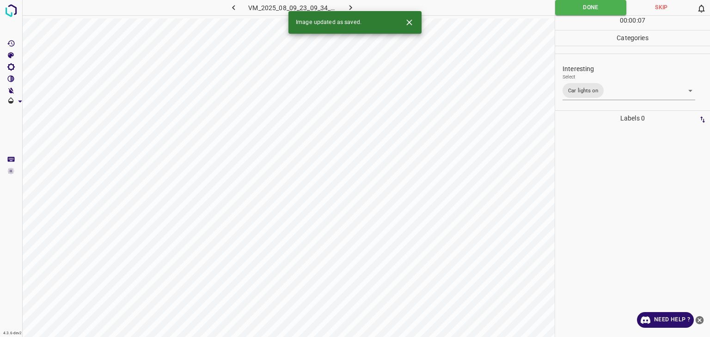
click at [638, 87] on body "4.3.6-dev2 VM_2025_08_09_23_09_34_098_01.gif Done Skip 0 00 : 00 : 07 Categorie…" at bounding box center [355, 168] width 710 height 337
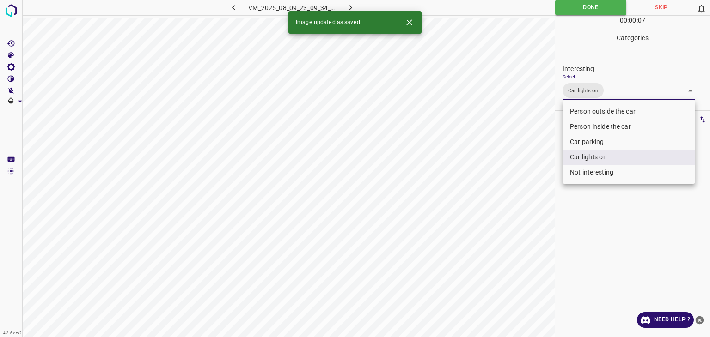
click at [621, 109] on li "Person outside the car" at bounding box center [628, 111] width 133 height 15
type input "Car lights on,Person outside the car"
click at [600, 7] on div at bounding box center [355, 168] width 710 height 337
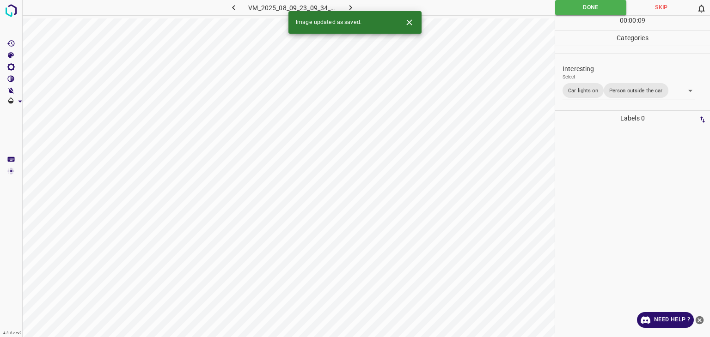
click at [600, 7] on div "Person outside the car Person inside the car Car parking Car lights on Not inte…" at bounding box center [355, 168] width 710 height 337
click at [599, 6] on button "Done" at bounding box center [590, 7] width 71 height 15
click at [352, 5] on icon "button" at bounding box center [351, 8] width 10 height 10
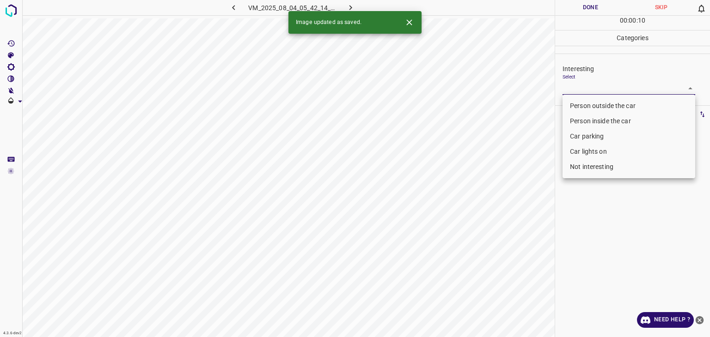
click at [575, 81] on body "4.3.6-dev2 VM_2025_08_04_05_42_14_054_02.gif Done Skip 0 00 : 00 : 10 Categorie…" at bounding box center [355, 168] width 710 height 337
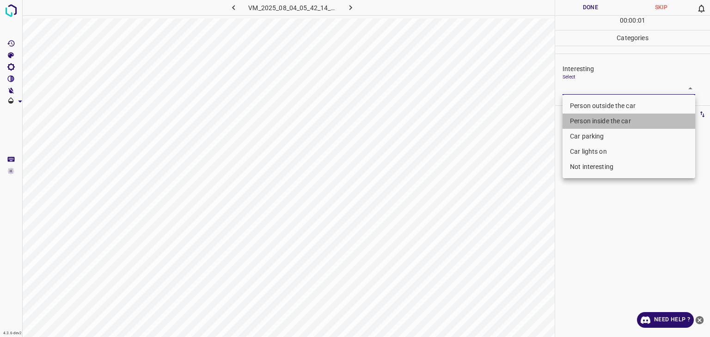
click at [580, 114] on li "Person inside the car" at bounding box center [628, 121] width 133 height 15
type input "Person inside the car"
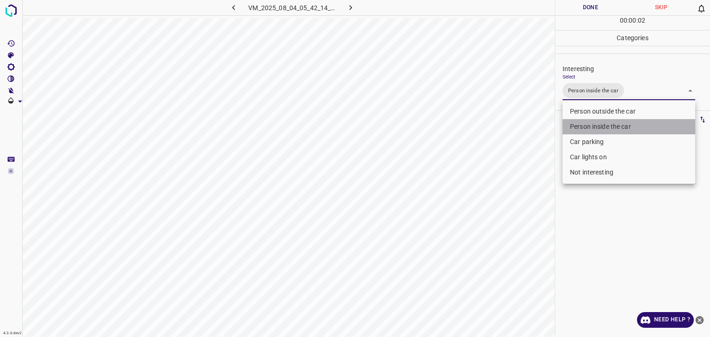
click at [580, 130] on li "Person inside the car" at bounding box center [628, 126] width 133 height 15
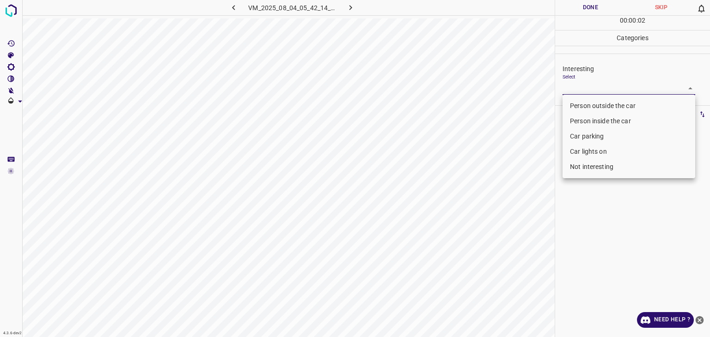
click at [580, 110] on li "Person outside the car" at bounding box center [628, 105] width 133 height 15
type input "Person outside the car"
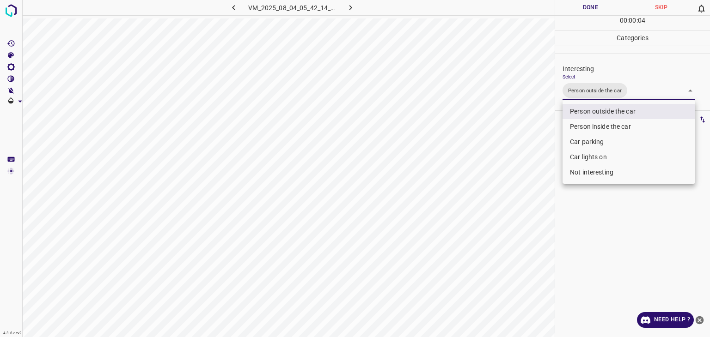
click at [593, 12] on div at bounding box center [355, 168] width 710 height 337
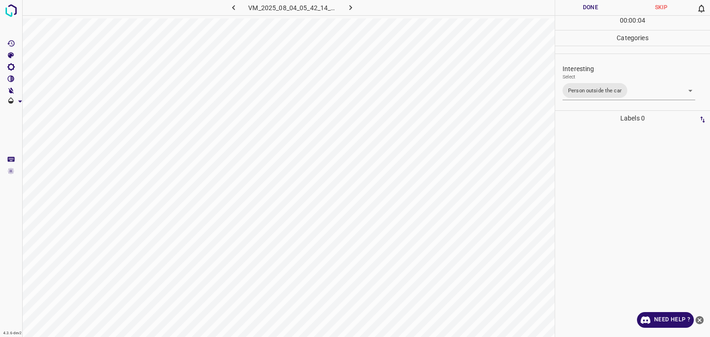
click at [593, 12] on div "Person outside the car Person inside the car Car parking Car lights on Not inte…" at bounding box center [355, 168] width 710 height 337
click at [593, 12] on button "Done" at bounding box center [590, 7] width 71 height 15
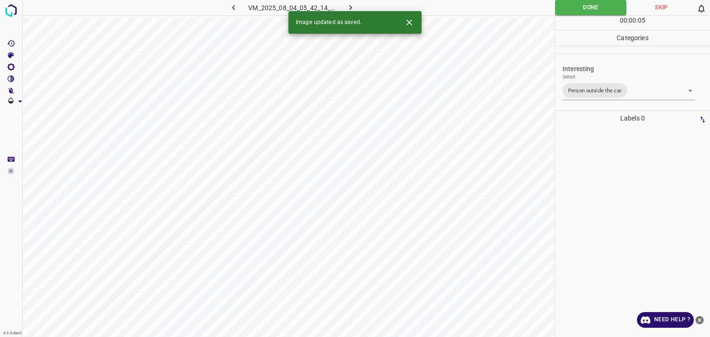
click at [356, 5] on button "button" at bounding box center [351, 7] width 30 height 15
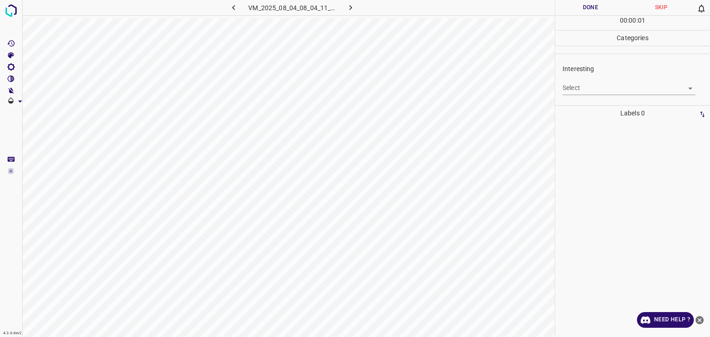
click at [598, 88] on body "4.3.6-dev2 VM_2025_08_04_08_04_11_535_05.gif Done Skip 0 00 : 00 : 01 Categorie…" at bounding box center [355, 168] width 710 height 337
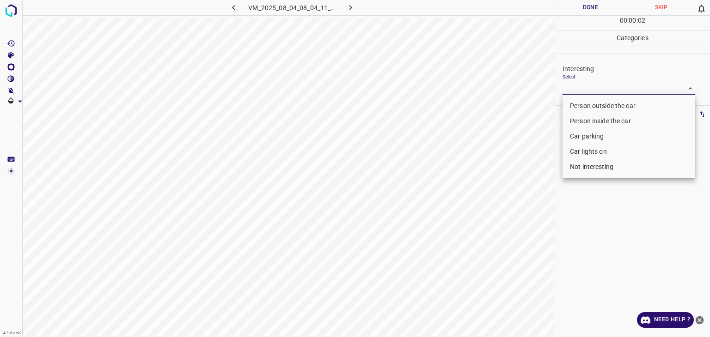
click at [590, 108] on li "Person outside the car" at bounding box center [628, 105] width 133 height 15
type input "Person outside the car"
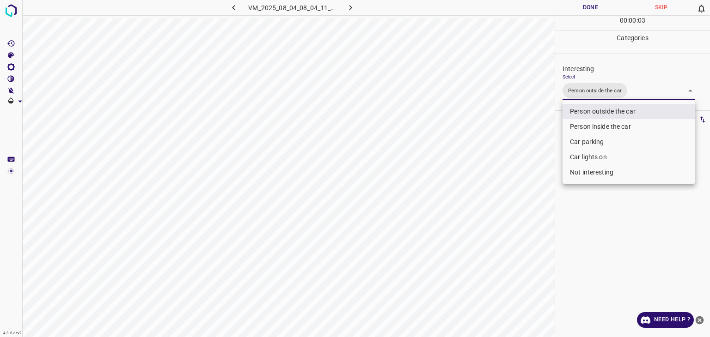
click at [585, 8] on div at bounding box center [355, 168] width 710 height 337
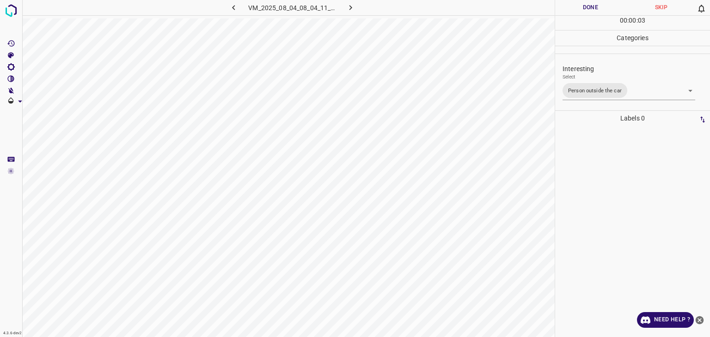
click at [585, 8] on button "Done" at bounding box center [590, 7] width 71 height 15
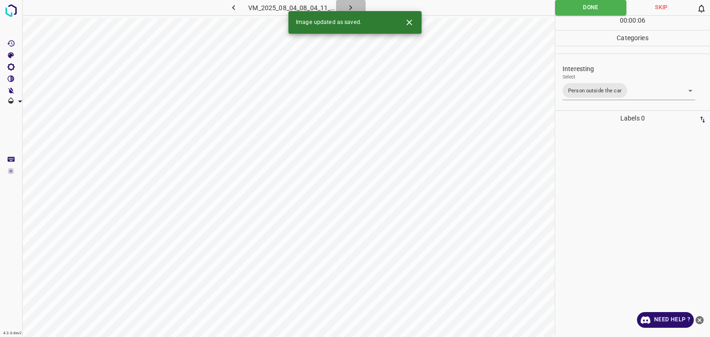
click at [349, 9] on icon "button" at bounding box center [350, 7] width 3 height 5
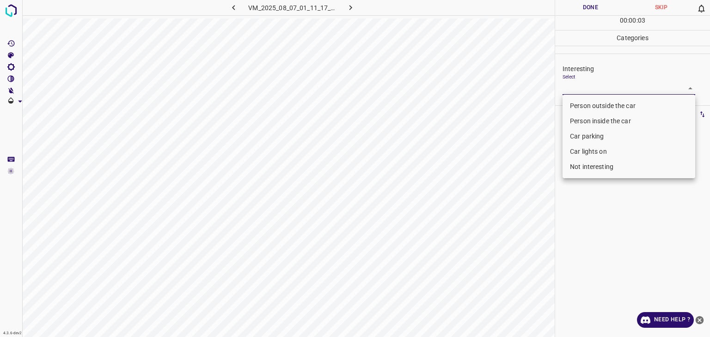
click at [572, 86] on body "4.3.6-dev2 VM_2025_08_07_01_11_17_352_03.gif Done Skip 0 00 : 00 : 03 Categorie…" at bounding box center [355, 168] width 710 height 337
click at [588, 164] on li "Not interesting" at bounding box center [628, 166] width 133 height 15
type input "Not interesting"
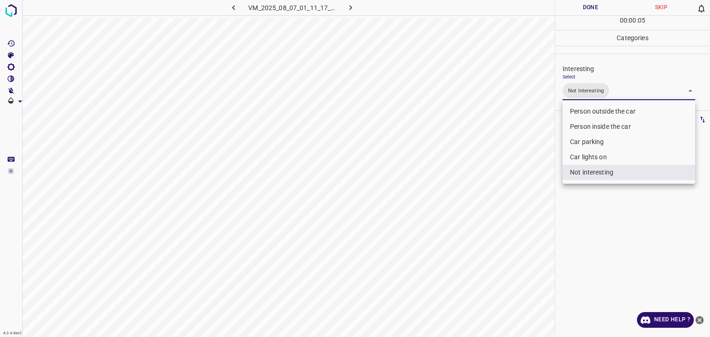
click at [578, 0] on div at bounding box center [355, 168] width 710 height 337
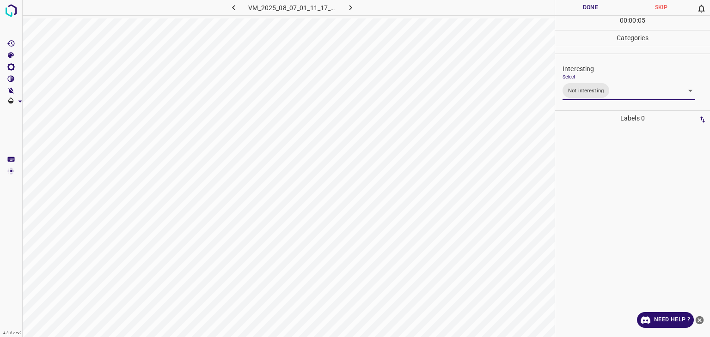
click at [578, 3] on div "Person outside the car Person inside the car Car parking Car lights on Not inte…" at bounding box center [355, 168] width 710 height 337
click at [578, 3] on button "Done" at bounding box center [590, 7] width 71 height 15
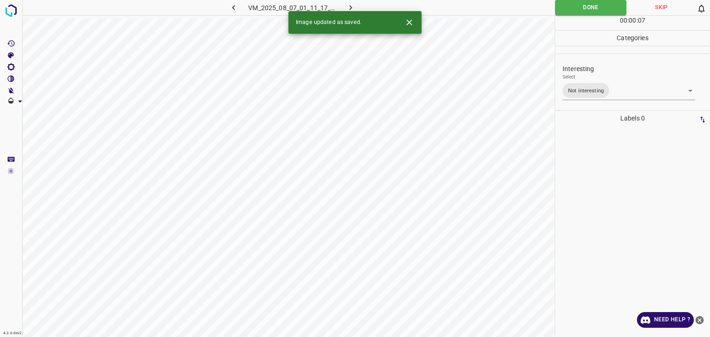
click at [346, 10] on icon "button" at bounding box center [351, 8] width 10 height 10
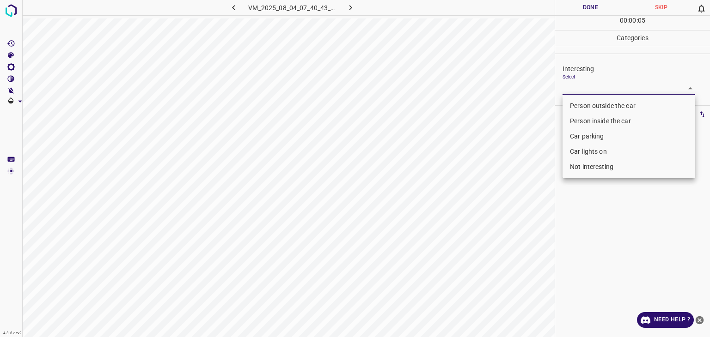
click at [586, 91] on body "4.3.6-dev2 VM_2025_08_04_07_40_43_909_10.gif Done Skip 0 00 : 00 : 05 Categorie…" at bounding box center [355, 168] width 710 height 337
click at [587, 106] on li "Person outside the car" at bounding box center [628, 105] width 133 height 15
type input "Person outside the car"
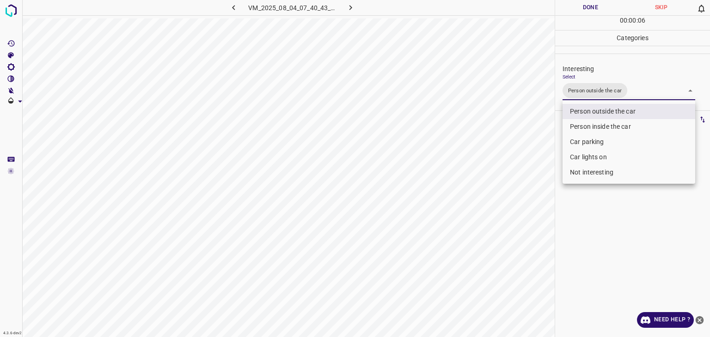
click at [585, 12] on div at bounding box center [355, 168] width 710 height 337
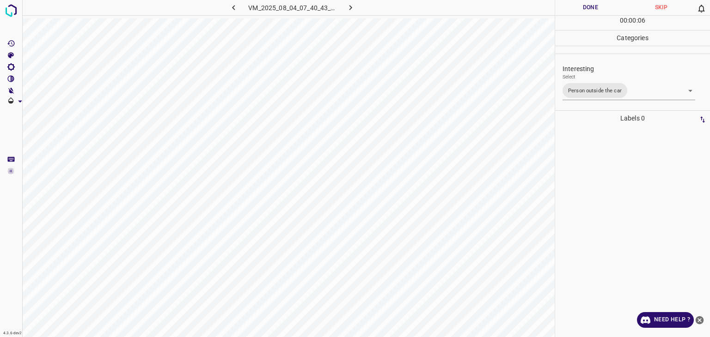
click at [585, 12] on div "Person outside the car Person inside the car Car parking Car lights on Not inte…" at bounding box center [355, 168] width 710 height 337
click at [585, 12] on button "Done" at bounding box center [590, 7] width 71 height 15
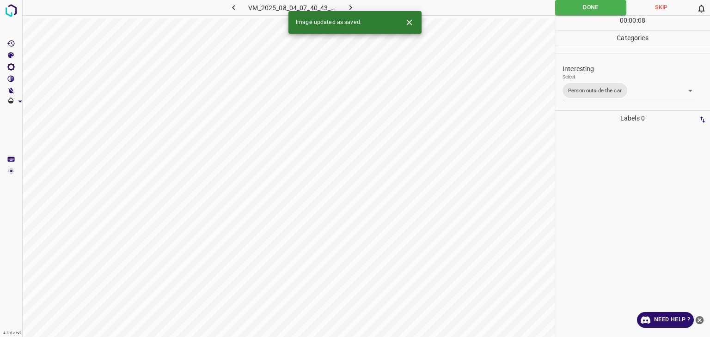
click at [351, 6] on icon "button" at bounding box center [351, 8] width 10 height 10
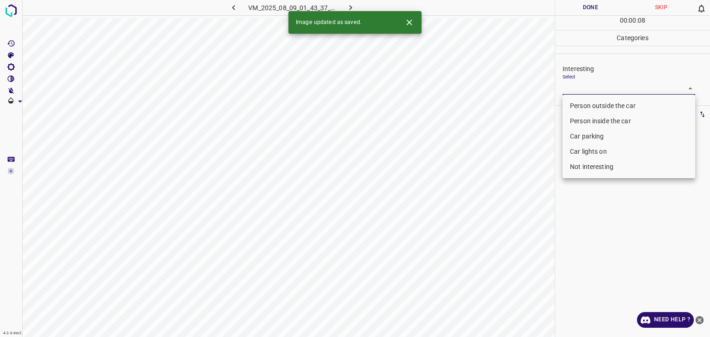
click at [566, 83] on body "4.3.6-dev2 VM_2025_08_09_01_43_37_044_07.gif Done Skip 0 00 : 00 : 08 Categorie…" at bounding box center [355, 168] width 710 height 337
click at [591, 133] on li "Car parking" at bounding box center [628, 136] width 133 height 15
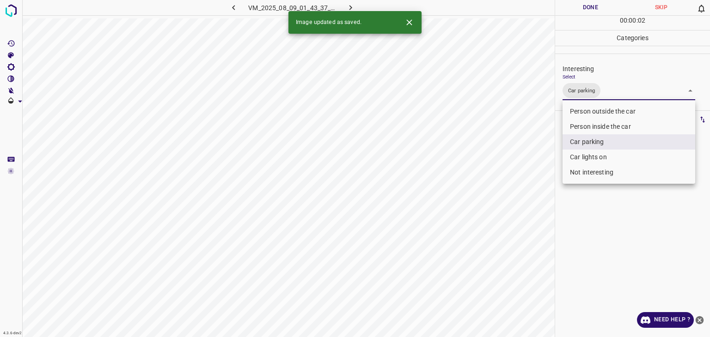
click at [588, 109] on li "Person outside the car" at bounding box center [628, 111] width 133 height 15
type input "Car parking,Person outside the car"
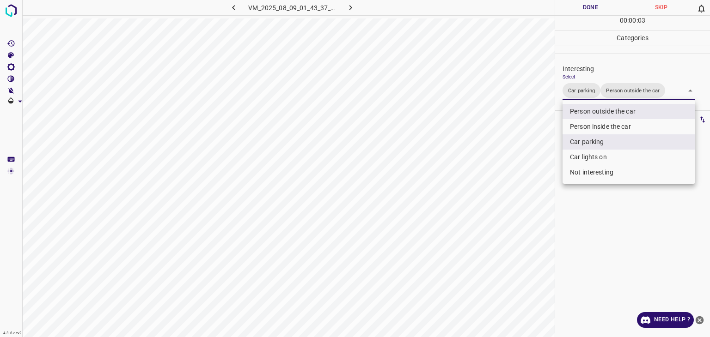
click at [588, 4] on div at bounding box center [355, 168] width 710 height 337
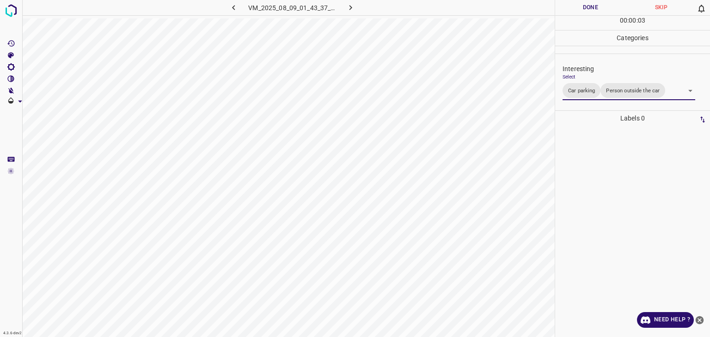
click at [588, 4] on div at bounding box center [355, 168] width 710 height 337
click at [588, 4] on button "Done" at bounding box center [590, 7] width 71 height 15
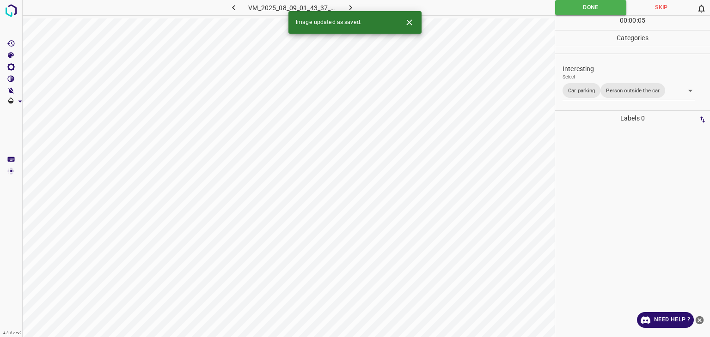
click at [349, 7] on icon "button" at bounding box center [351, 8] width 10 height 10
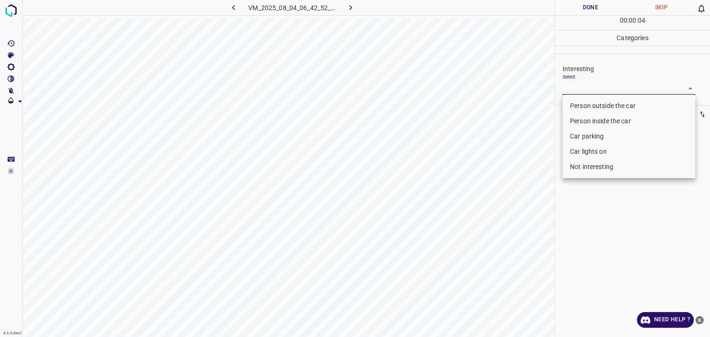
click at [601, 91] on body "4.3.6-dev2 VM_2025_08_04_06_42_52_962_08.gif Done Skip 0 00 : 00 : 04 Categorie…" at bounding box center [355, 168] width 710 height 337
click at [587, 169] on li "Not interesting" at bounding box center [628, 166] width 133 height 15
type input "Not interesting"
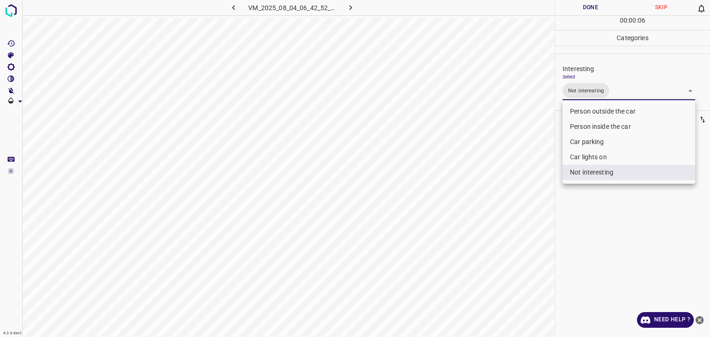
click at [584, 7] on div at bounding box center [355, 168] width 710 height 337
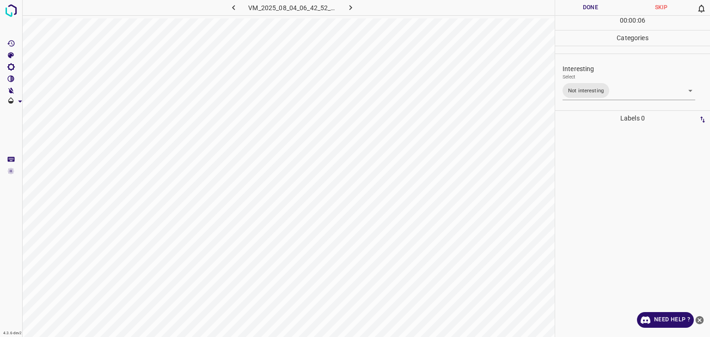
click at [584, 7] on div "Person outside the car Person inside the car Car parking Car lights on Not inte…" at bounding box center [355, 168] width 710 height 337
click at [584, 7] on button "Done" at bounding box center [590, 7] width 71 height 15
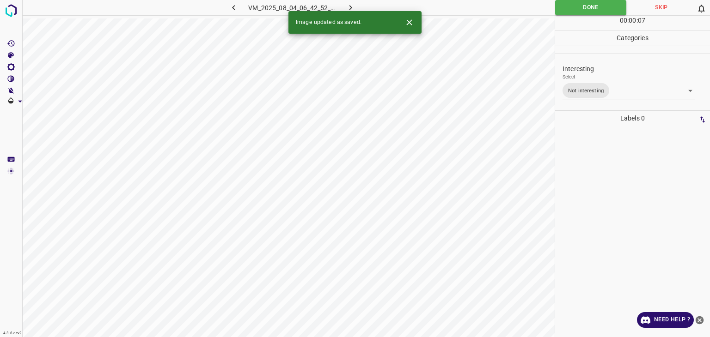
click at [355, 8] on icon "button" at bounding box center [351, 8] width 10 height 10
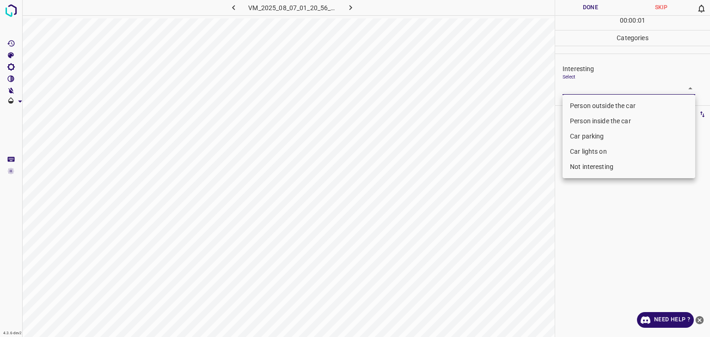
click at [578, 91] on body "4.3.6-dev2 VM_2025_08_07_01_20_56_106_01.gif Done Skip 0 00 : 00 : 01 Categorie…" at bounding box center [355, 168] width 710 height 337
click at [578, 100] on li "Person outside the car" at bounding box center [628, 105] width 133 height 15
type input "Person outside the car"
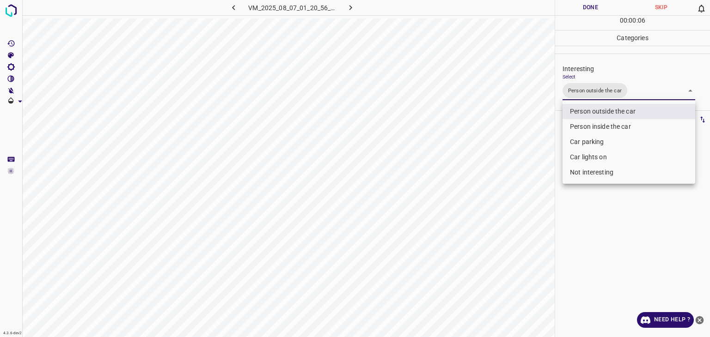
click at [570, 3] on div at bounding box center [355, 168] width 710 height 337
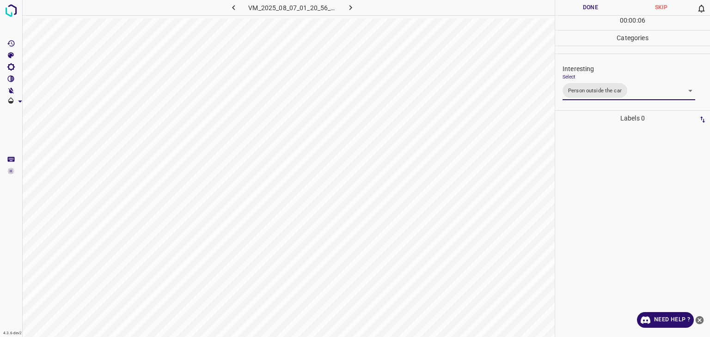
click at [571, 3] on div "Person outside the car Person inside the car Car parking Car lights on Not inte…" at bounding box center [355, 168] width 710 height 337
click at [572, 4] on button "Done" at bounding box center [590, 7] width 71 height 15
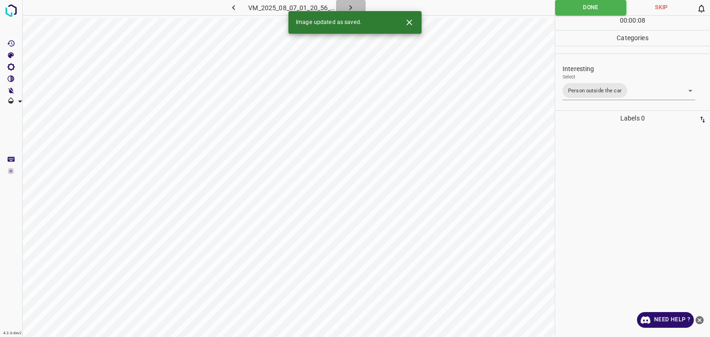
click at [357, 8] on button "button" at bounding box center [351, 7] width 30 height 15
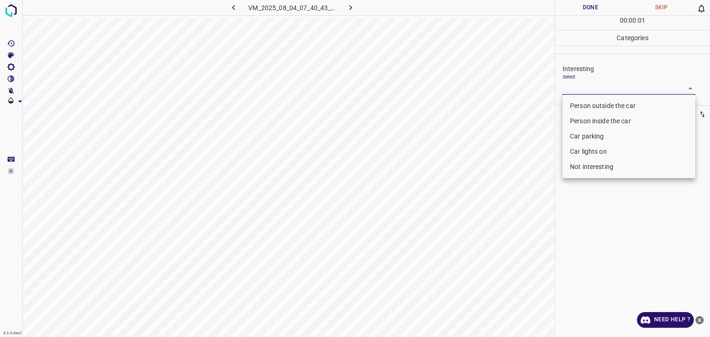
click at [594, 92] on body "4.3.6-dev2 VM_2025_08_04_07_40_43_909_04.gif Done Skip 0 00 : 00 : 01 Categorie…" at bounding box center [355, 168] width 710 height 337
click at [593, 105] on li "Person outside the car" at bounding box center [628, 105] width 133 height 15
type input "Person outside the car"
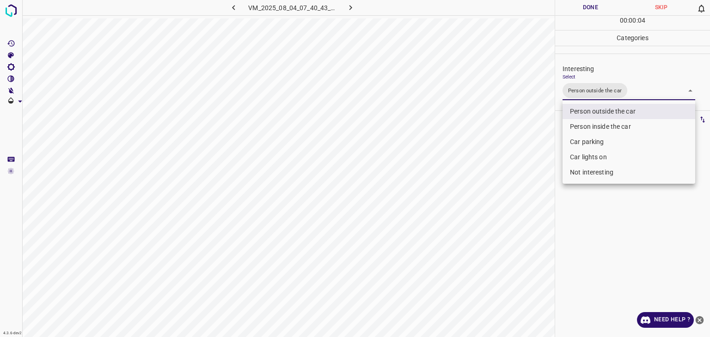
click at [580, 8] on div at bounding box center [355, 168] width 710 height 337
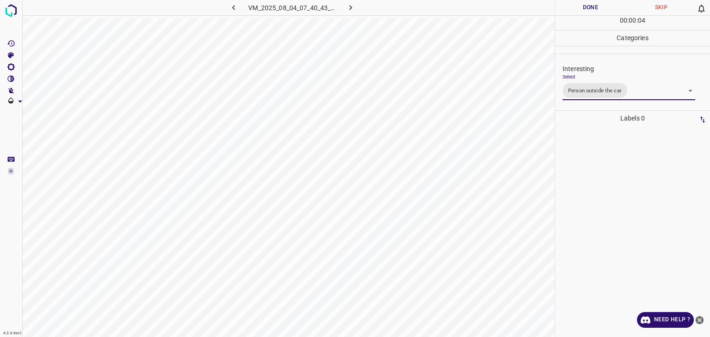
click at [580, 8] on div "Person outside the car Person inside the car Car parking Car lights on Not inte…" at bounding box center [355, 168] width 710 height 337
click at [580, 8] on button "Done" at bounding box center [590, 7] width 71 height 15
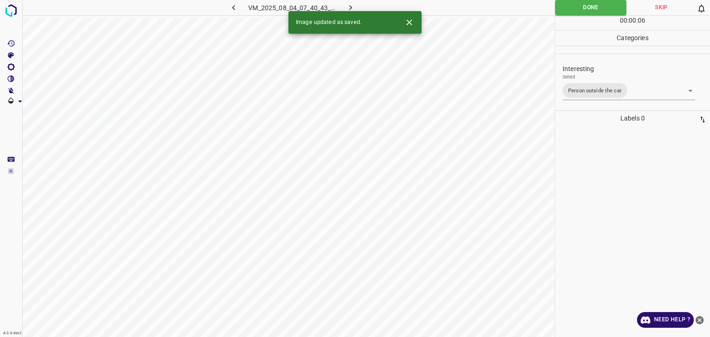
click at [351, 3] on icon "button" at bounding box center [351, 8] width 10 height 10
click at [571, 95] on div "Interesting Select ​" at bounding box center [632, 79] width 155 height 43
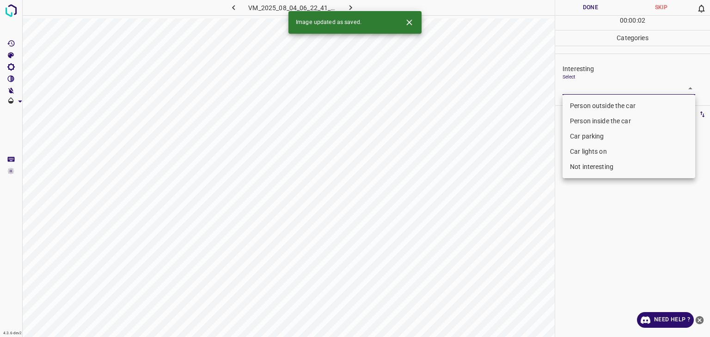
click at [570, 92] on body "4.3.6-dev2 VM_2025_08_04_06_22_41_400_01.gif Done Skip 0 00 : 00 : 02 Categorie…" at bounding box center [355, 168] width 710 height 337
click at [572, 103] on li "Person outside the car" at bounding box center [628, 105] width 133 height 15
type input "Person outside the car"
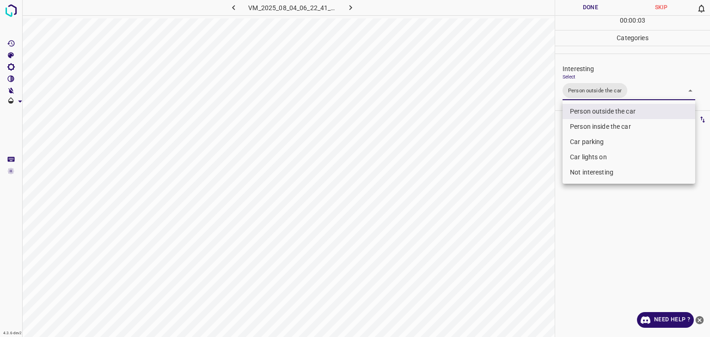
click at [558, 8] on div at bounding box center [355, 168] width 710 height 337
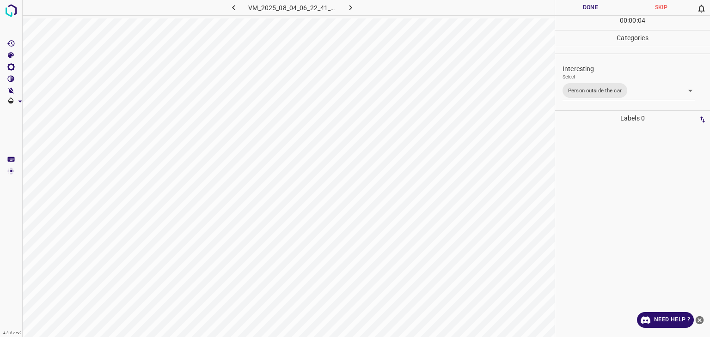
click at [560, 9] on div "Person outside the car Person inside the car Car parking Car lights on Not inte…" at bounding box center [355, 168] width 710 height 337
click at [560, 9] on button "Done" at bounding box center [590, 7] width 71 height 15
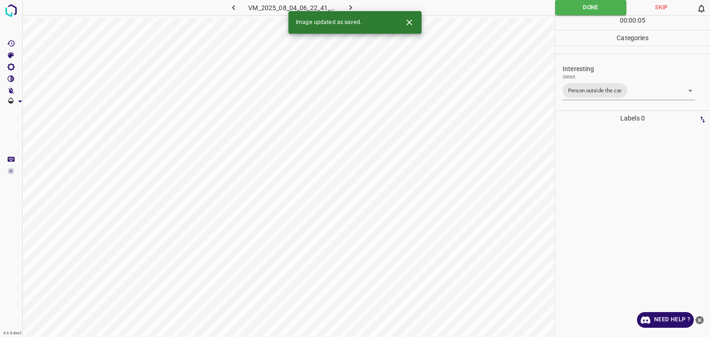
click at [347, 8] on icon "button" at bounding box center [351, 8] width 10 height 10
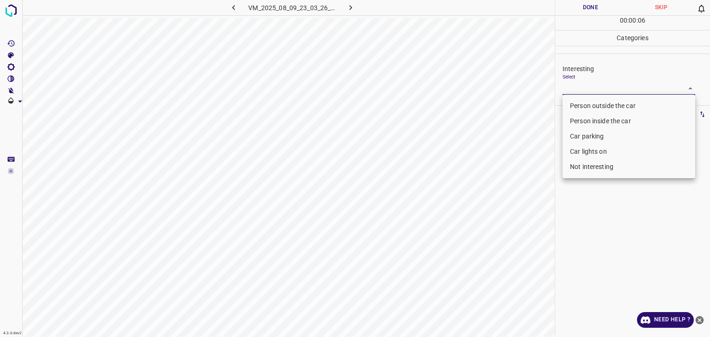
click at [581, 89] on body "4.3.6-dev2 VM_2025_08_09_23_03_26_514_00.gif Done Skip 0 00 : 00 : 06 Categorie…" at bounding box center [355, 168] width 710 height 337
click at [583, 110] on li "Person outside the car" at bounding box center [628, 105] width 133 height 15
type input "Person outside the car"
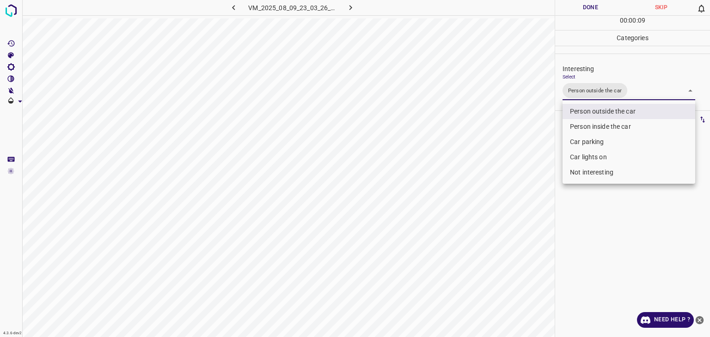
click at [603, 6] on div at bounding box center [355, 168] width 710 height 337
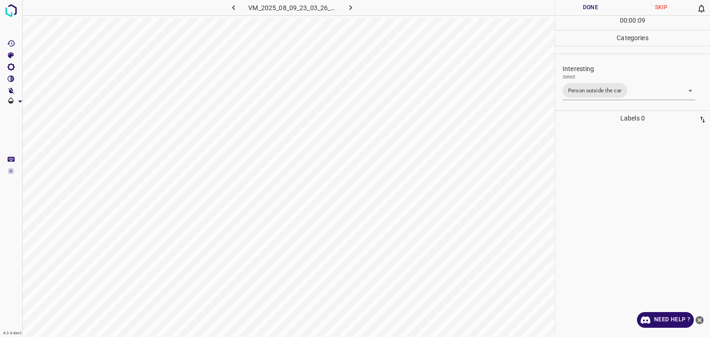
click at [603, 6] on div at bounding box center [355, 168] width 710 height 337
click at [604, 7] on button "Done" at bounding box center [590, 7] width 71 height 15
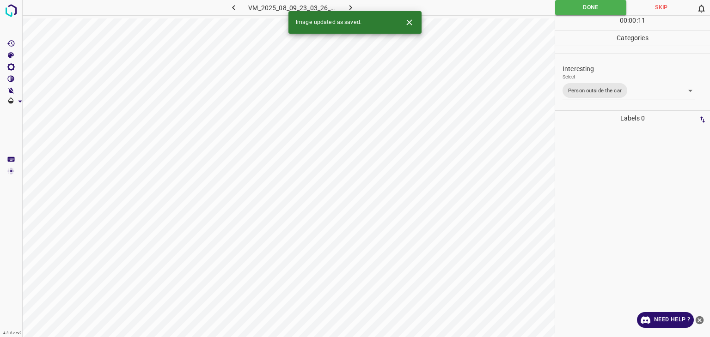
click at [350, 4] on icon "button" at bounding box center [351, 8] width 10 height 10
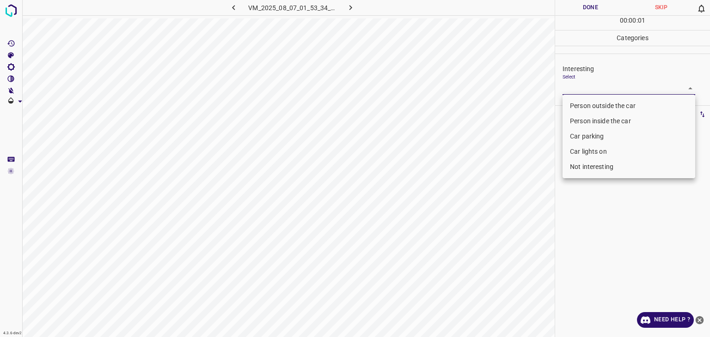
click at [567, 86] on body "4.3.6-dev2 VM_2025_08_07_01_53_34_120_05.gif Done Skip 0 00 : 00 : 01 Categorie…" at bounding box center [355, 168] width 710 height 337
click at [569, 103] on li "Person outside the car" at bounding box center [628, 105] width 133 height 15
type input "Person outside the car"
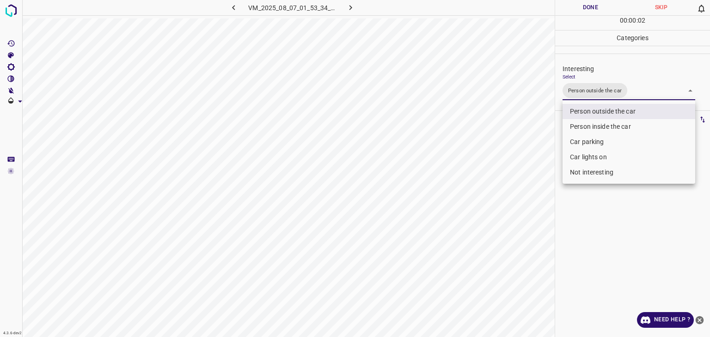
click at [582, 13] on div at bounding box center [355, 168] width 710 height 337
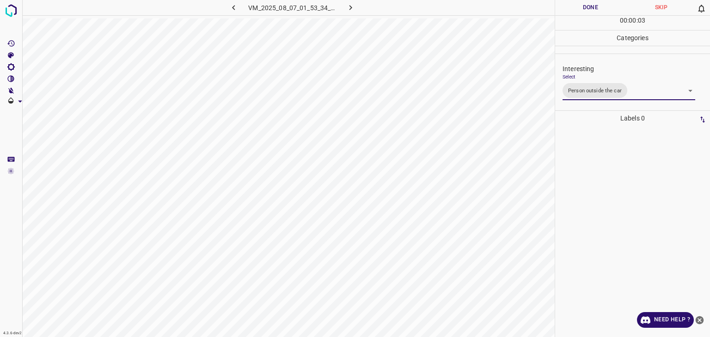
click at [582, 10] on div "Person outside the car Person inside the car Car parking Car lights on Not inte…" at bounding box center [355, 168] width 710 height 337
click at [582, 10] on button "Done" at bounding box center [590, 7] width 71 height 15
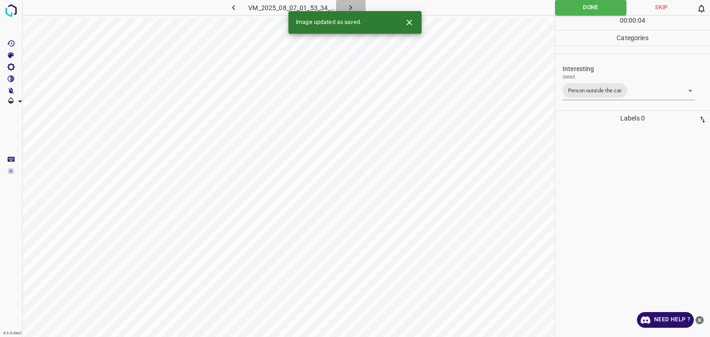
click at [353, 2] on button "button" at bounding box center [351, 7] width 30 height 15
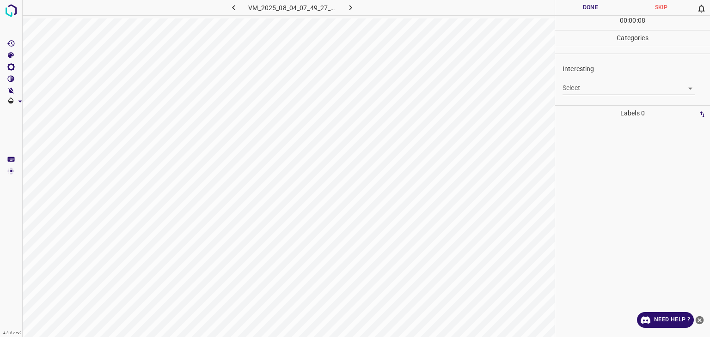
click at [591, 87] on body "4.3.6-dev2 VM_2025_08_04_07_49_27_915_07.gif Done Skip 0 00 : 00 : 08 Categorie…" at bounding box center [355, 168] width 710 height 337
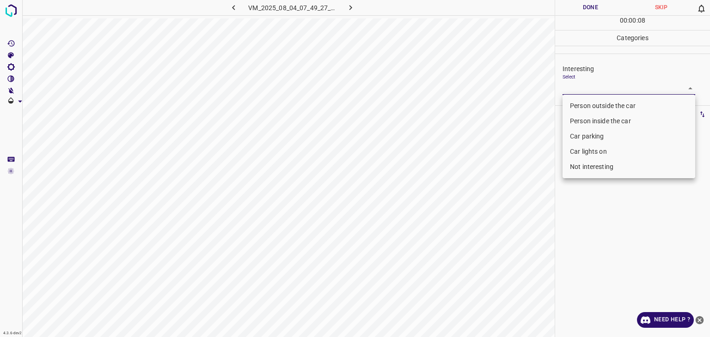
click at [593, 102] on li "Person outside the car" at bounding box center [628, 105] width 133 height 15
type input "Person outside the car"
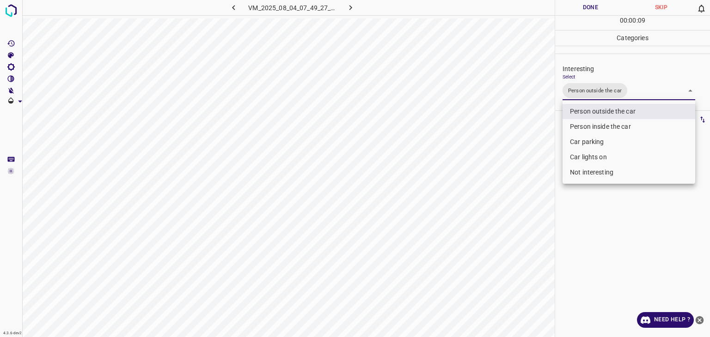
click at [585, 12] on div at bounding box center [355, 168] width 710 height 337
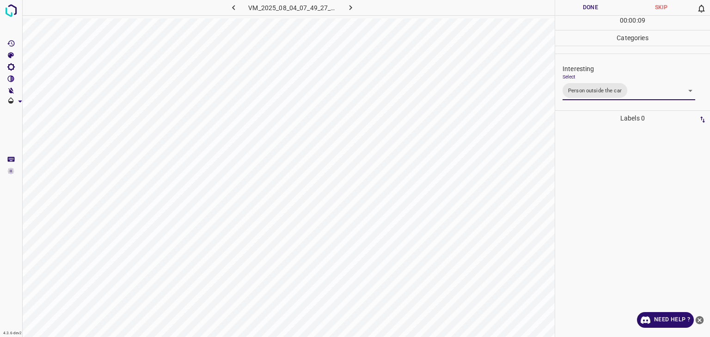
click at [585, 9] on div "Person outside the car Person inside the car Car parking Car lights on Not inte…" at bounding box center [355, 168] width 710 height 337
click at [585, 9] on button "Done" at bounding box center [590, 7] width 71 height 15
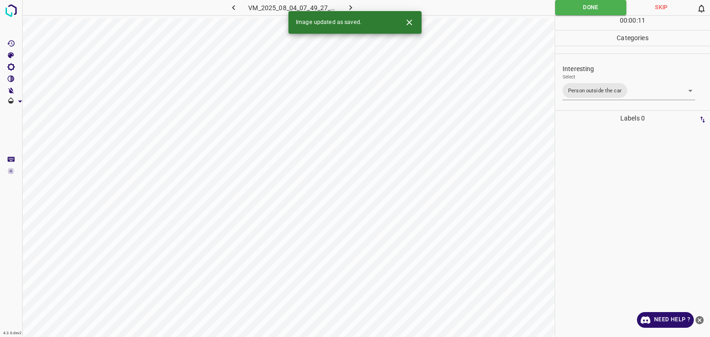
click at [358, 3] on button "button" at bounding box center [351, 7] width 30 height 15
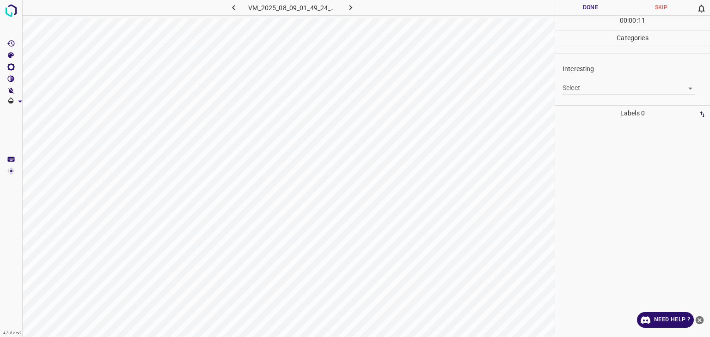
click at [612, 85] on body "4.3.6-dev2 VM_2025_08_09_01_49_24_020_01.gif Done Skip 0 00 : 00 : 11 Categorie…" at bounding box center [355, 168] width 710 height 337
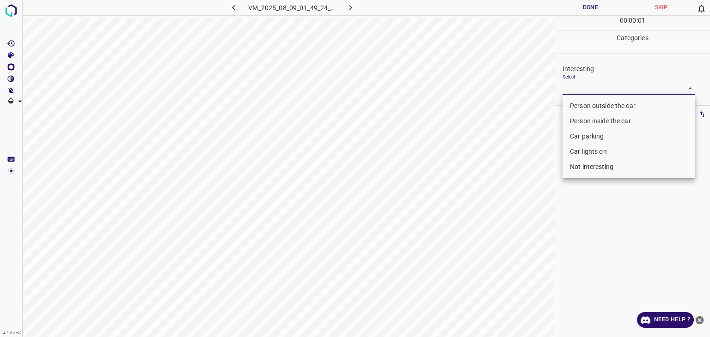
click at [608, 104] on li "Person outside the car" at bounding box center [628, 105] width 133 height 15
type input "Person outside the car"
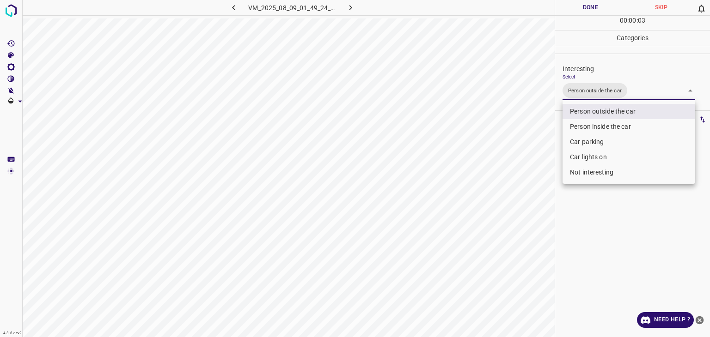
click at [578, 9] on div at bounding box center [355, 168] width 710 height 337
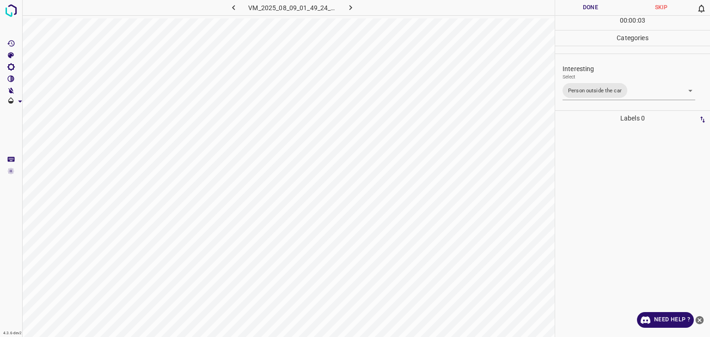
click at [578, 9] on button "Done" at bounding box center [590, 7] width 71 height 15
click at [578, 8] on button "Done" at bounding box center [590, 7] width 71 height 15
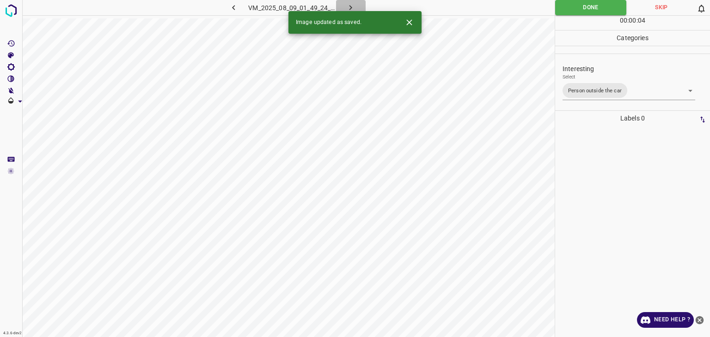
click at [351, 6] on icon "button" at bounding box center [350, 7] width 3 height 5
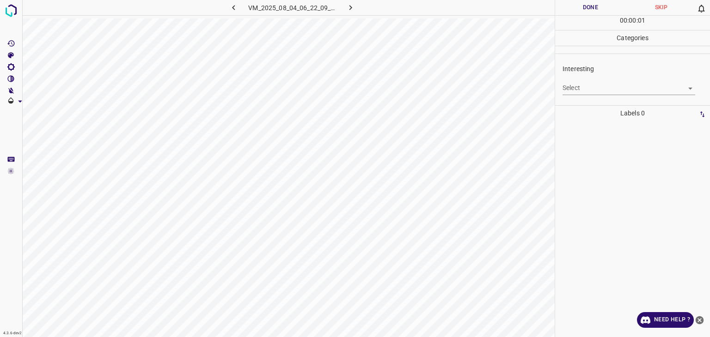
click at [585, 84] on body "4.3.6-dev2 VM_2025_08_04_06_22_09_231_07.gif Done Skip 0 00 : 00 : 01 Categorie…" at bounding box center [355, 168] width 710 height 337
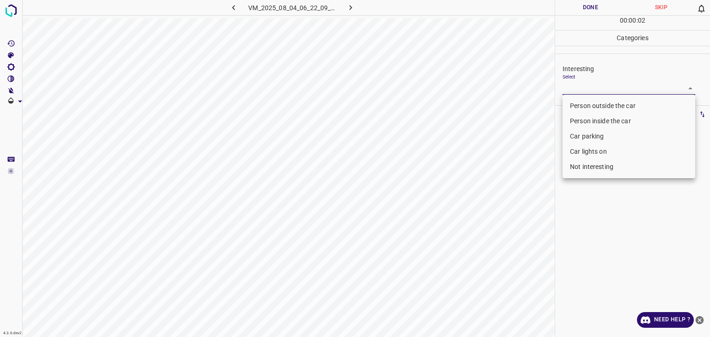
click at [598, 109] on li "Person outside the car" at bounding box center [628, 105] width 133 height 15
type input "Person outside the car"
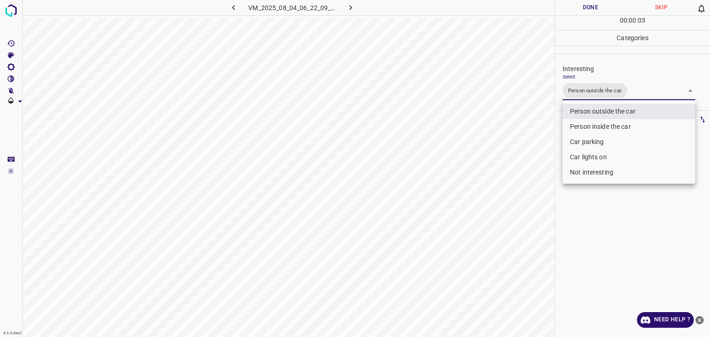
click at [597, 6] on div at bounding box center [355, 168] width 710 height 337
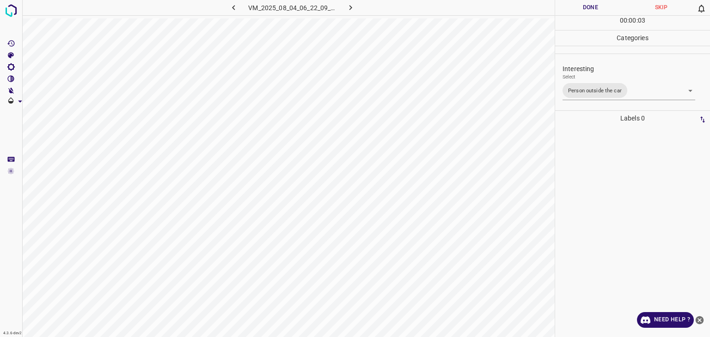
click at [597, 6] on div "Person outside the car Person inside the car Car parking Car lights on Not inte…" at bounding box center [355, 168] width 710 height 337
click at [597, 6] on button "Done" at bounding box center [590, 7] width 71 height 15
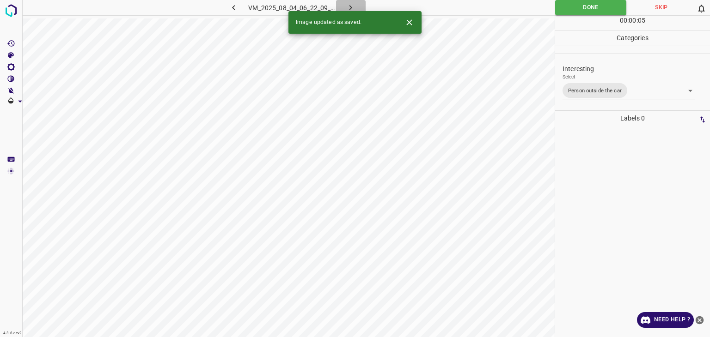
click at [349, 6] on icon "button" at bounding box center [351, 8] width 10 height 10
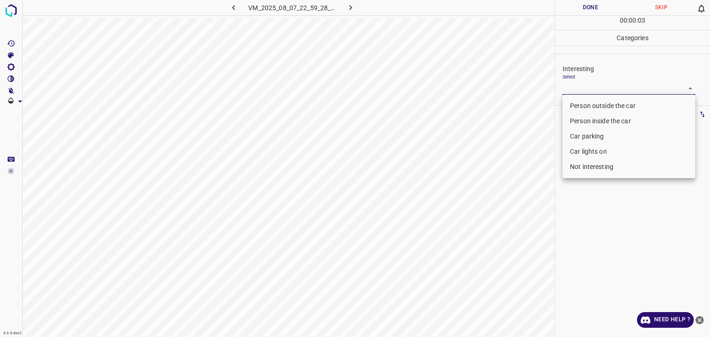
click at [589, 89] on body "4.3.6-dev2 VM_2025_08_07_22_59_28_787_07.gif Done Skip 0 00 : 00 : 03 Categorie…" at bounding box center [355, 168] width 710 height 337
drag, startPoint x: 588, startPoint y: 167, endPoint x: 557, endPoint y: 135, distance: 45.1
click at [588, 167] on li "Not interesting" at bounding box center [628, 166] width 133 height 15
type input "Not interesting"
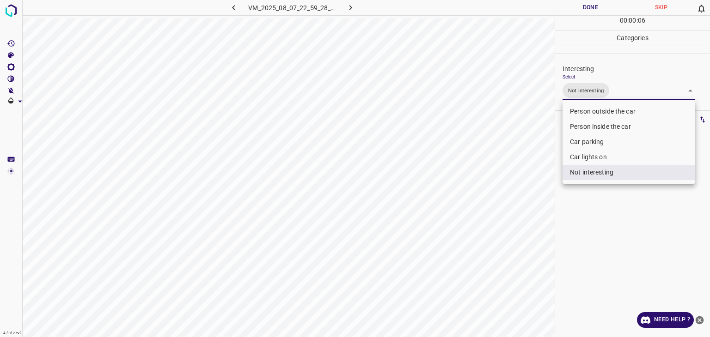
click at [582, 7] on div at bounding box center [355, 168] width 710 height 337
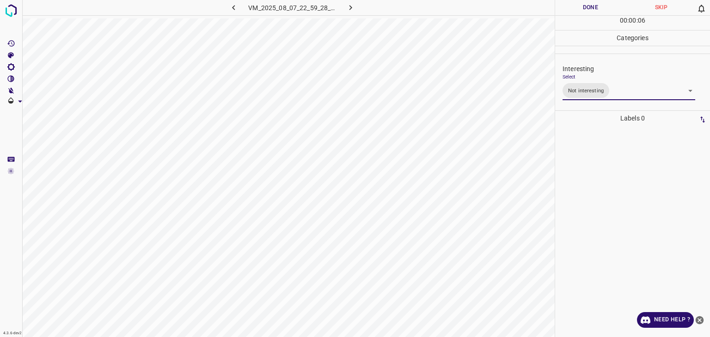
click at [582, 7] on div at bounding box center [355, 168] width 710 height 337
click at [582, 7] on button "Done" at bounding box center [590, 7] width 71 height 15
click at [342, 14] on button "button" at bounding box center [351, 7] width 30 height 15
click at [592, 73] on p "Interesting" at bounding box center [635, 69] width 147 height 10
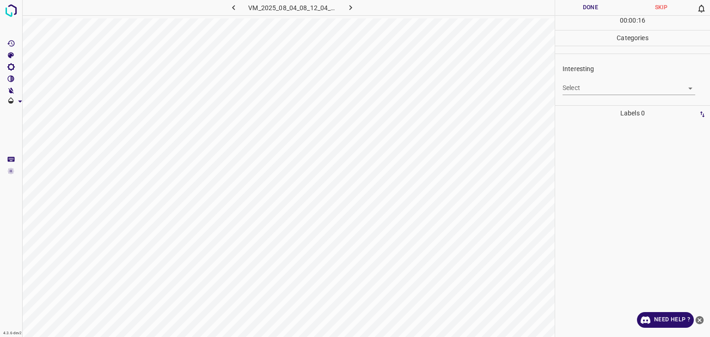
click at [592, 73] on p "Interesting" at bounding box center [635, 69] width 147 height 10
click at [582, 71] on p "Interesting" at bounding box center [635, 69] width 147 height 10
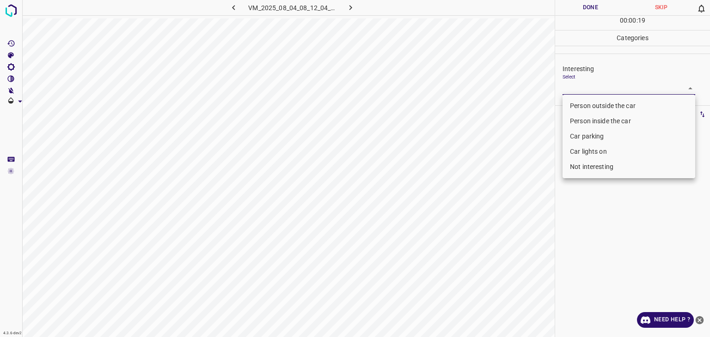
click at [584, 86] on body "4.3.6-dev2 VM_2025_08_04_08_12_04_172_05.gif Done Skip 0 00 : 00 : 19 Categorie…" at bounding box center [355, 168] width 710 height 337
click at [580, 174] on li "Not interesting" at bounding box center [628, 166] width 133 height 15
type input "Not interesting"
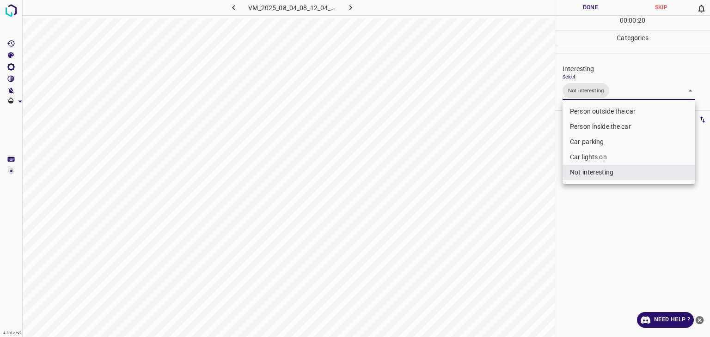
click at [592, 1] on div at bounding box center [355, 168] width 710 height 337
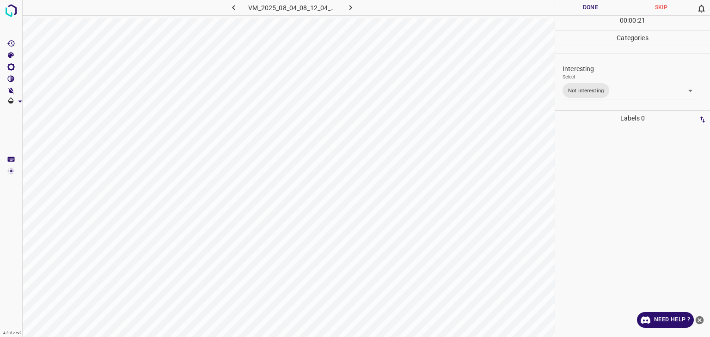
click at [592, 2] on div at bounding box center [355, 168] width 710 height 337
click at [592, 2] on button "Done" at bounding box center [590, 7] width 71 height 15
click at [349, 11] on icon "button" at bounding box center [351, 8] width 10 height 10
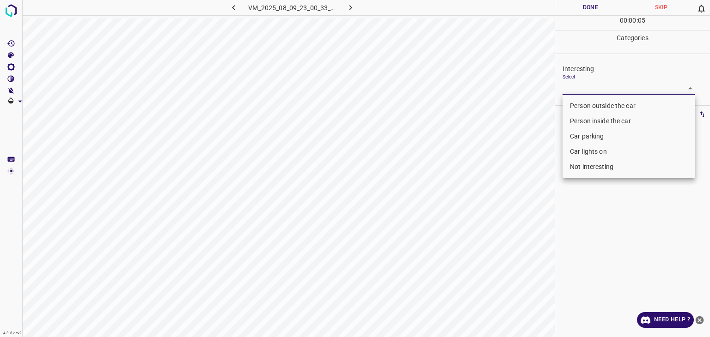
click at [596, 88] on body "4.3.6-dev2 VM_2025_08_09_23_00_33_039_10.gif Done Skip 0 00 : 00 : 05 Categorie…" at bounding box center [355, 168] width 710 height 337
click at [604, 165] on li "Not interesting" at bounding box center [628, 166] width 133 height 15
type input "Not interesting"
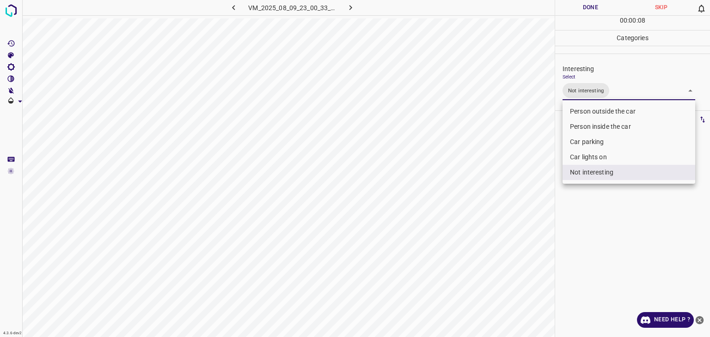
click at [584, 6] on div at bounding box center [355, 168] width 710 height 337
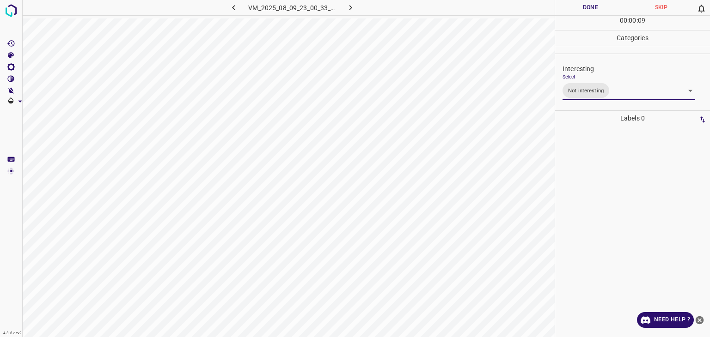
click at [584, 6] on div "Person outside the car Person inside the car Car parking Car lights on Not inte…" at bounding box center [355, 168] width 710 height 337
click at [586, 4] on button "Done" at bounding box center [590, 7] width 71 height 15
click at [584, 6] on button "Done" at bounding box center [590, 7] width 71 height 15
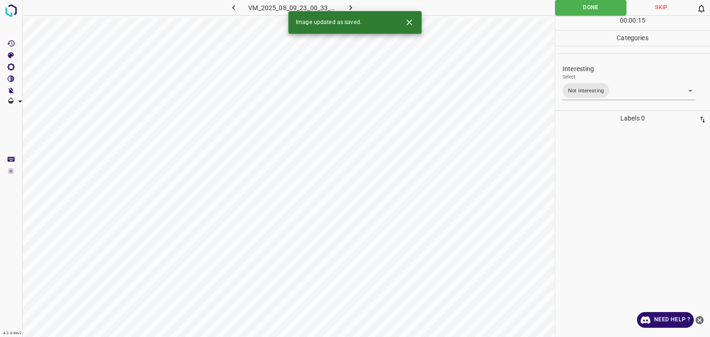
click at [351, 7] on icon "button" at bounding box center [350, 7] width 3 height 5
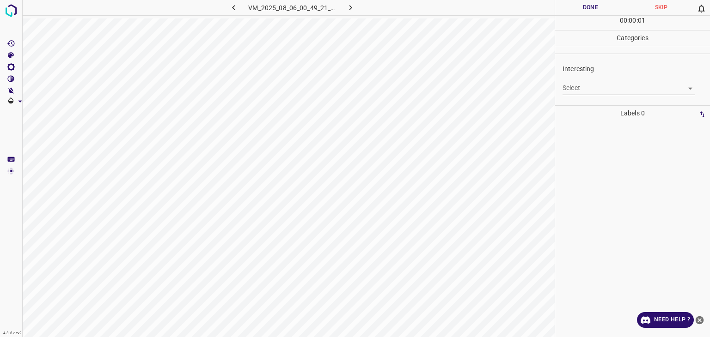
click at [595, 93] on body "4.3.6-dev2 VM_2025_08_06_00_49_21_353_09.gif Done Skip 0 00 : 00 : 01 Categorie…" at bounding box center [355, 168] width 710 height 337
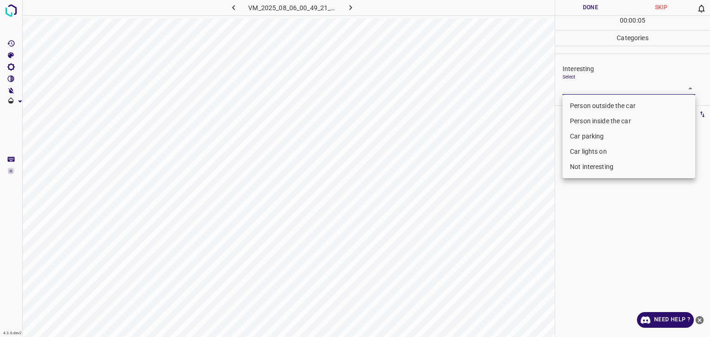
click at [586, 146] on li "Car lights on" at bounding box center [628, 151] width 133 height 15
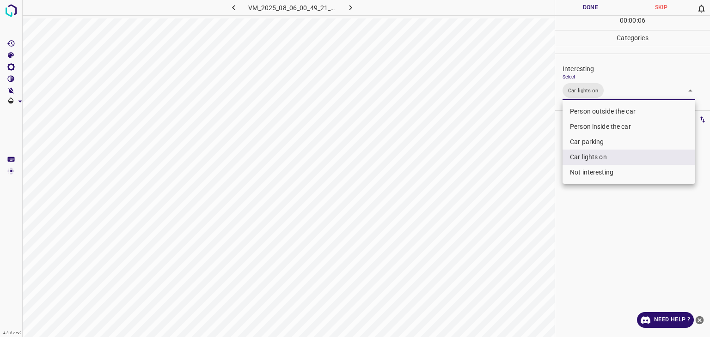
click at [588, 120] on li "Person inside the car" at bounding box center [628, 126] width 133 height 15
type input "Car lights on,Person inside the car"
click at [594, 8] on div at bounding box center [355, 168] width 710 height 337
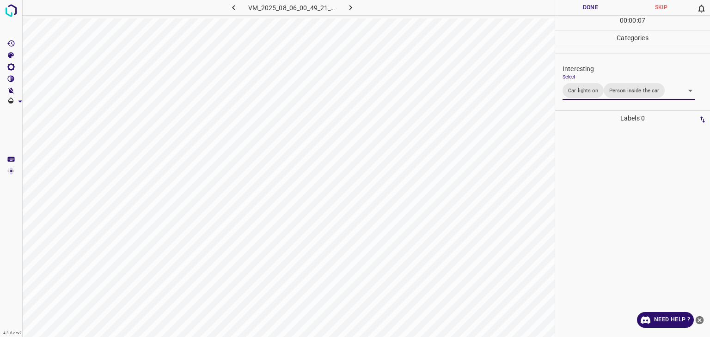
click at [594, 8] on div at bounding box center [355, 168] width 710 height 337
click at [594, 8] on button "Done" at bounding box center [590, 7] width 71 height 15
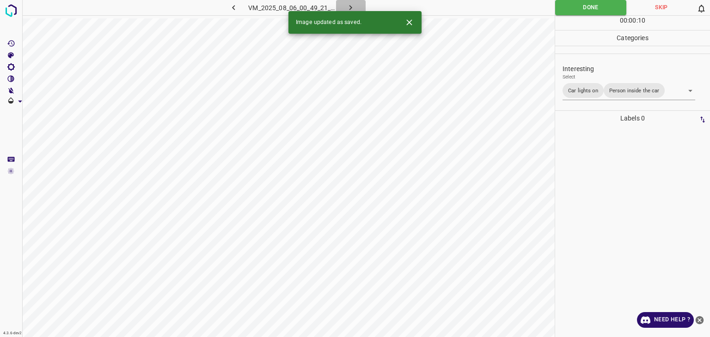
click at [357, 6] on button "button" at bounding box center [351, 7] width 30 height 15
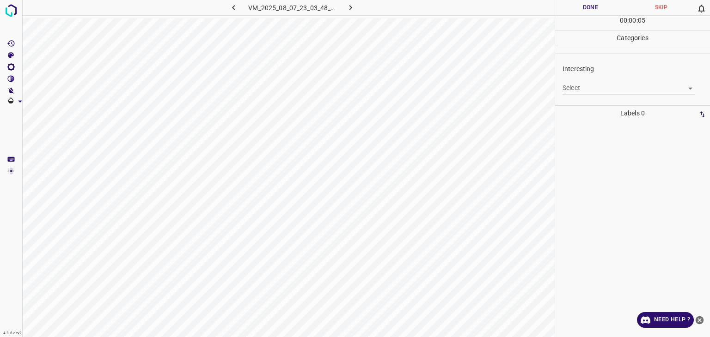
click at [600, 67] on p "Interesting" at bounding box center [635, 69] width 147 height 10
click at [597, 67] on p "Interesting" at bounding box center [635, 69] width 147 height 10
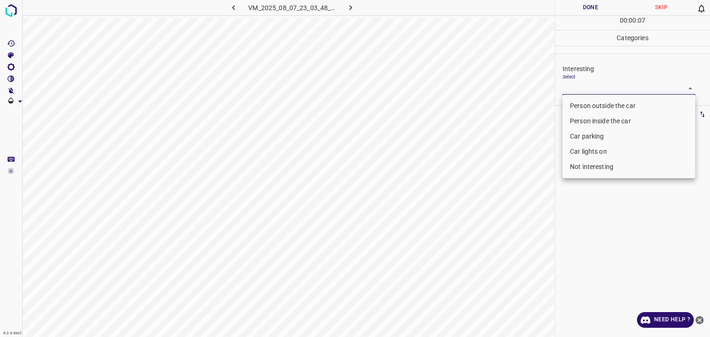
click at [595, 88] on body "4.3.6-dev2 VM_2025_08_07_23_03_48_739_04.gif Done Skip 0 00 : 00 : 07 Categorie…" at bounding box center [355, 168] width 710 height 337
click at [593, 100] on li "Person outside the car" at bounding box center [628, 105] width 133 height 15
type input "Person outside the car"
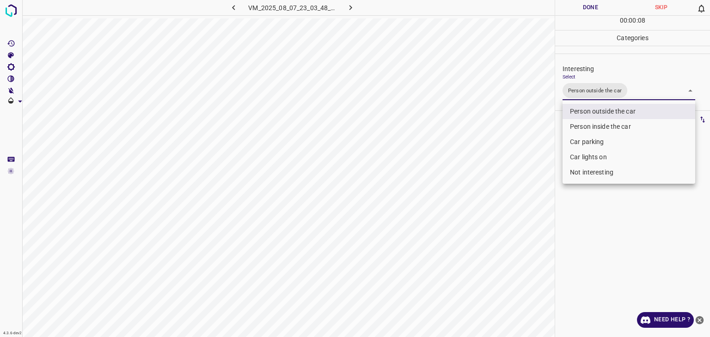
click at [597, 11] on div at bounding box center [355, 168] width 710 height 337
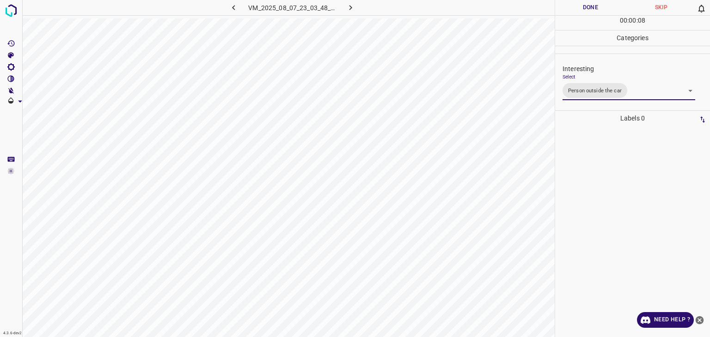
click at [597, 11] on div "Person outside the car Person inside the car Car parking Car lights on Not inte…" at bounding box center [355, 168] width 710 height 337
click at [597, 11] on button "Done" at bounding box center [590, 7] width 71 height 15
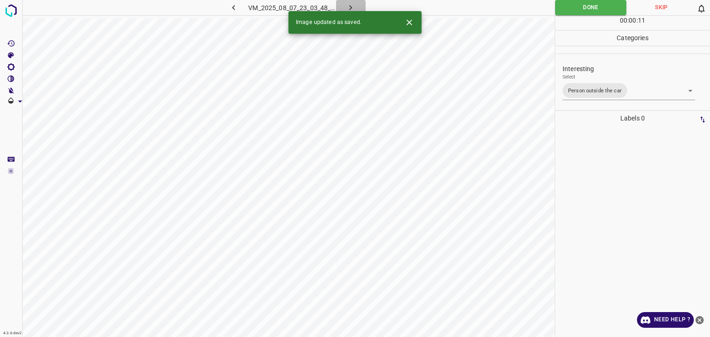
click at [351, 4] on icon "button" at bounding box center [351, 8] width 10 height 10
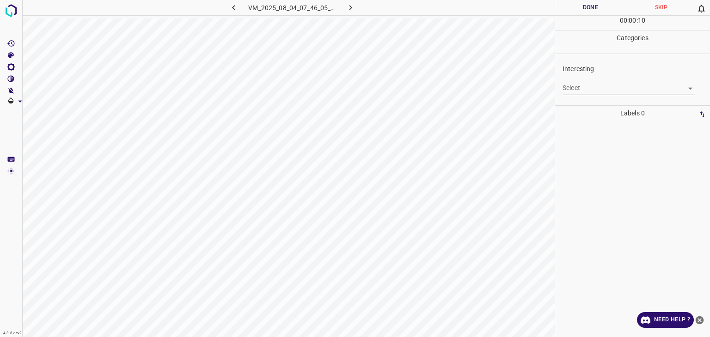
click at [615, 75] on div "Select ​" at bounding box center [628, 84] width 133 height 21
click at [610, 96] on div "Interesting Select ​" at bounding box center [632, 79] width 155 height 43
click at [607, 91] on body "4.3.6-dev2 VM_2025_08_04_07_46_05_083_01.gif Done Skip 0 00 : 00 : 11 Categorie…" at bounding box center [355, 168] width 710 height 337
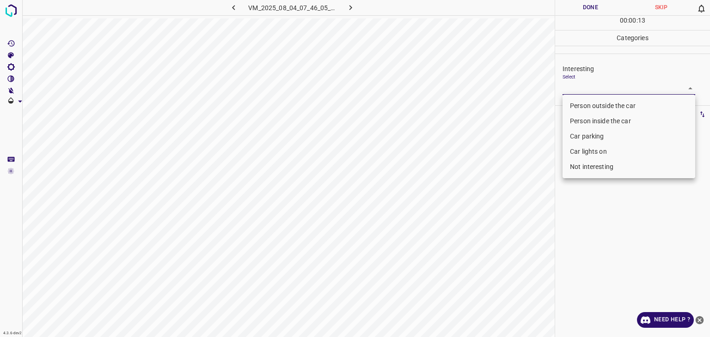
click at [588, 105] on li "Person outside the car" at bounding box center [628, 105] width 133 height 15
type input "Person outside the car"
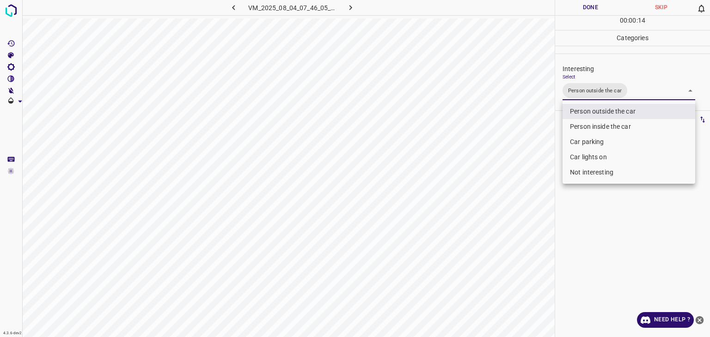
click at [588, 8] on div at bounding box center [355, 168] width 710 height 337
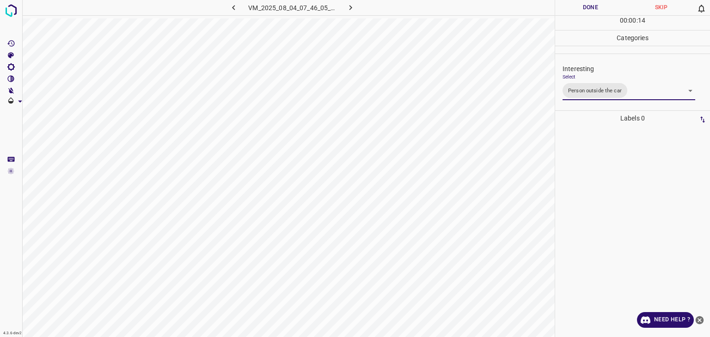
click at [588, 8] on div at bounding box center [355, 168] width 710 height 337
click at [588, 8] on button "Done" at bounding box center [590, 7] width 71 height 15
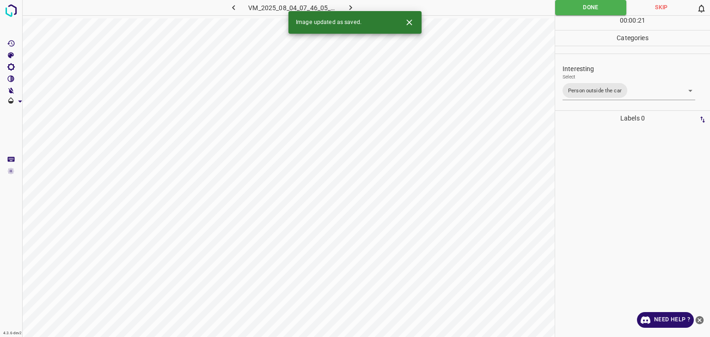
click at [353, 6] on icon "button" at bounding box center [351, 8] width 10 height 10
click at [578, 83] on body "4.3.6-dev2 VM_2025_08_07_23_13_30_452_00.gif Done Skip 0 00 : 00 : 21 Categorie…" at bounding box center [355, 168] width 710 height 337
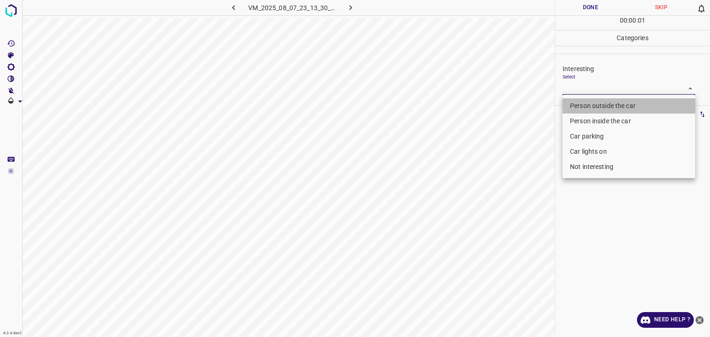
click at [581, 99] on li "Person outside the car" at bounding box center [628, 105] width 133 height 15
type input "Person outside the car"
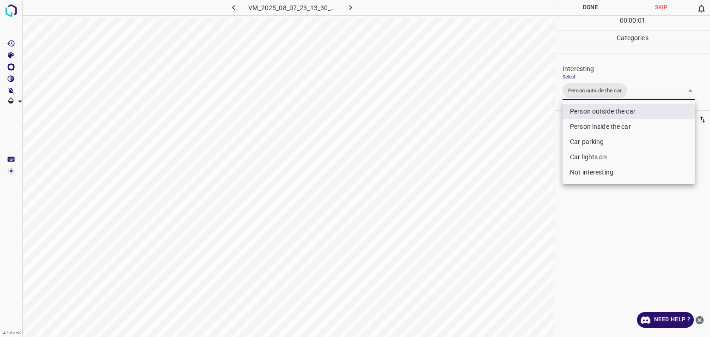
click at [566, 0] on div at bounding box center [355, 168] width 710 height 337
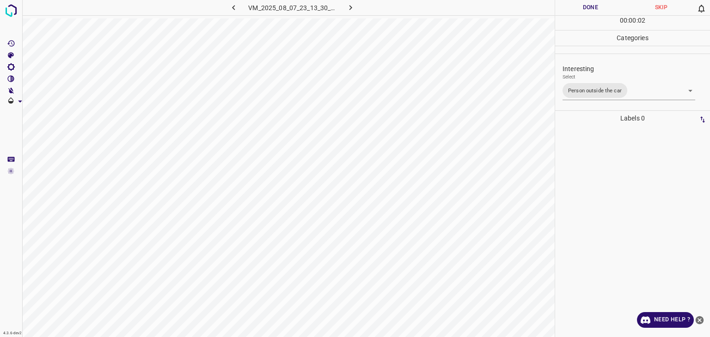
click at [569, 9] on button "Done" at bounding box center [590, 7] width 71 height 15
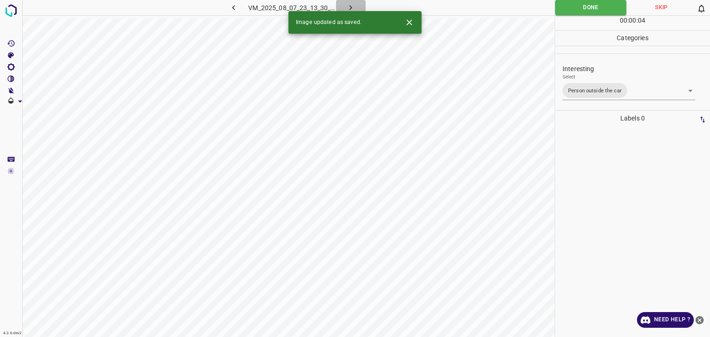
click at [355, 8] on button "button" at bounding box center [351, 7] width 30 height 15
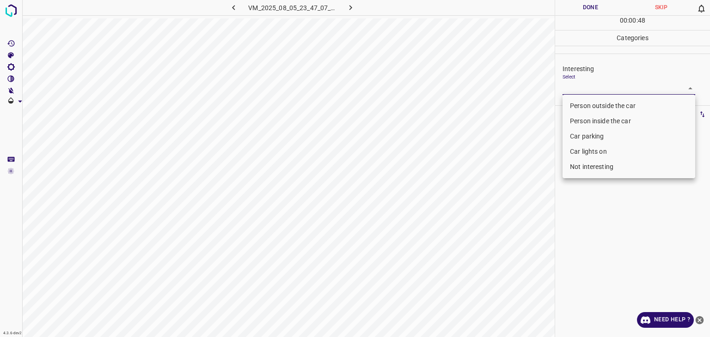
click at [578, 91] on body "4.3.6-dev2 VM_2025_08_05_23_47_07_810_02.gif Done Skip 0 00 : 00 : 48 Categorie…" at bounding box center [355, 168] width 710 height 337
click at [588, 170] on li "Not interesting" at bounding box center [628, 166] width 133 height 15
type input "Not interesting"
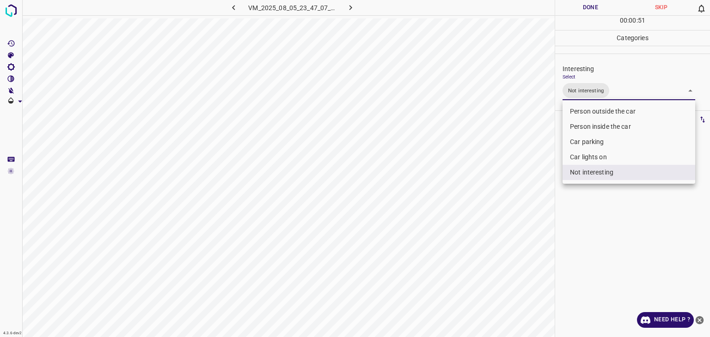
click at [583, 11] on div at bounding box center [355, 168] width 710 height 337
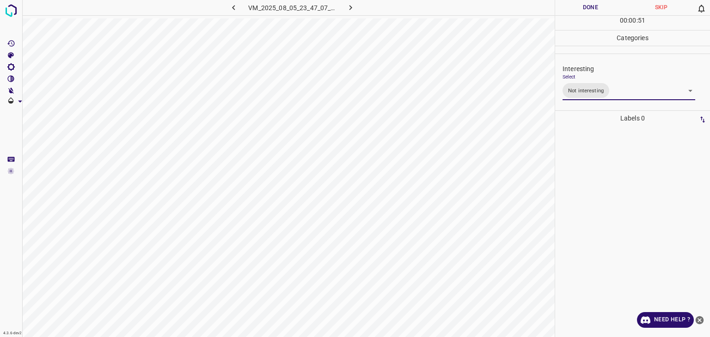
click at [582, 8] on div "Person outside the car Person inside the car Car parking Car lights on Not inte…" at bounding box center [355, 168] width 710 height 337
click at [582, 8] on button "Done" at bounding box center [590, 7] width 71 height 15
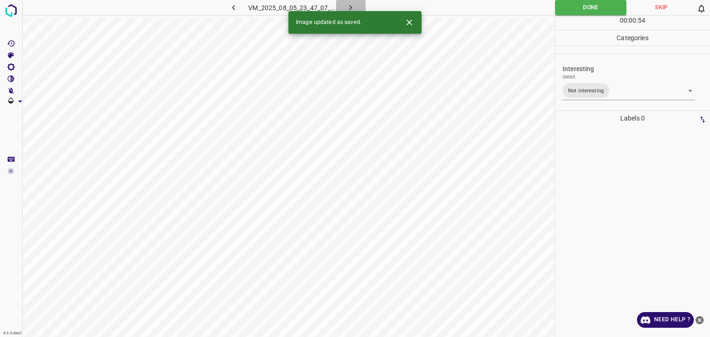
click at [350, 3] on icon "button" at bounding box center [351, 8] width 10 height 10
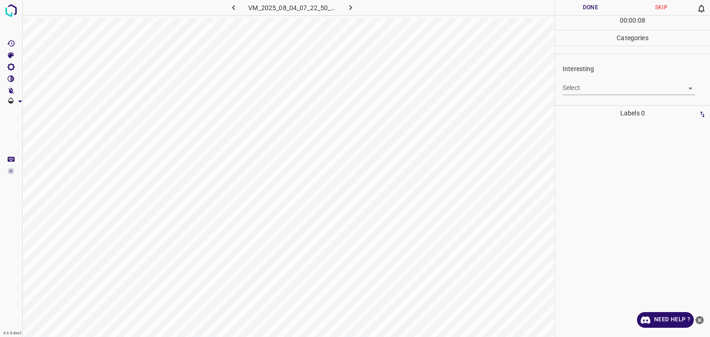
click at [599, 88] on body "4.3.6-dev2 VM_2025_08_04_07_22_50_720_00.gif Done Skip 0 00 : 00 : 08 Categorie…" at bounding box center [355, 168] width 710 height 337
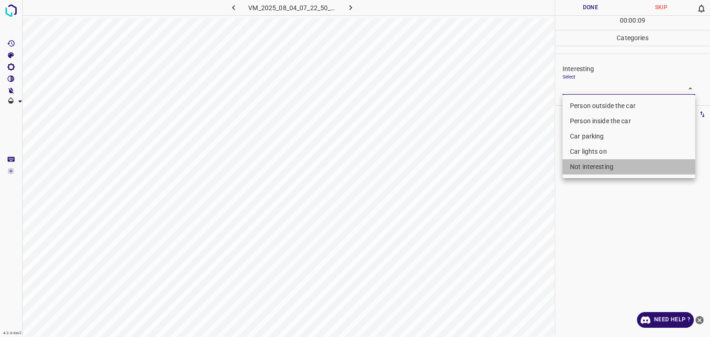
click at [610, 170] on li "Not interesting" at bounding box center [628, 166] width 133 height 15
type input "Not interesting"
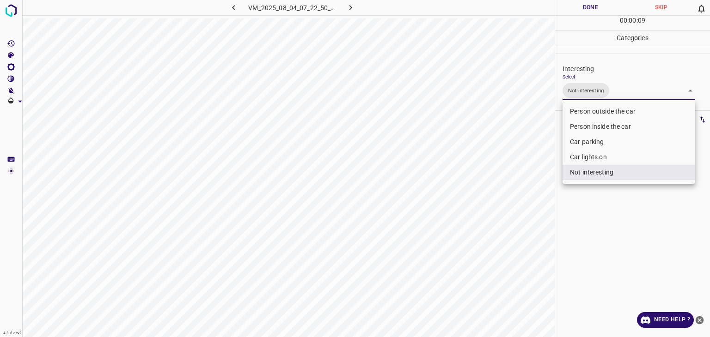
click at [579, 4] on div at bounding box center [355, 168] width 710 height 337
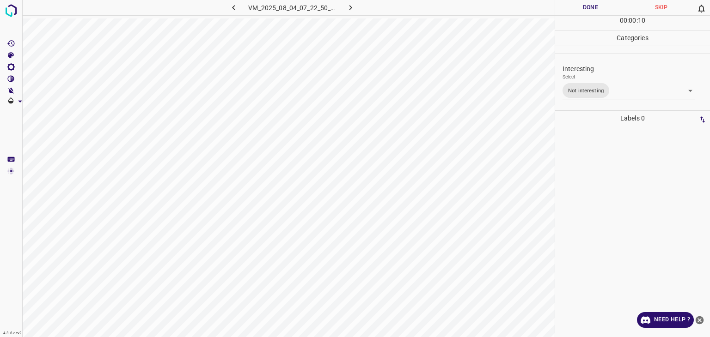
click at [580, 4] on div "Person outside the car Person inside the car Car parking Car lights on Not inte…" at bounding box center [355, 168] width 710 height 337
click at [580, 4] on button "Done" at bounding box center [590, 7] width 71 height 15
click at [359, 1] on button "button" at bounding box center [351, 7] width 30 height 15
click at [586, 81] on div "Select ​" at bounding box center [628, 84] width 133 height 21
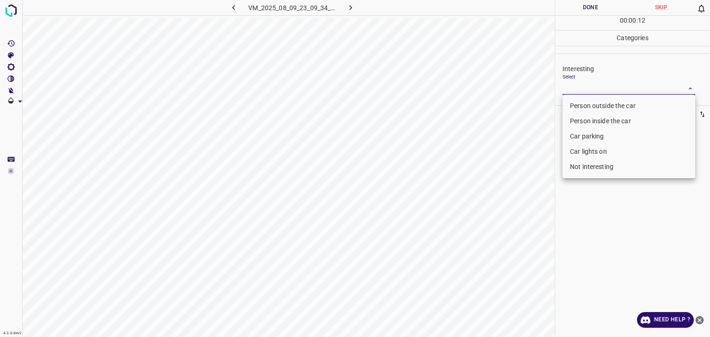
click at [588, 85] on body "4.3.6-dev2 VM_2025_08_09_23_09_34_098_08.gif Done Skip 0 00 : 00 : 12 Categorie…" at bounding box center [355, 168] width 710 height 337
click at [593, 106] on li "Person outside the car" at bounding box center [628, 105] width 133 height 15
type input "Person outside the car"
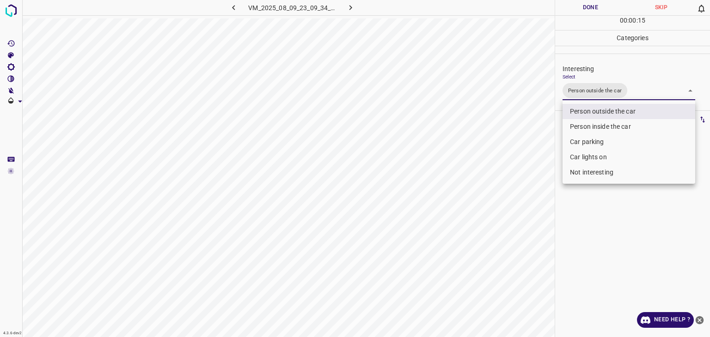
click at [590, 5] on div at bounding box center [355, 168] width 710 height 337
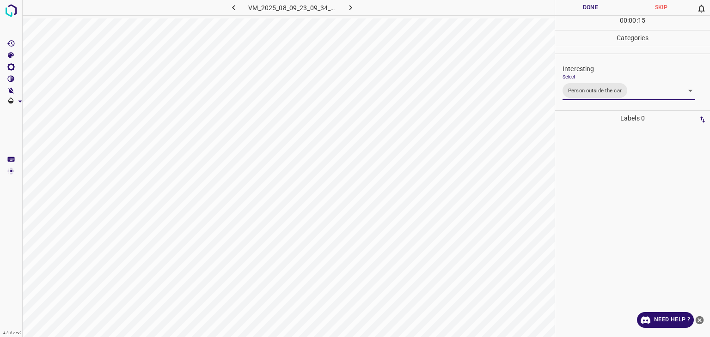
click at [590, 5] on div at bounding box center [355, 168] width 710 height 337
click at [590, 5] on button "Done" at bounding box center [590, 7] width 71 height 15
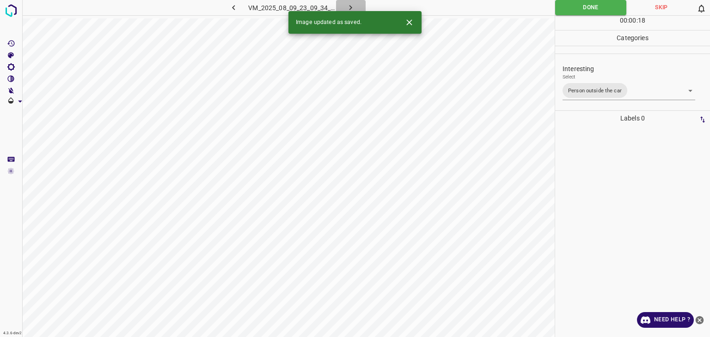
click at [347, 6] on icon "button" at bounding box center [351, 8] width 10 height 10
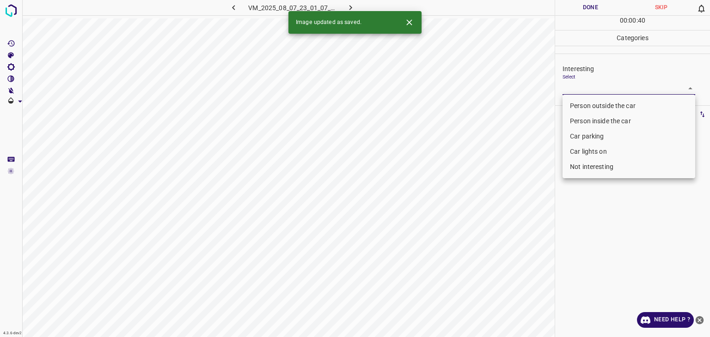
click at [611, 91] on body "4.3.6-dev2 VM_2025_08_07_23_01_07_428_01.gif Done Skip 0 00 : 00 : 40 Categorie…" at bounding box center [355, 168] width 710 height 337
click at [602, 106] on li "Person outside the car" at bounding box center [628, 105] width 133 height 15
type input "Person outside the car"
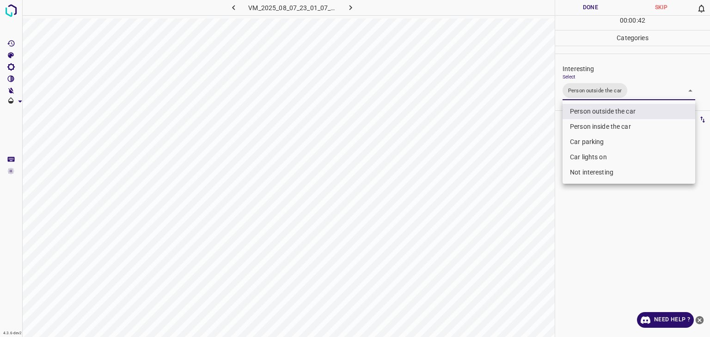
click at [595, 10] on div at bounding box center [355, 168] width 710 height 337
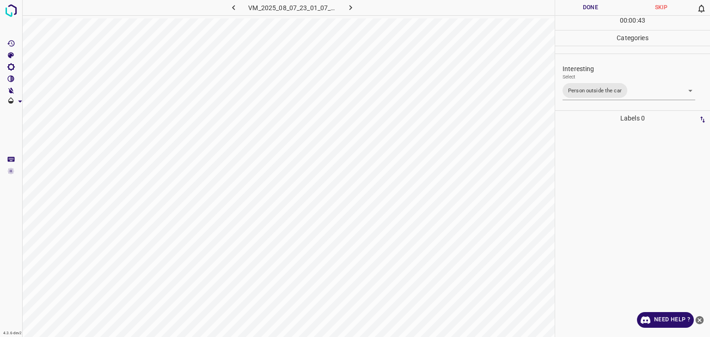
click at [593, 8] on div "Person outside the car Person inside the car Car parking Car lights on Not inte…" at bounding box center [355, 168] width 710 height 337
click at [592, 7] on button "Done" at bounding box center [590, 7] width 71 height 15
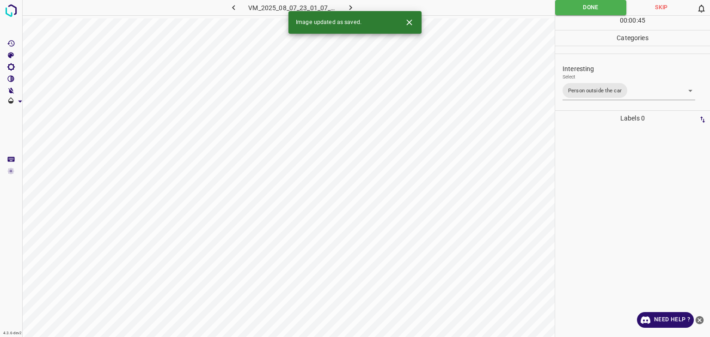
click at [349, 6] on icon "button" at bounding box center [351, 8] width 10 height 10
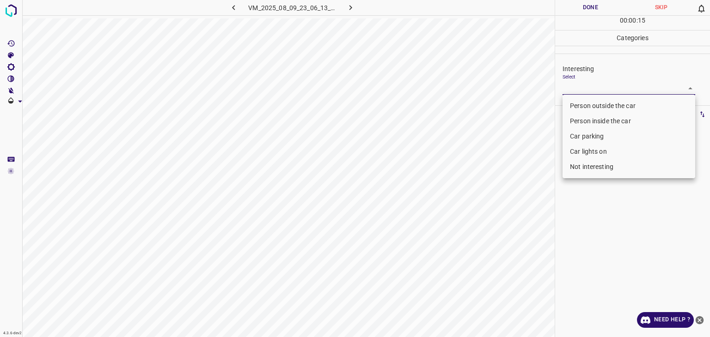
click at [578, 85] on body "4.3.6-dev2 VM_2025_08_09_23_06_13_313_04.gif Done Skip 0 00 : 00 : 15 Categorie…" at bounding box center [355, 168] width 710 height 337
click at [582, 170] on li "Not interesting" at bounding box center [628, 166] width 133 height 15
type input "Not interesting"
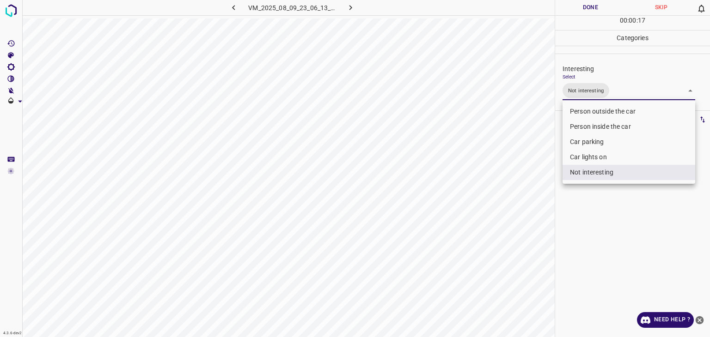
click at [590, 6] on div at bounding box center [355, 168] width 710 height 337
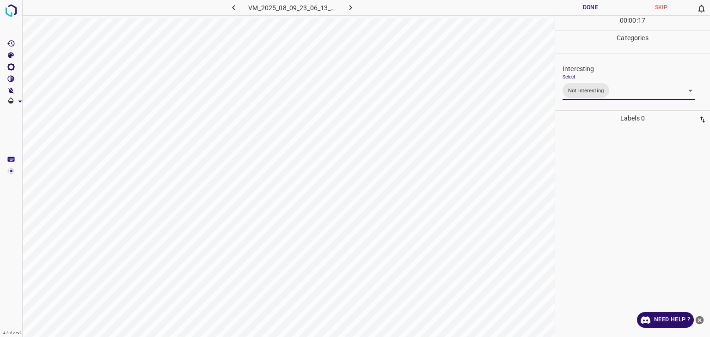
click at [591, 6] on div at bounding box center [355, 168] width 710 height 337
click at [591, 6] on button "Done" at bounding box center [590, 7] width 71 height 15
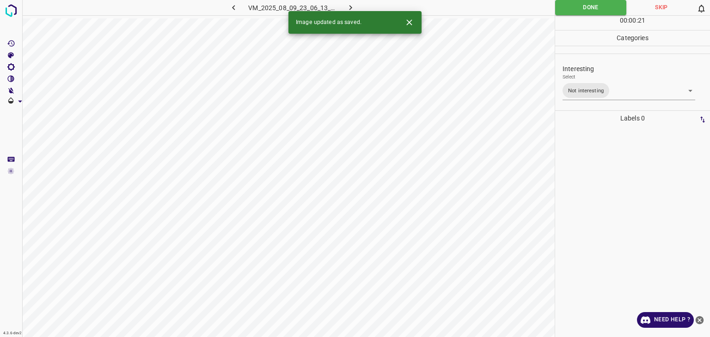
click at [353, 6] on icon "button" at bounding box center [351, 8] width 10 height 10
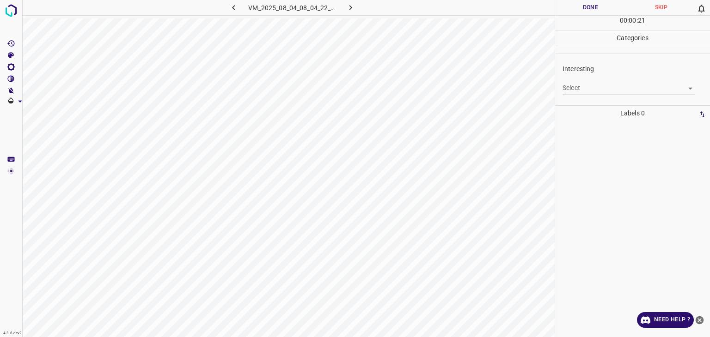
click at [595, 84] on body "4.3.6-dev2 VM_2025_08_04_08_04_22_011_04.gif Done Skip 0 00 : 00 : 21 Categorie…" at bounding box center [355, 168] width 710 height 337
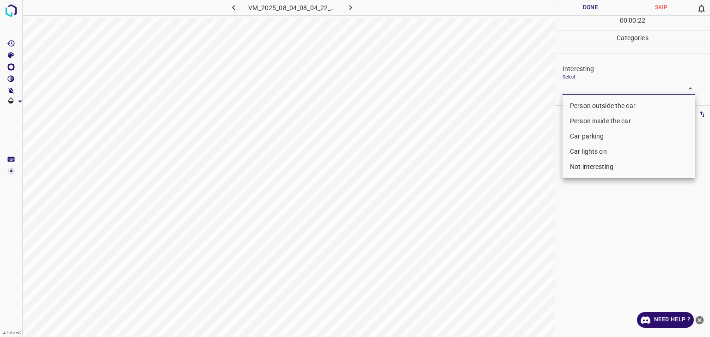
click at [601, 168] on li "Not interesting" at bounding box center [628, 166] width 133 height 15
type input "Not interesting"
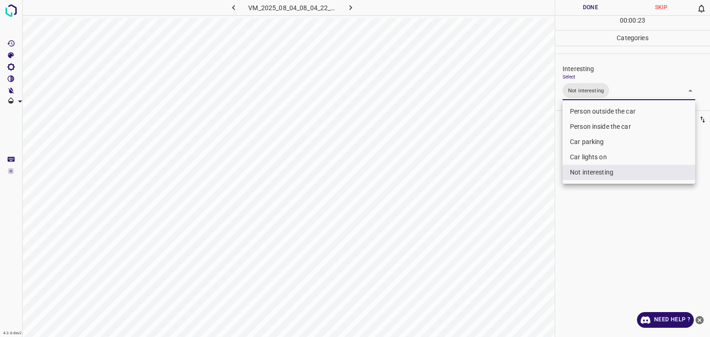
click at [606, 2] on div at bounding box center [355, 168] width 710 height 337
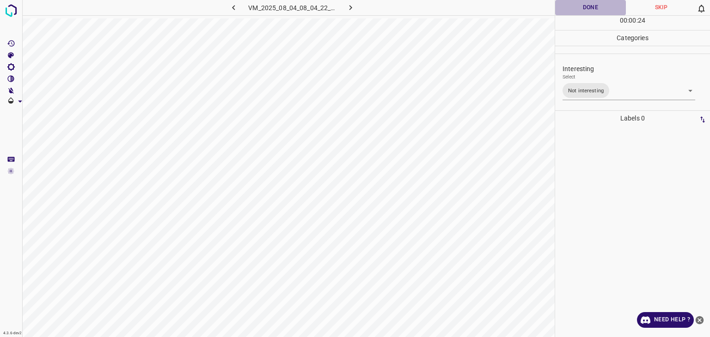
click at [606, 2] on button "Done" at bounding box center [590, 7] width 71 height 15
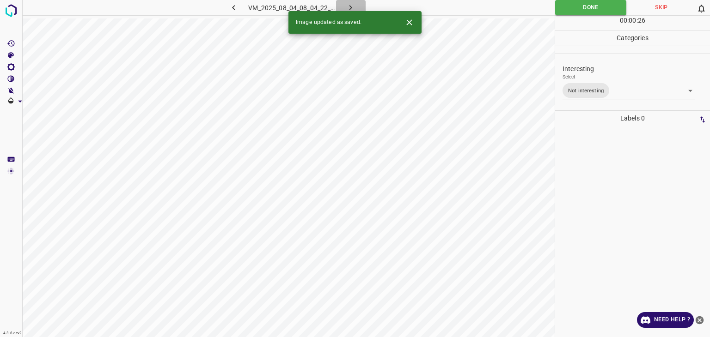
click at [357, 6] on button "button" at bounding box center [351, 7] width 30 height 15
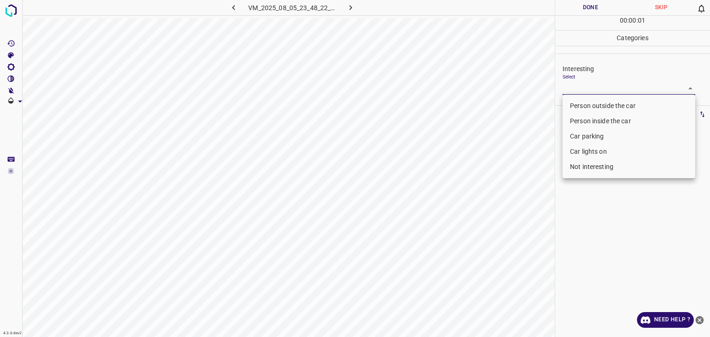
click at [589, 89] on body "4.3.6-dev2 VM_2025_08_05_23_48_22_553_13.gif Done Skip 0 00 : 00 : 01 Categorie…" at bounding box center [355, 168] width 710 height 337
click at [586, 109] on li "Person outside the car" at bounding box center [628, 105] width 133 height 15
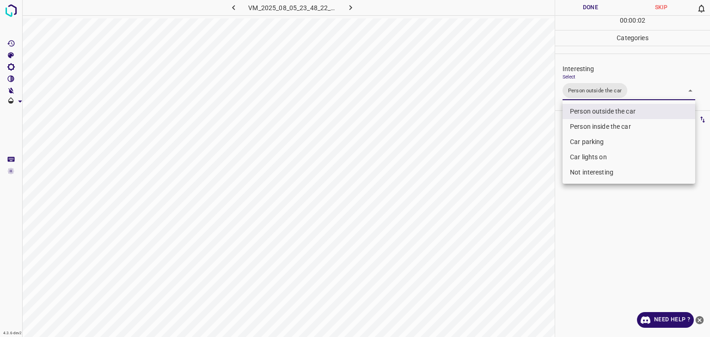
click at [583, 155] on li "Car lights on" at bounding box center [628, 157] width 133 height 15
type input "Person outside the car,Car lights on"
click at [595, 2] on div at bounding box center [355, 168] width 710 height 337
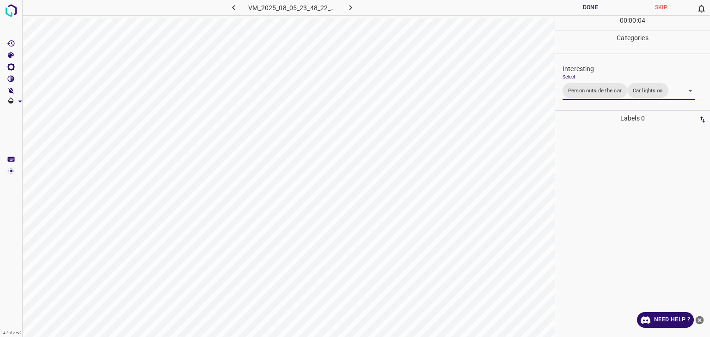
click at [595, 2] on div "Person outside the car Person inside the car Car parking Car lights on Not inte…" at bounding box center [355, 168] width 710 height 337
click at [595, 4] on button "Done" at bounding box center [590, 7] width 71 height 15
drag, startPoint x: 595, startPoint y: 4, endPoint x: 574, endPoint y: 21, distance: 27.3
click at [595, 6] on button "Done" at bounding box center [590, 7] width 71 height 15
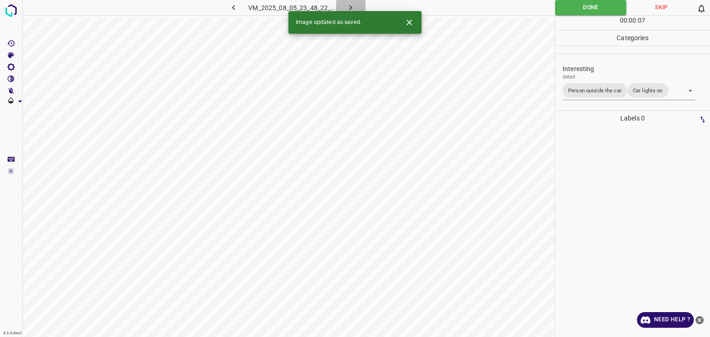
click at [353, 4] on icon "button" at bounding box center [351, 8] width 10 height 10
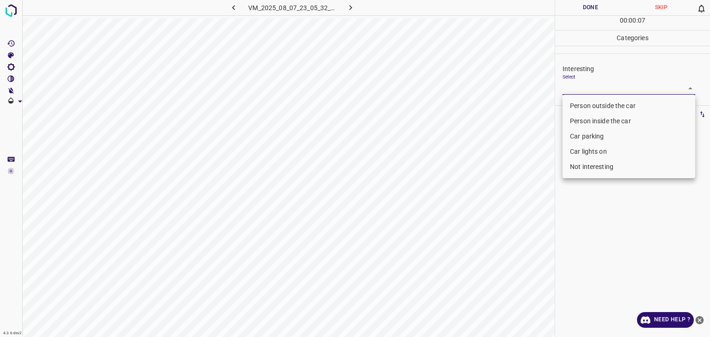
click at [602, 94] on body "4.3.6-dev2 VM_2025_08_07_23_05_32_403_01.gif Done Skip 0 00 : 00 : 07 Categorie…" at bounding box center [355, 168] width 710 height 337
click at [590, 133] on li "Car parking" at bounding box center [628, 136] width 133 height 15
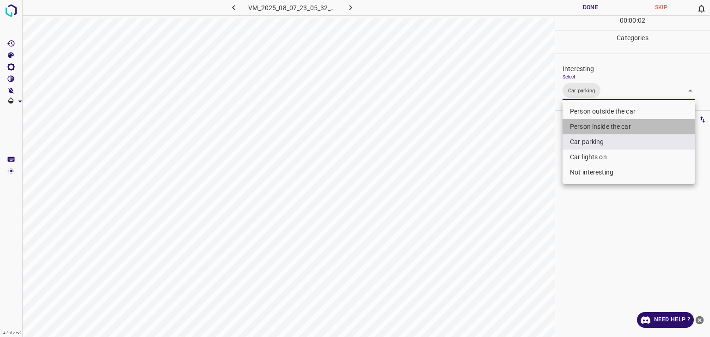
click at [601, 124] on li "Person inside the car" at bounding box center [628, 126] width 133 height 15
type input "Car parking,Person inside the car"
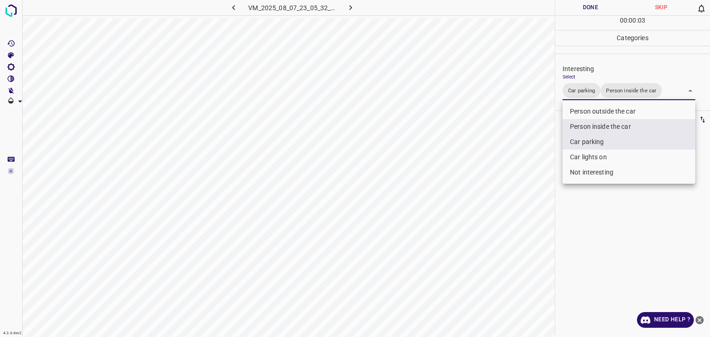
click at [609, 12] on div at bounding box center [355, 168] width 710 height 337
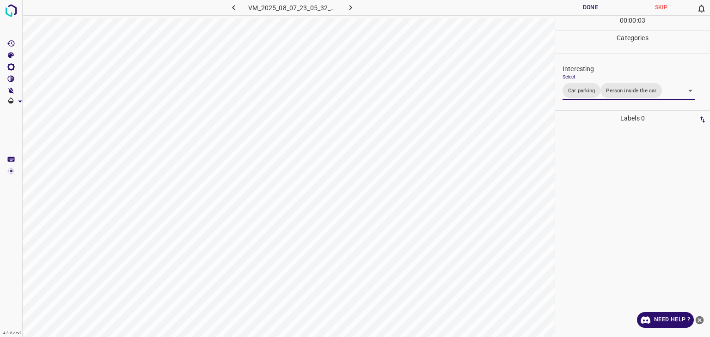
click at [599, 9] on div "Person outside the car Person inside the car Car parking Car lights on Not inte…" at bounding box center [355, 168] width 710 height 337
click at [599, 9] on button "Done" at bounding box center [590, 7] width 71 height 15
click at [598, 9] on button "Done" at bounding box center [590, 7] width 71 height 15
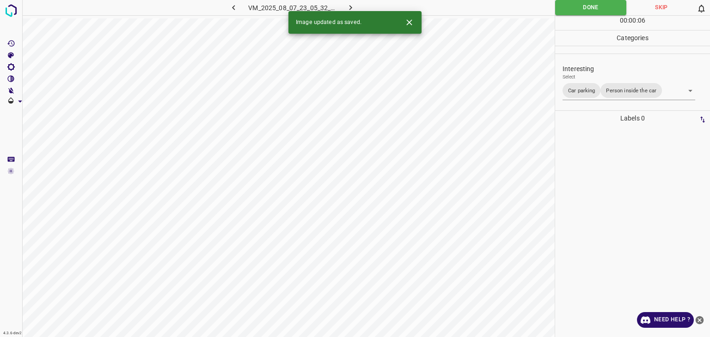
click at [355, 4] on icon "button" at bounding box center [351, 8] width 10 height 10
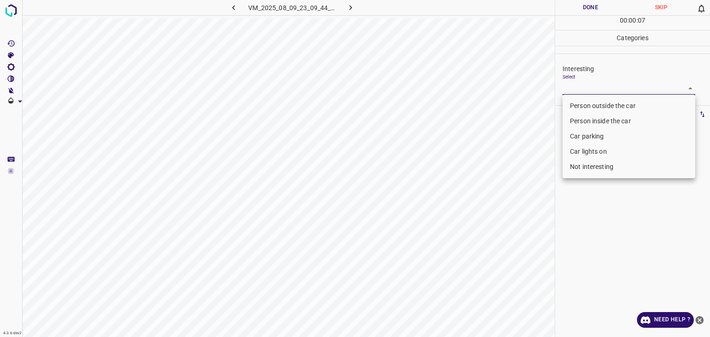
click at [611, 85] on body "4.3.6-dev2 VM_2025_08_09_23_09_44_100_03.gif Done Skip 0 00 : 00 : 07 Categorie…" at bounding box center [355, 168] width 710 height 337
click at [602, 106] on li "Person outside the car" at bounding box center [628, 105] width 133 height 15
type input "Person outside the car"
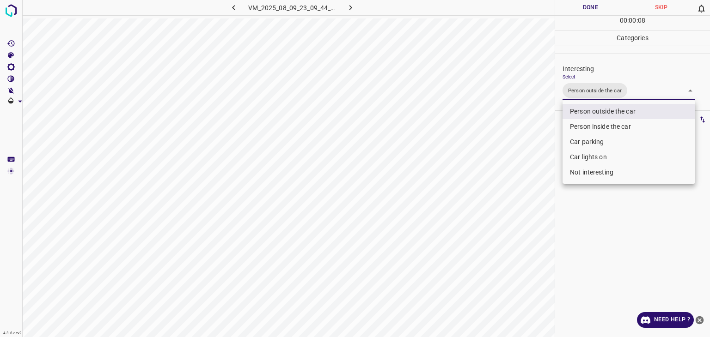
click at [590, 2] on div at bounding box center [355, 168] width 710 height 337
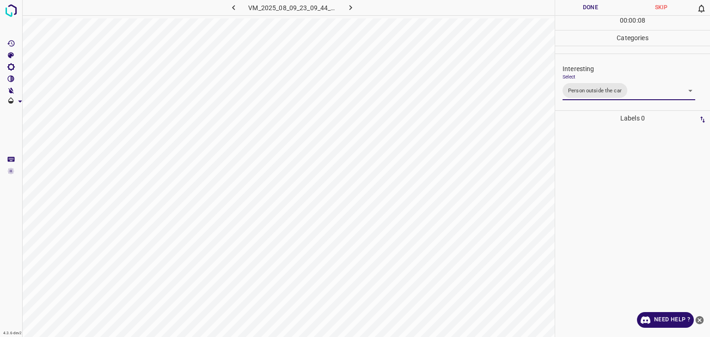
click at [590, 3] on div at bounding box center [355, 168] width 710 height 337
click at [591, 3] on button "Done" at bounding box center [590, 7] width 71 height 15
click at [353, 6] on icon "button" at bounding box center [351, 8] width 10 height 10
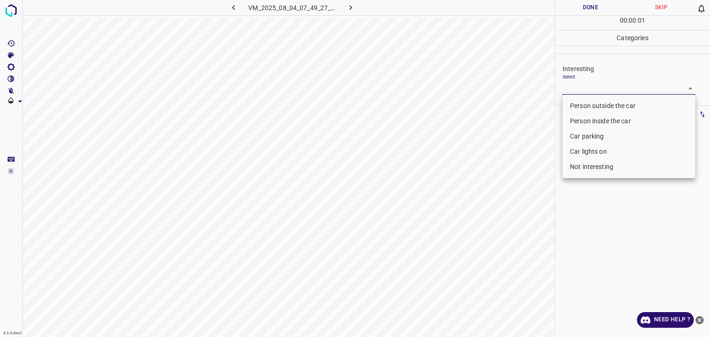
click at [617, 84] on body "4.3.6-dev2 VM_2025_08_04_07_49_27_915_01.gif Done Skip 0 00 : 00 : 01 Categorie…" at bounding box center [355, 168] width 710 height 337
click at [614, 105] on li "Person outside the car" at bounding box center [628, 105] width 133 height 15
type input "Person outside the car"
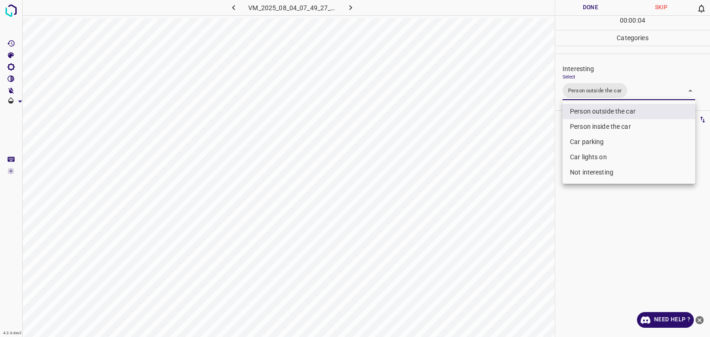
click at [589, 12] on div at bounding box center [355, 168] width 710 height 337
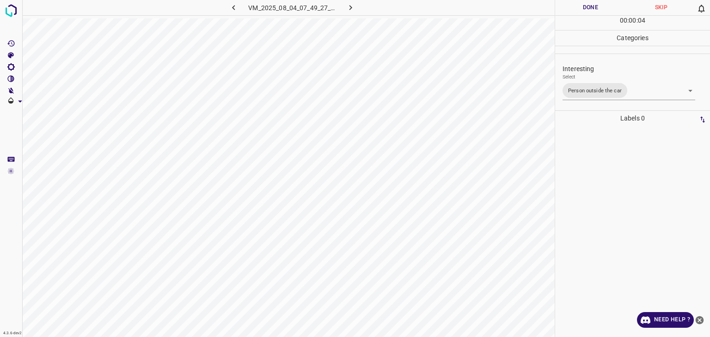
click at [589, 11] on div "Person outside the car Person inside the car Car parking Car lights on Not inte…" at bounding box center [355, 168] width 710 height 337
click at [589, 11] on button "Done" at bounding box center [590, 7] width 71 height 15
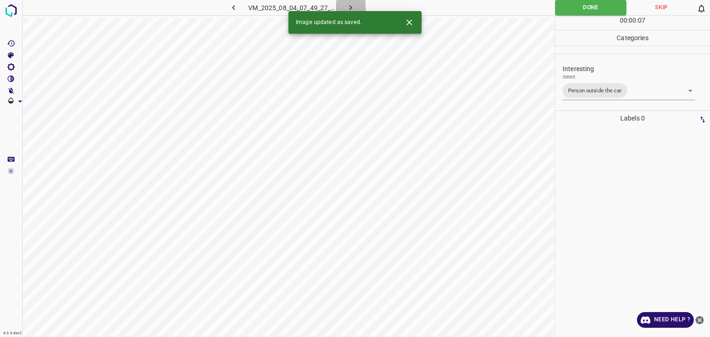
click at [347, 6] on icon "button" at bounding box center [351, 8] width 10 height 10
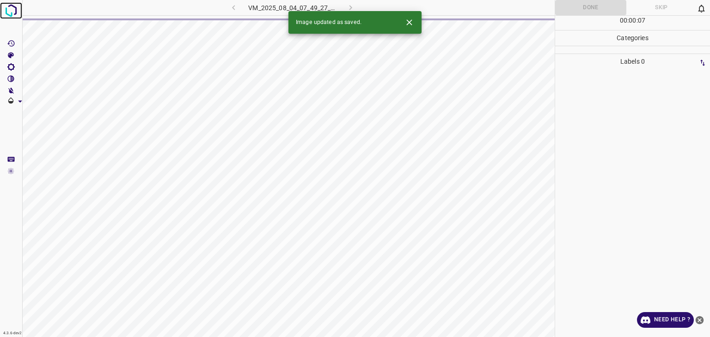
click at [8, 6] on img at bounding box center [11, 10] width 17 height 17
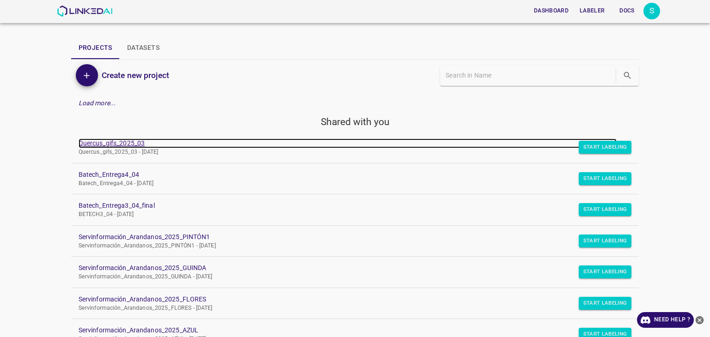
click at [118, 142] on link "Quercus_gifs_2025_03" at bounding box center [348, 144] width 538 height 10
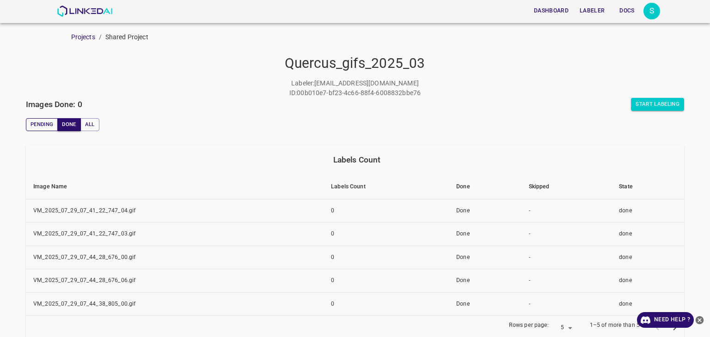
click at [37, 122] on button "Pending" at bounding box center [42, 124] width 32 height 13
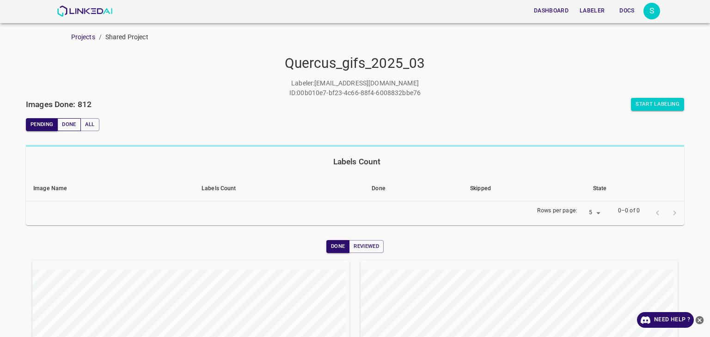
click at [76, 122] on button "Done" at bounding box center [68, 124] width 23 height 13
